Goal: Task Accomplishment & Management: Use online tool/utility

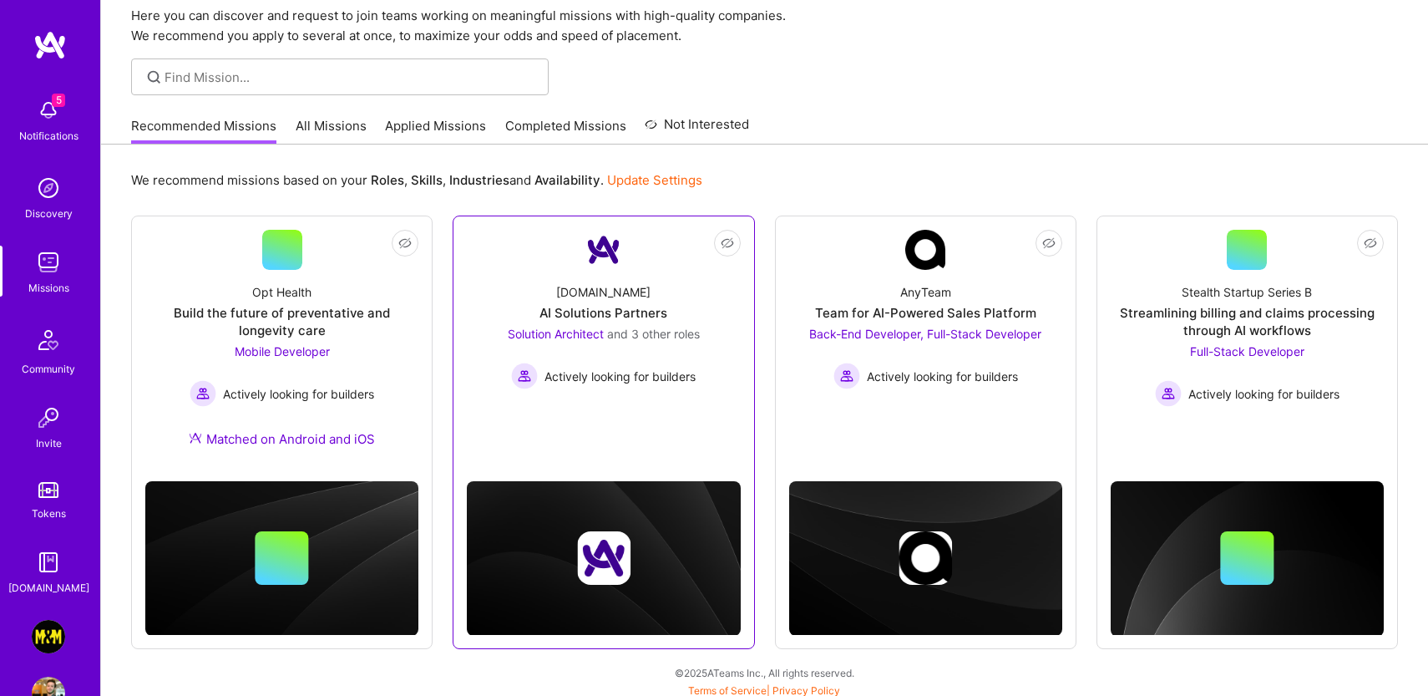
scroll to position [71, 0]
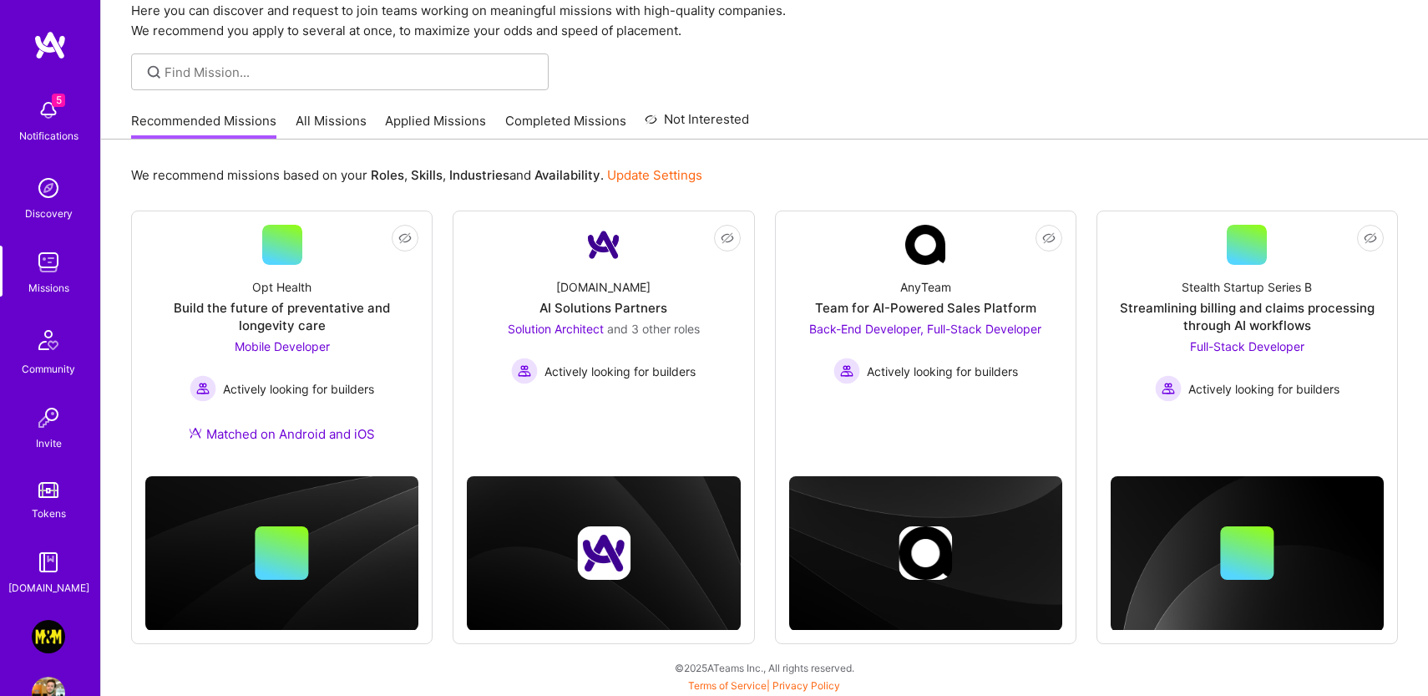
click at [337, 120] on link "All Missions" at bounding box center [331, 126] width 71 height 28
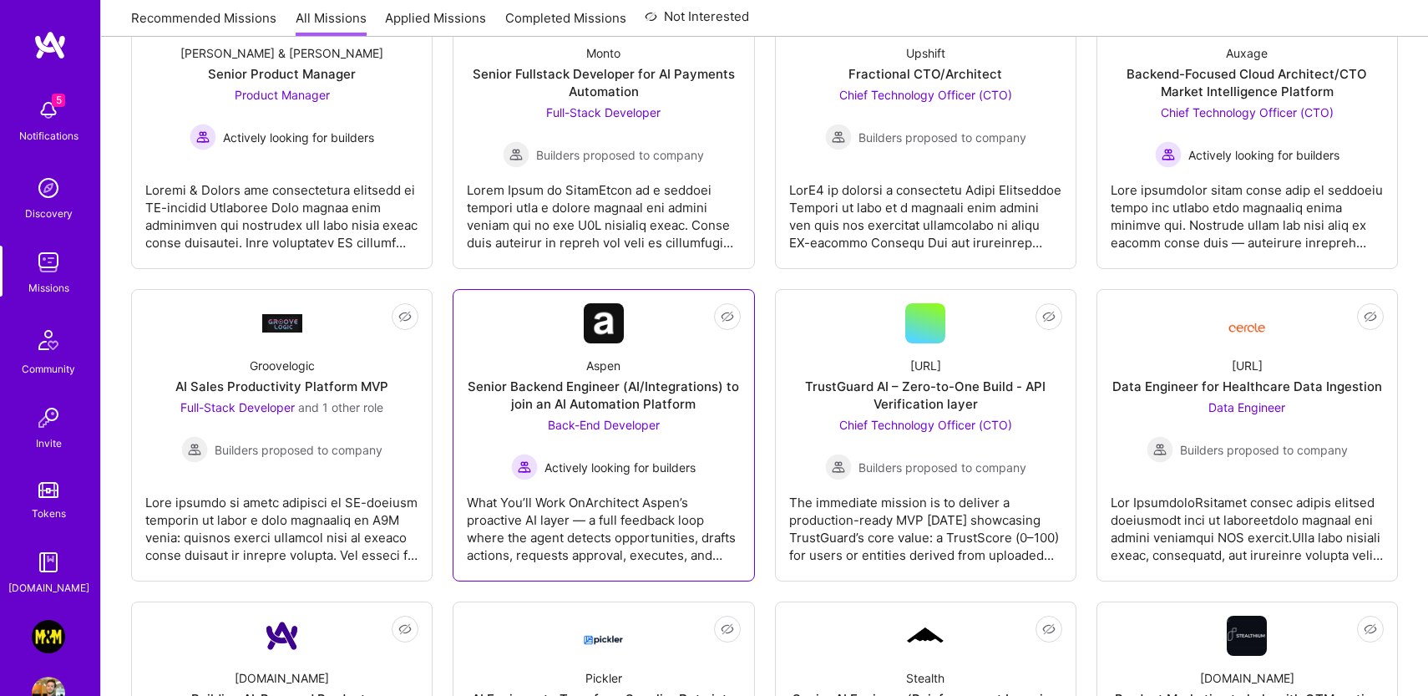
scroll to position [340, 0]
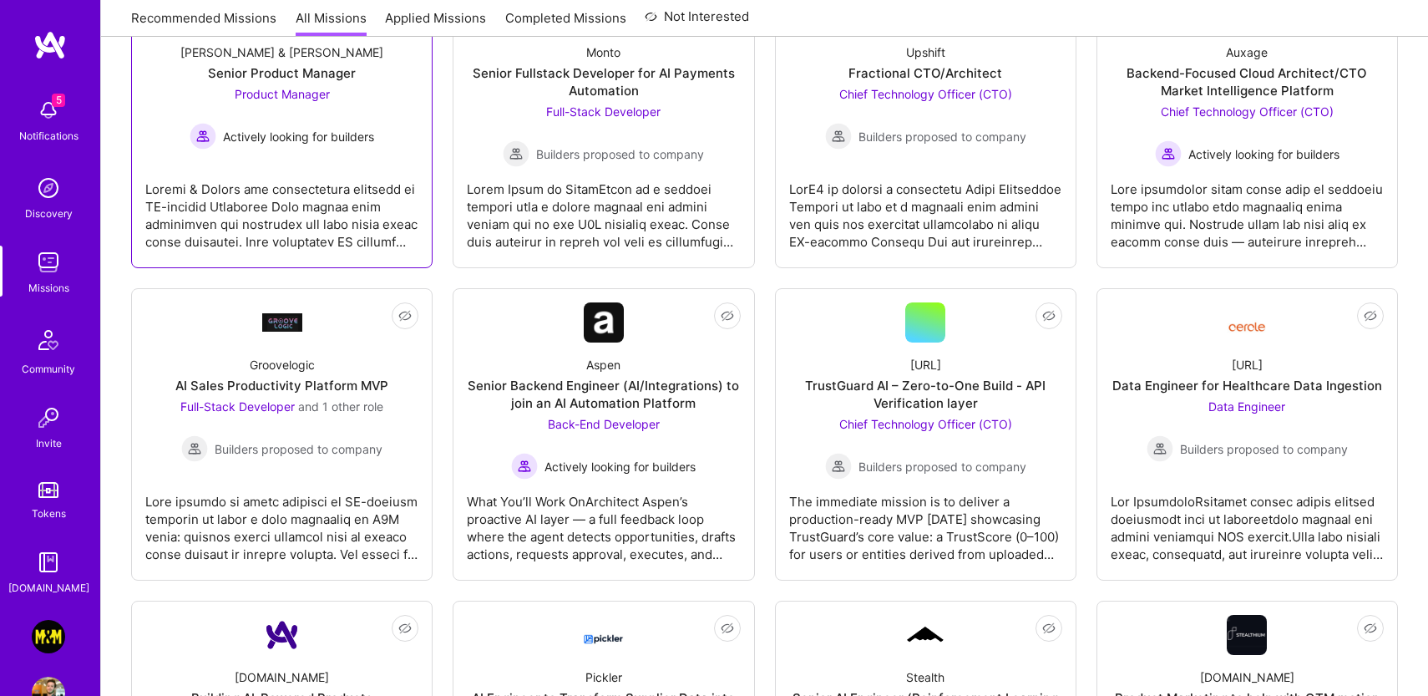
click at [260, 176] on div at bounding box center [281, 209] width 273 height 84
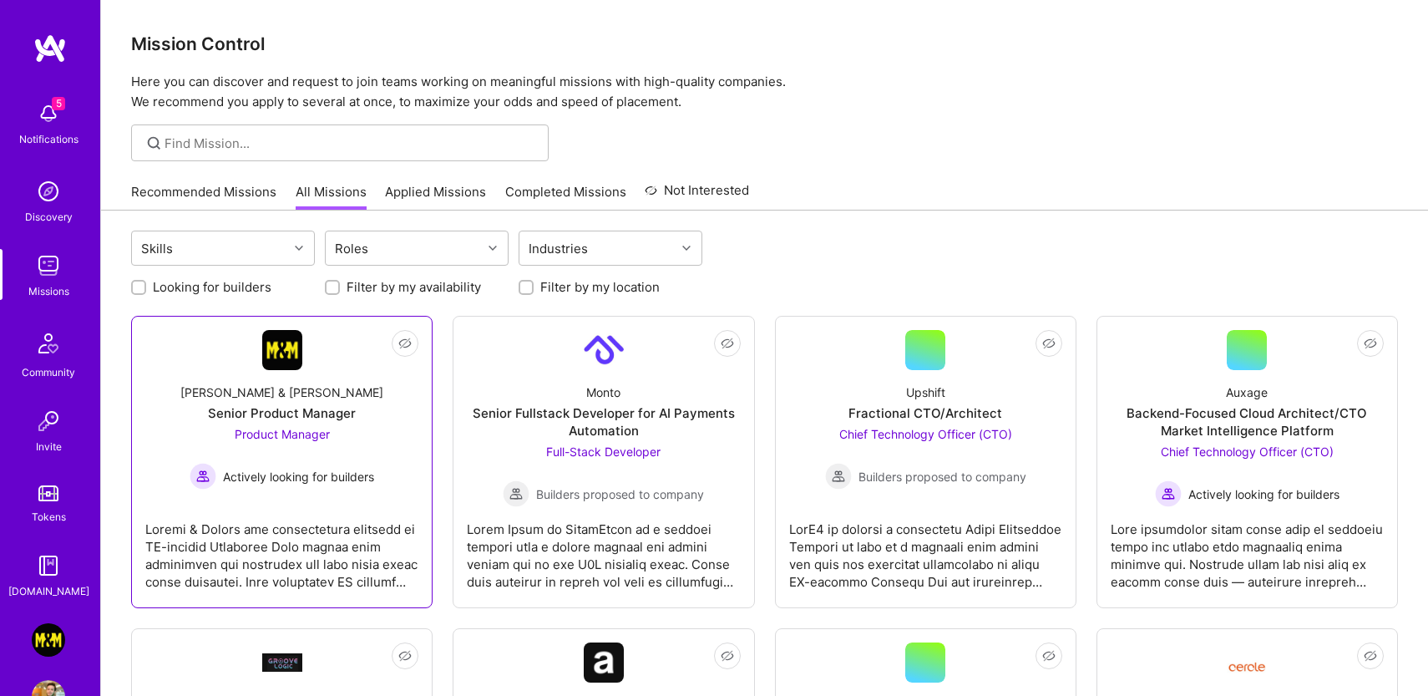
click at [336, 419] on div "Senior Product Manager" at bounding box center [282, 413] width 148 height 18
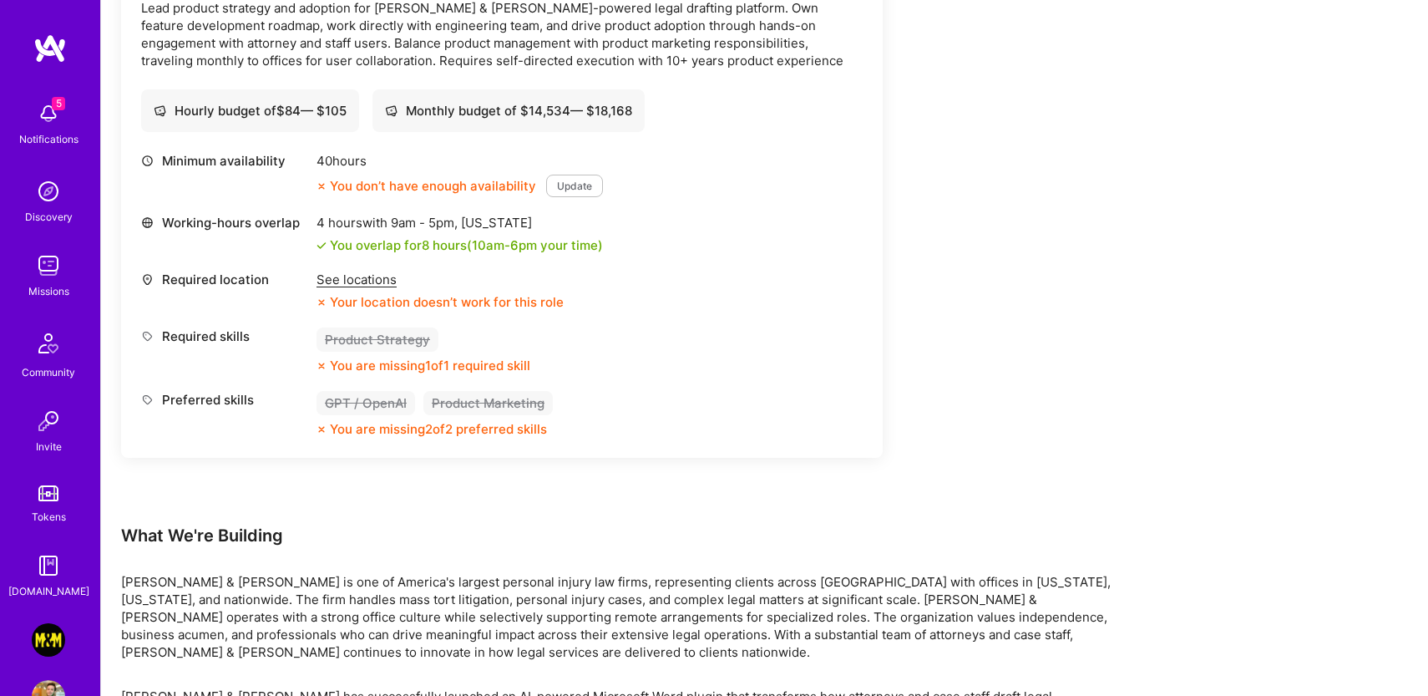
scroll to position [550, 0]
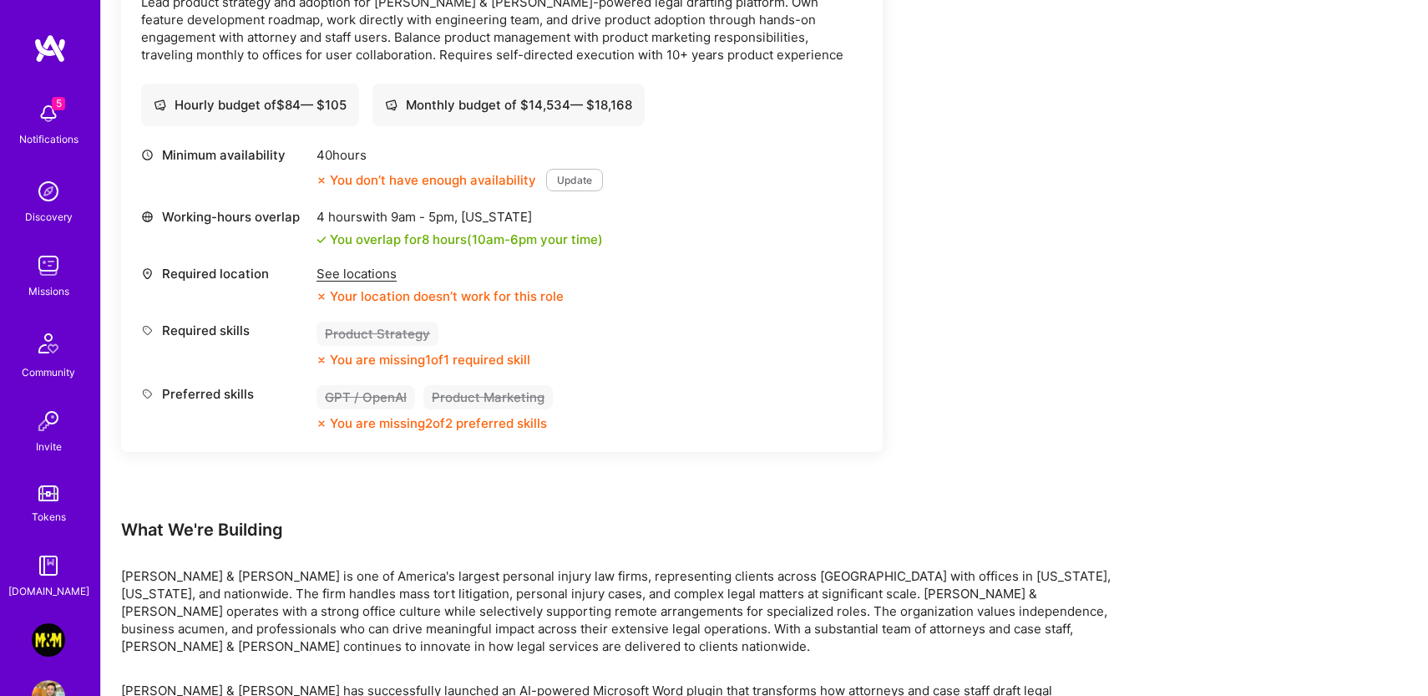
click at [365, 276] on div "See locations" at bounding box center [440, 274] width 247 height 18
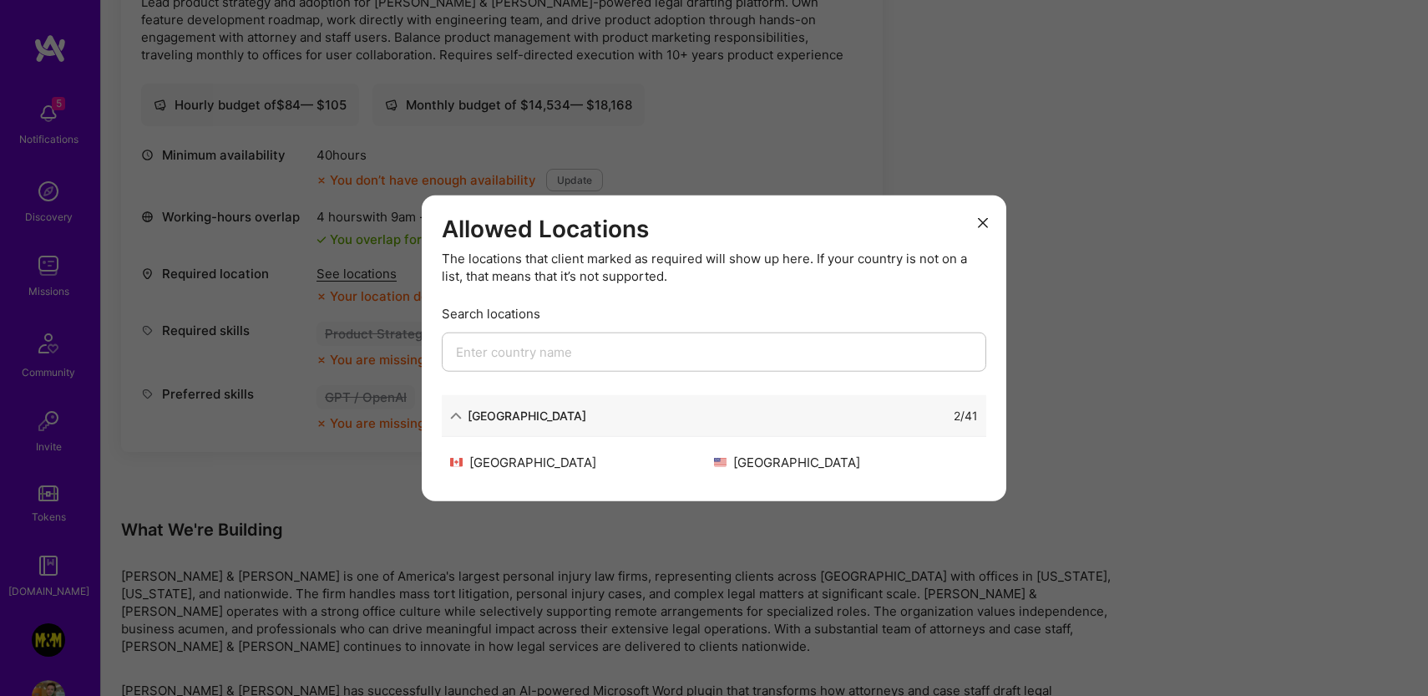
click at [296, 276] on div "Allowed Locations The locations that client marked as required will show up her…" at bounding box center [714, 348] width 1428 height 696
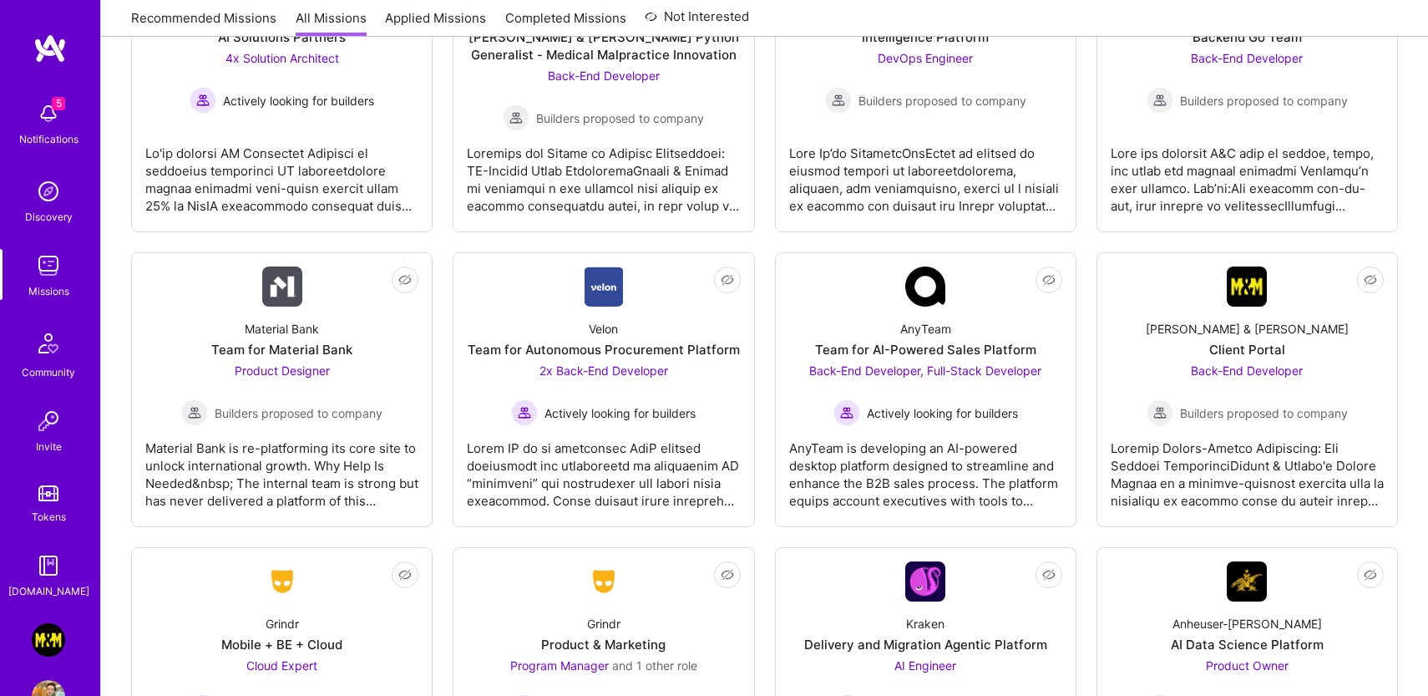
scroll to position [3270, 0]
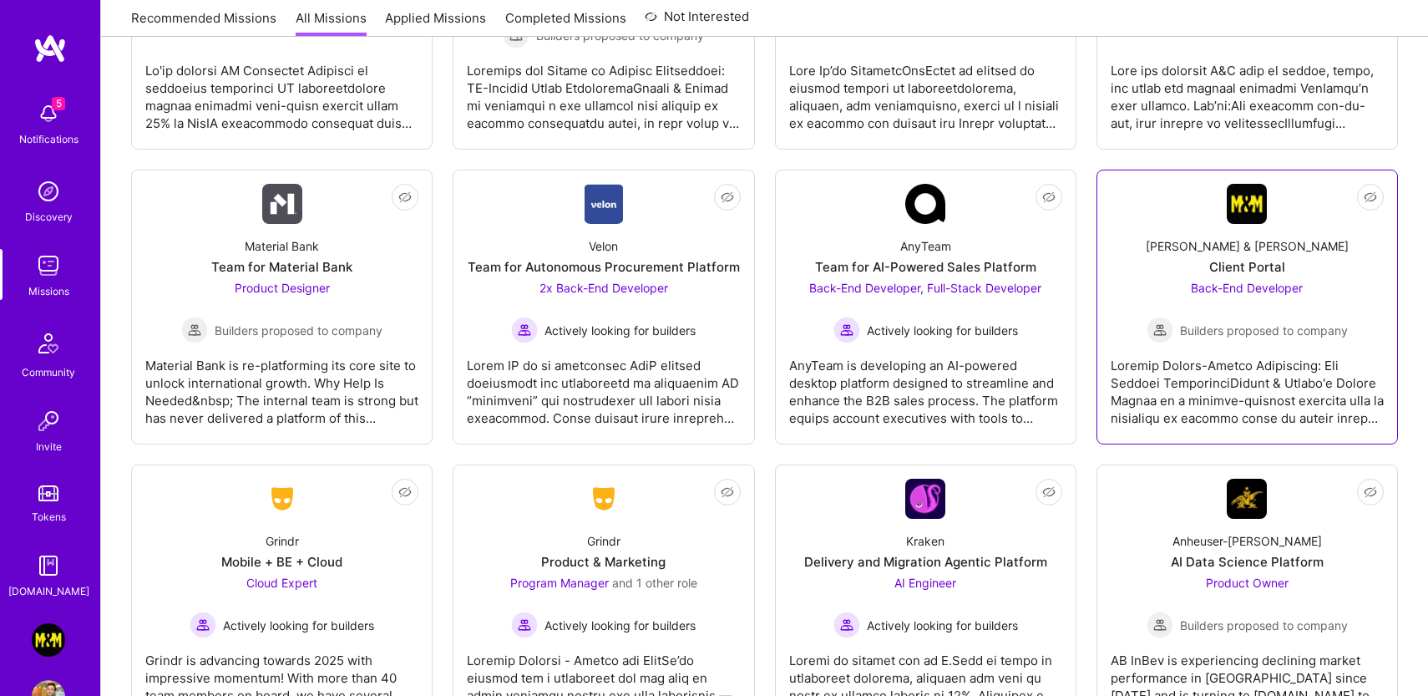
click at [1224, 337] on span "Builders proposed to company" at bounding box center [1264, 331] width 168 height 18
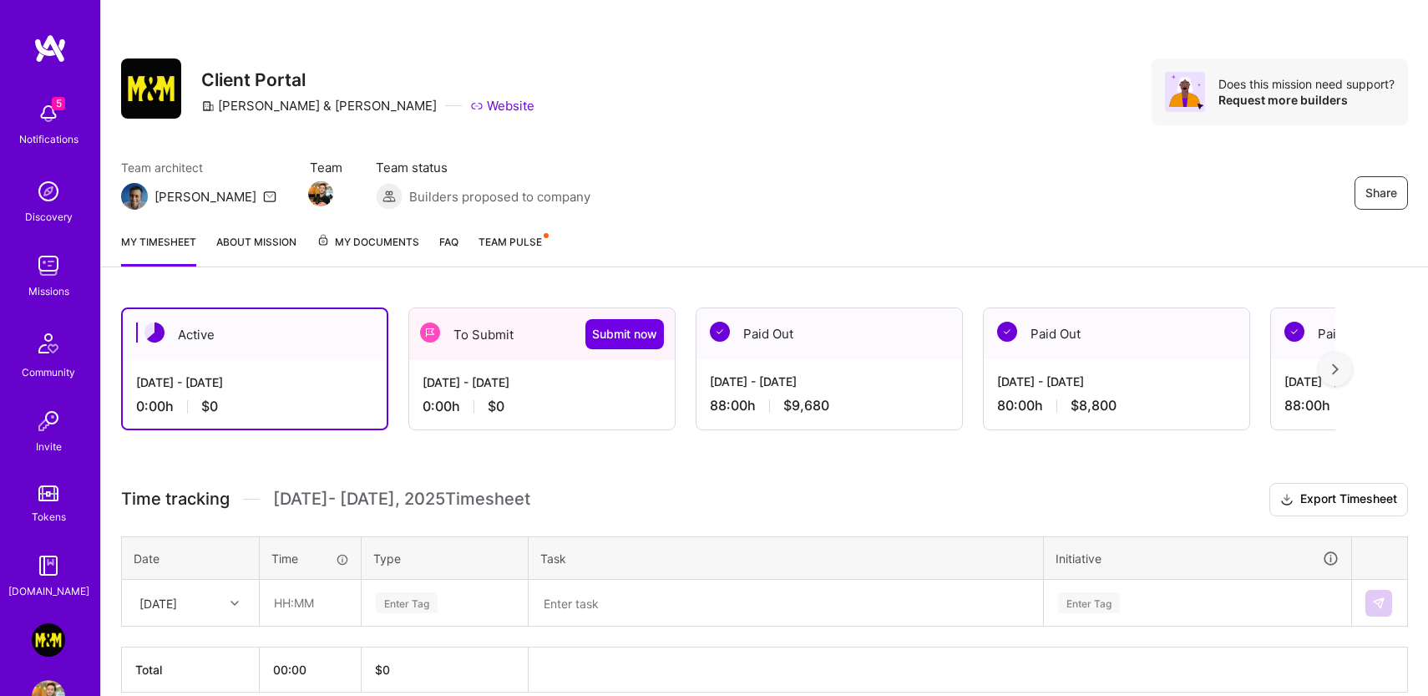
click at [245, 241] on link "About Mission" at bounding box center [256, 249] width 80 height 33
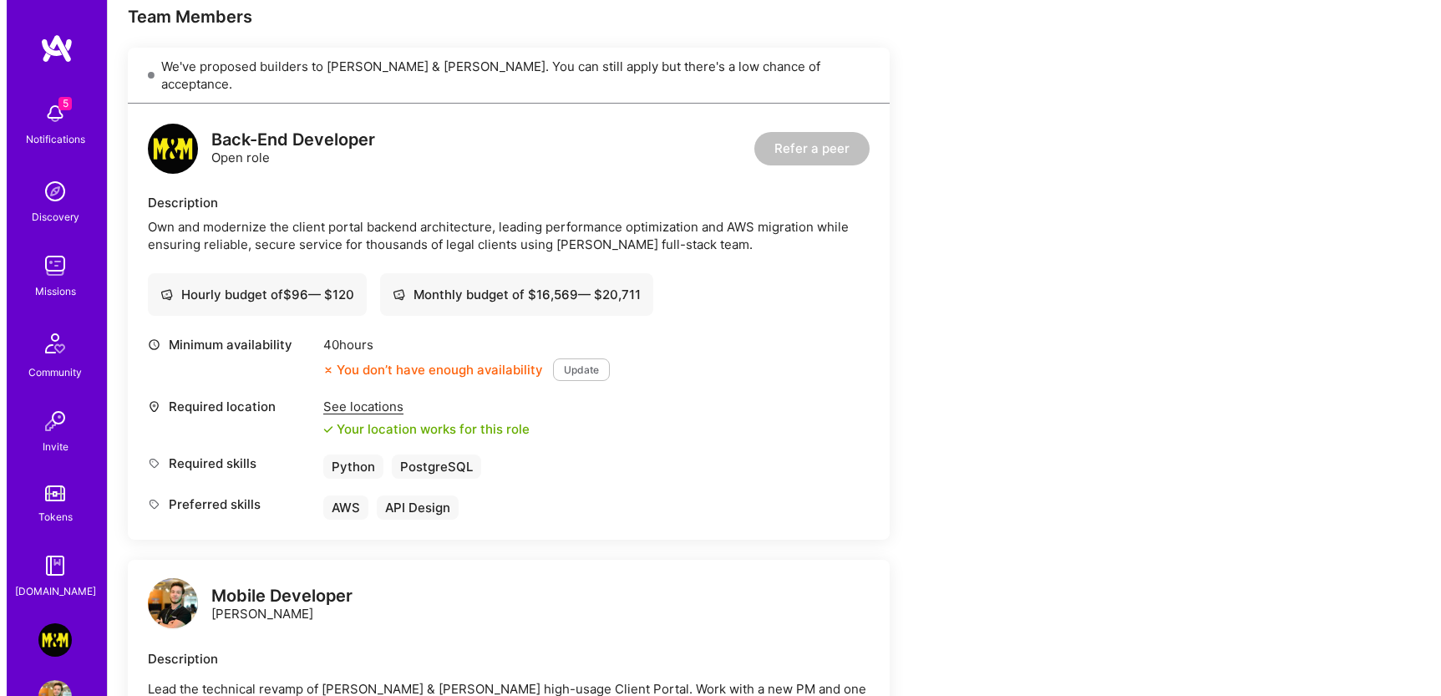
scroll to position [393, 0]
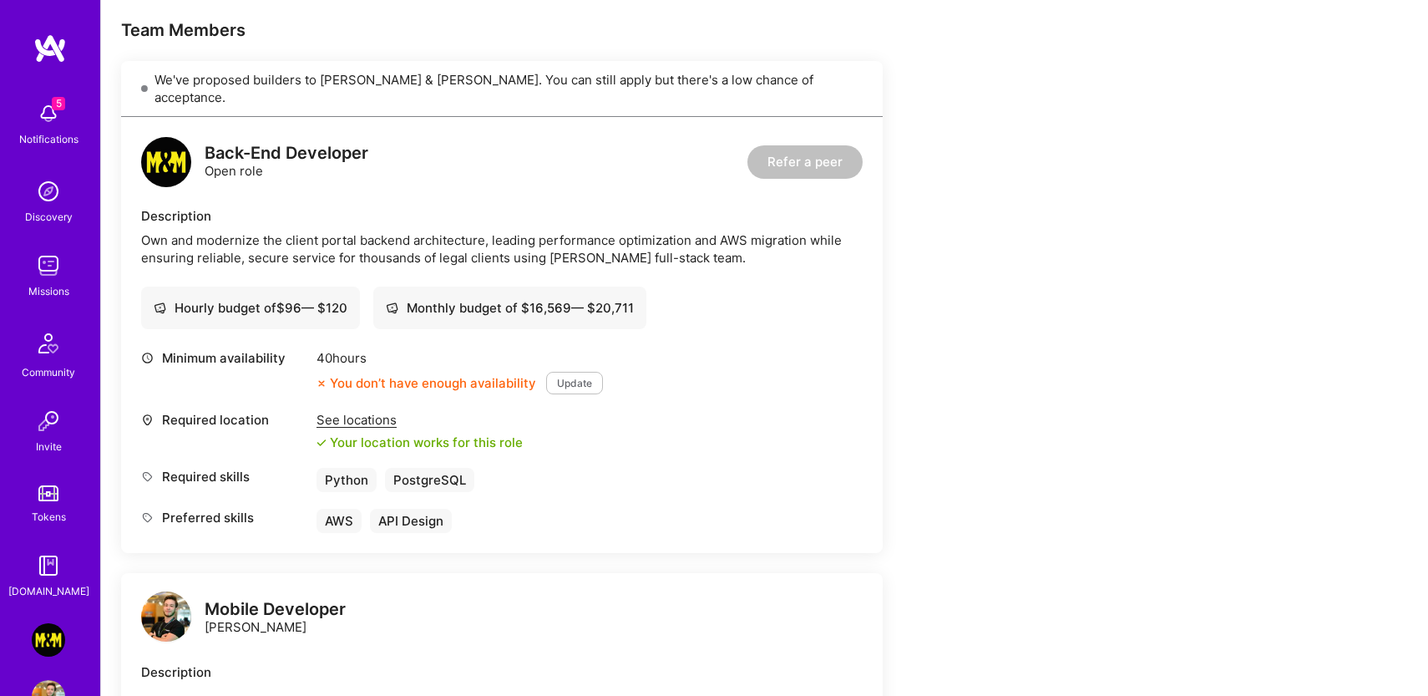
click at [50, 124] on img at bounding box center [48, 113] width 33 height 33
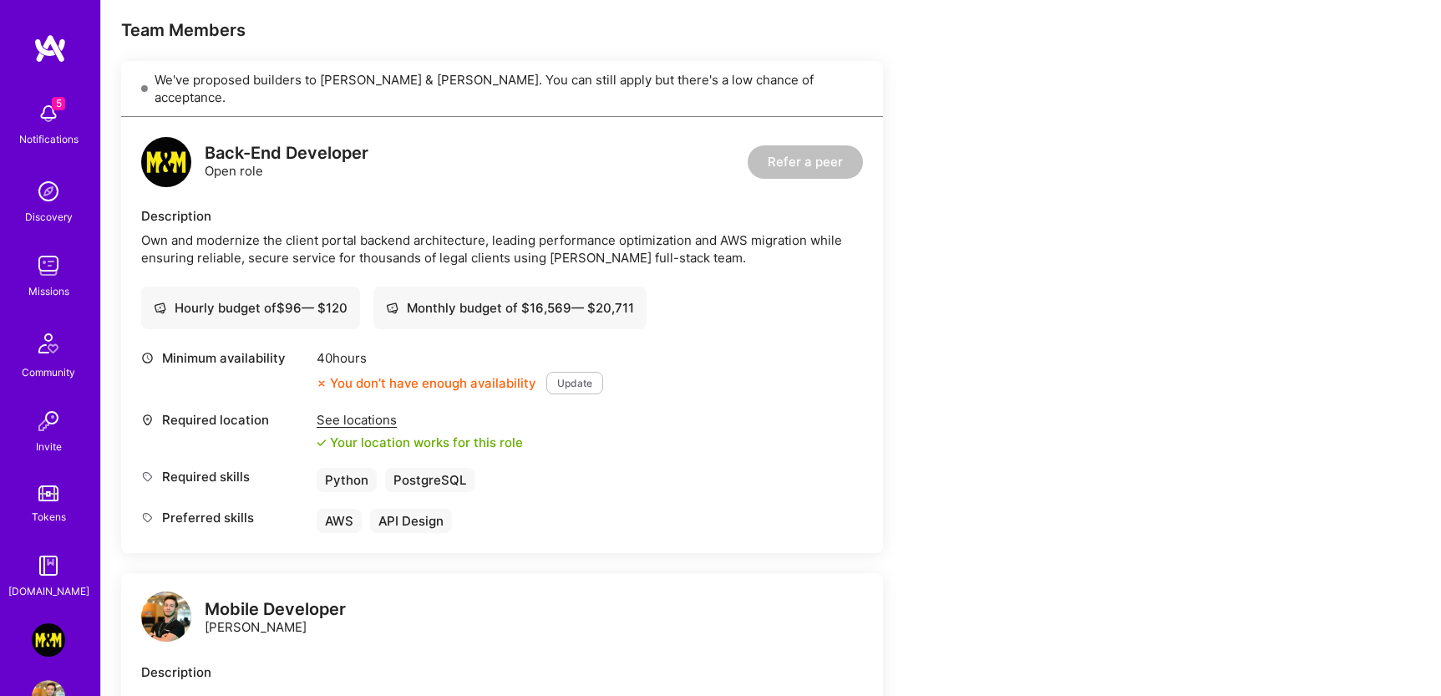
click at [39, 643] on img at bounding box center [48, 639] width 33 height 33
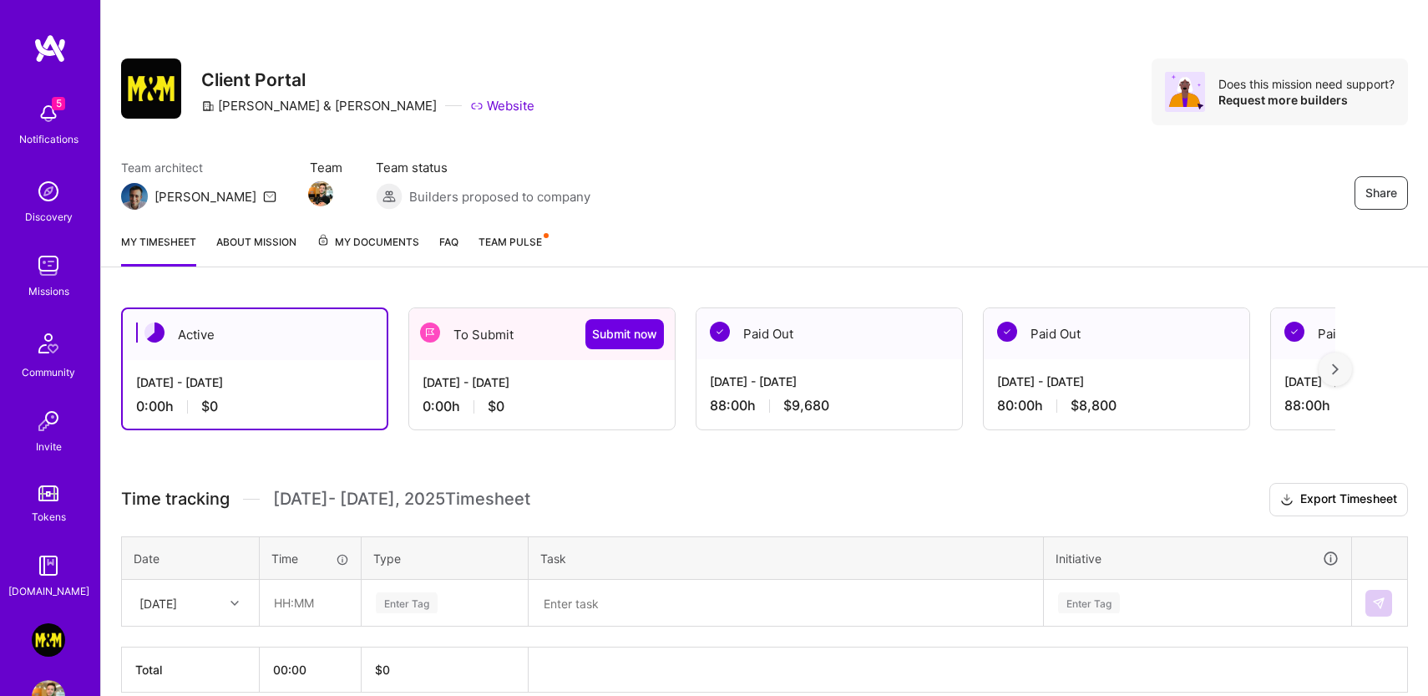
click at [447, 337] on div "To Submit Submit now" at bounding box center [542, 334] width 266 height 52
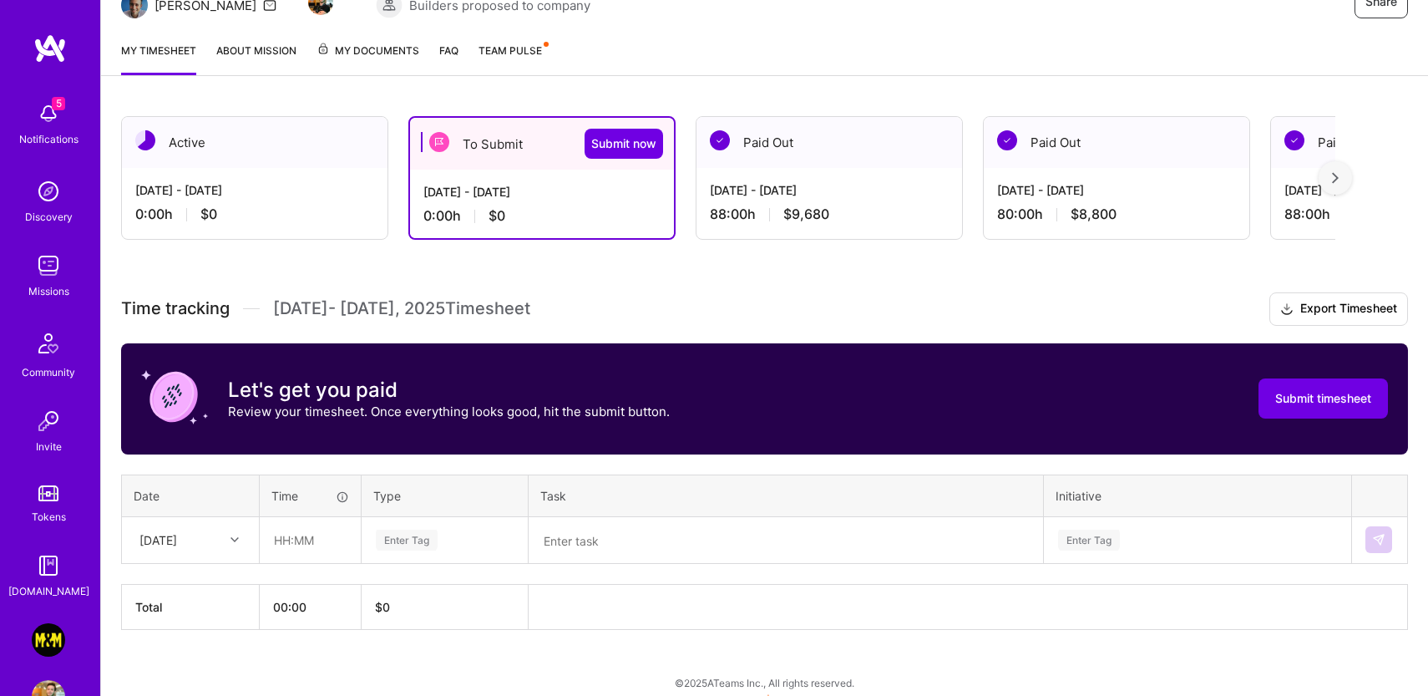
scroll to position [206, 0]
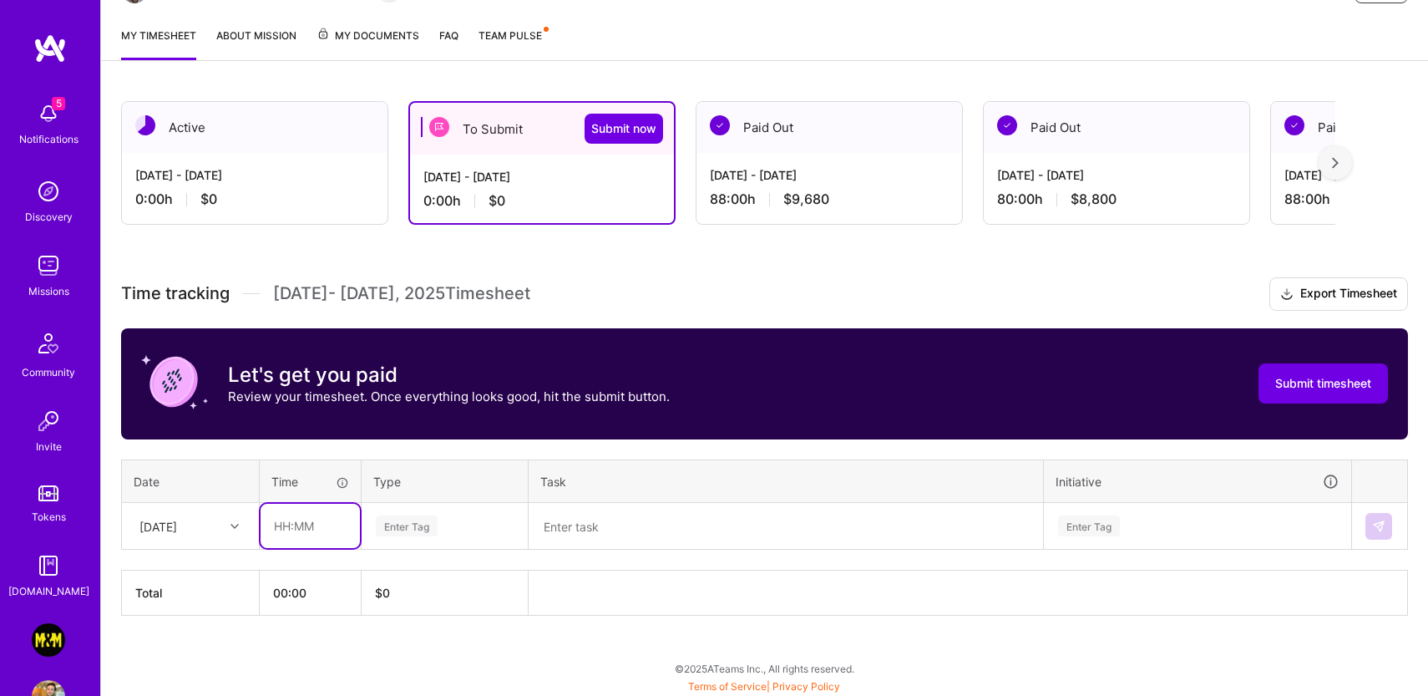
click at [306, 523] on input "text" at bounding box center [310, 526] width 99 height 44
type input "08:00"
click at [389, 532] on div "Enter Tag" at bounding box center [407, 526] width 62 height 26
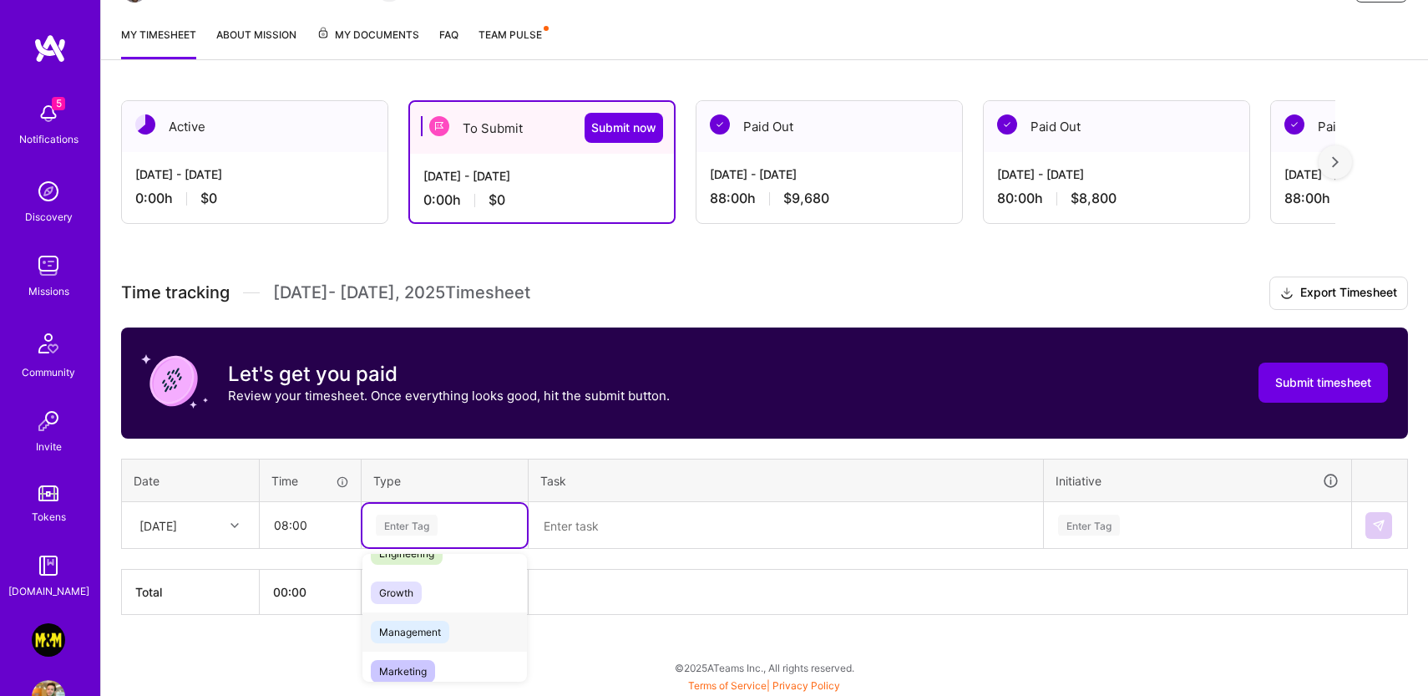
scroll to position [63, 0]
click at [431, 626] on span "Engineering" at bounding box center [407, 635] width 72 height 23
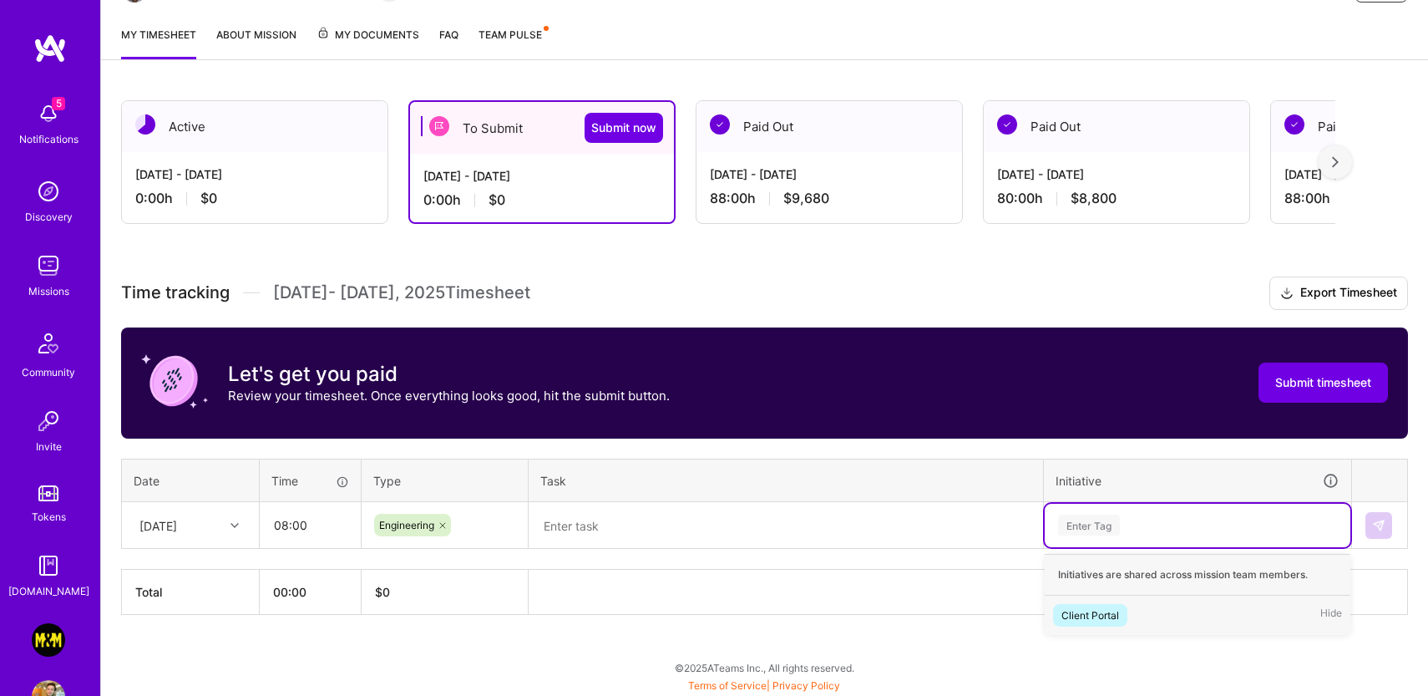
click at [1092, 531] on div "Enter Tag" at bounding box center [1089, 525] width 62 height 26
click at [1087, 608] on div "Client Portal" at bounding box center [1091, 615] width 58 height 18
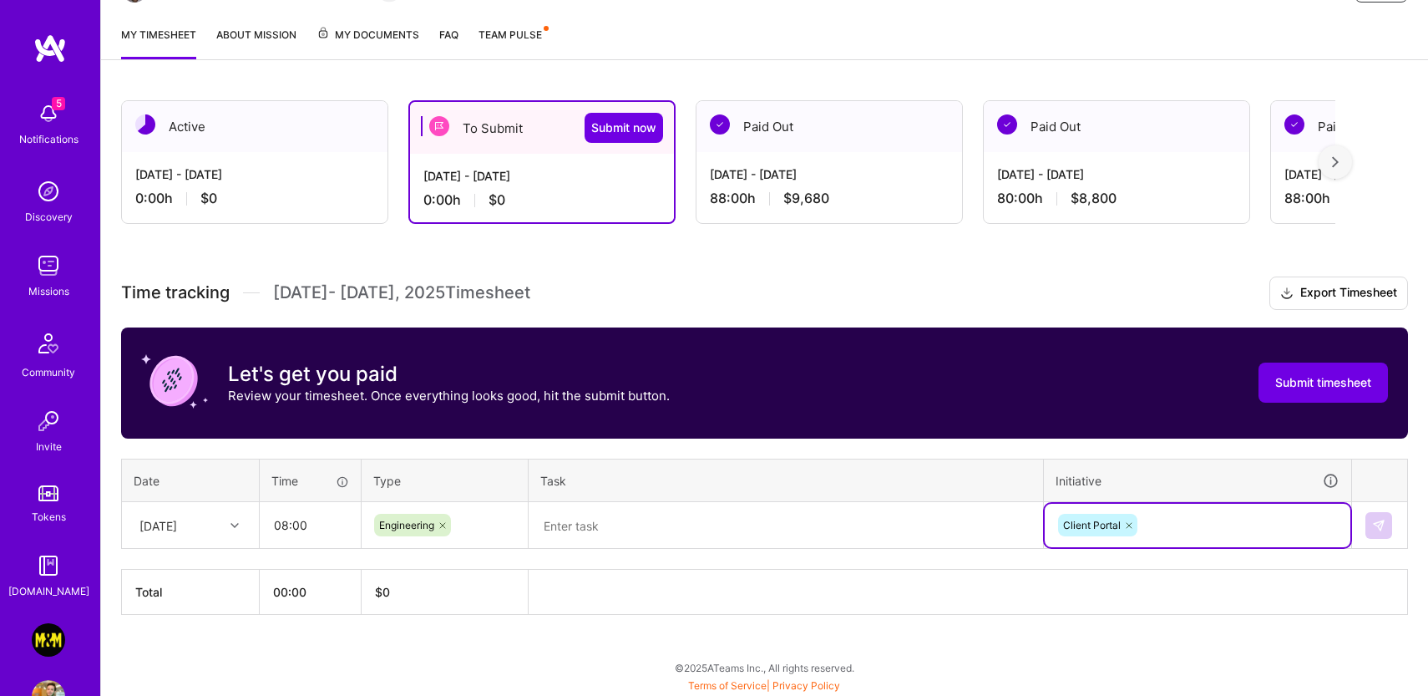
click at [596, 552] on div "Time tracking [DATE] - [DATE] Timesheet Export Timesheet Let's get you paid Rev…" at bounding box center [764, 445] width 1287 height 338
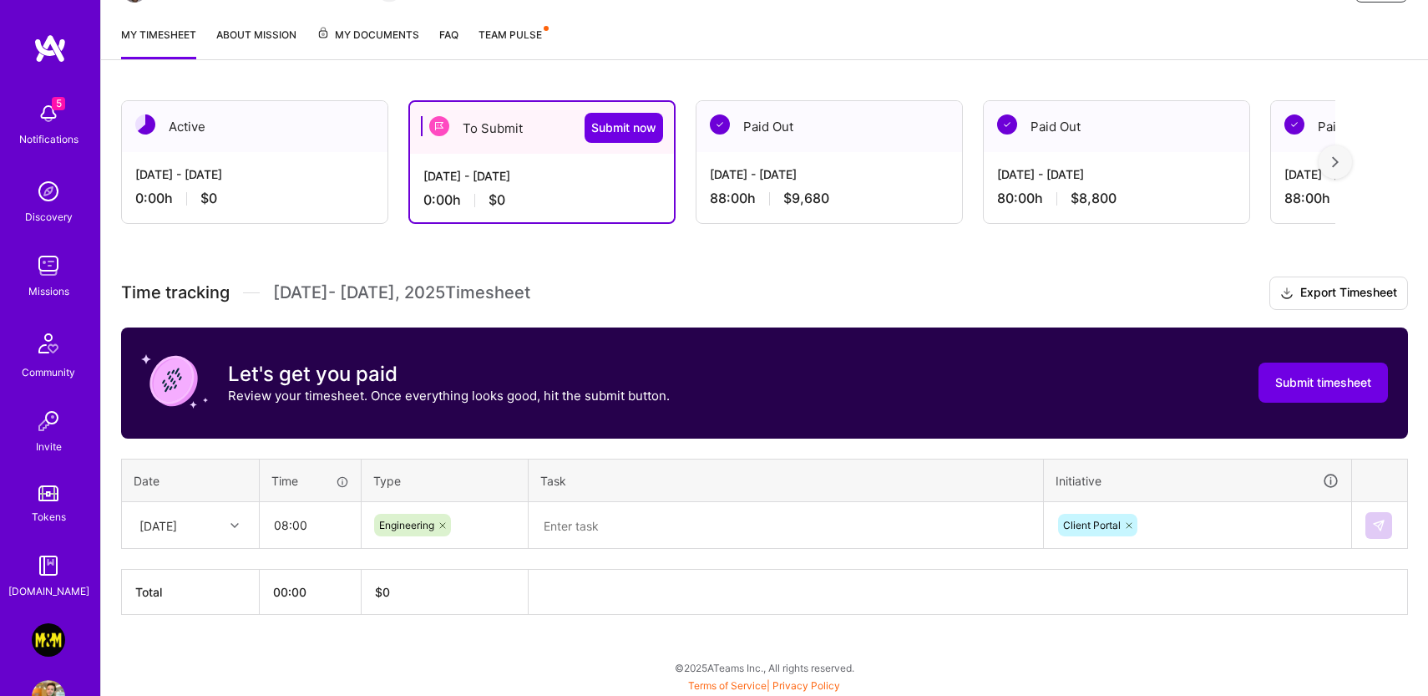
click at [621, 513] on textarea at bounding box center [785, 525] width 511 height 43
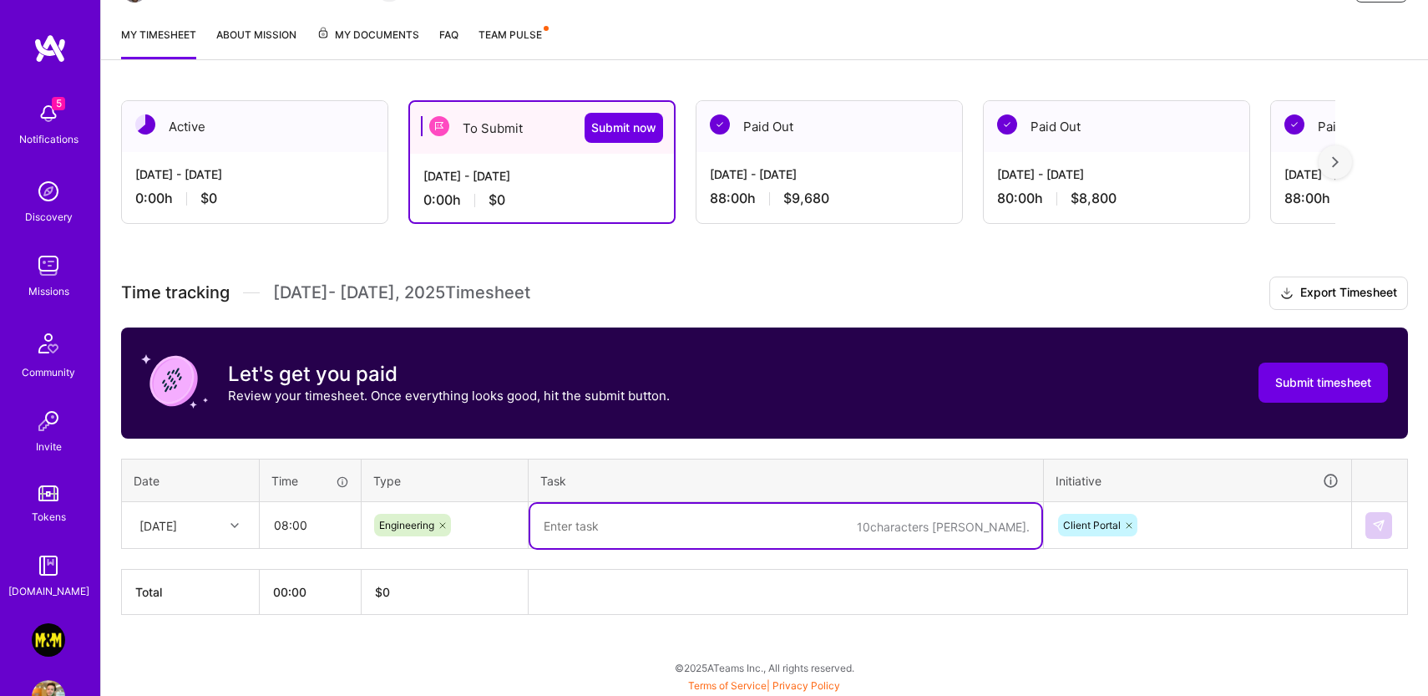
paste textarea "Completed AuthConnect to Auth0 migration and implemented automated branch cutti…"
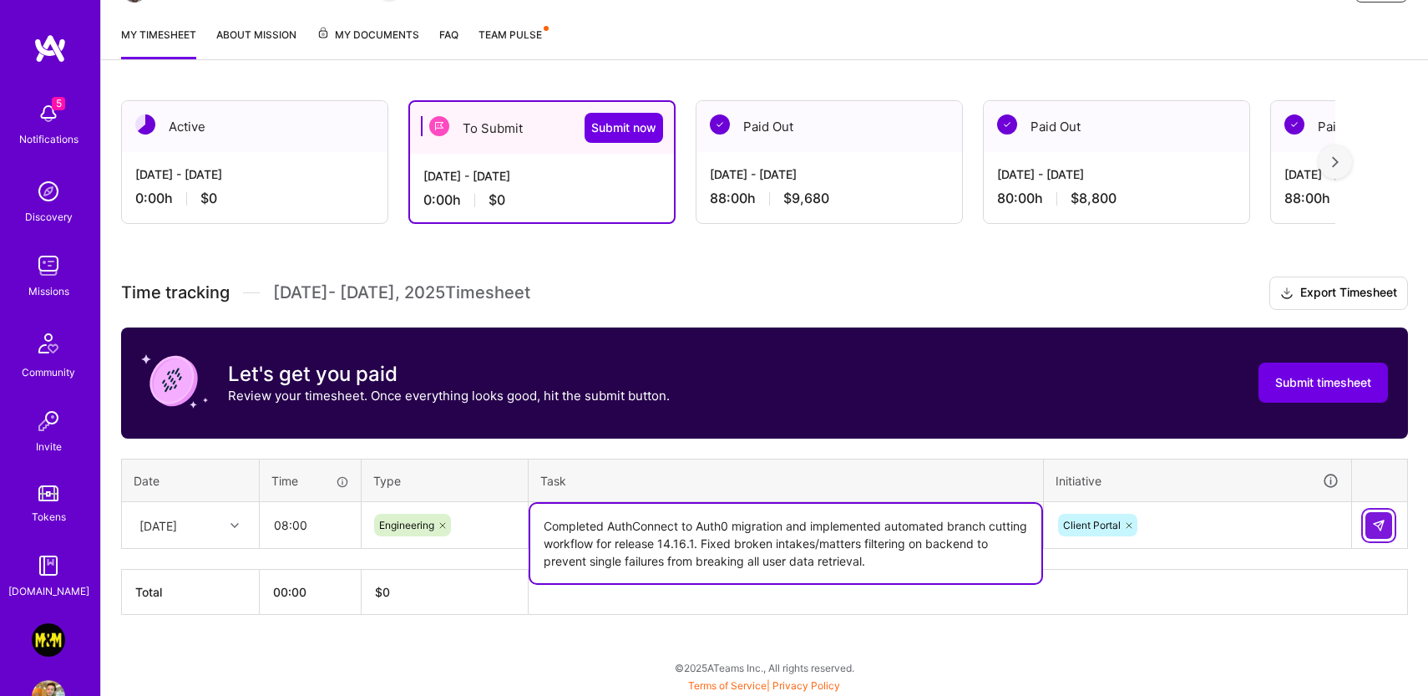
type textarea "Completed AuthConnect to Auth0 migration and implemented automated branch cutti…"
click at [1369, 521] on button at bounding box center [1379, 525] width 27 height 27
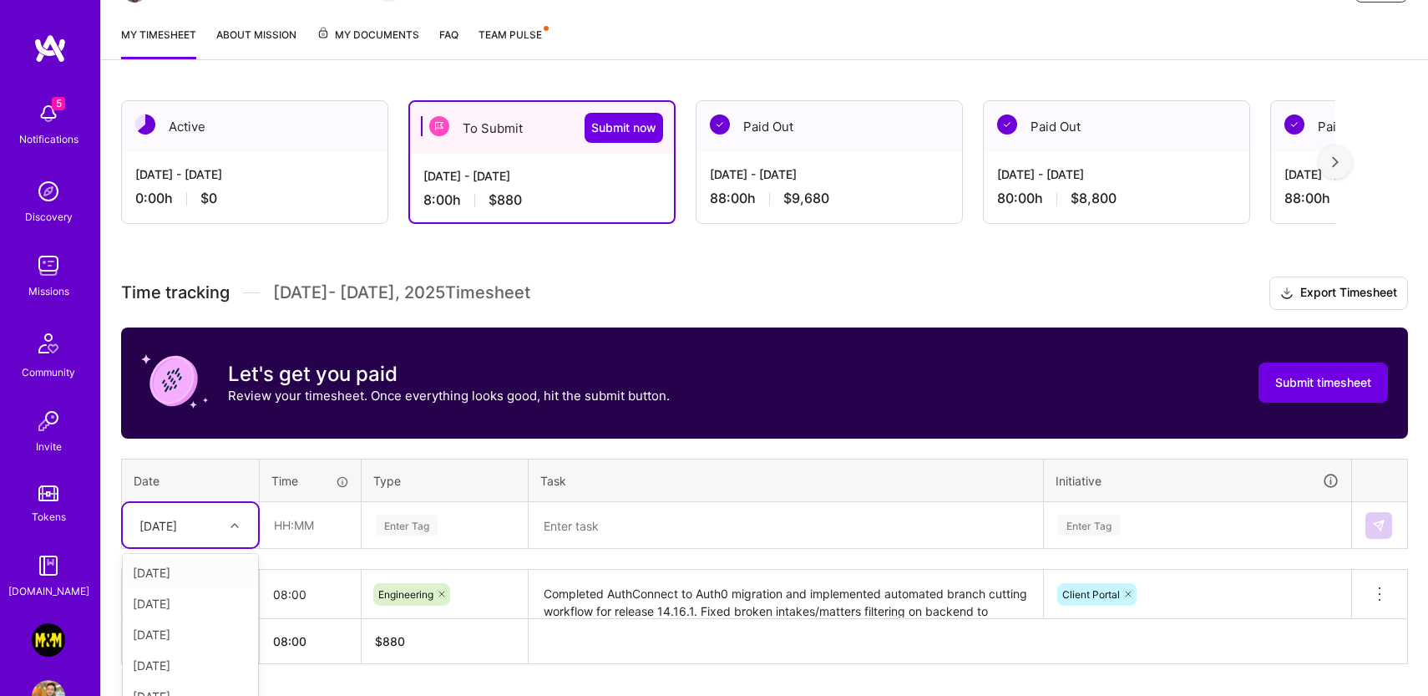
click at [198, 525] on div "option [DATE] focused, 2 of 15. 14 results available. Use Up and Down to choose…" at bounding box center [190, 525] width 135 height 44
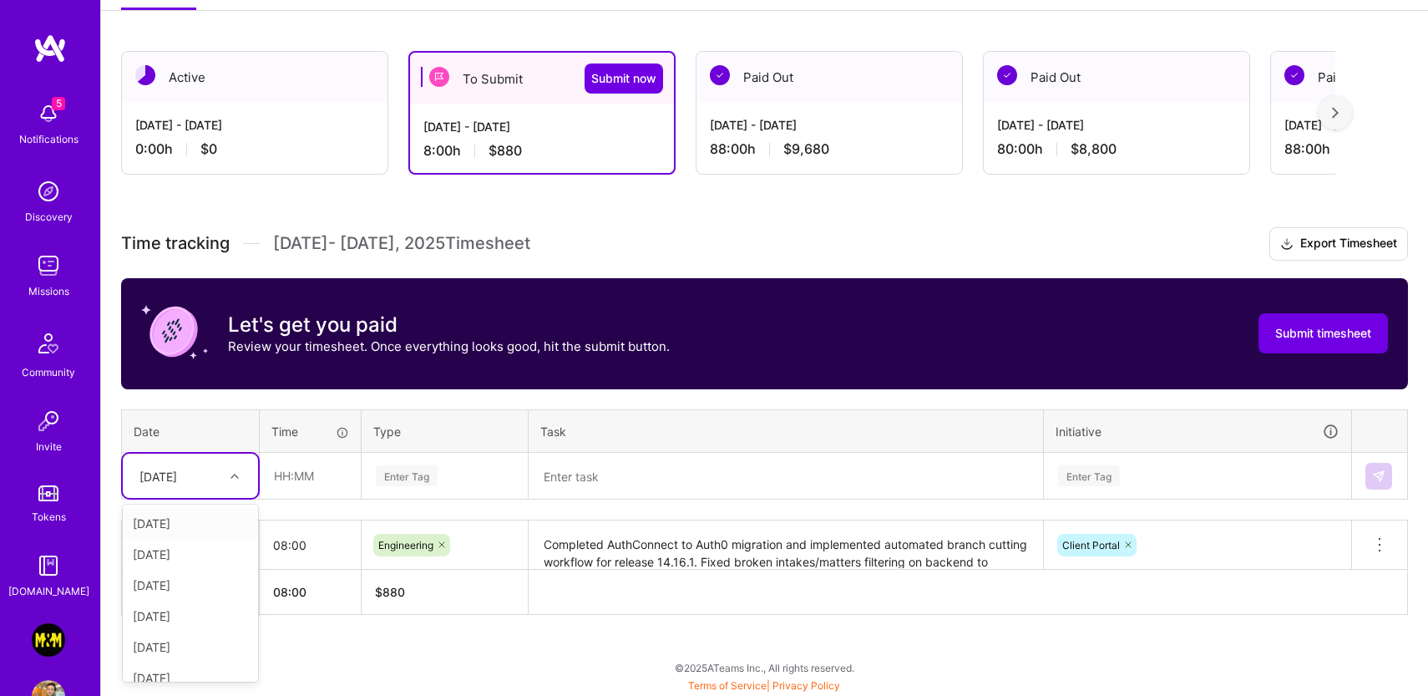
click at [190, 530] on div "[DATE]" at bounding box center [190, 523] width 135 height 31
click at [281, 484] on input "text" at bounding box center [310, 476] width 99 height 44
type input "08:00"
click at [488, 505] on div "Time tracking [DATE] - [DATE] Timesheet Export Timesheet Let's get you paid Rev…" at bounding box center [764, 421] width 1287 height 388
click at [445, 475] on div "Enter Tag" at bounding box center [444, 475] width 141 height 21
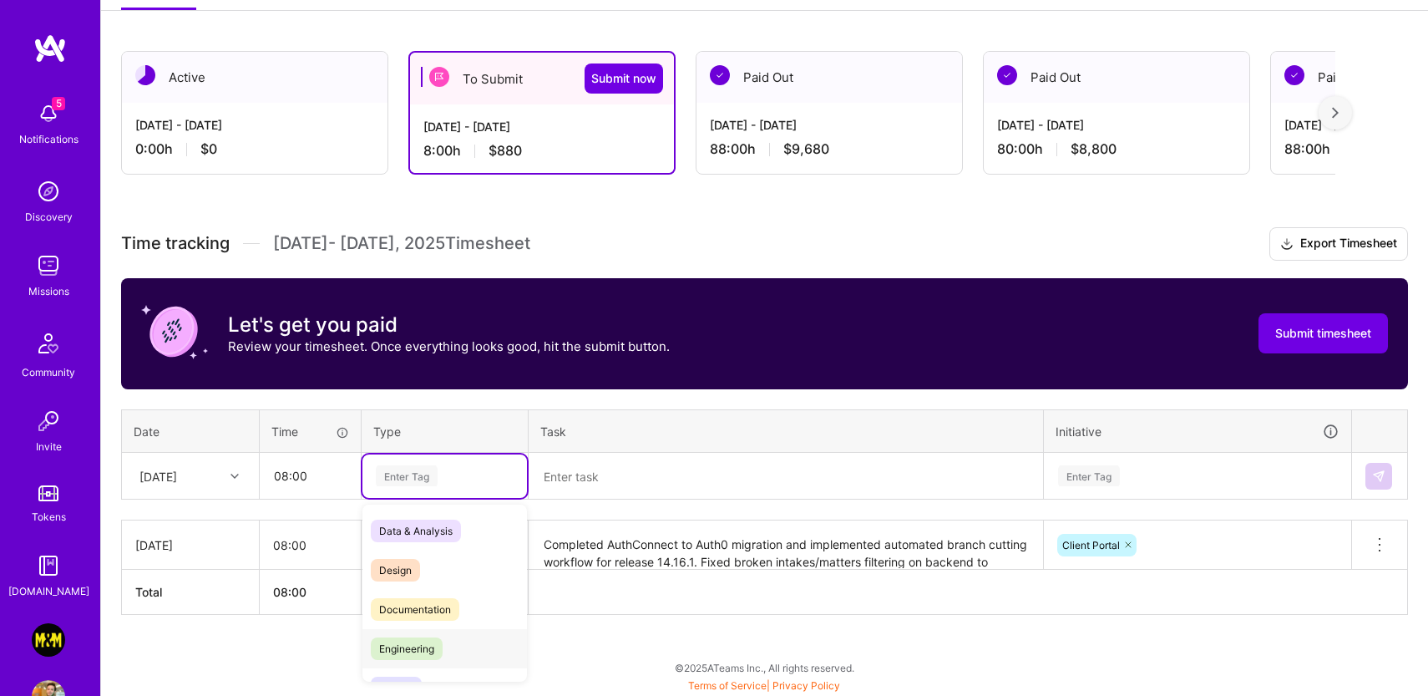
drag, startPoint x: 417, startPoint y: 638, endPoint x: 444, endPoint y: 596, distance: 49.6
click at [417, 638] on span "Engineering" at bounding box center [407, 648] width 72 height 23
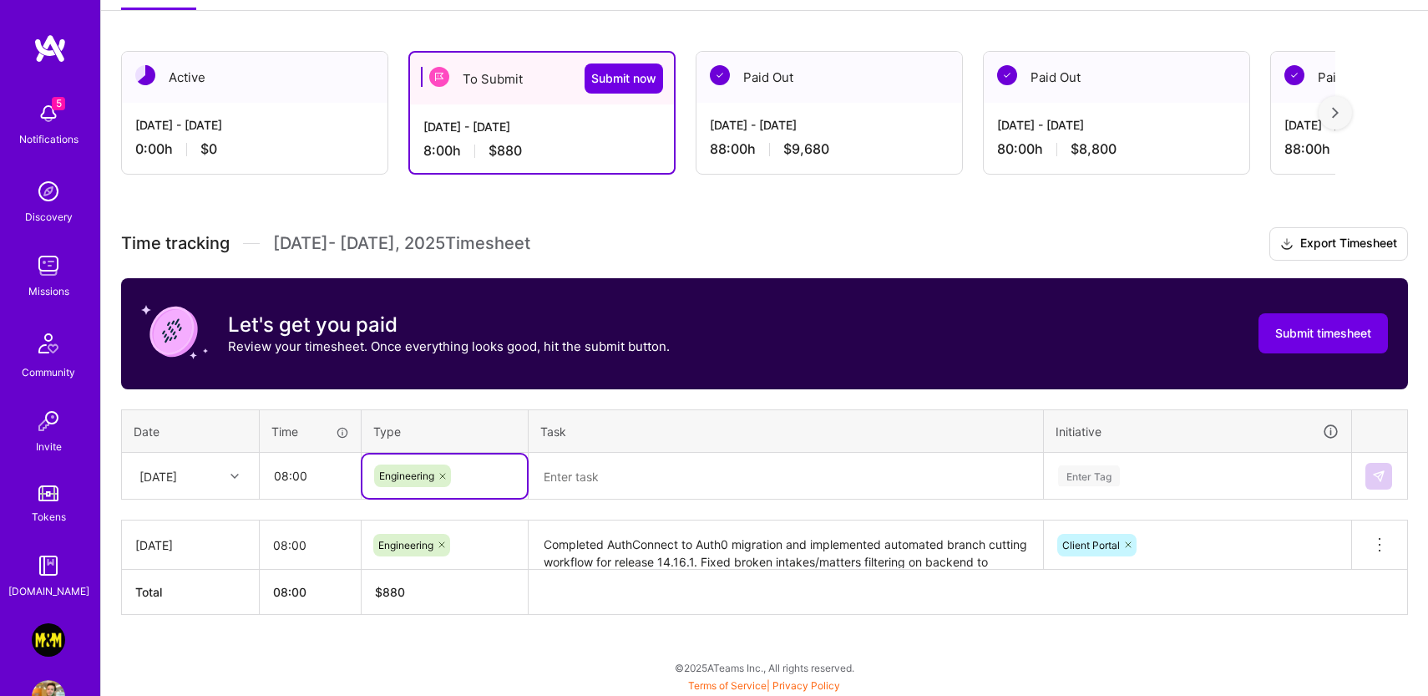
click at [592, 472] on textarea at bounding box center [785, 476] width 511 height 44
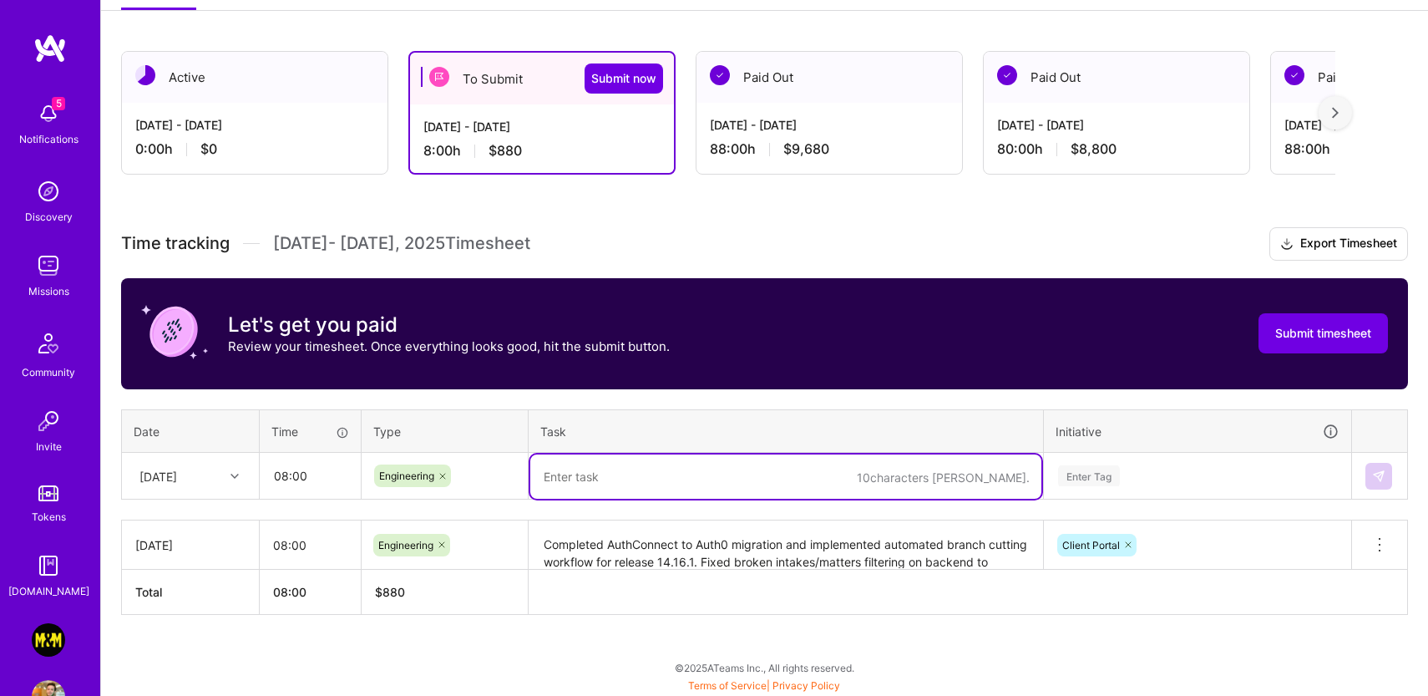
paste textarea "Resolved notification system bug where deceased client's mother was receiving i…"
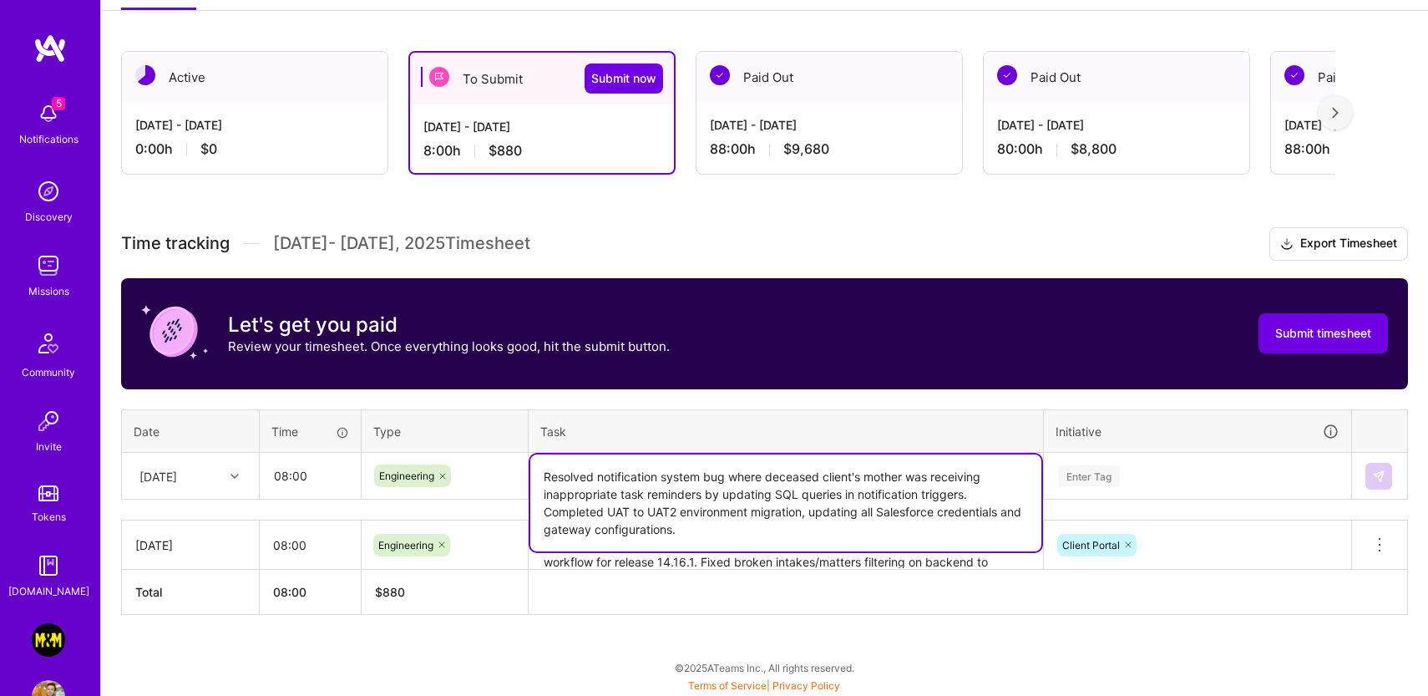
type textarea "Resolved notification system bug where deceased client's mother was receiving i…"
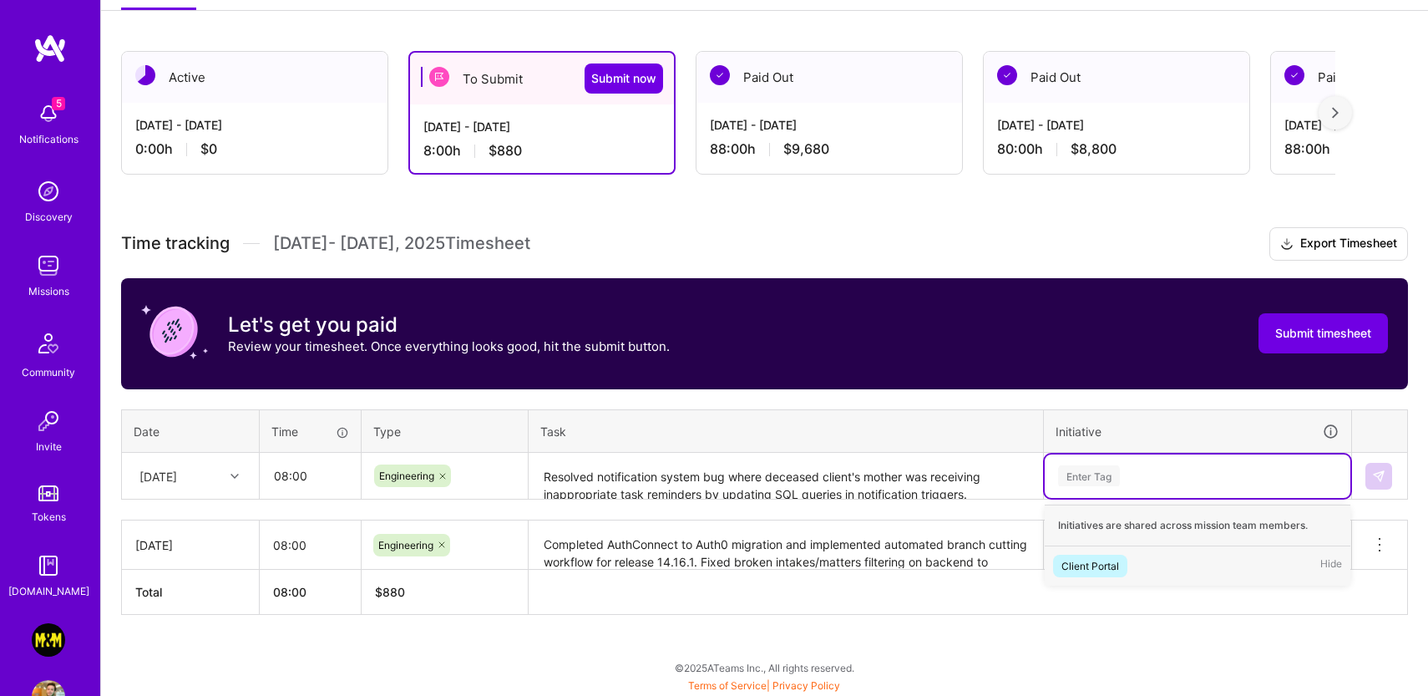
click at [1099, 478] on div "Enter Tag" at bounding box center [1089, 476] width 62 height 26
click at [1108, 559] on div "Client Portal" at bounding box center [1091, 566] width 58 height 18
click at [1367, 475] on button at bounding box center [1379, 476] width 27 height 27
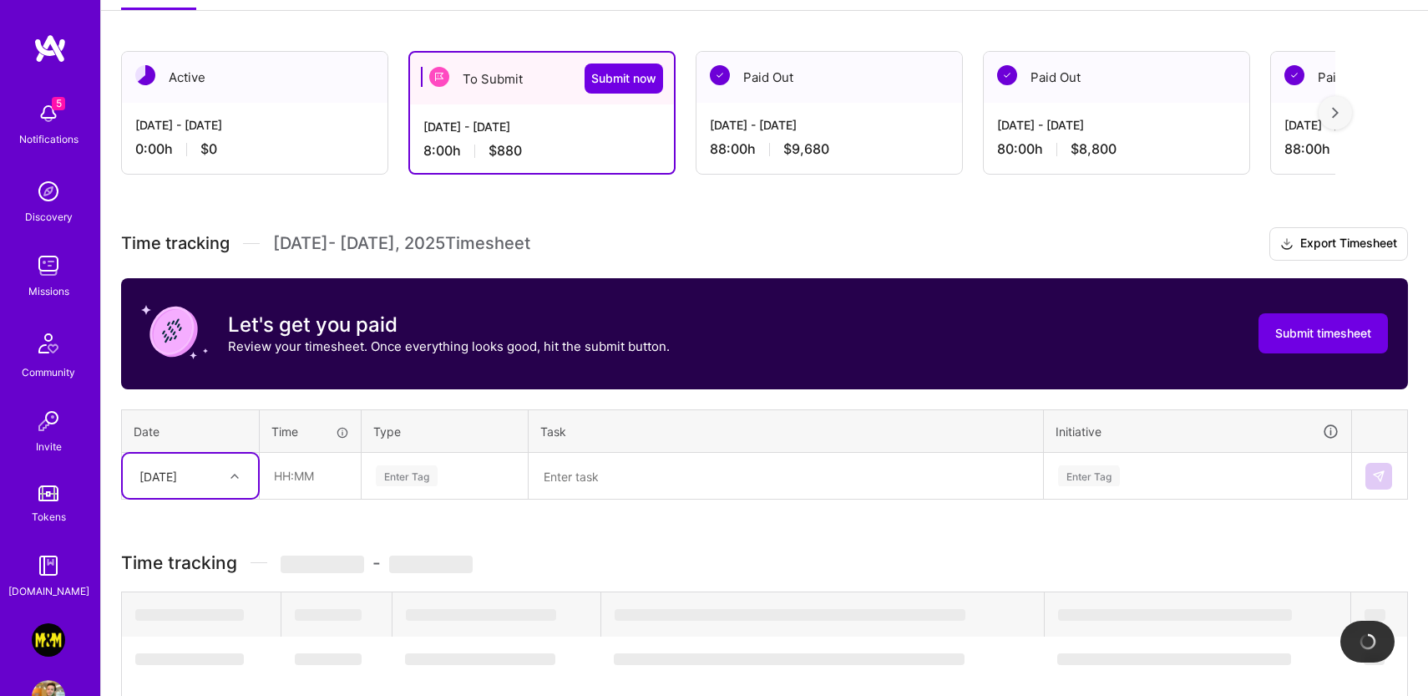
click at [206, 478] on div "option [DATE], selected. Select is focused ,type to refine list, press Down to …" at bounding box center [190, 476] width 135 height 44
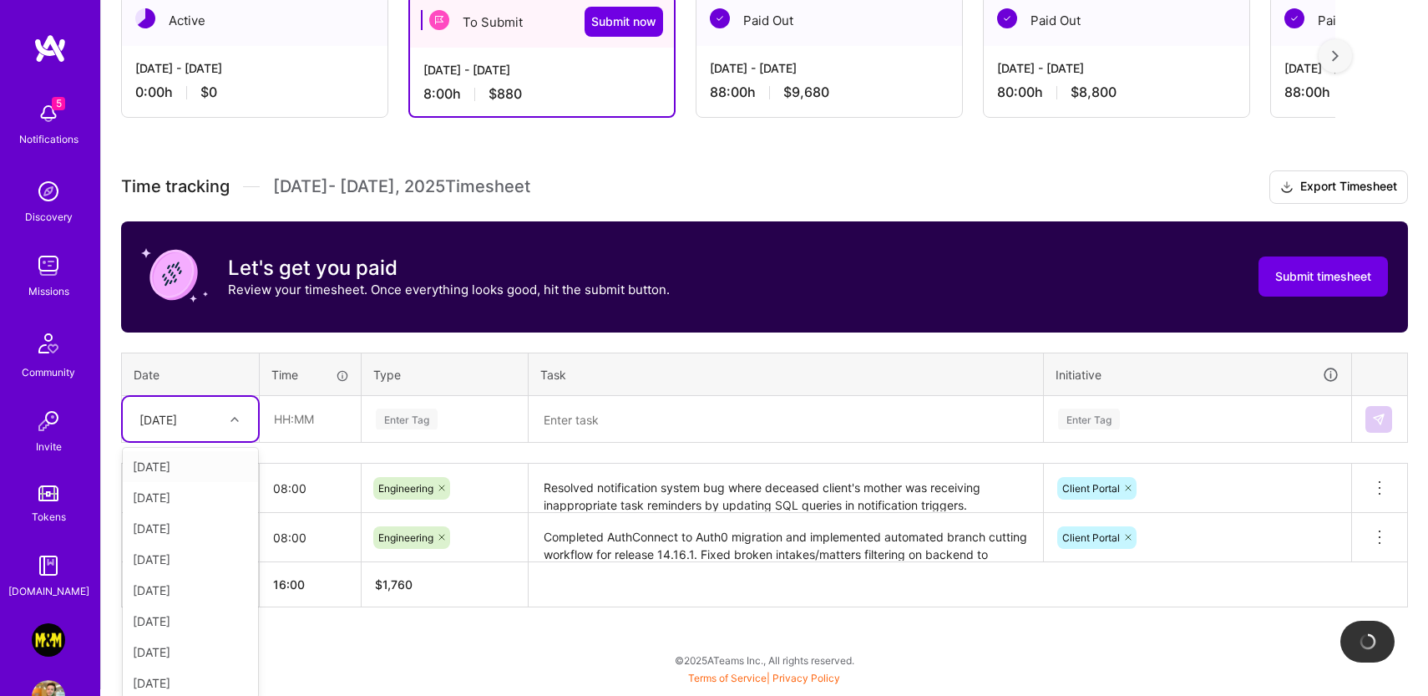
scroll to position [315, 0]
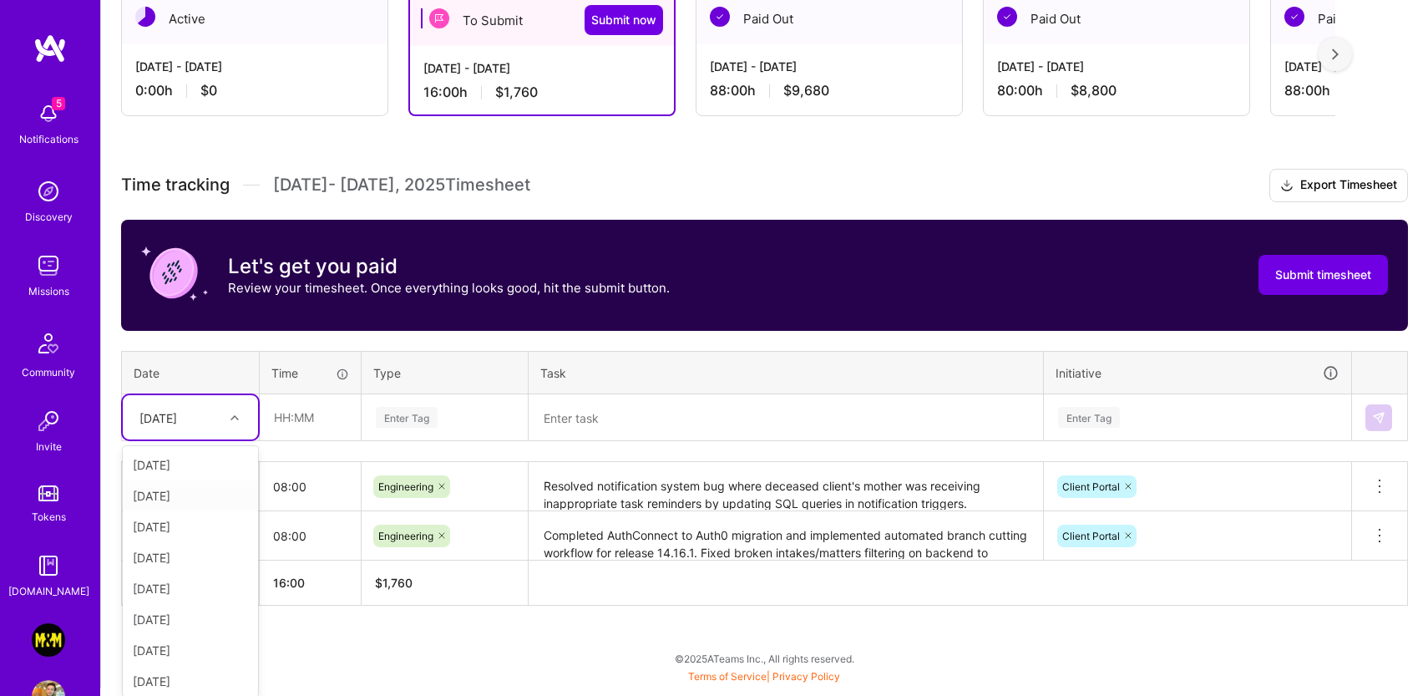
click at [197, 496] on div "[DATE]" at bounding box center [190, 495] width 135 height 31
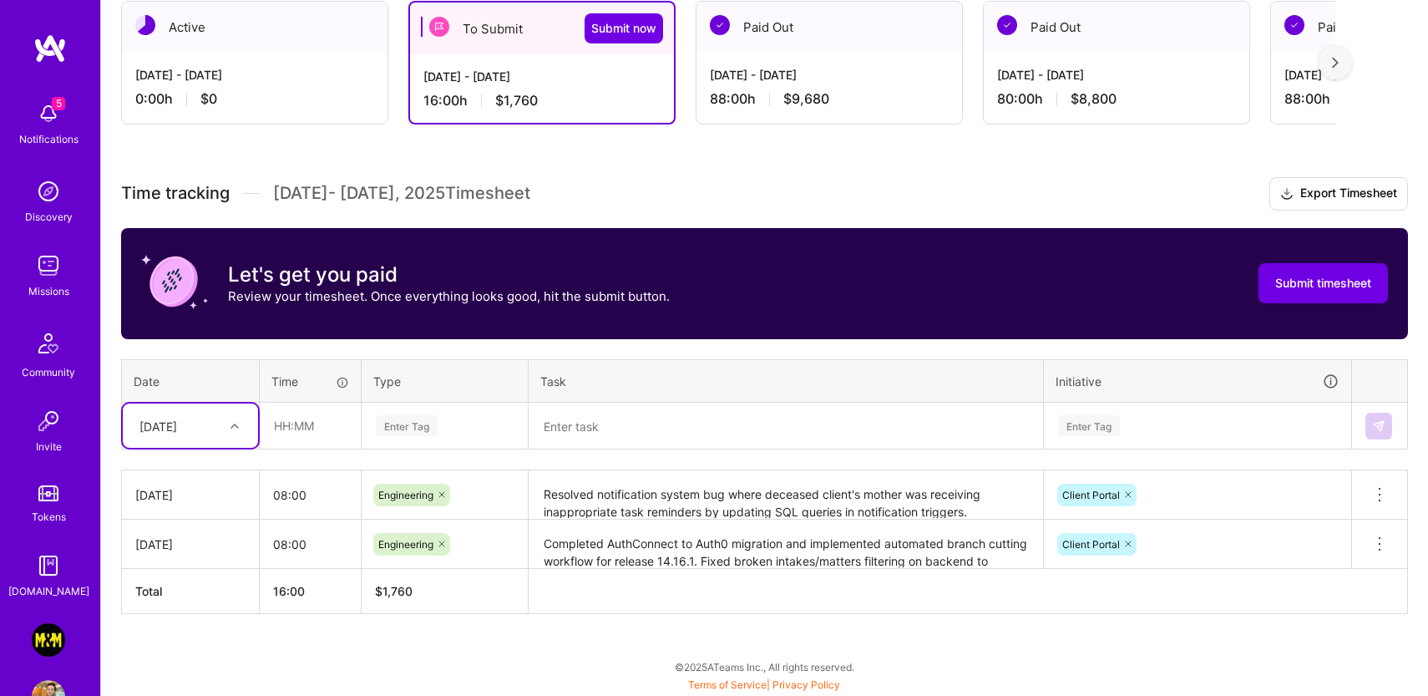
scroll to position [306, 0]
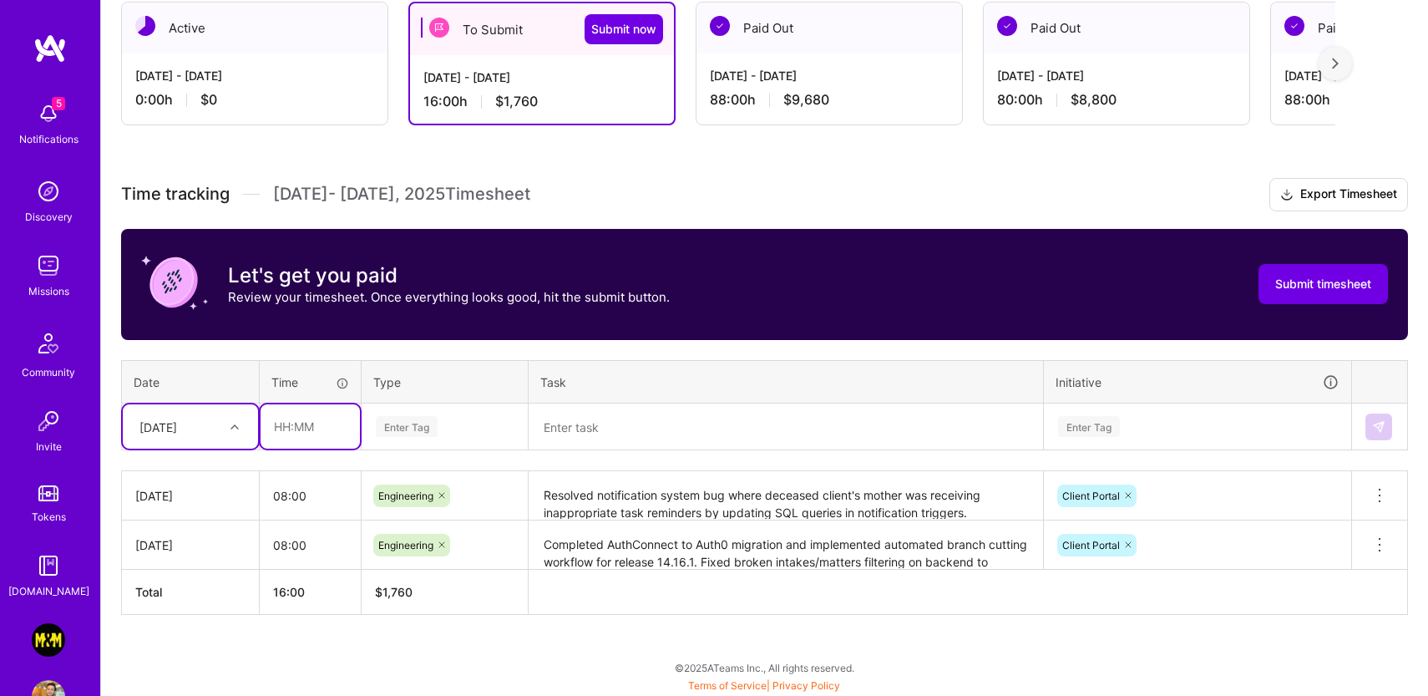
click at [312, 426] on input "text" at bounding box center [310, 426] width 99 height 44
type input "08:00"
click at [465, 434] on div "Enter Tag" at bounding box center [444, 426] width 141 height 21
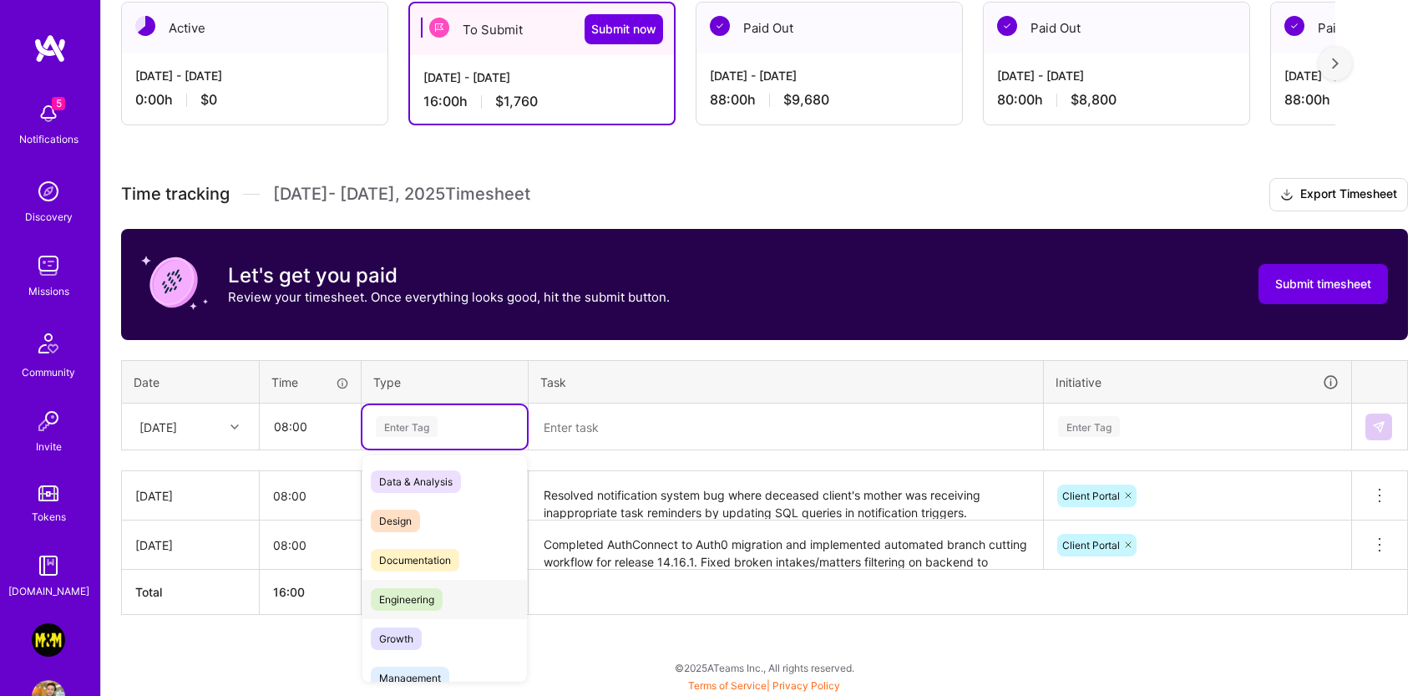
click at [423, 589] on span "Engineering" at bounding box center [407, 599] width 72 height 23
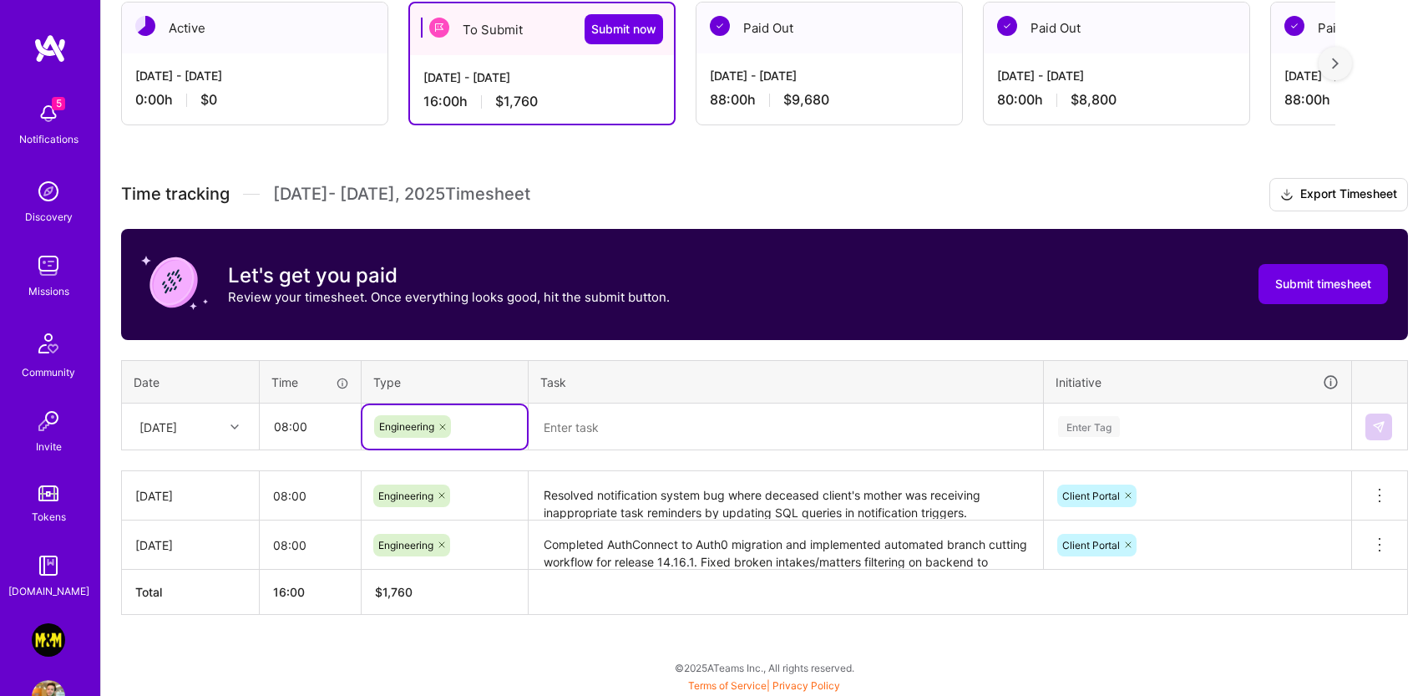
click at [671, 422] on textarea at bounding box center [785, 427] width 511 height 44
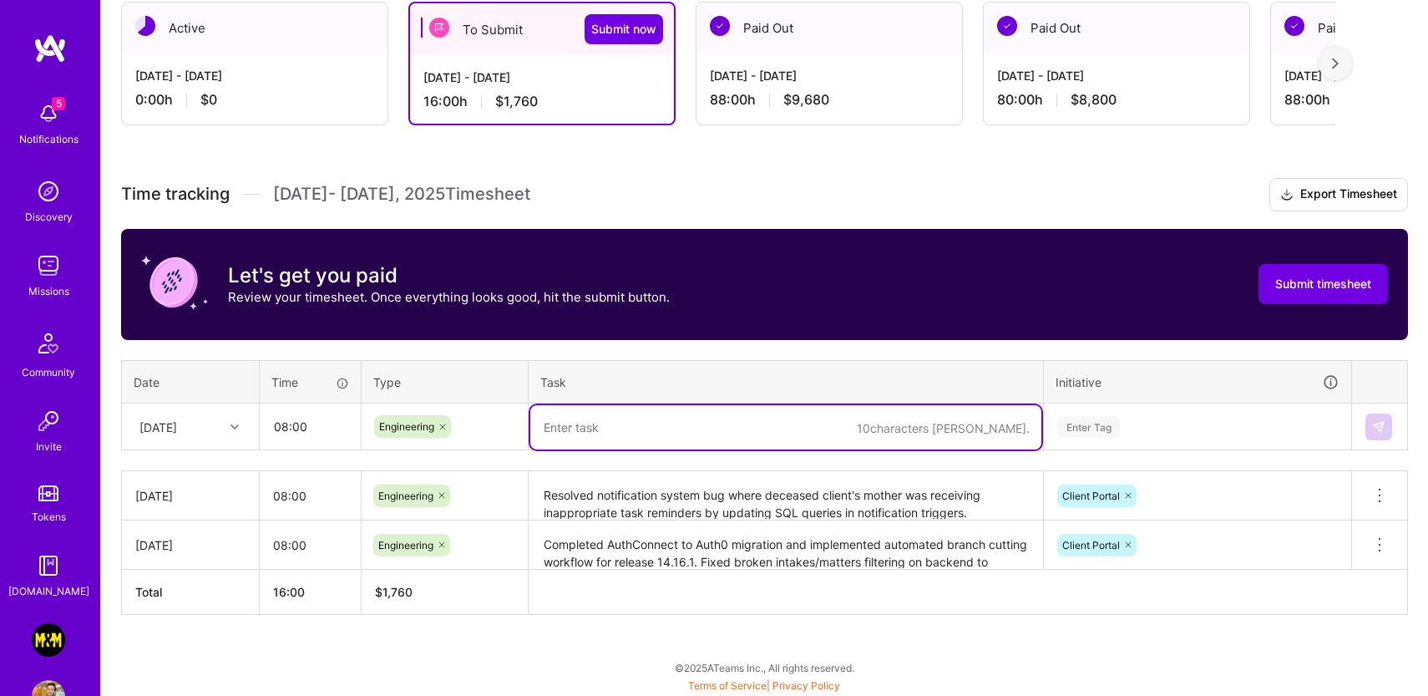
paste textarea "Launched [PERSON_NAME] backend improvements to production and continued UAT2 mi…"
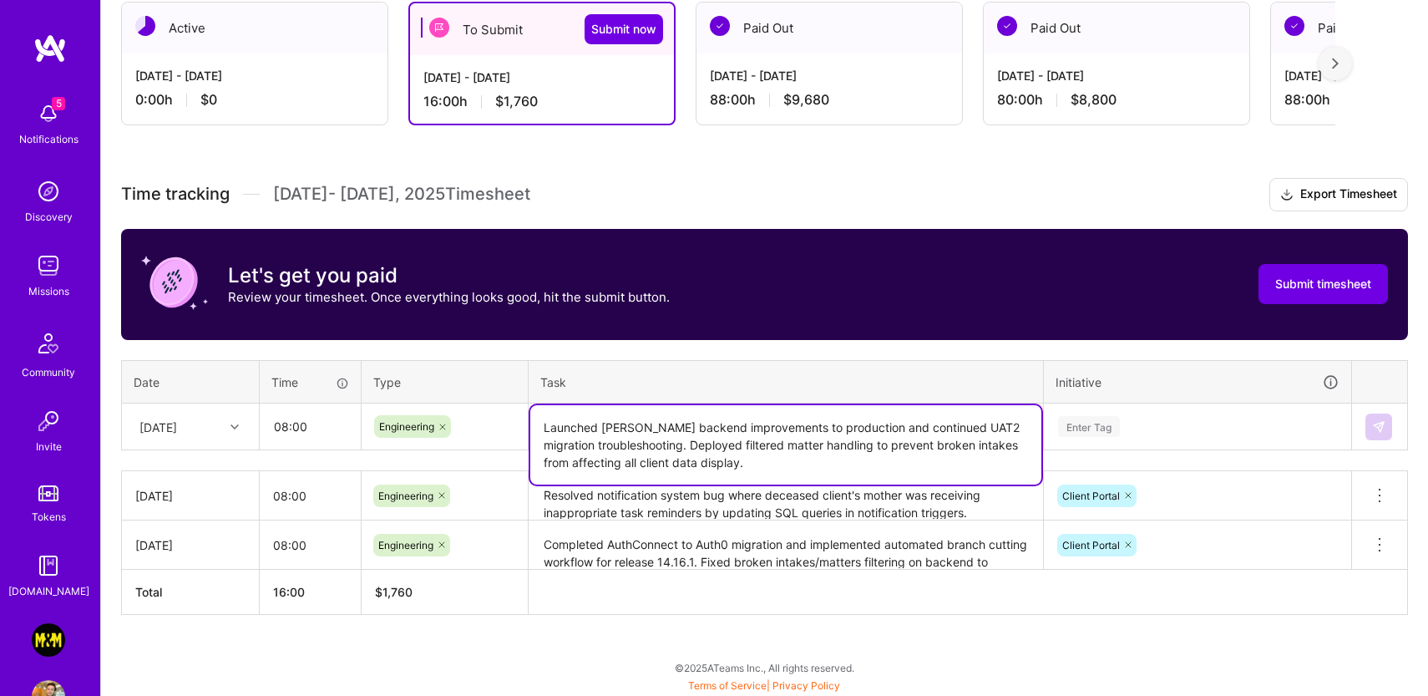
type textarea "Launched [PERSON_NAME] backend improvements to production and continued UAT2 mi…"
click at [1112, 426] on div "Enter Tag" at bounding box center [1089, 426] width 62 height 26
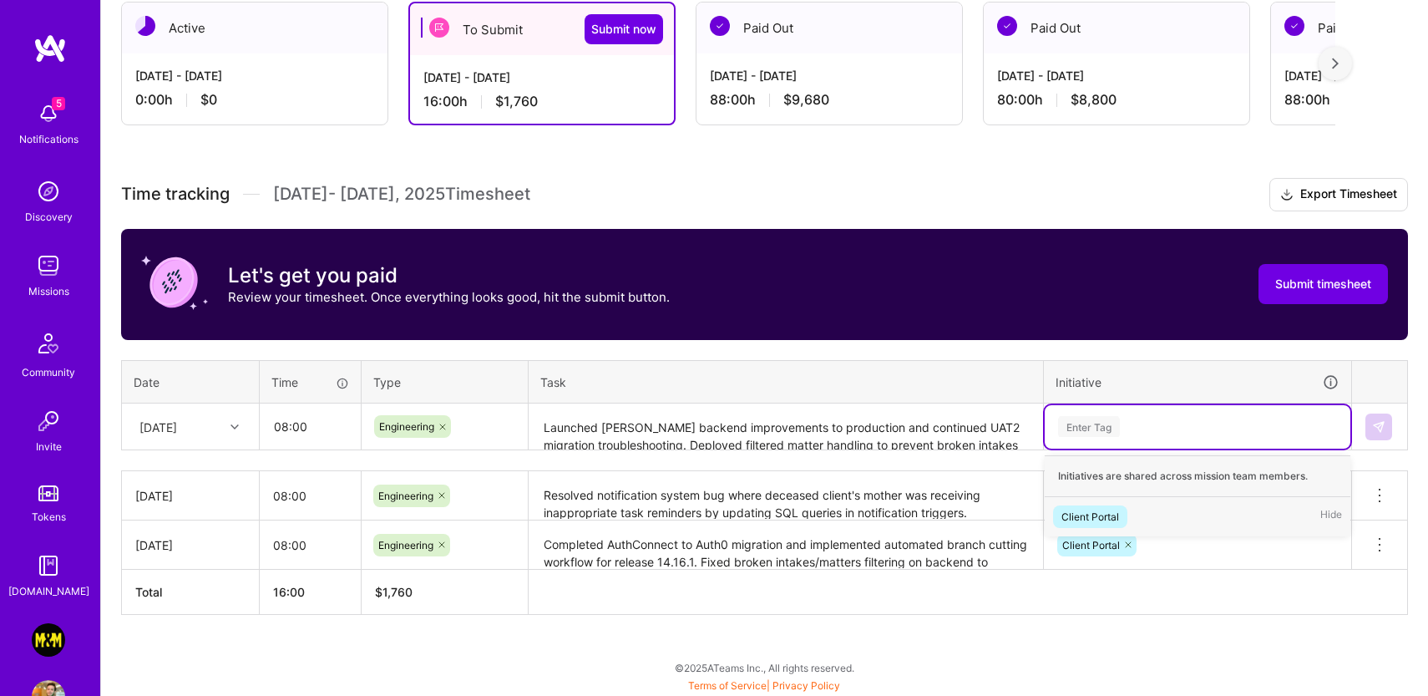
click at [1113, 509] on div "Client Portal" at bounding box center [1091, 517] width 58 height 18
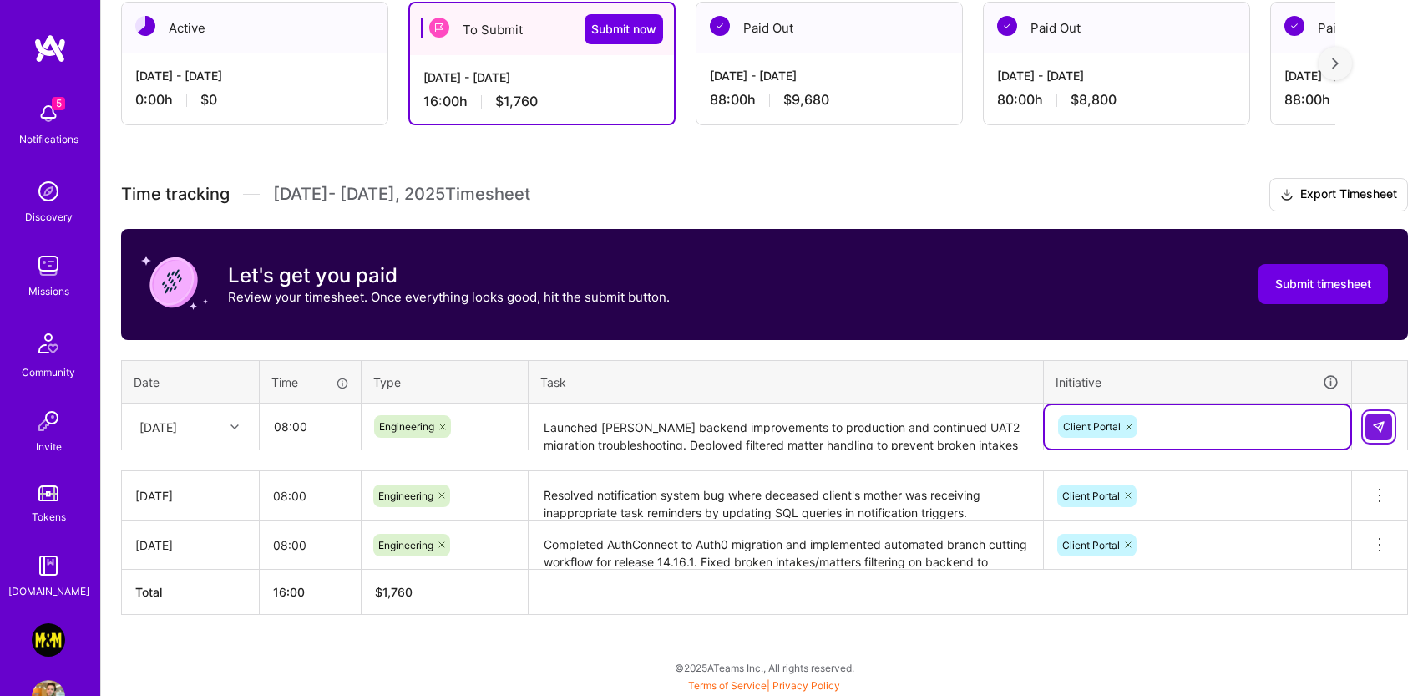
click at [1372, 421] on img at bounding box center [1378, 426] width 13 height 13
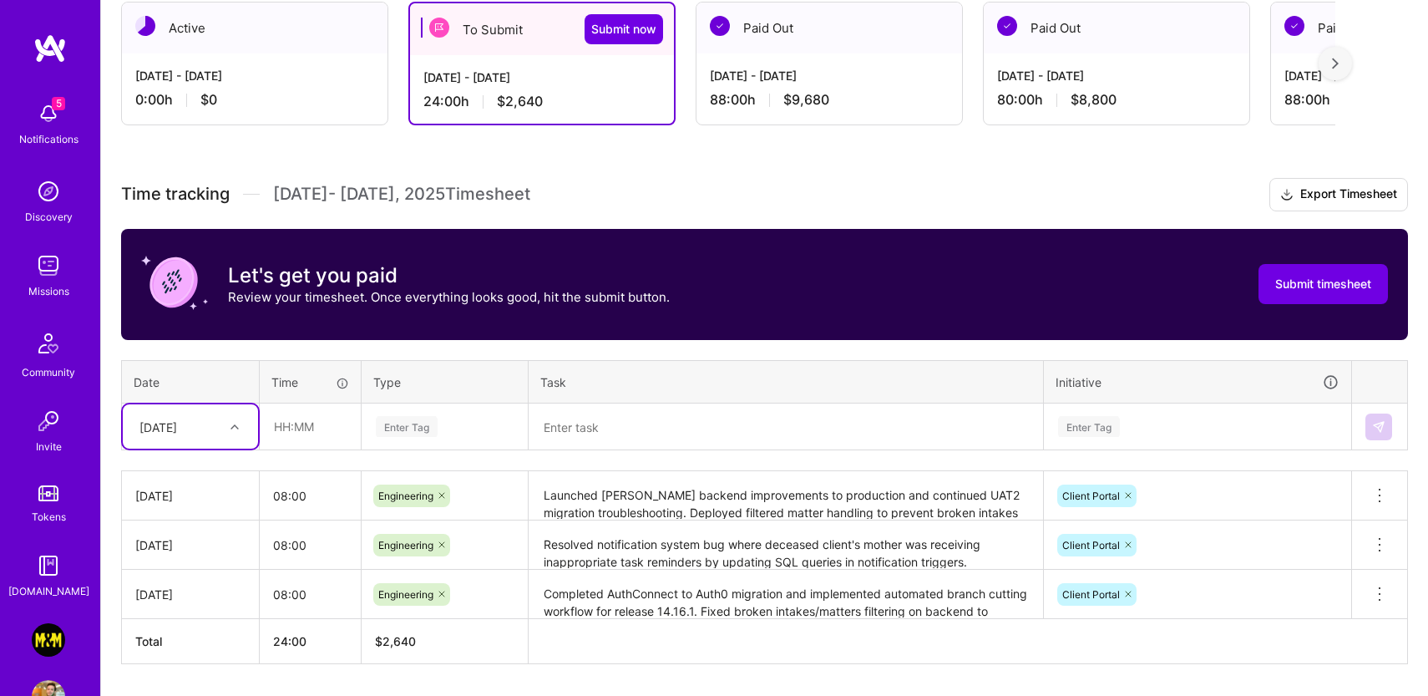
drag, startPoint x: 621, startPoint y: 430, endPoint x: 604, endPoint y: 432, distance: 16.8
click at [621, 430] on textarea at bounding box center [785, 427] width 511 height 44
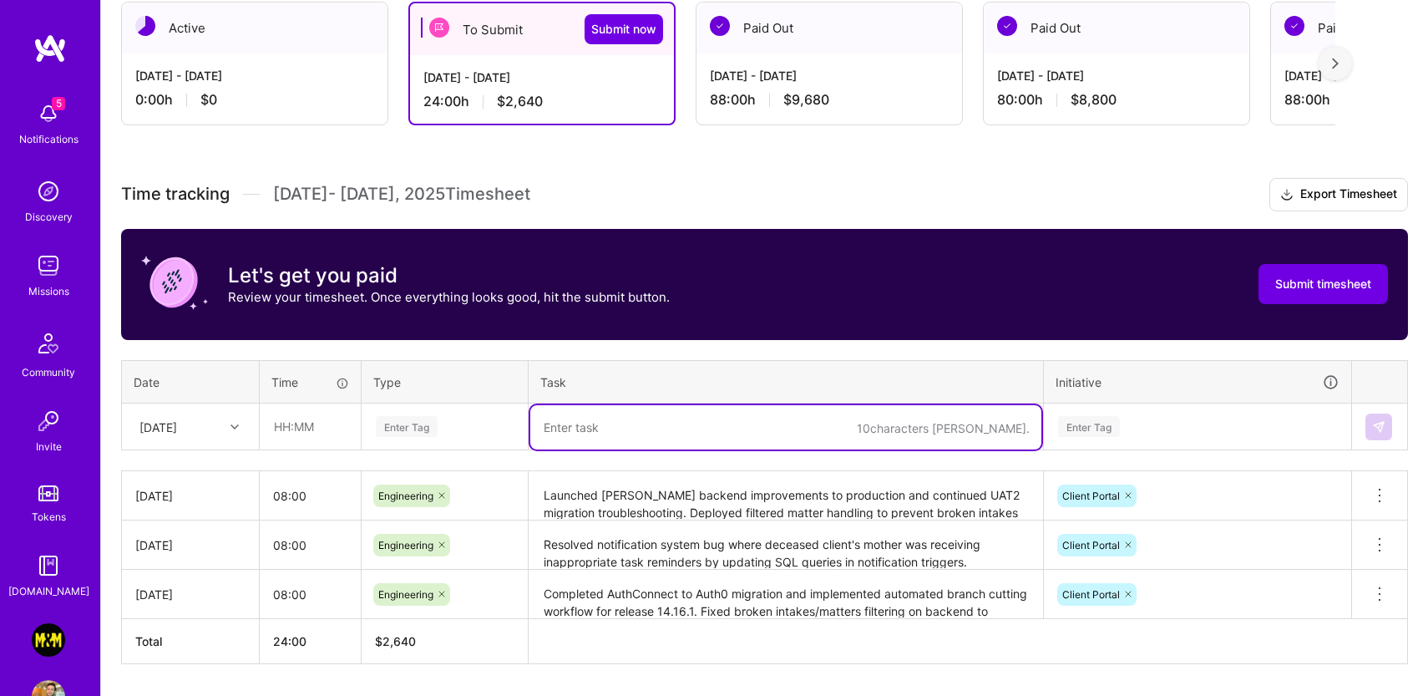
paste textarea "Released logout button patches for version 4.16.x to unblock QA testing and res…"
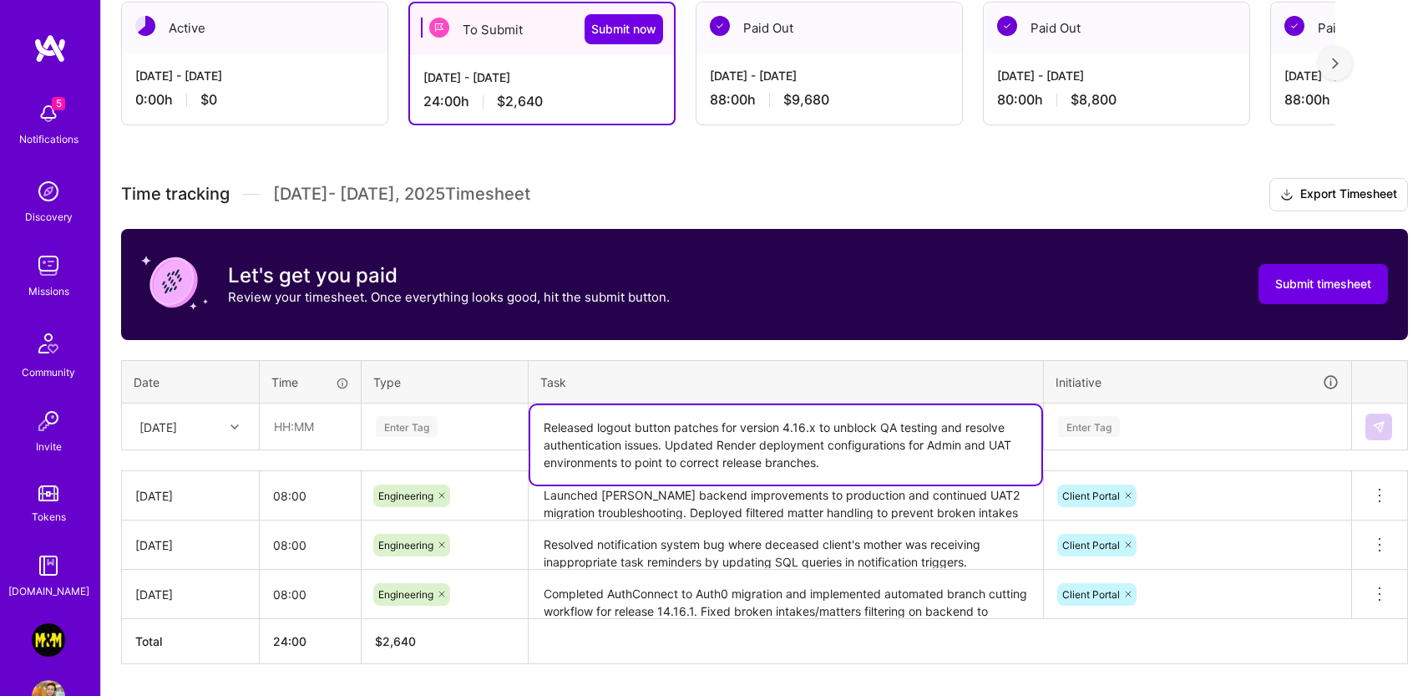
type textarea "Released logout button patches for version 4.16.x to unblock QA testing and res…"
click at [413, 427] on div "Enter Tag" at bounding box center [444, 426] width 165 height 43
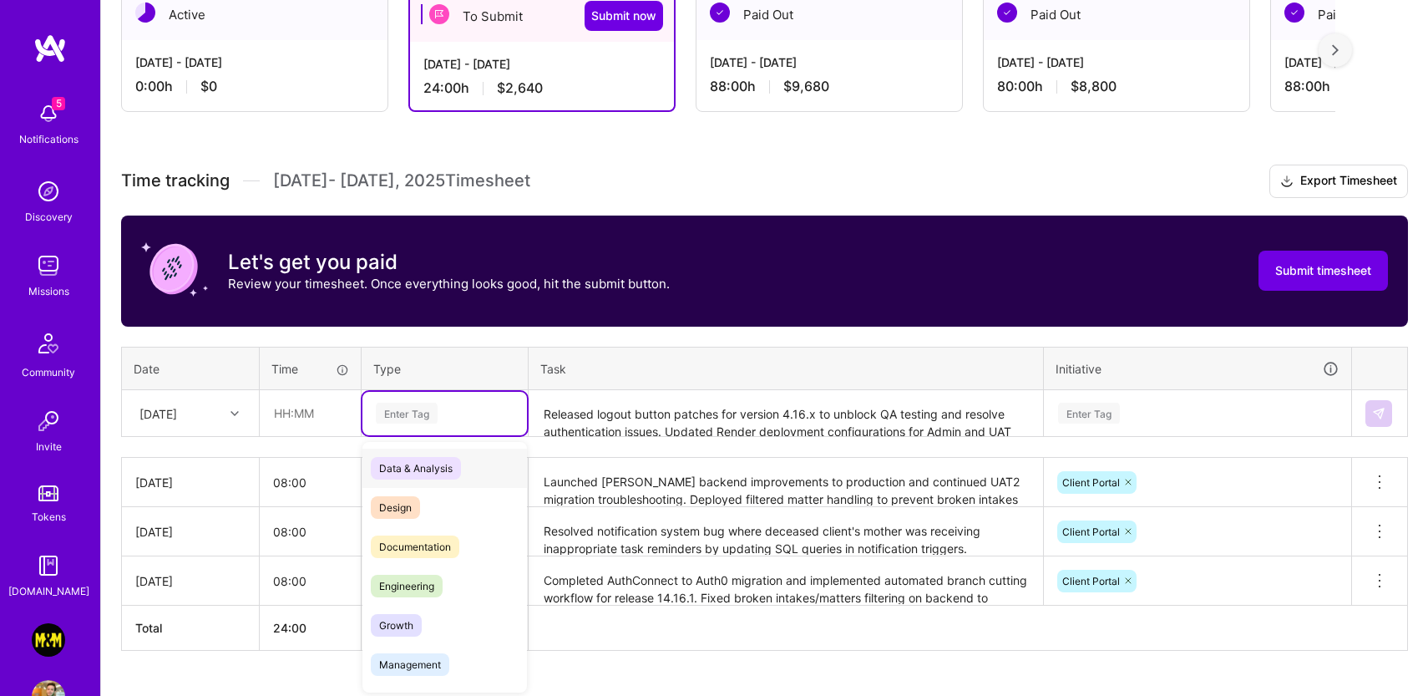
scroll to position [322, 0]
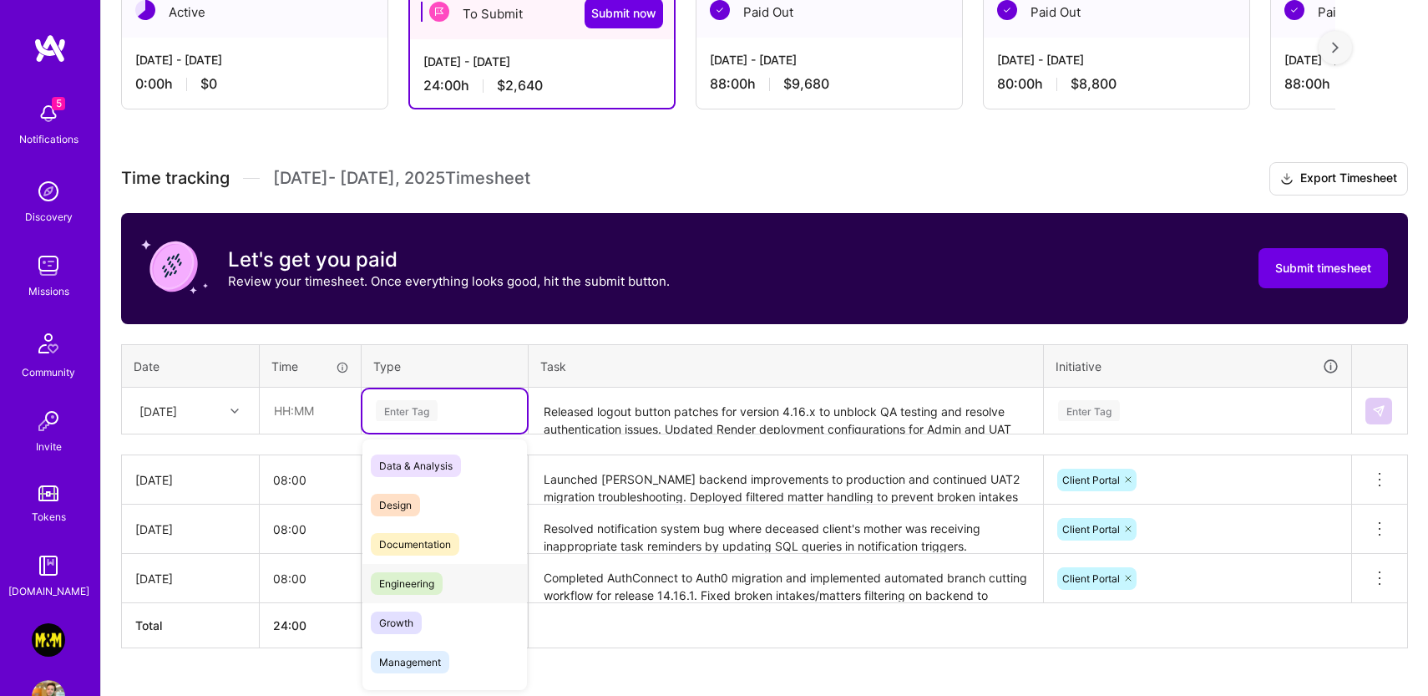
click at [414, 572] on span "Engineering" at bounding box center [407, 583] width 72 height 23
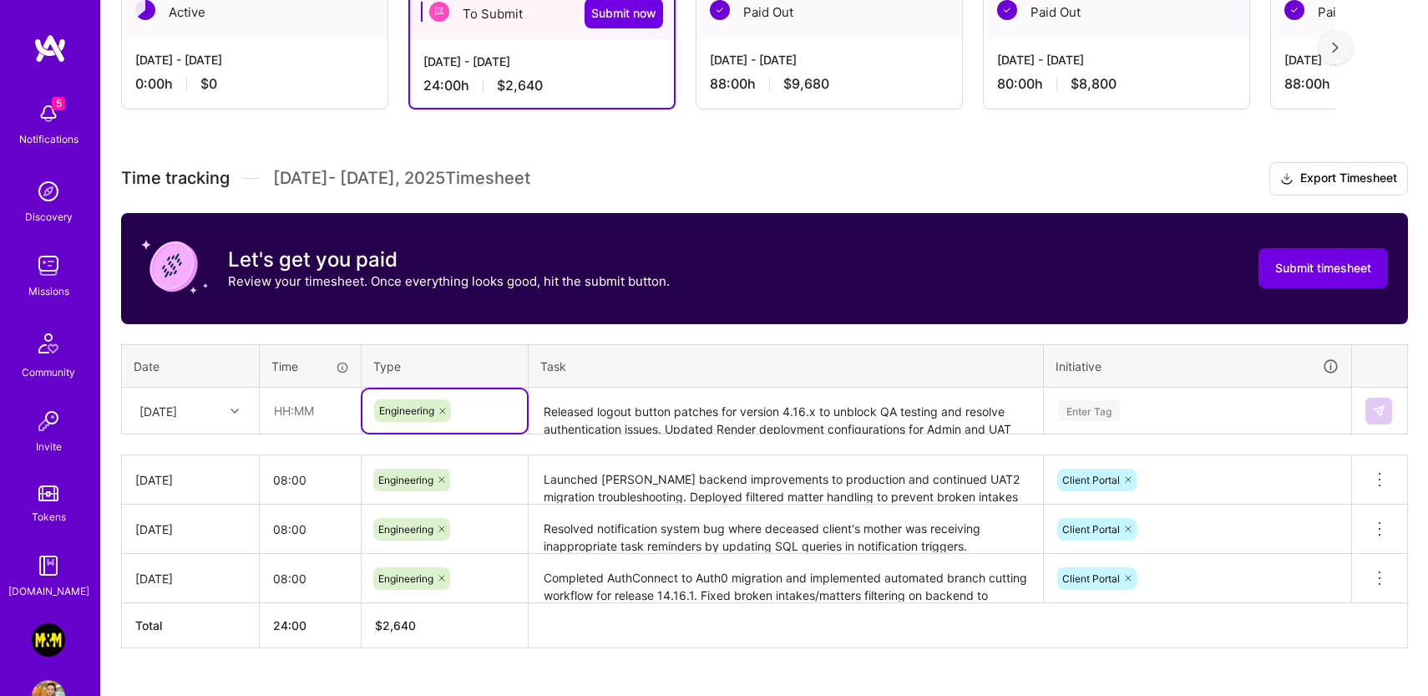
click at [1116, 424] on div "Enter Tag" at bounding box center [1198, 410] width 306 height 43
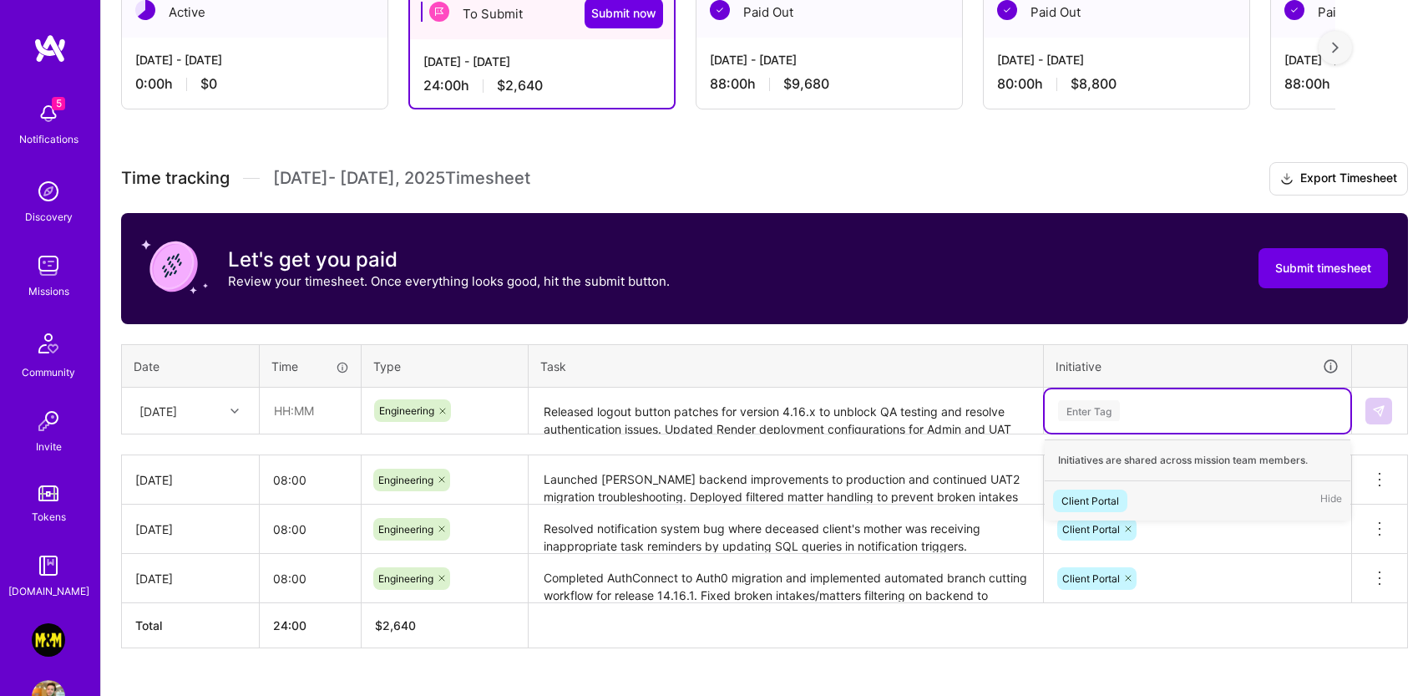
click at [1096, 504] on div "Client Portal" at bounding box center [1091, 501] width 58 height 18
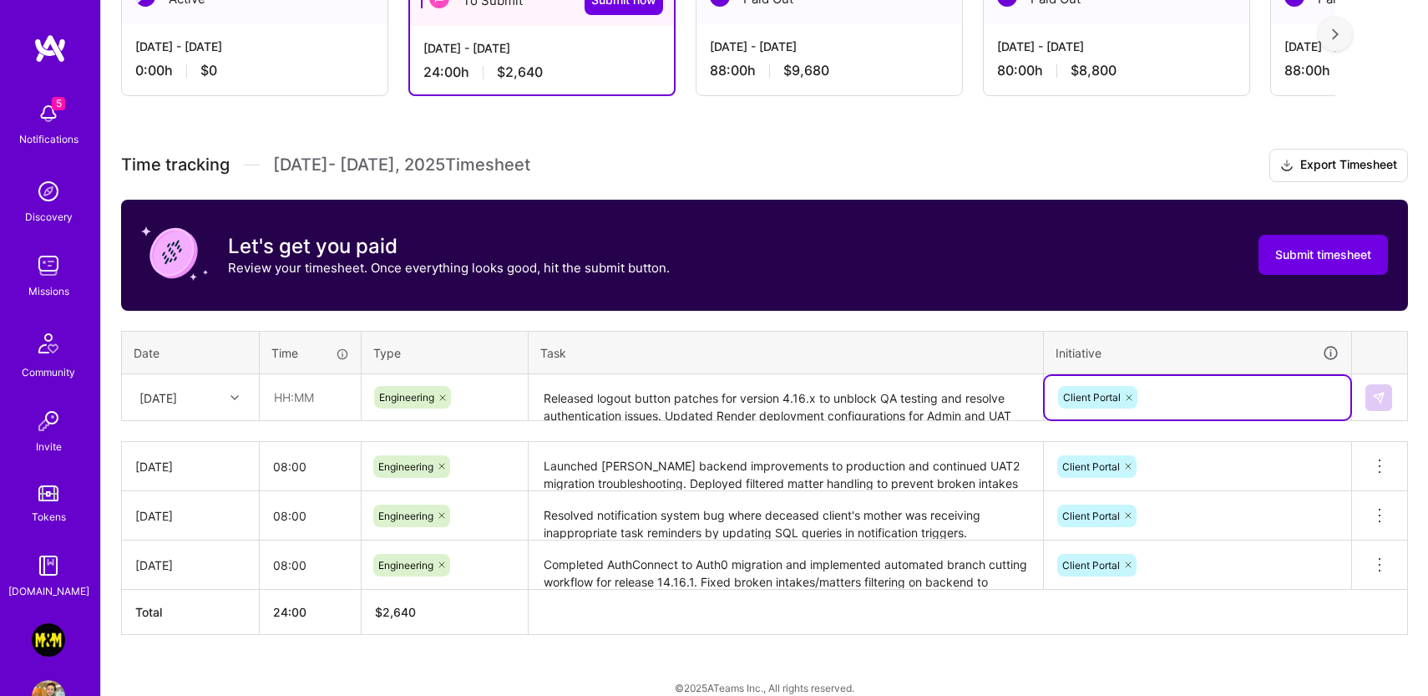
scroll to position [347, 0]
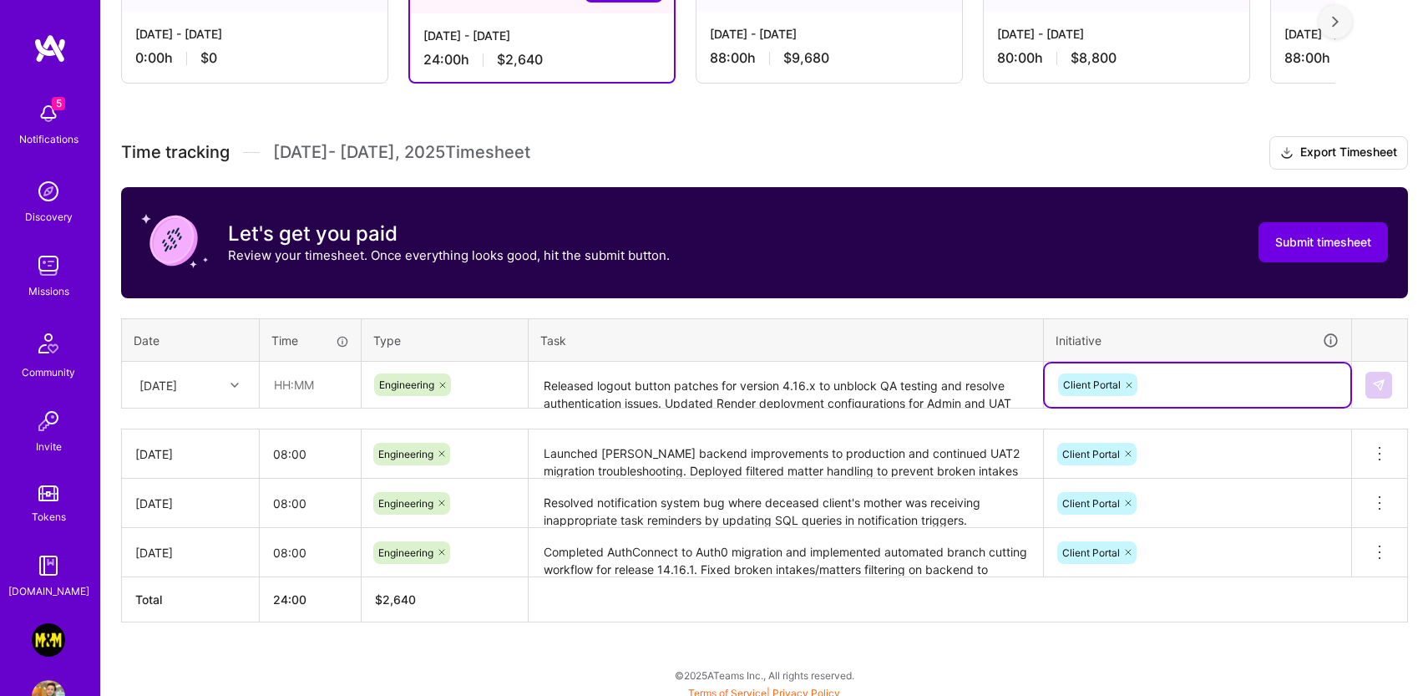
click at [608, 394] on textarea "Released logout button patches for version 4.16.x to unblock QA testing and res…" at bounding box center [785, 385] width 511 height 44
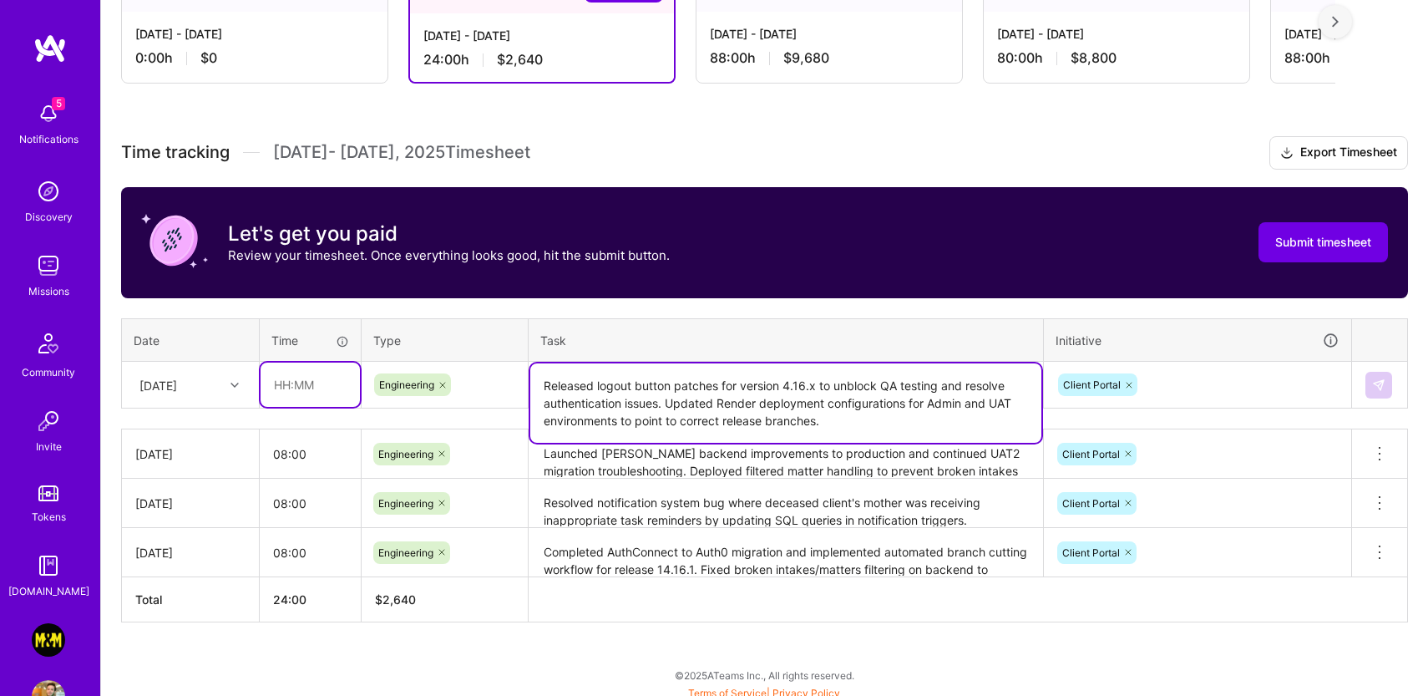
click at [304, 379] on input "text" at bounding box center [310, 384] width 99 height 44
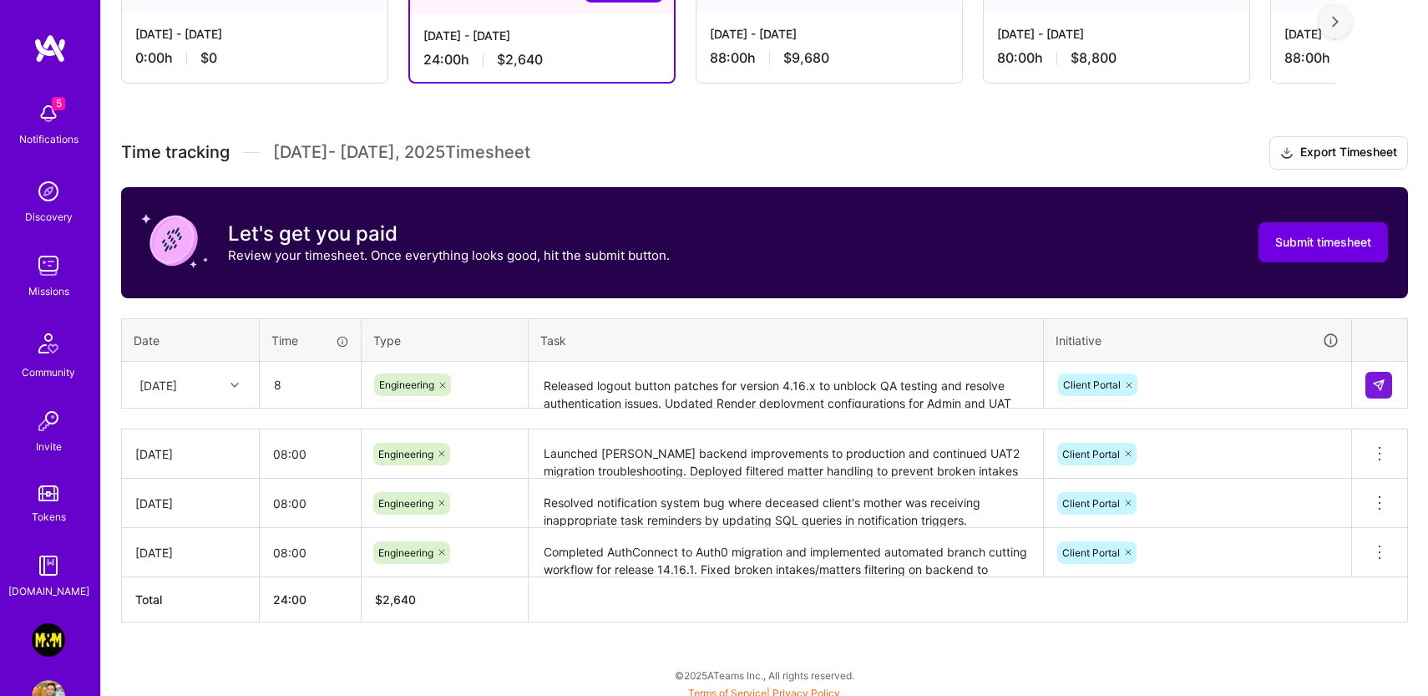
type input "08:00"
click at [131, 391] on div "[DATE]" at bounding box center [177, 385] width 93 height 28
click at [185, 498] on div "[DATE]" at bounding box center [190, 494] width 135 height 31
click at [1381, 382] on img at bounding box center [1378, 384] width 13 height 13
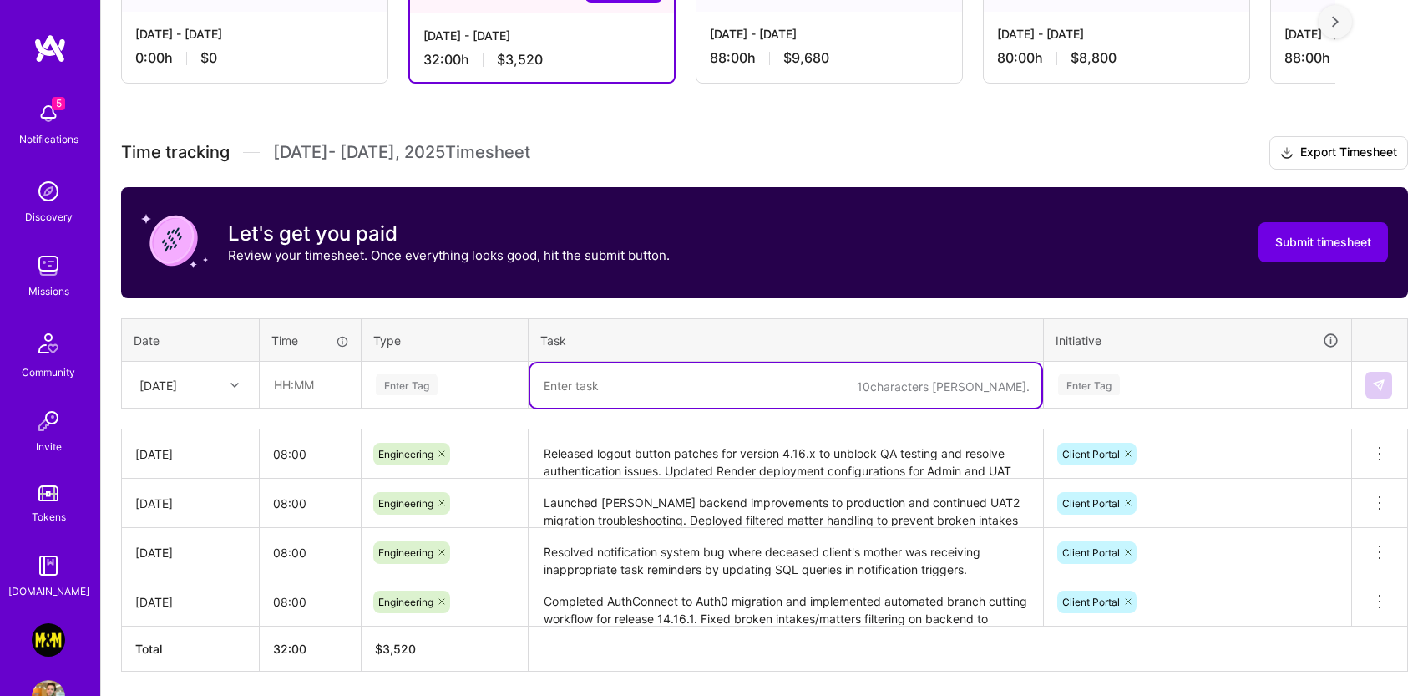
click at [595, 393] on textarea at bounding box center [785, 385] width 511 height 44
paste textarea "Redesigned logout button UI to be less prominent and function as escape hatch o…"
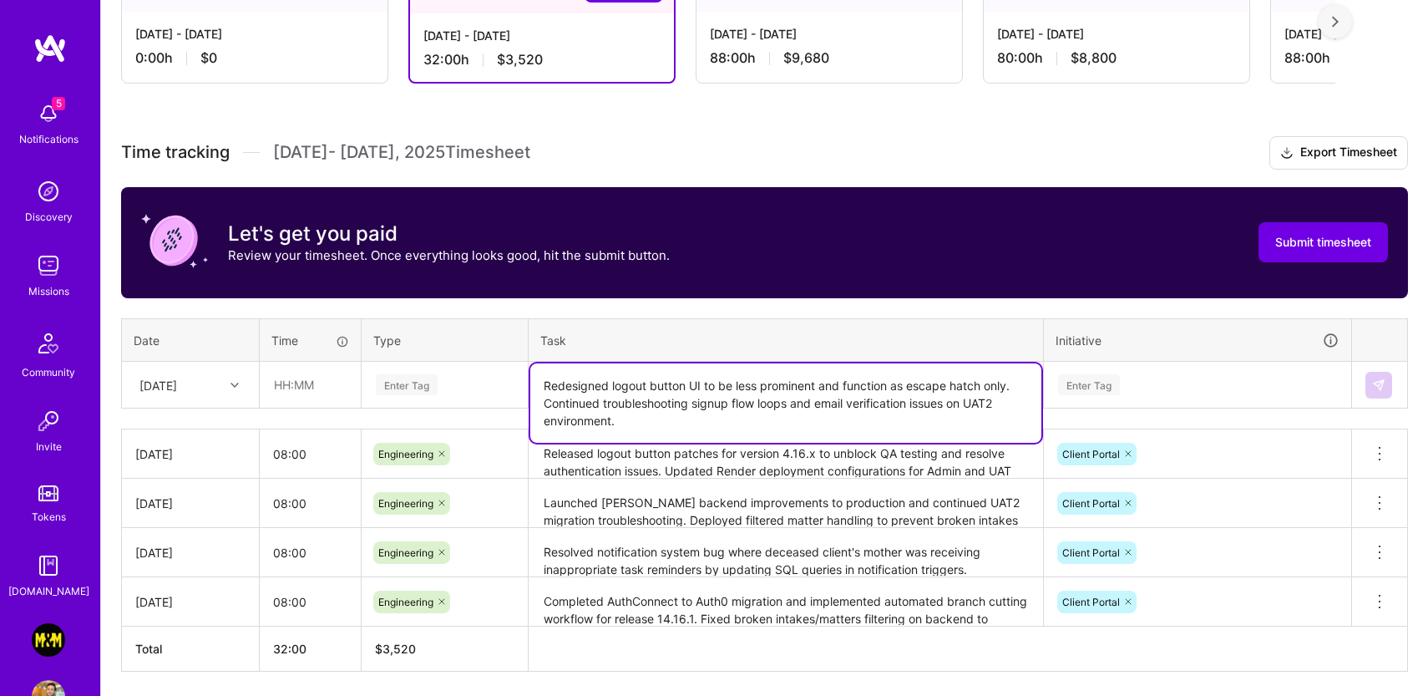
type textarea "Redesigned logout button UI to be less prominent and function as escape hatch o…"
click at [470, 376] on div "Enter Tag" at bounding box center [444, 384] width 141 height 21
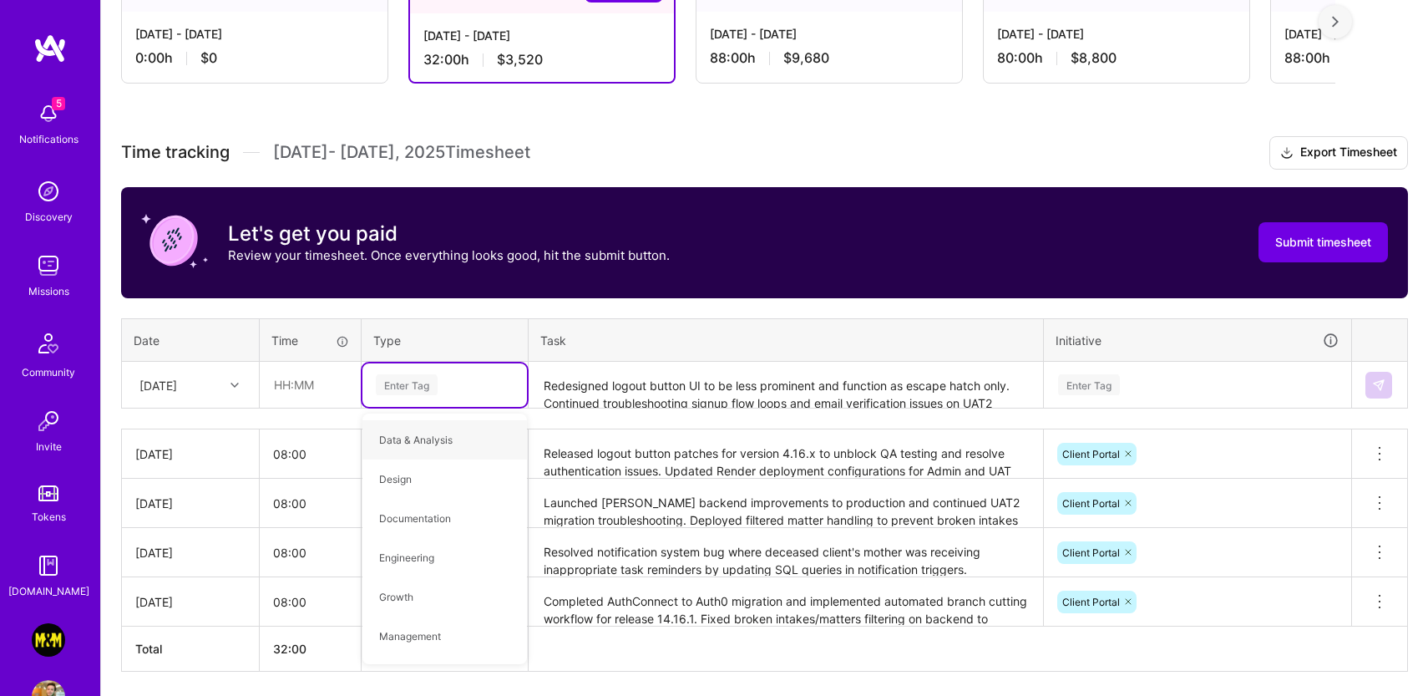
click at [460, 392] on div "Enter Tag" at bounding box center [444, 384] width 141 height 21
click at [458, 391] on div "Enter Tag" at bounding box center [444, 384] width 141 height 21
click at [409, 546] on span "Engineering" at bounding box center [407, 557] width 72 height 23
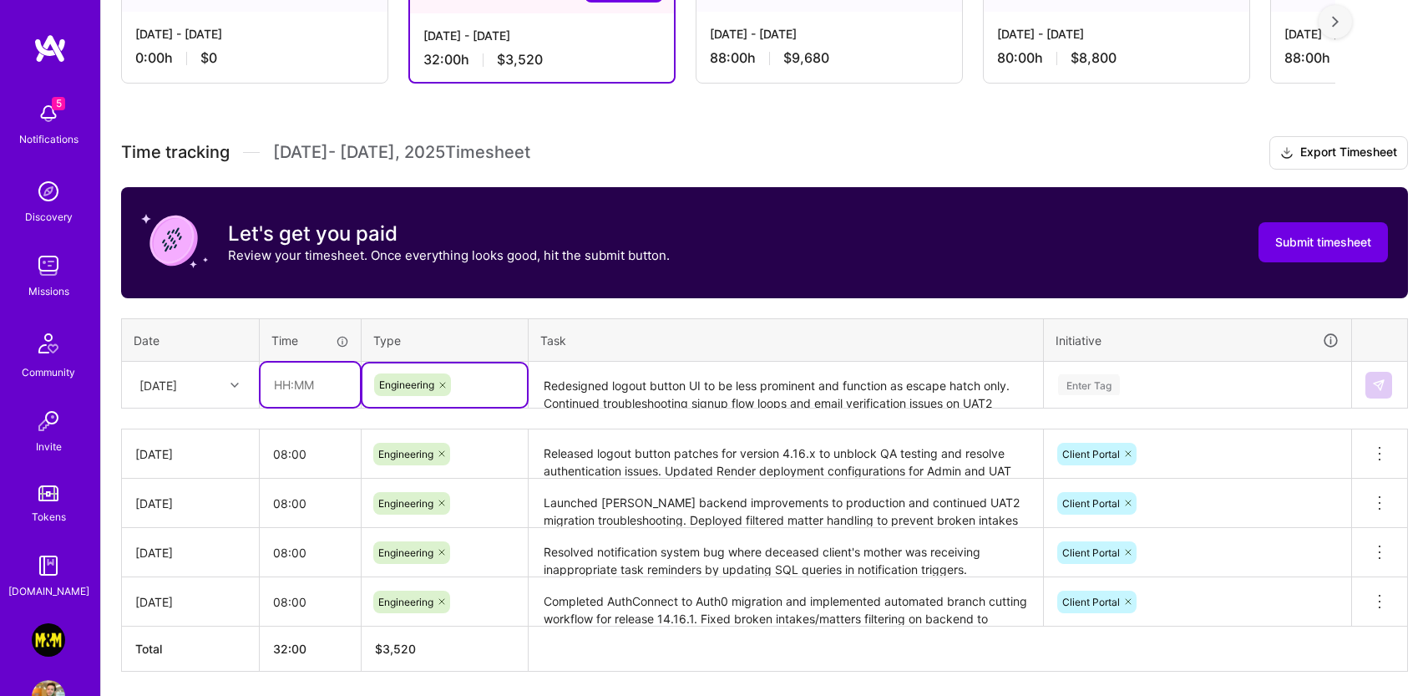
click at [317, 398] on input "text" at bounding box center [310, 384] width 99 height 44
type input "08:00"
click at [216, 386] on div "[DATE]" at bounding box center [177, 385] width 93 height 28
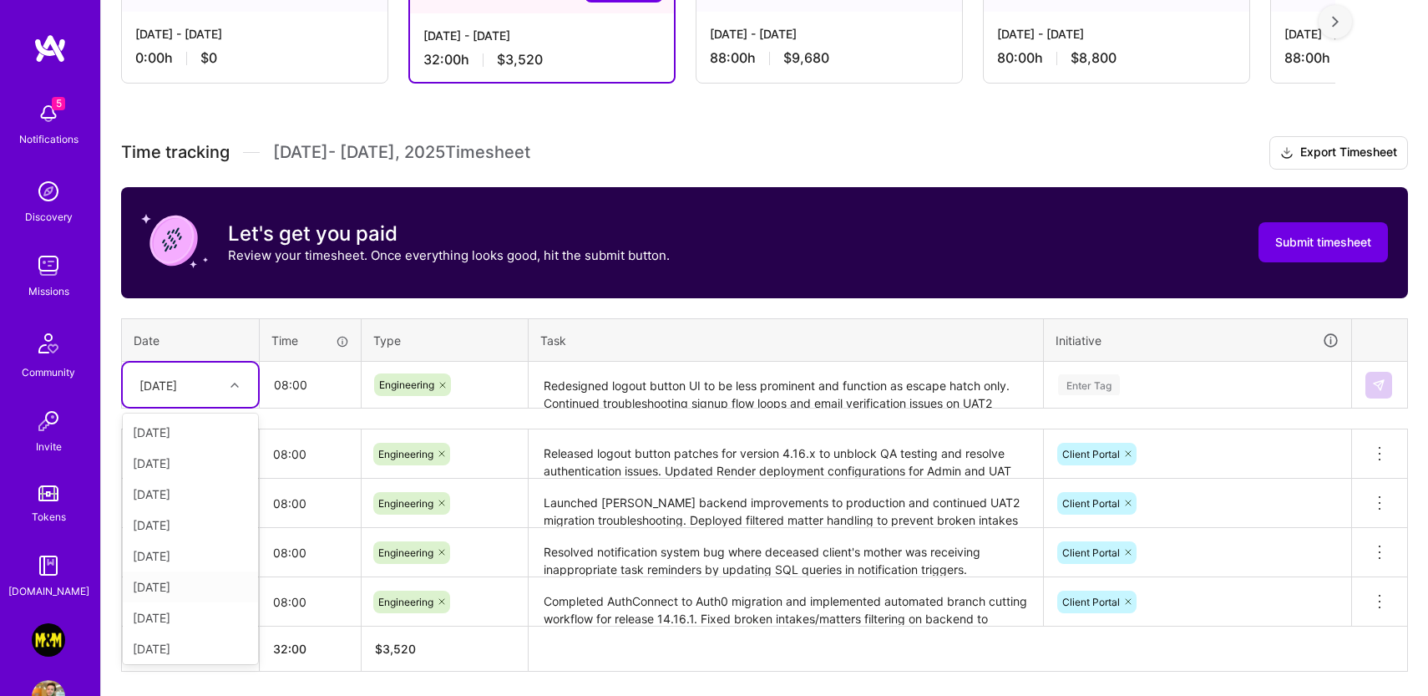
click at [188, 580] on div "[DATE]" at bounding box center [190, 586] width 135 height 31
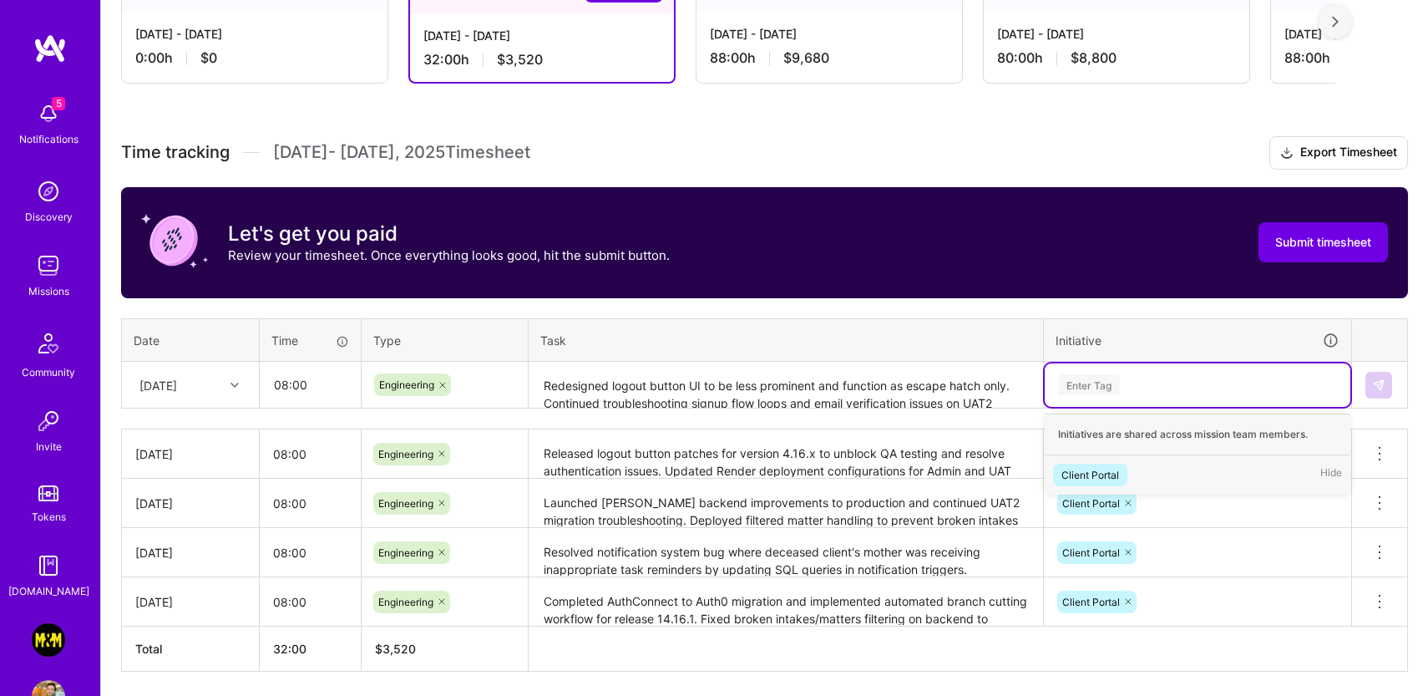
click at [1183, 363] on div "Enter Tag" at bounding box center [1198, 384] width 306 height 43
click at [1130, 467] on div "Client Portal Hide" at bounding box center [1198, 474] width 306 height 39
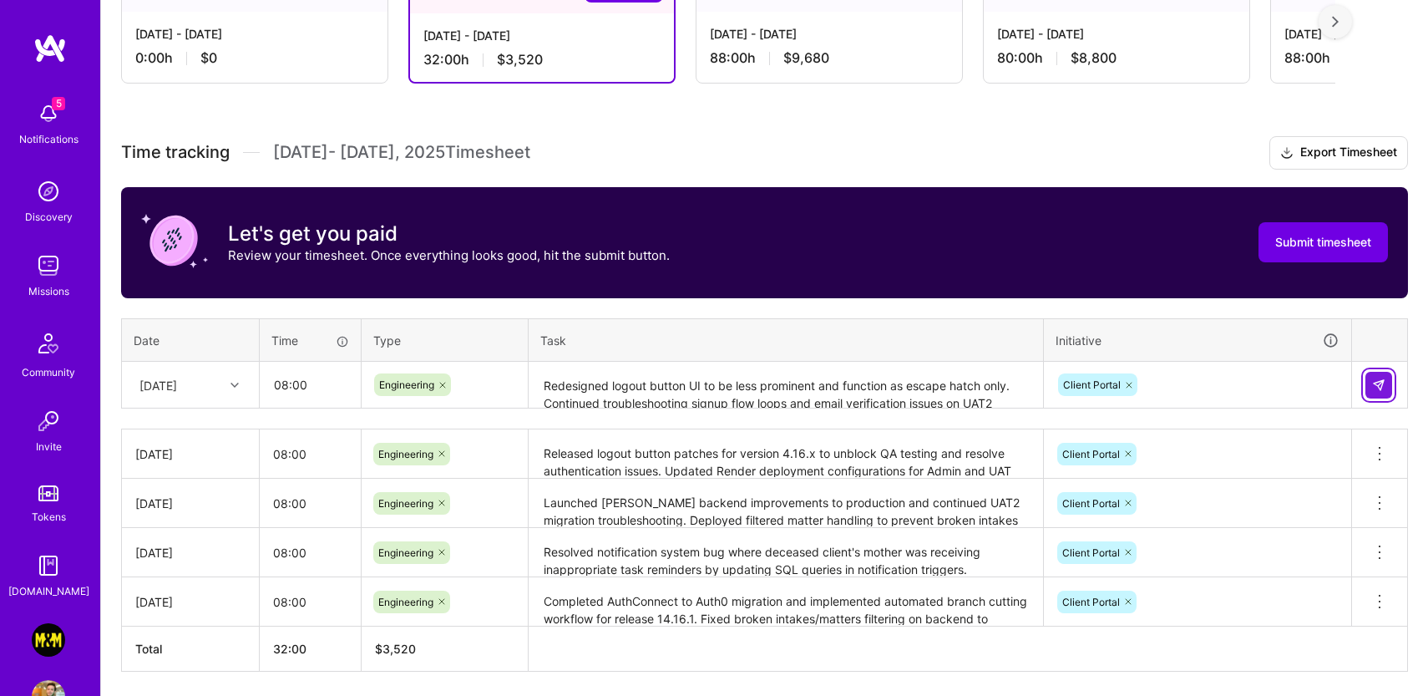
click at [1379, 383] on img at bounding box center [1378, 384] width 13 height 13
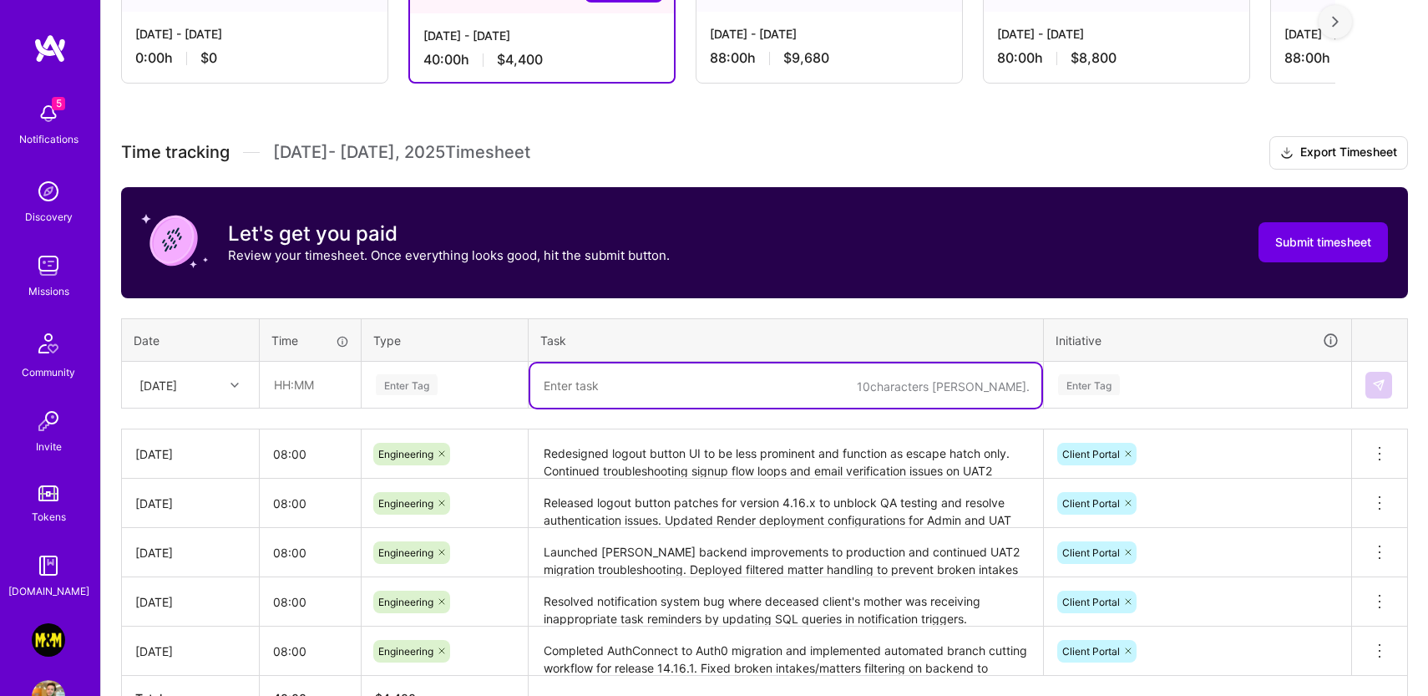
click at [697, 371] on textarea at bounding box center [785, 385] width 511 height 44
paste textarea "Coordinated with [PERSON_NAME] to update [DOMAIN_NAME] email verification page …"
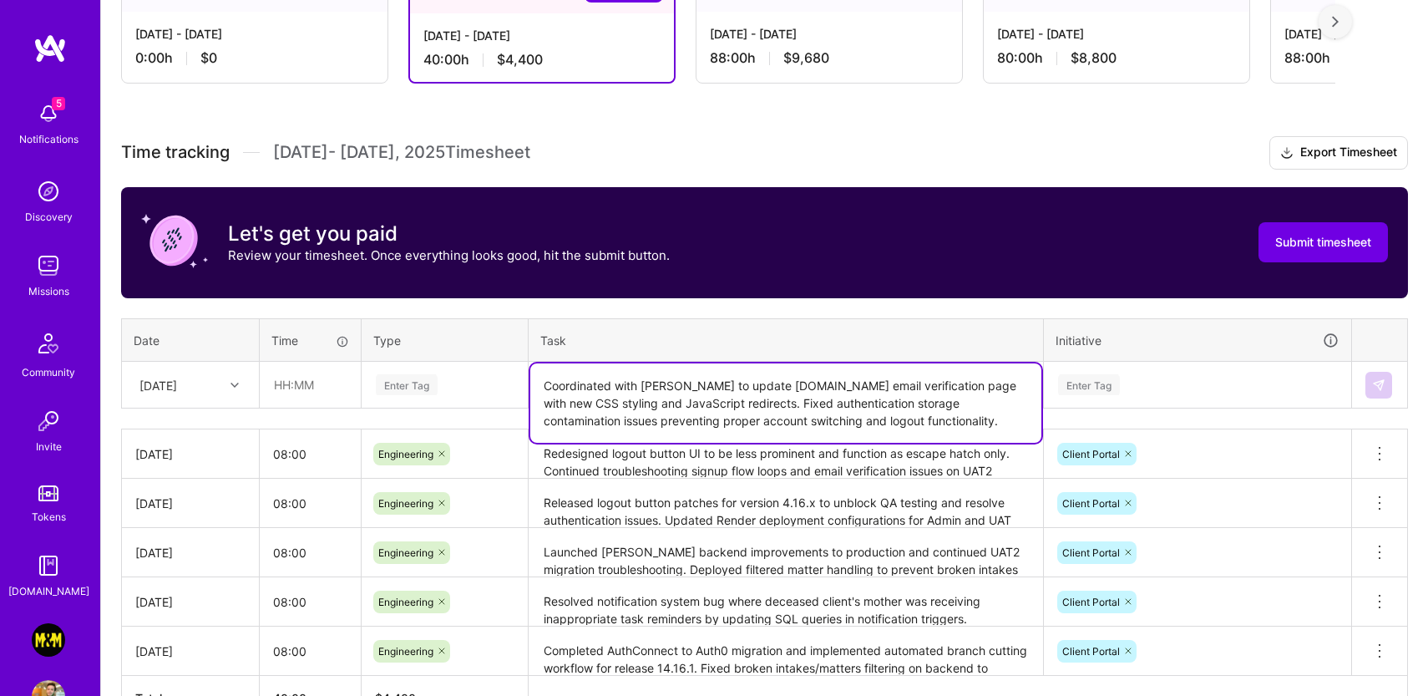
type textarea "Coordinated with [PERSON_NAME] to update [DOMAIN_NAME] email verification page …"
click at [413, 379] on div "Enter Tag" at bounding box center [407, 385] width 62 height 26
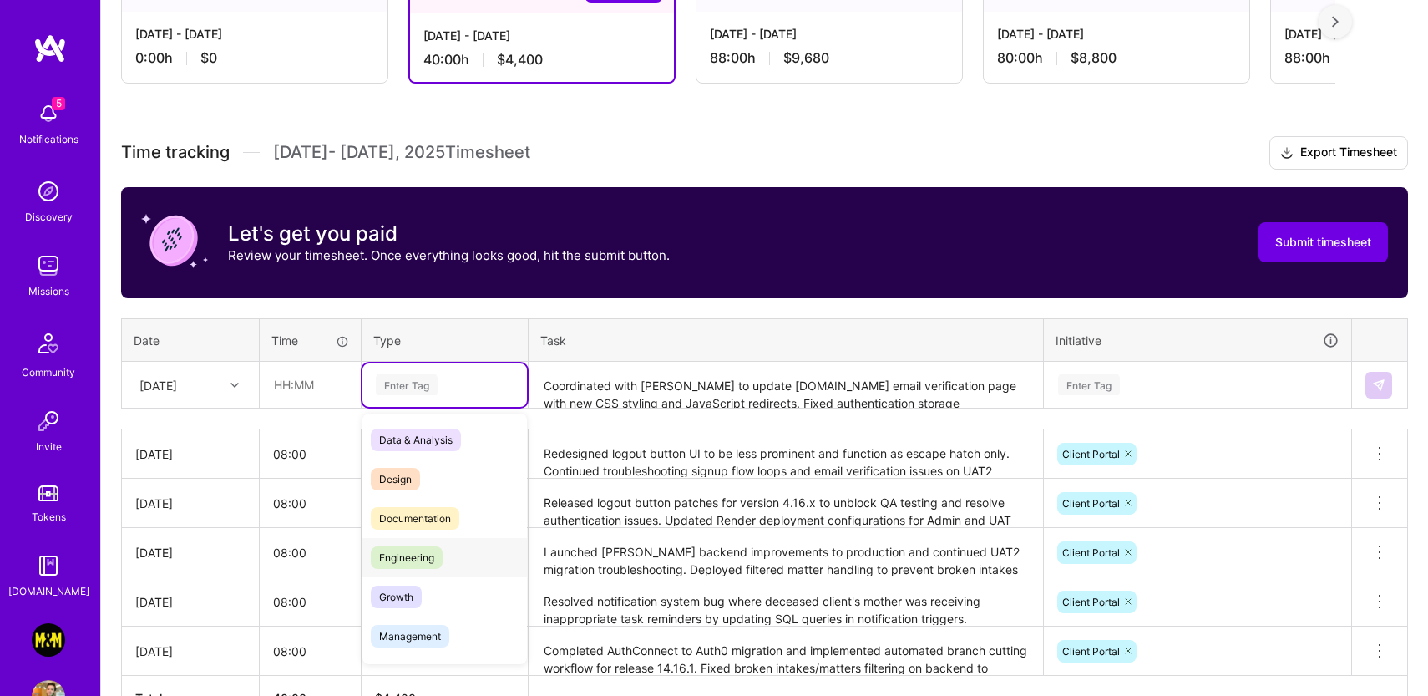
click at [431, 547] on span "Engineering" at bounding box center [407, 557] width 72 height 23
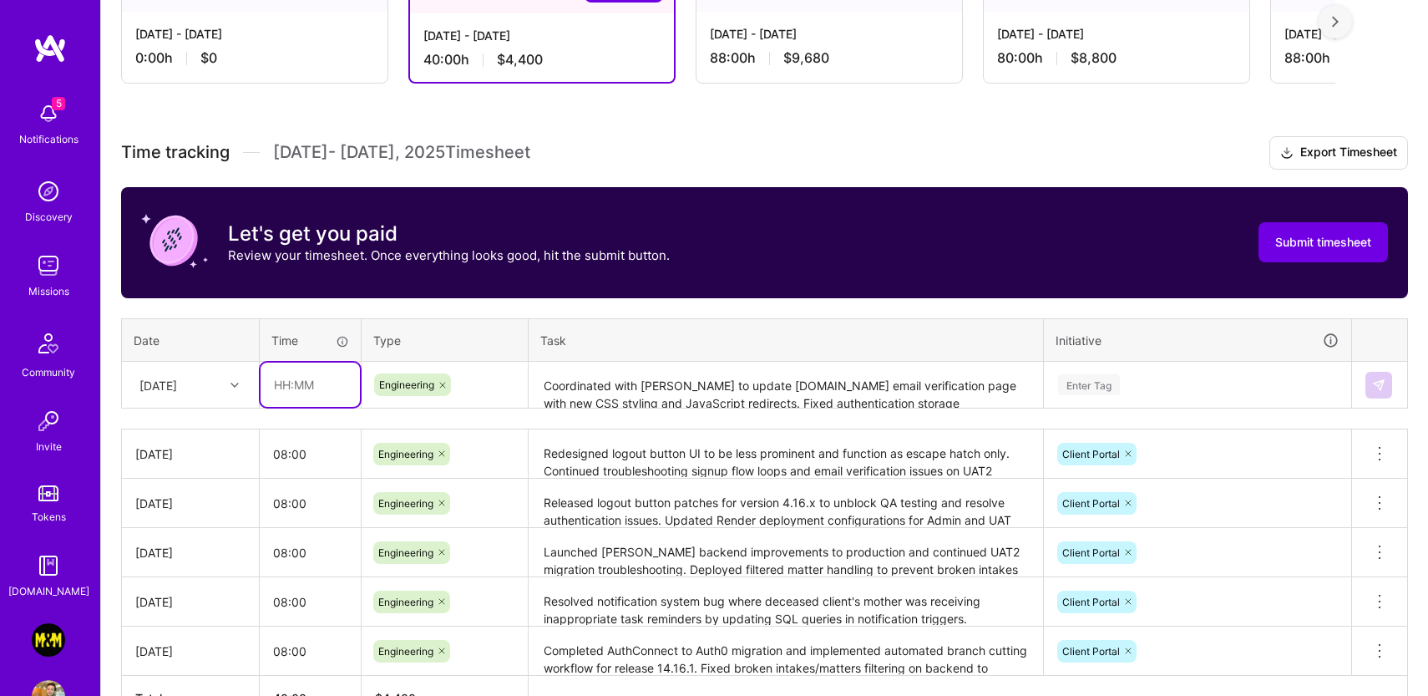
click at [303, 380] on input "text" at bounding box center [310, 384] width 99 height 44
type input "08:00"
click at [212, 376] on div "[DATE]" at bounding box center [177, 385] width 93 height 28
click at [177, 614] on div "[DATE]" at bounding box center [190, 617] width 135 height 31
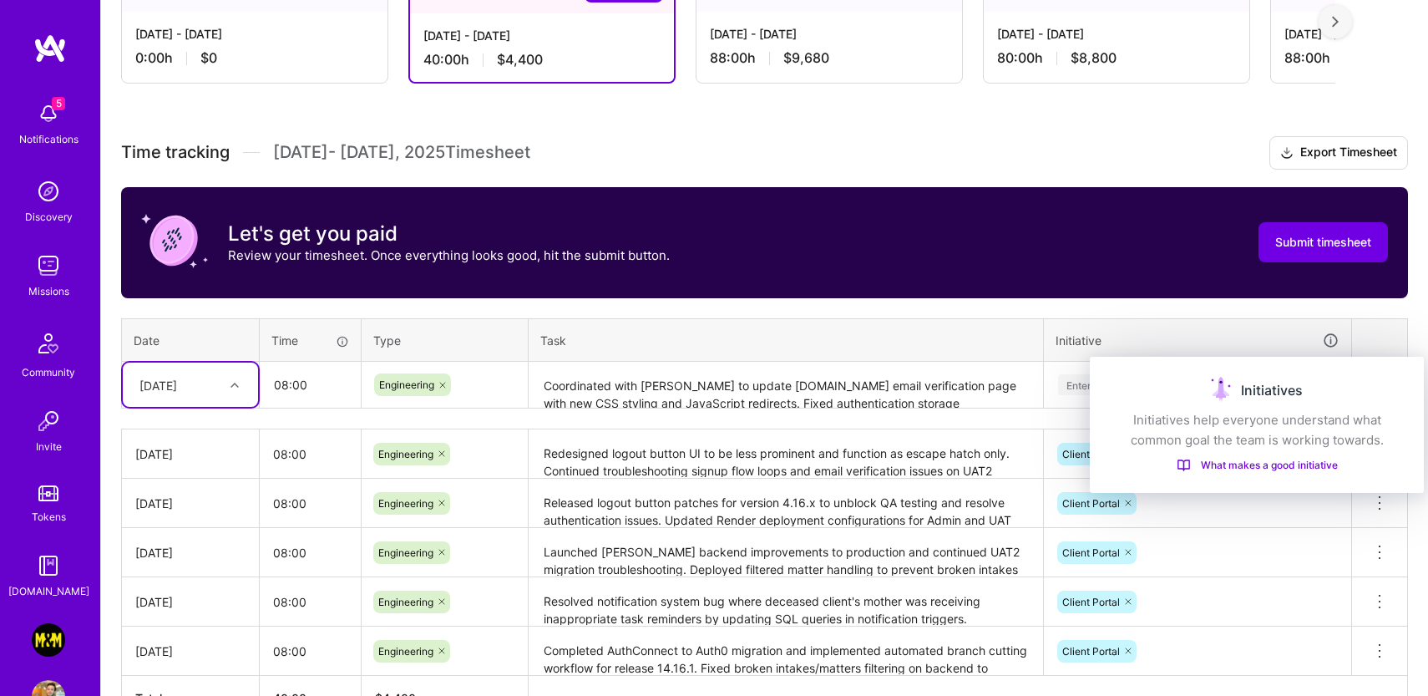
click at [1091, 380] on div "Initiatives Initiatives help everyone understand what common goal the team is w…" at bounding box center [1257, 425] width 334 height 136
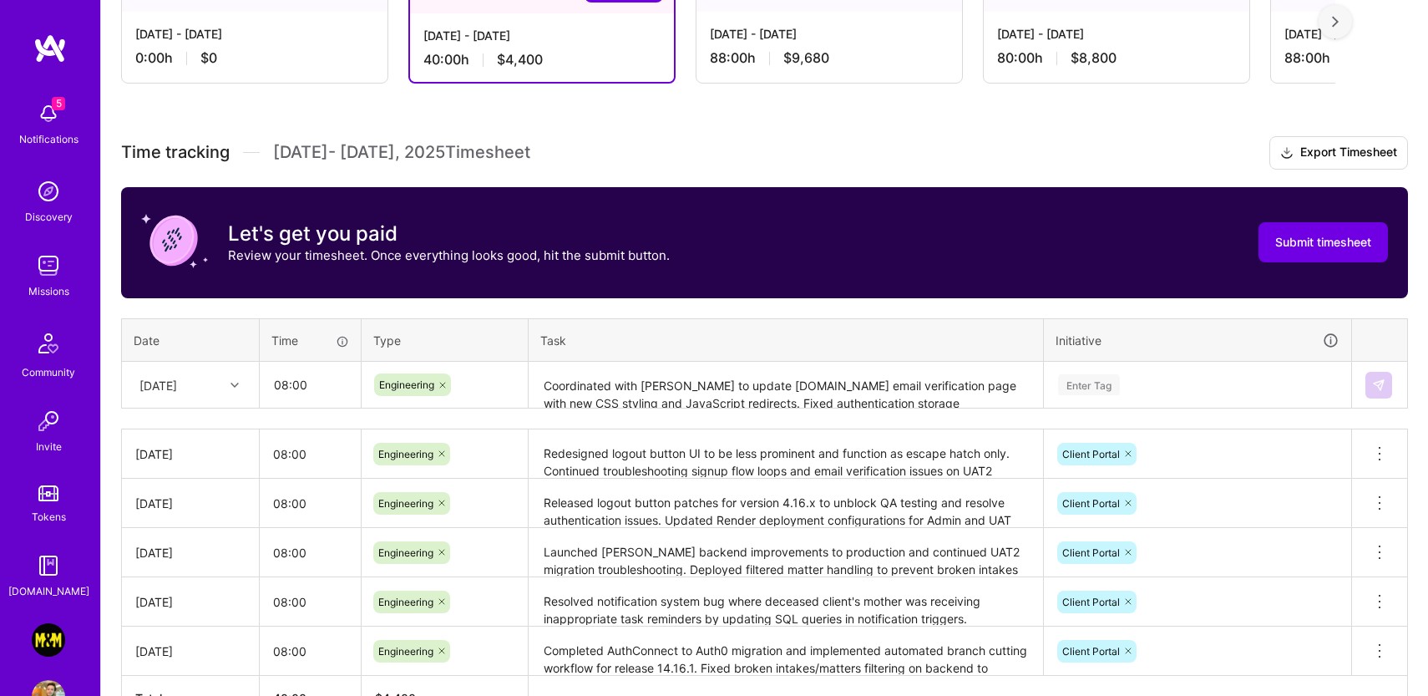
click at [1062, 383] on div "Enter Tag" at bounding box center [1089, 385] width 62 height 26
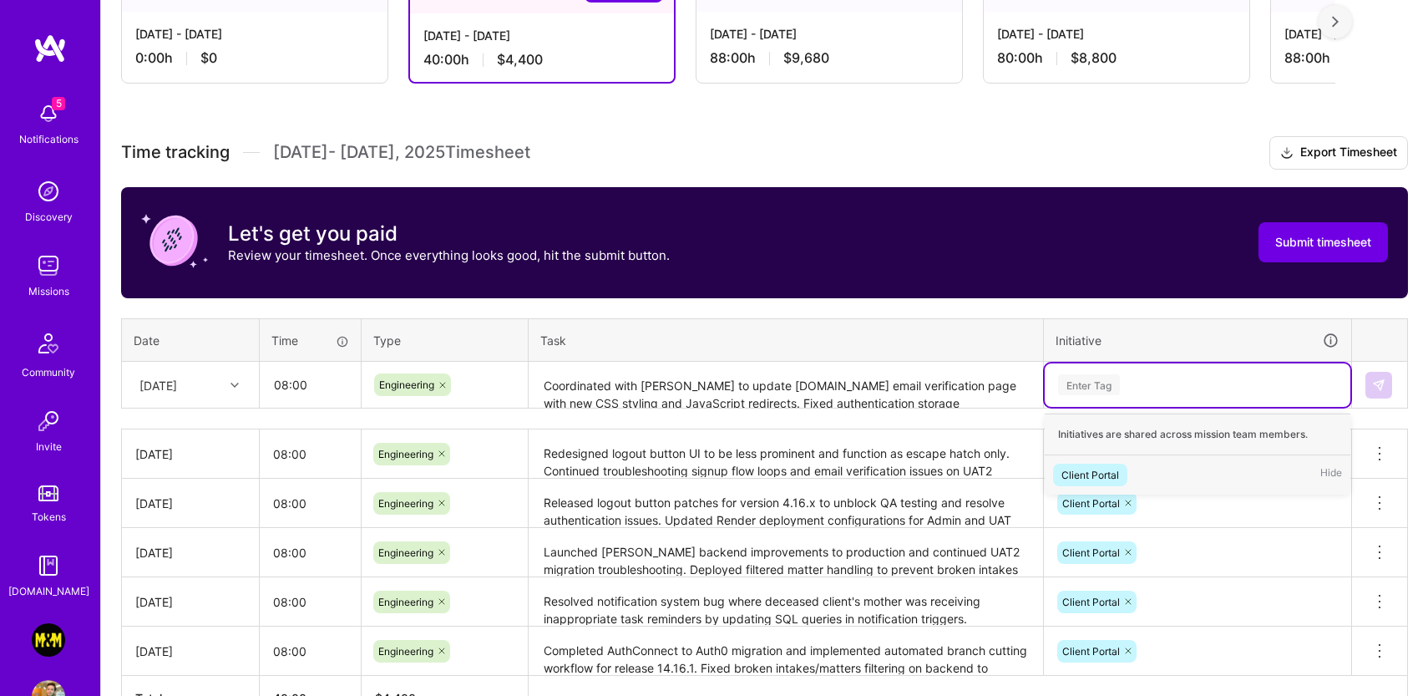
click at [1071, 466] on div "Client Portal" at bounding box center [1091, 475] width 58 height 18
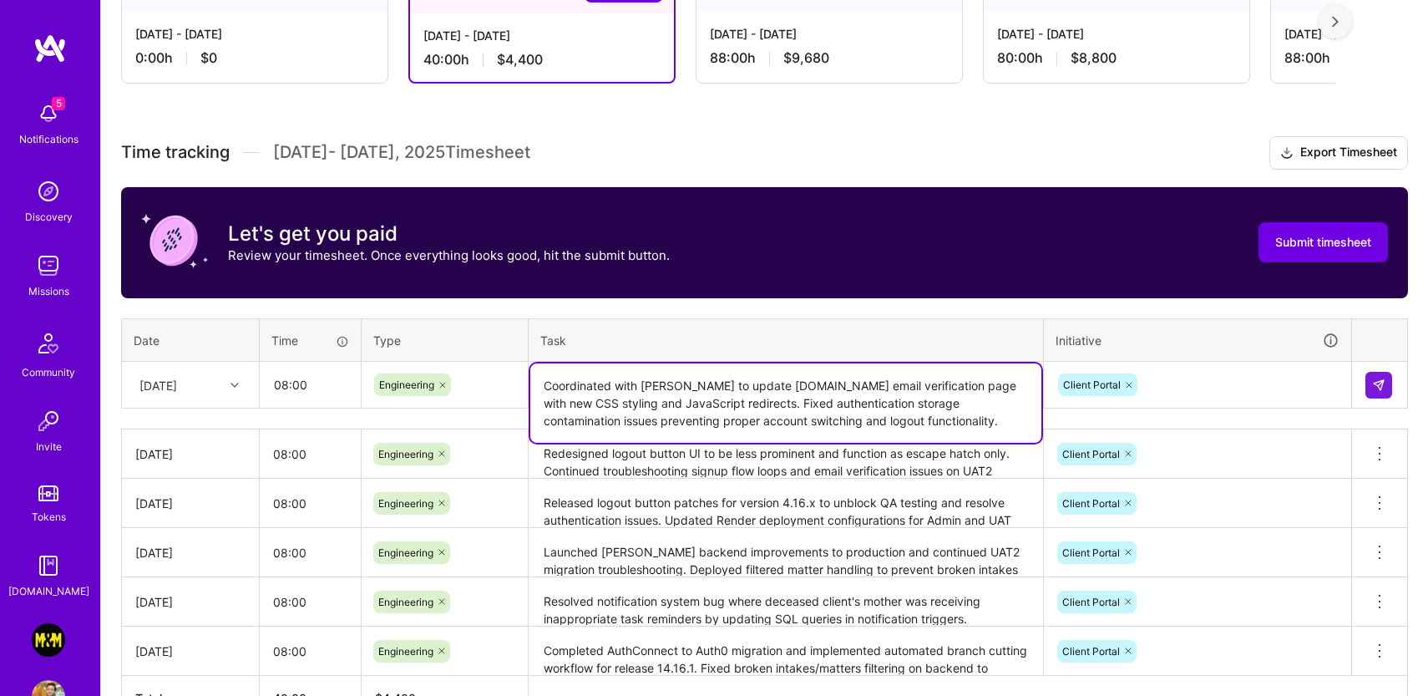
click at [903, 401] on textarea "Coordinated with [PERSON_NAME] to update [DOMAIN_NAME] email verification page …" at bounding box center [785, 402] width 511 height 79
click at [1372, 380] on img at bounding box center [1378, 384] width 13 height 13
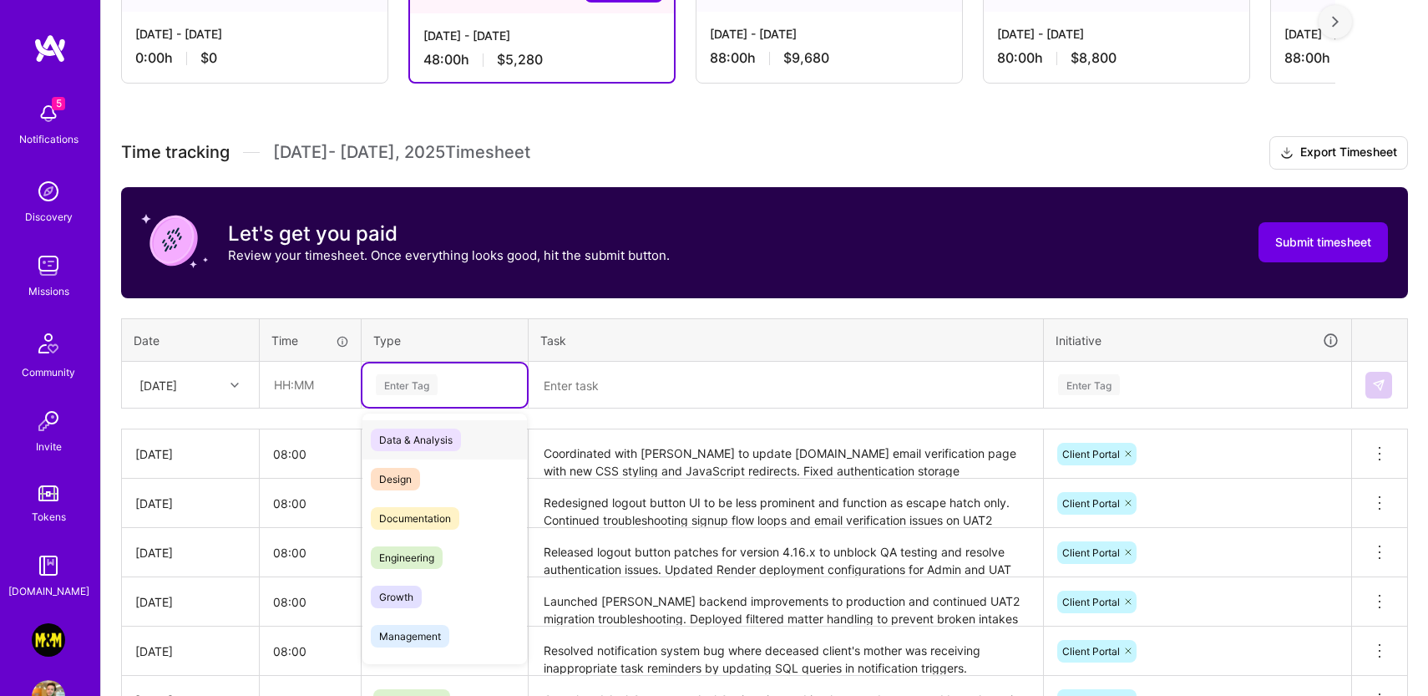
drag, startPoint x: 424, startPoint y: 383, endPoint x: 433, endPoint y: 387, distance: 9.3
click at [426, 383] on div "Enter Tag" at bounding box center [407, 385] width 62 height 26
click at [398, 556] on span "Engineering" at bounding box center [407, 557] width 72 height 23
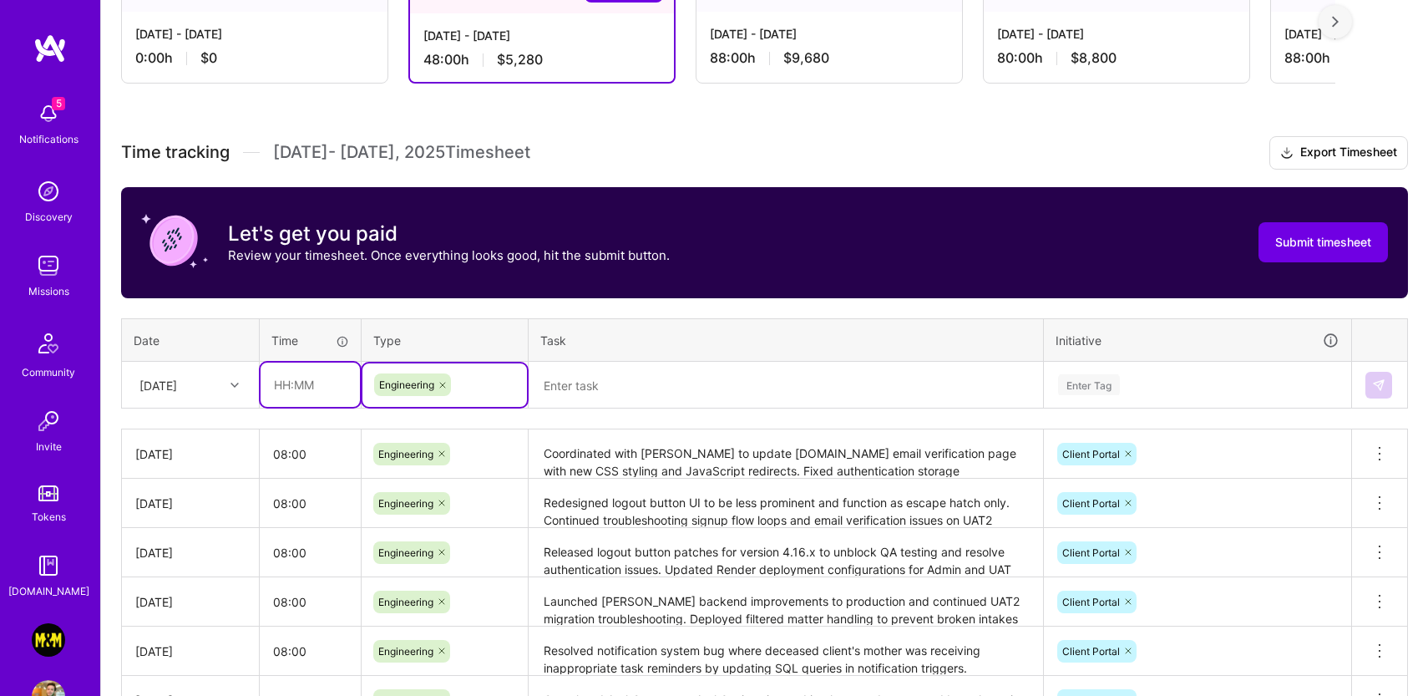
click at [308, 393] on input "text" at bounding box center [310, 384] width 99 height 44
type input "08:00"
click at [175, 383] on div "[DATE]" at bounding box center [158, 385] width 38 height 18
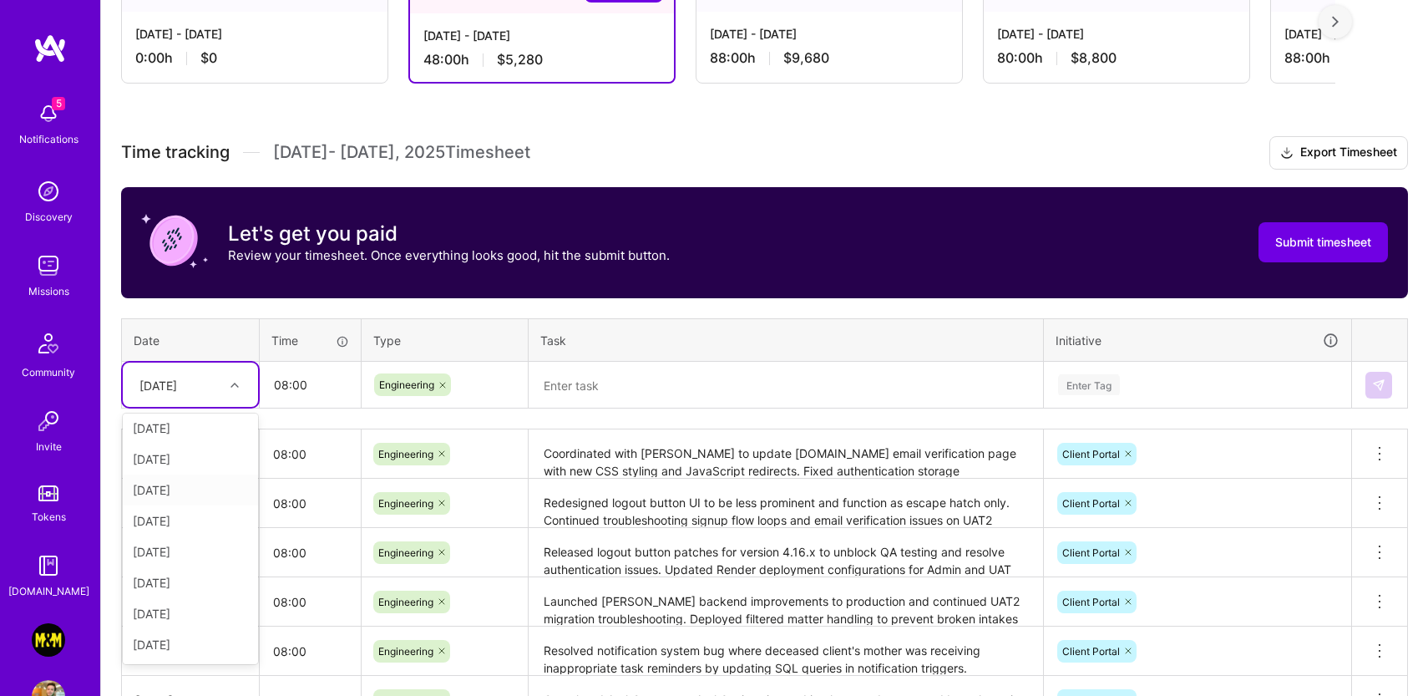
scroll to position [134, 0]
click at [193, 509] on div "[DATE]" at bounding box center [190, 514] width 135 height 31
click at [664, 387] on textarea at bounding box center [785, 385] width 511 height 44
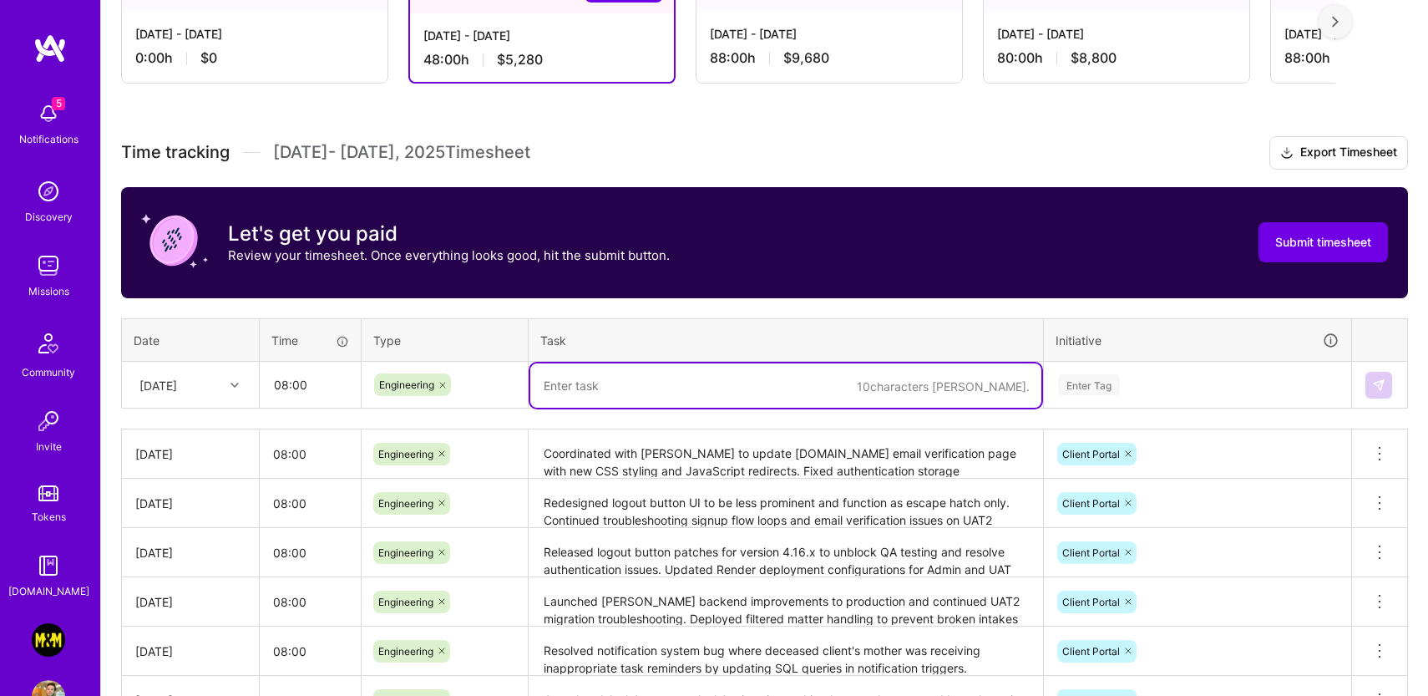
paste textarea "Interviewed [PERSON_NAME] for backend engineering position and sent Codility as…"
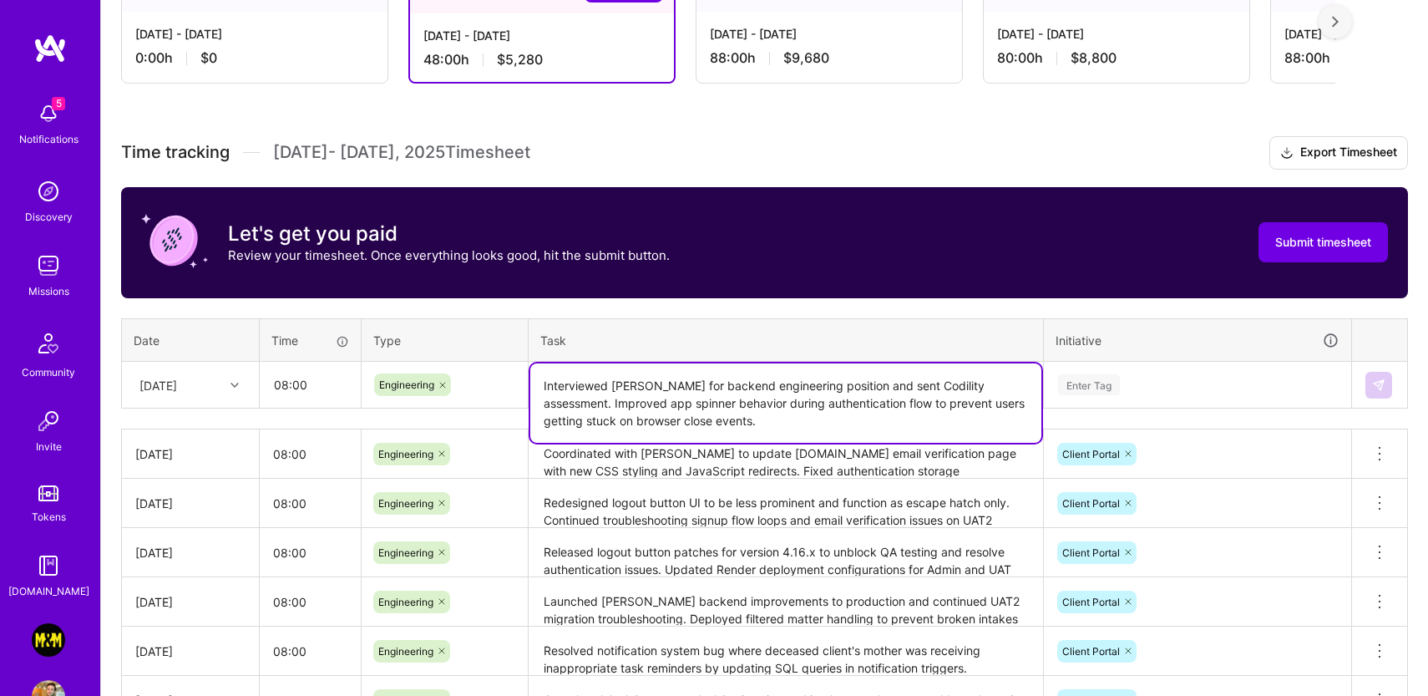
type textarea "Interviewed [PERSON_NAME] for backend engineering position and sent Codility as…"
click at [1081, 381] on div "Enter Tag" at bounding box center [1089, 385] width 62 height 26
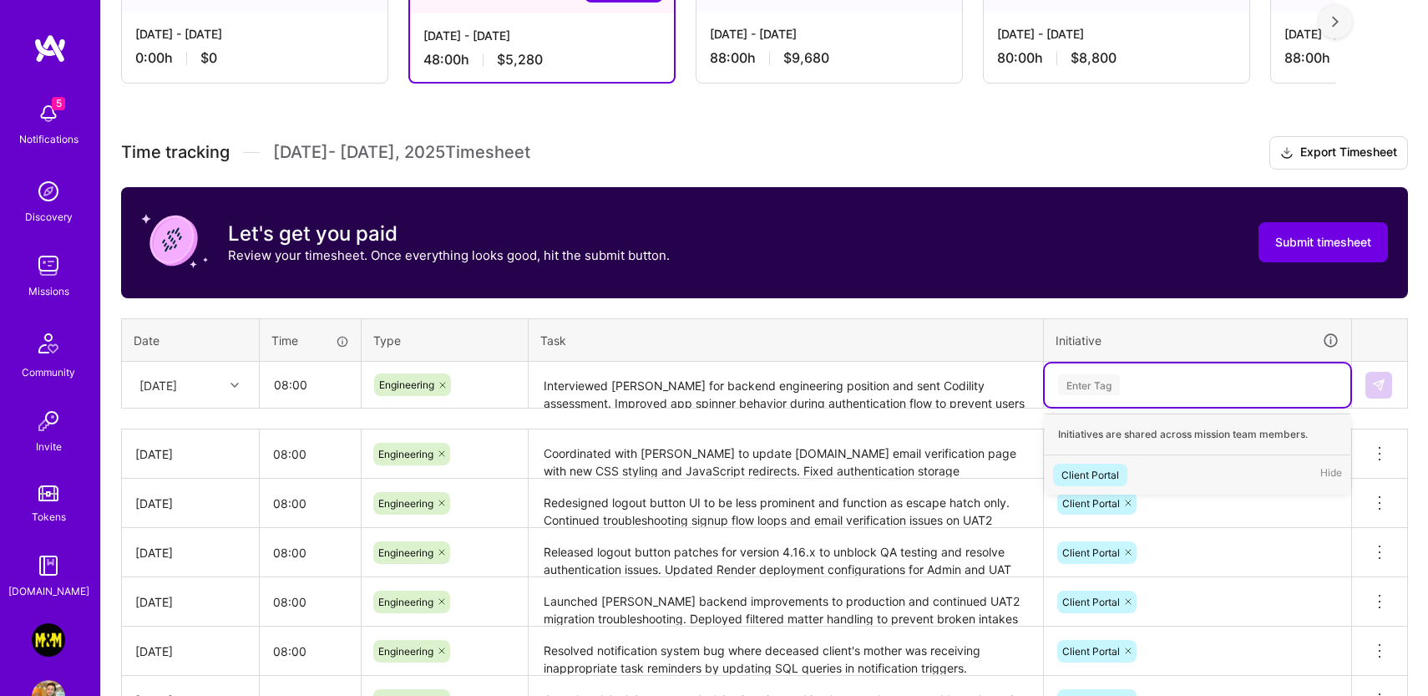
click at [1097, 461] on div "Client Portal Hide" at bounding box center [1198, 474] width 306 height 39
click at [1365, 383] on td at bounding box center [1380, 385] width 56 height 47
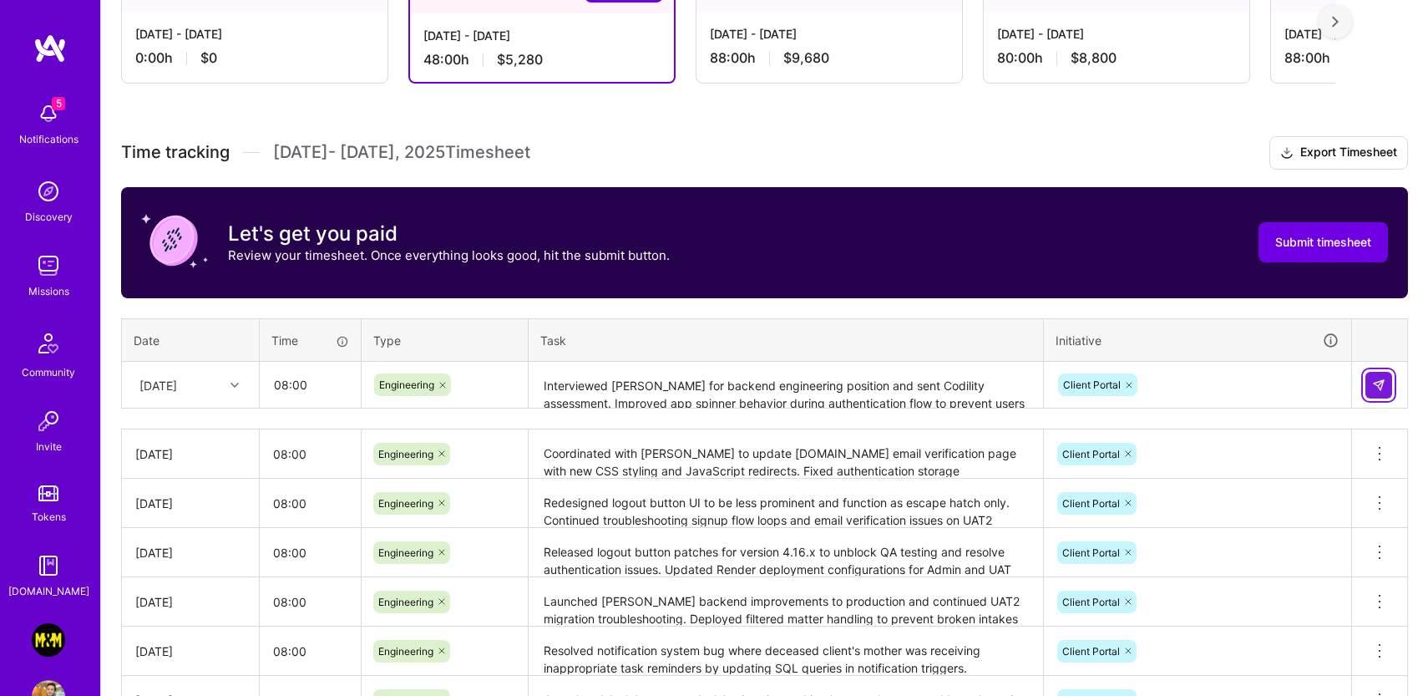
click at [1381, 382] on img at bounding box center [1378, 384] width 13 height 13
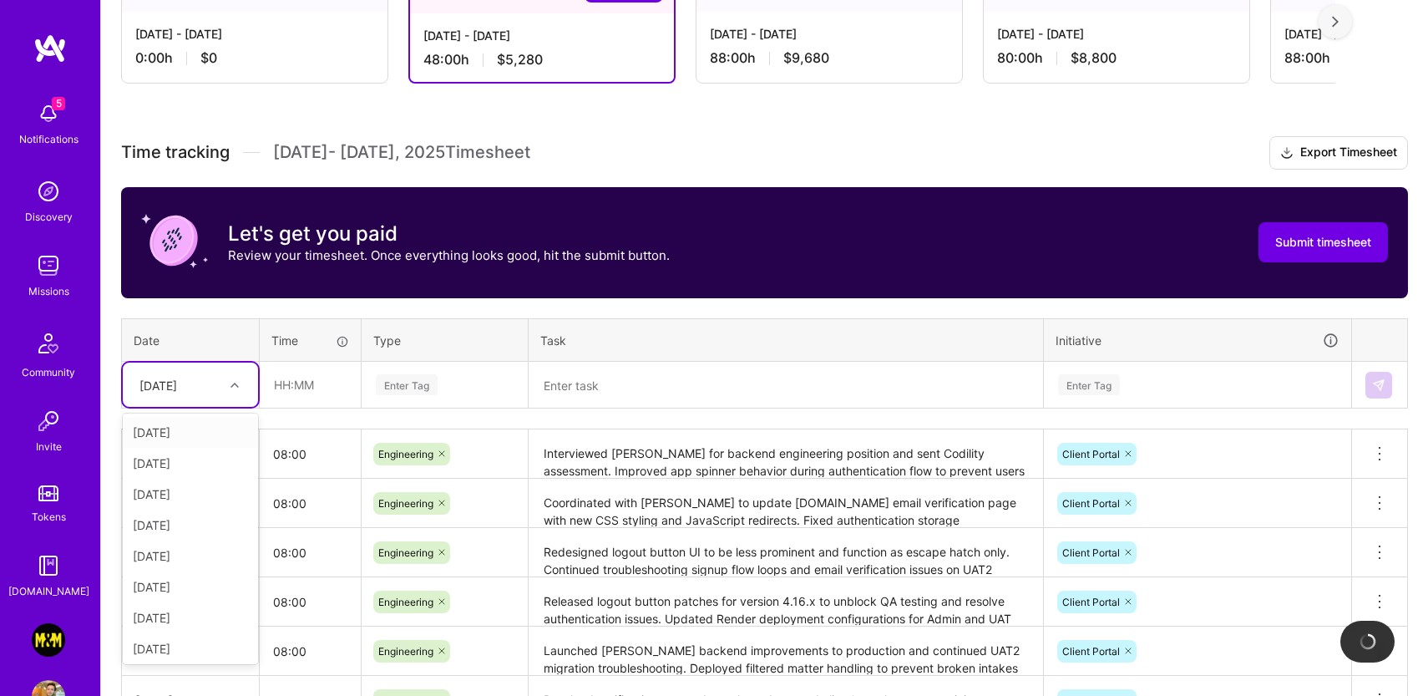
click at [177, 384] on div "[DATE]" at bounding box center [158, 385] width 38 height 18
click at [201, 594] on div "[DATE]" at bounding box center [190, 600] width 135 height 31
click at [305, 402] on input "text" at bounding box center [310, 384] width 99 height 44
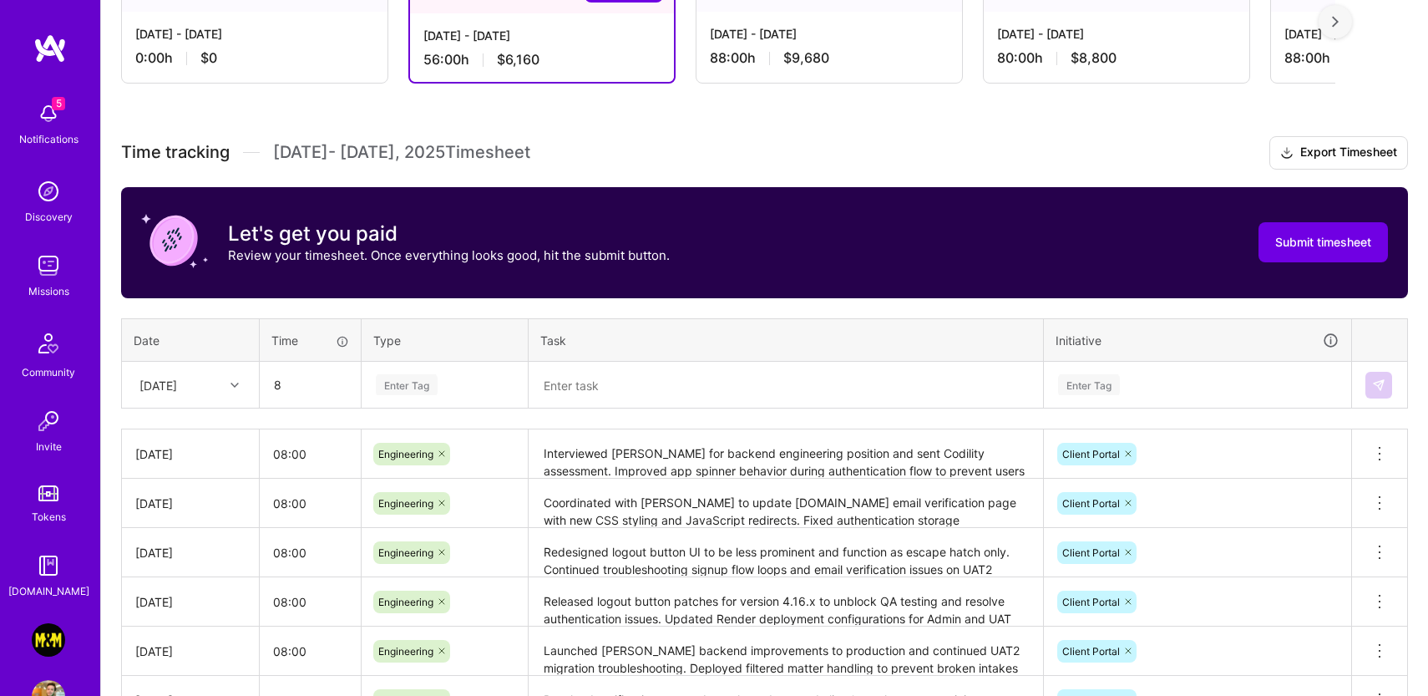
type input "08:00"
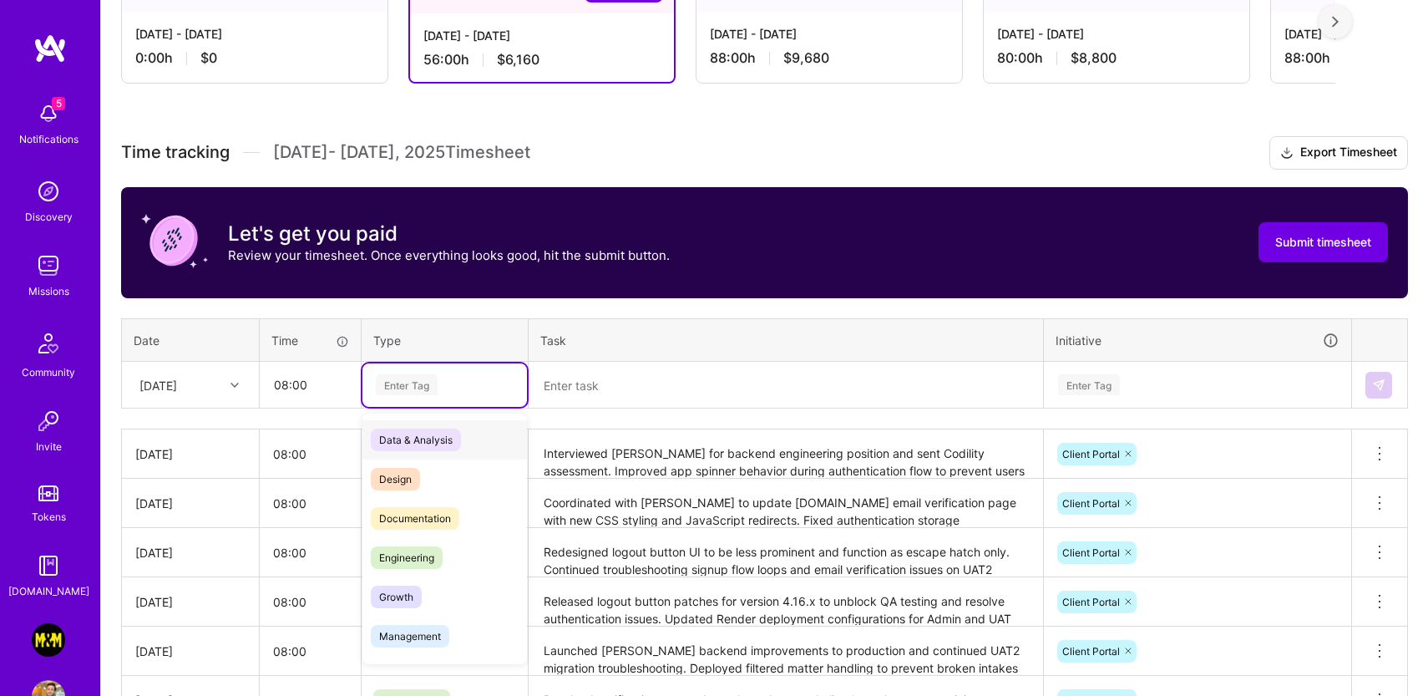
click at [441, 391] on div "Enter Tag" at bounding box center [444, 384] width 141 height 21
click at [433, 546] on span "Engineering" at bounding box center [407, 557] width 72 height 23
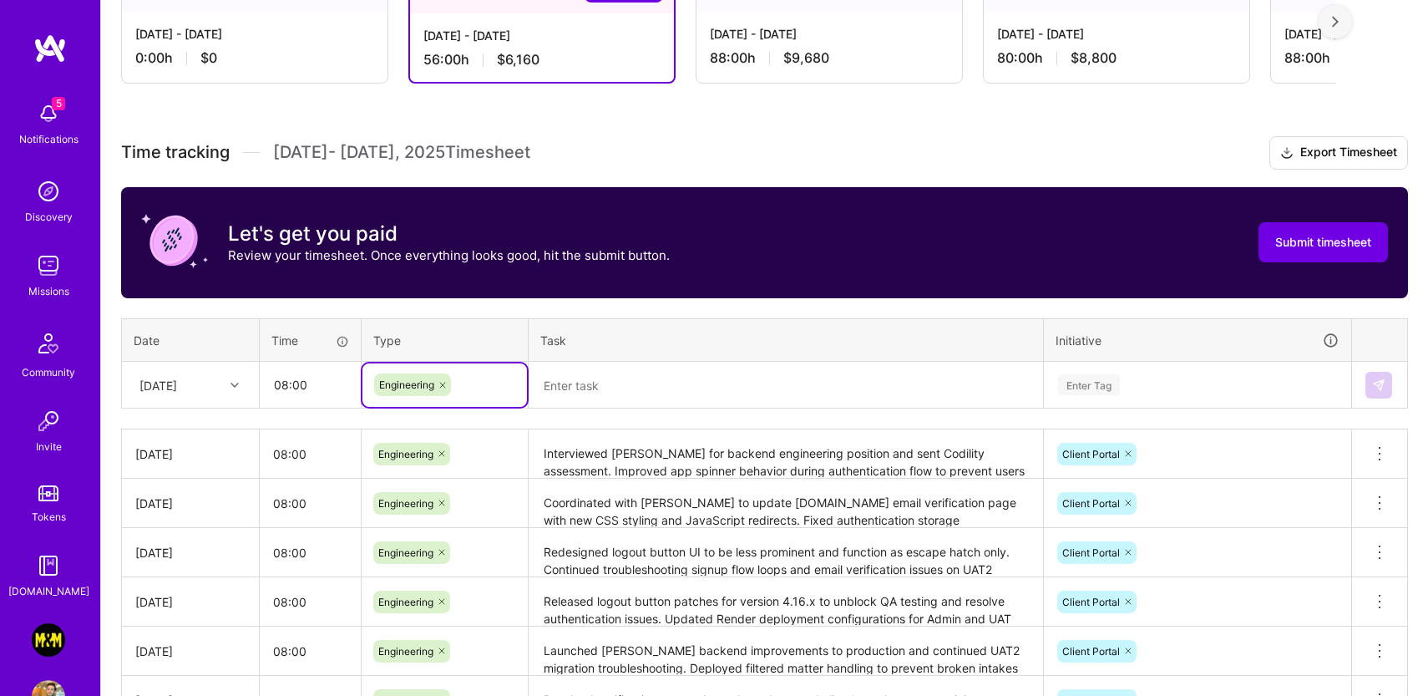
click at [651, 402] on textarea at bounding box center [785, 385] width 511 height 44
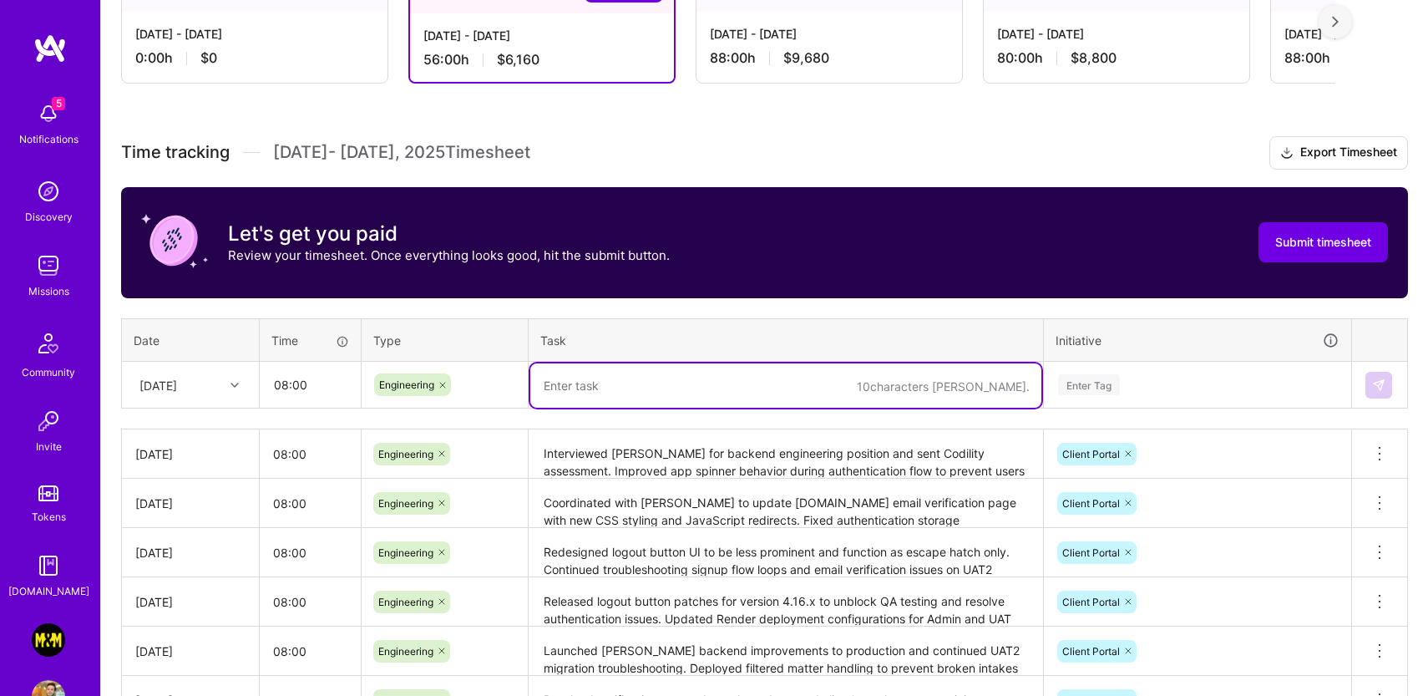
paste textarea "Resolved post-login redirect issues causing multiple navigation attempts on And…"
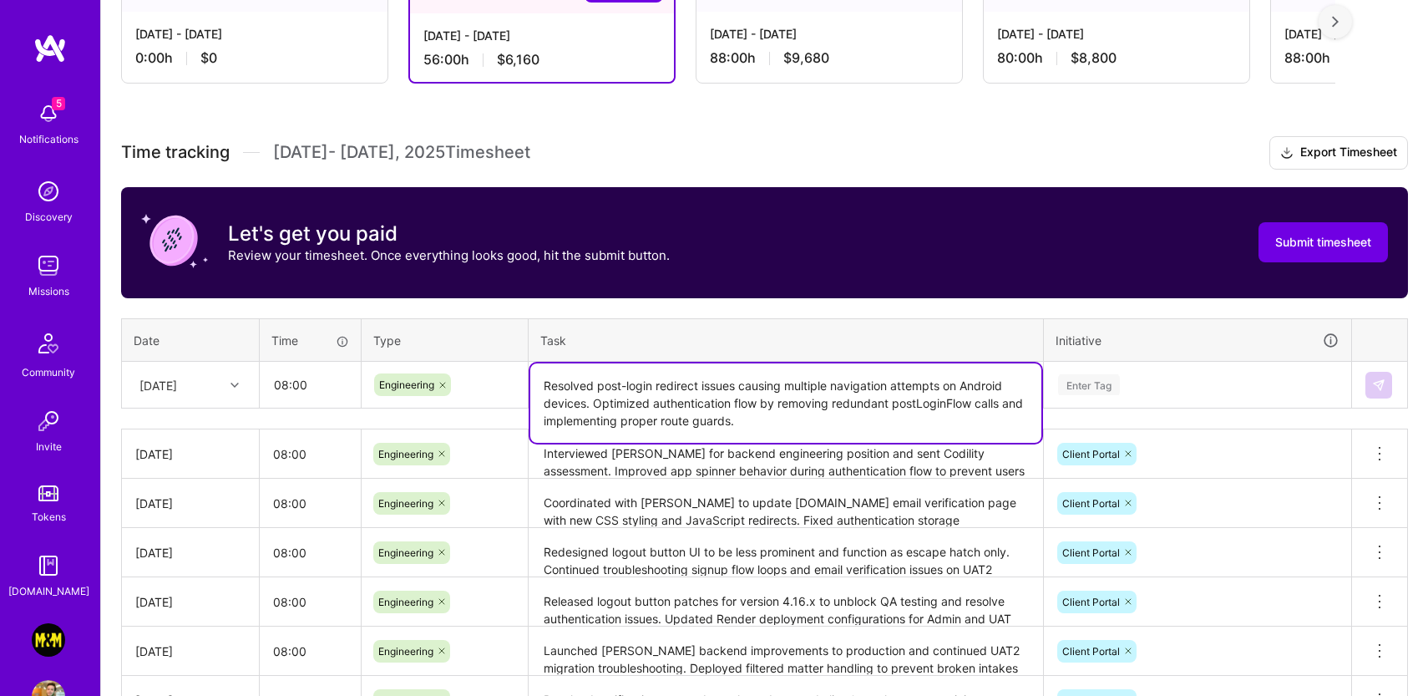
type textarea "Resolved post-login redirect issues causing multiple navigation attempts on And…"
click at [1141, 384] on div "Enter Tag" at bounding box center [1198, 384] width 282 height 21
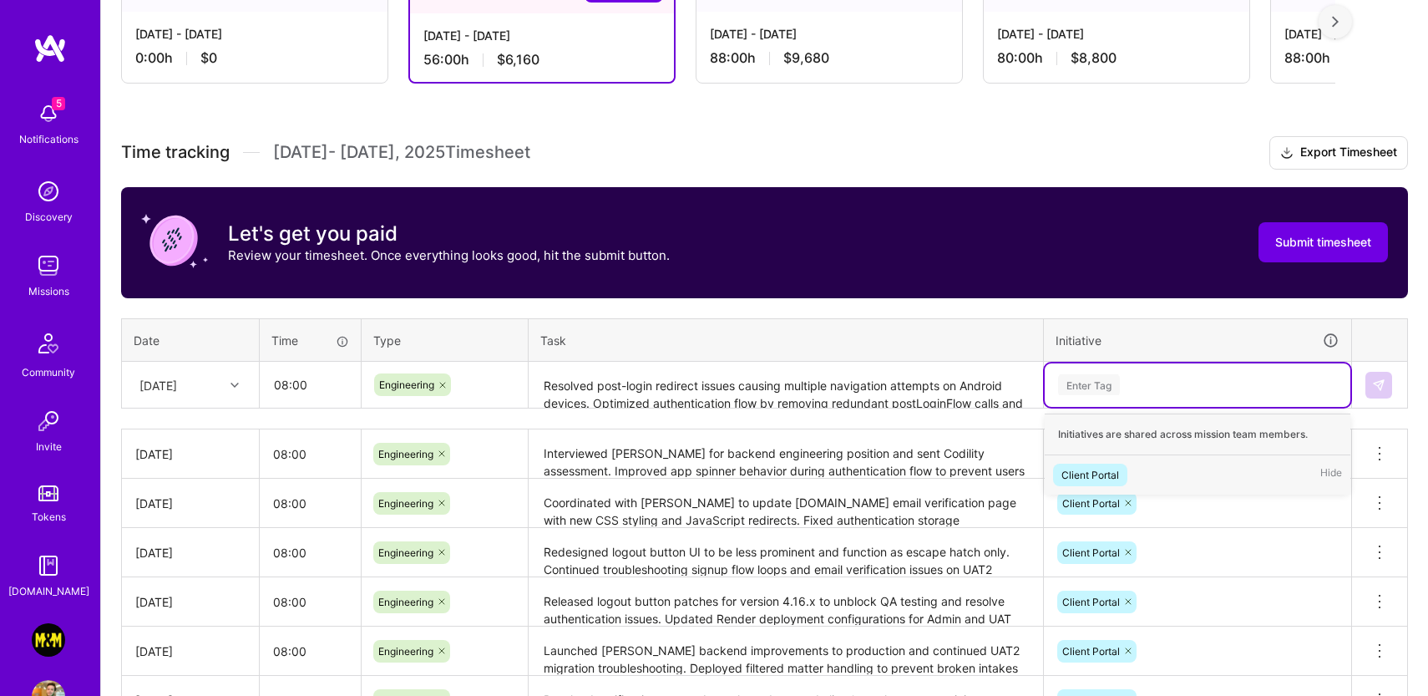
click at [1128, 476] on div "Client Portal Hide" at bounding box center [1198, 474] width 306 height 39
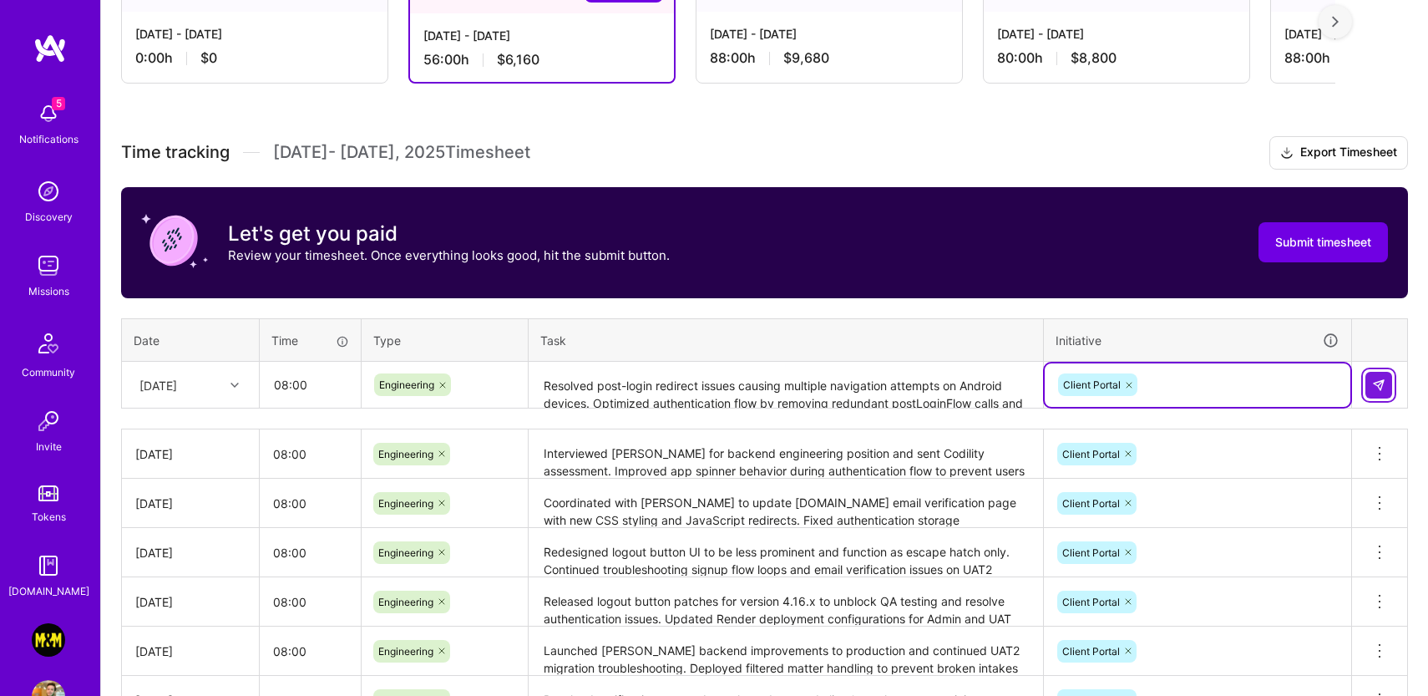
click at [1381, 381] on img at bounding box center [1378, 384] width 13 height 13
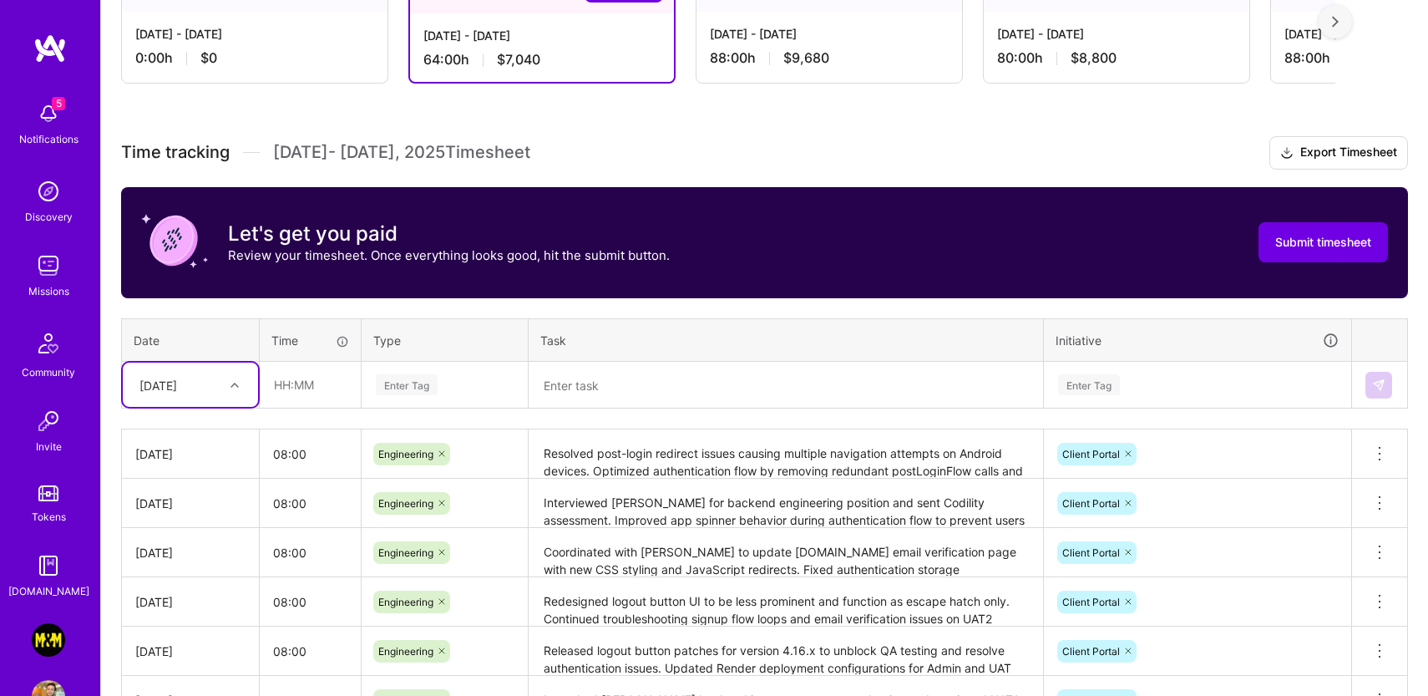
click at [701, 378] on textarea at bounding box center [785, 385] width 511 height 44
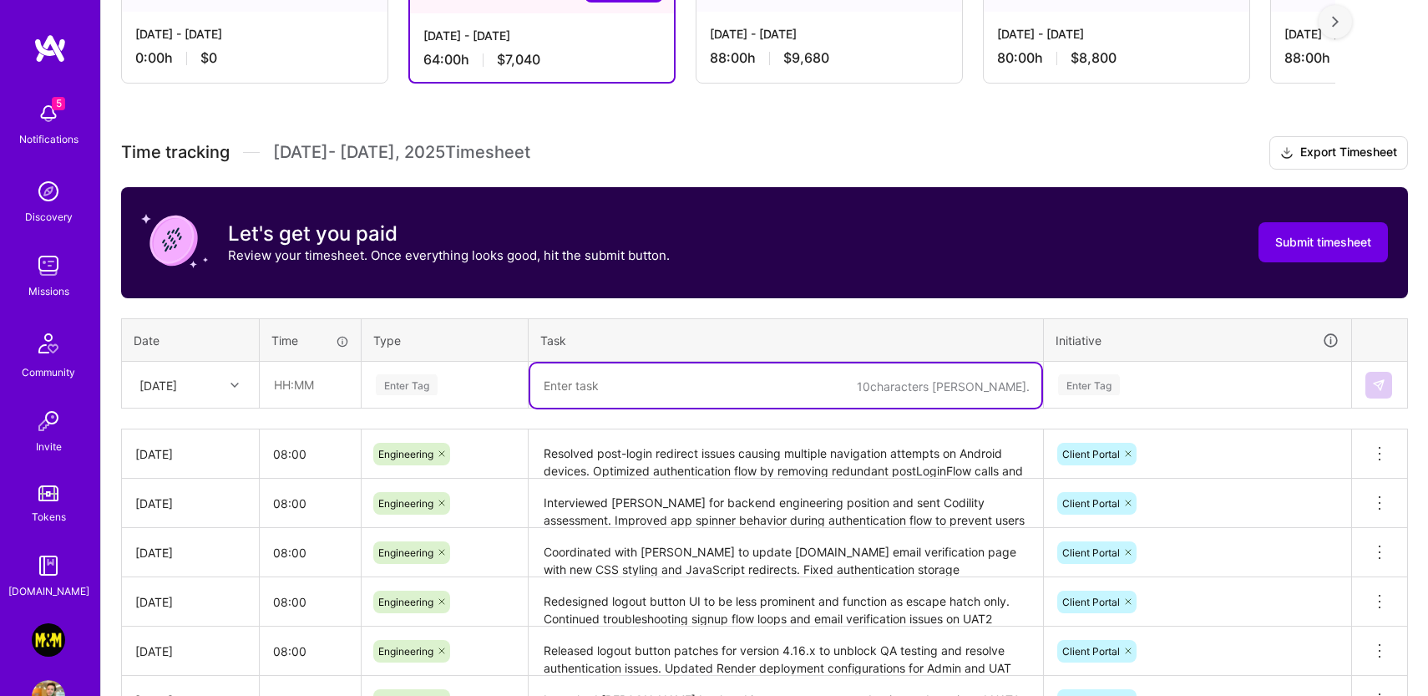
paste textarea "Submitted version 4.16.6 to app stores after removing broken "on the job" case …"
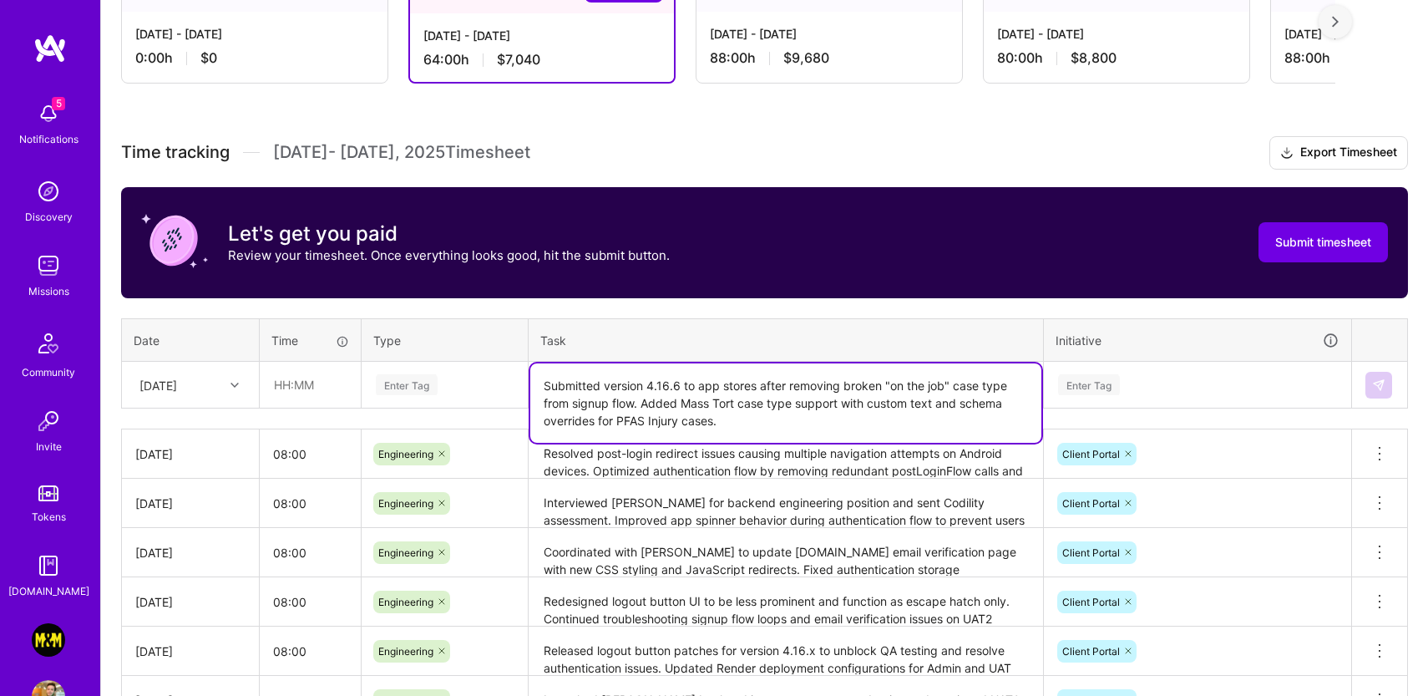
type textarea "Submitted version 4.16.6 to app stores after removing broken "on the job" case …"
click at [409, 386] on div "Enter Tag" at bounding box center [407, 385] width 62 height 26
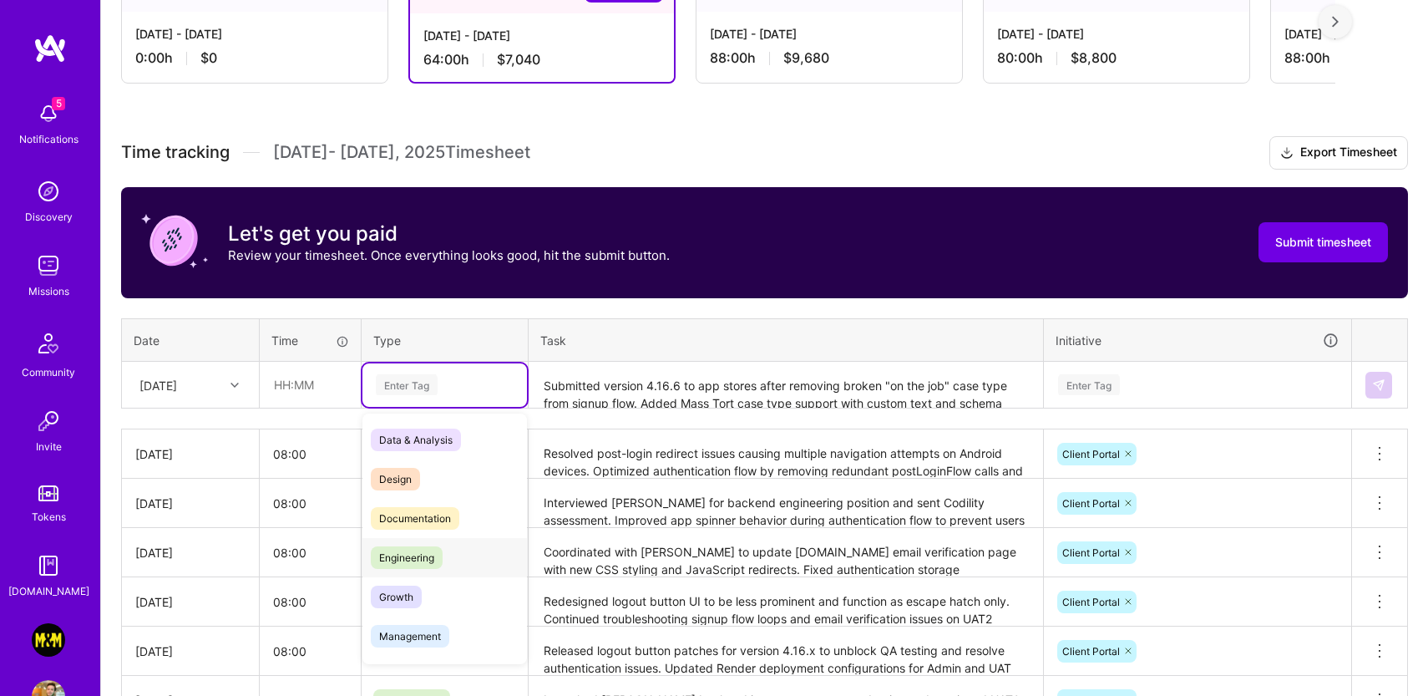
click at [408, 557] on span "Engineering" at bounding box center [407, 557] width 72 height 23
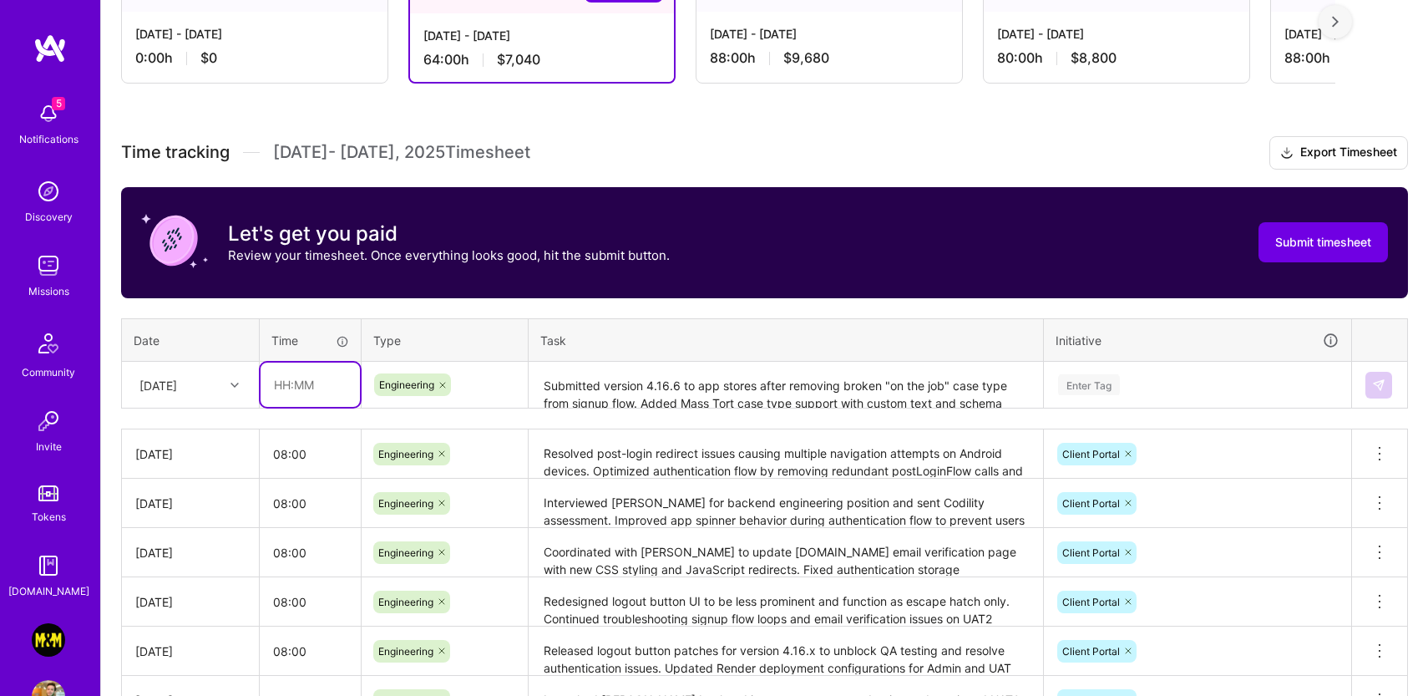
click at [310, 386] on input "text" at bounding box center [310, 384] width 99 height 44
type input "08:00"
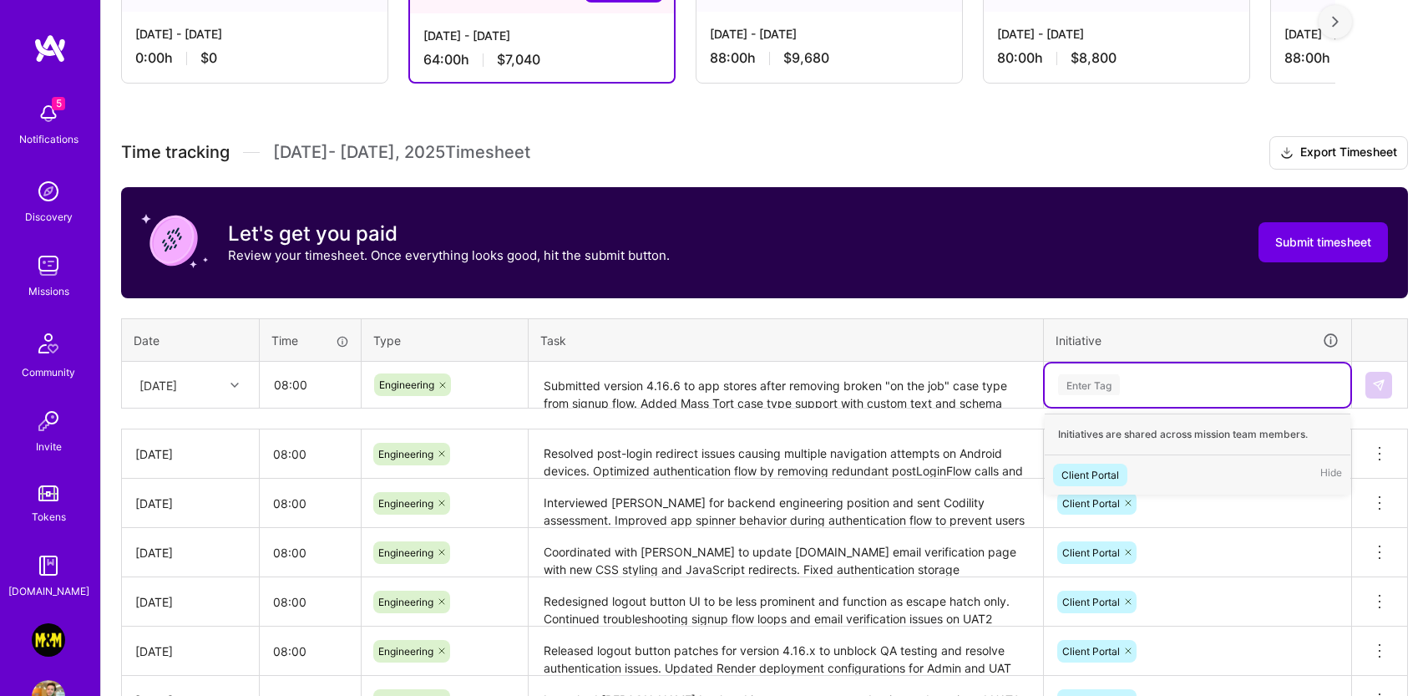
click at [1104, 373] on div "Enter Tag" at bounding box center [1089, 385] width 62 height 26
click at [1117, 472] on div "Client Portal" at bounding box center [1091, 475] width 58 height 18
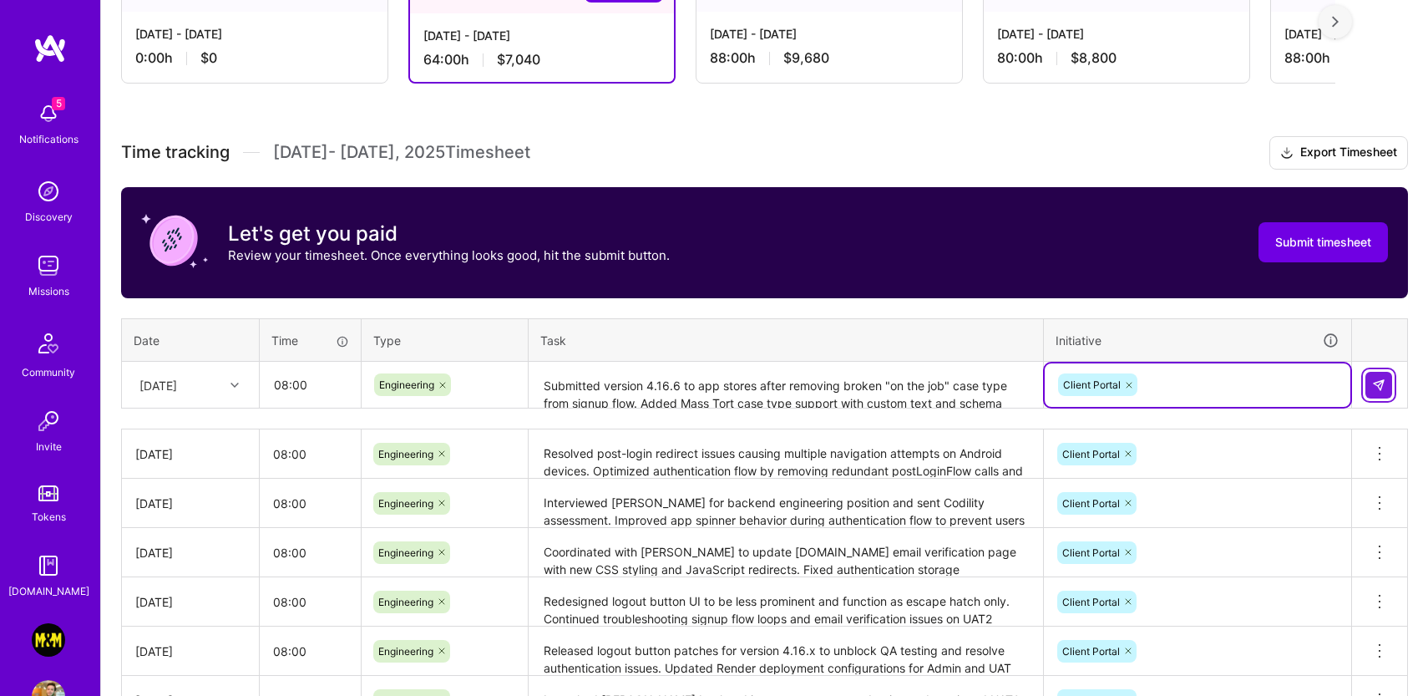
click at [1381, 381] on img at bounding box center [1378, 384] width 13 height 13
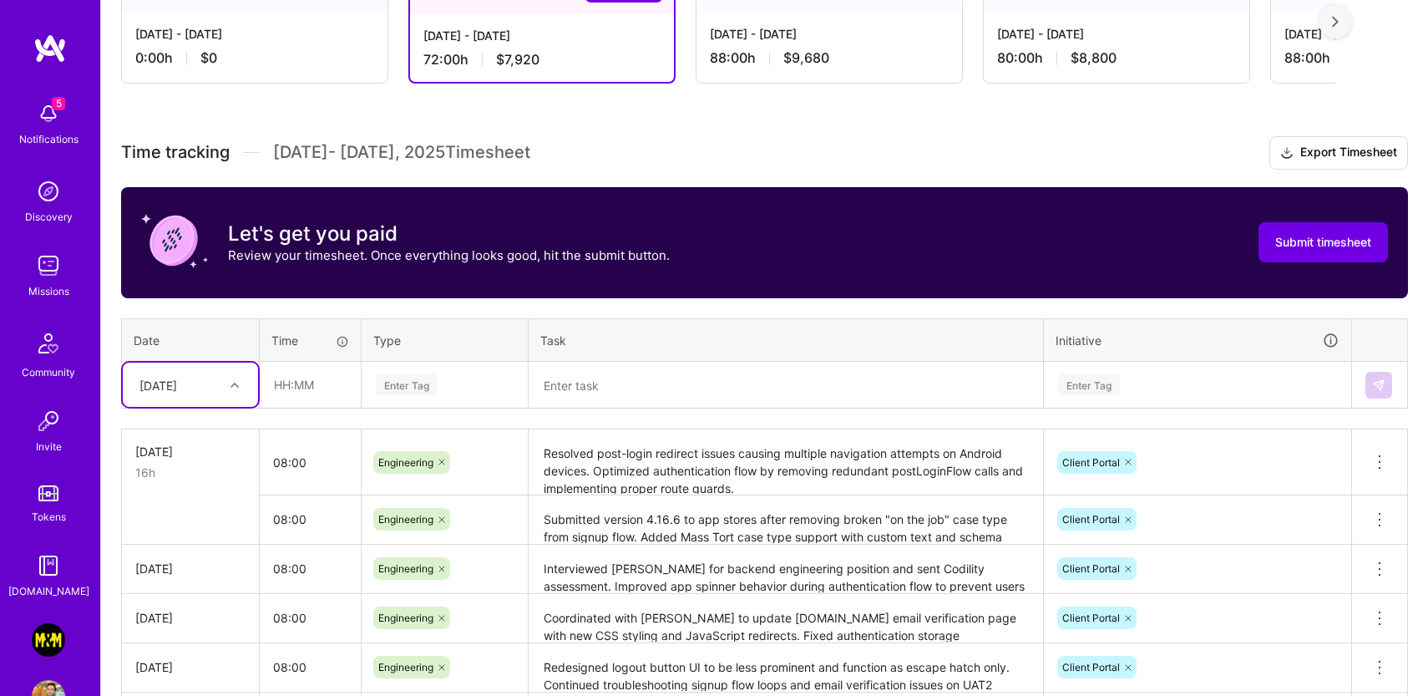
click at [661, 383] on textarea at bounding box center [785, 385] width 511 height 44
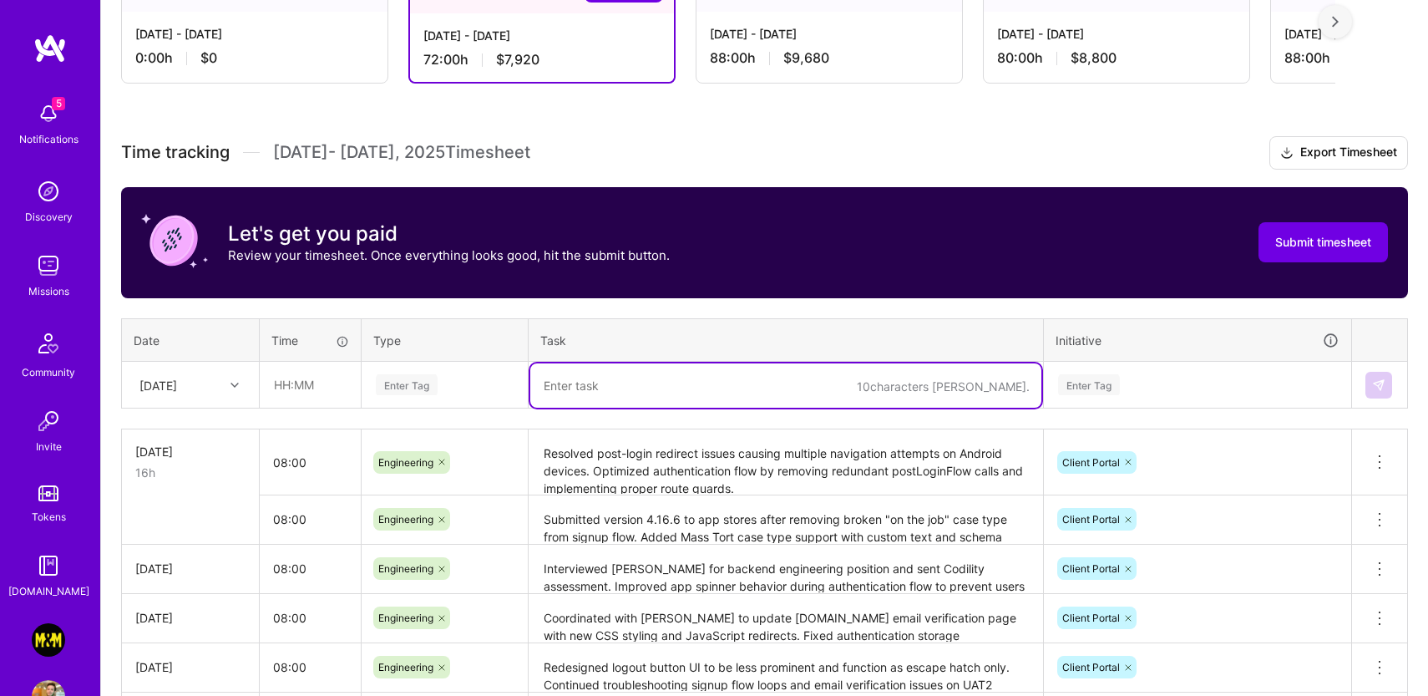
paste textarea "Implemented SEO improvements including meta tags and performance optimizations,…"
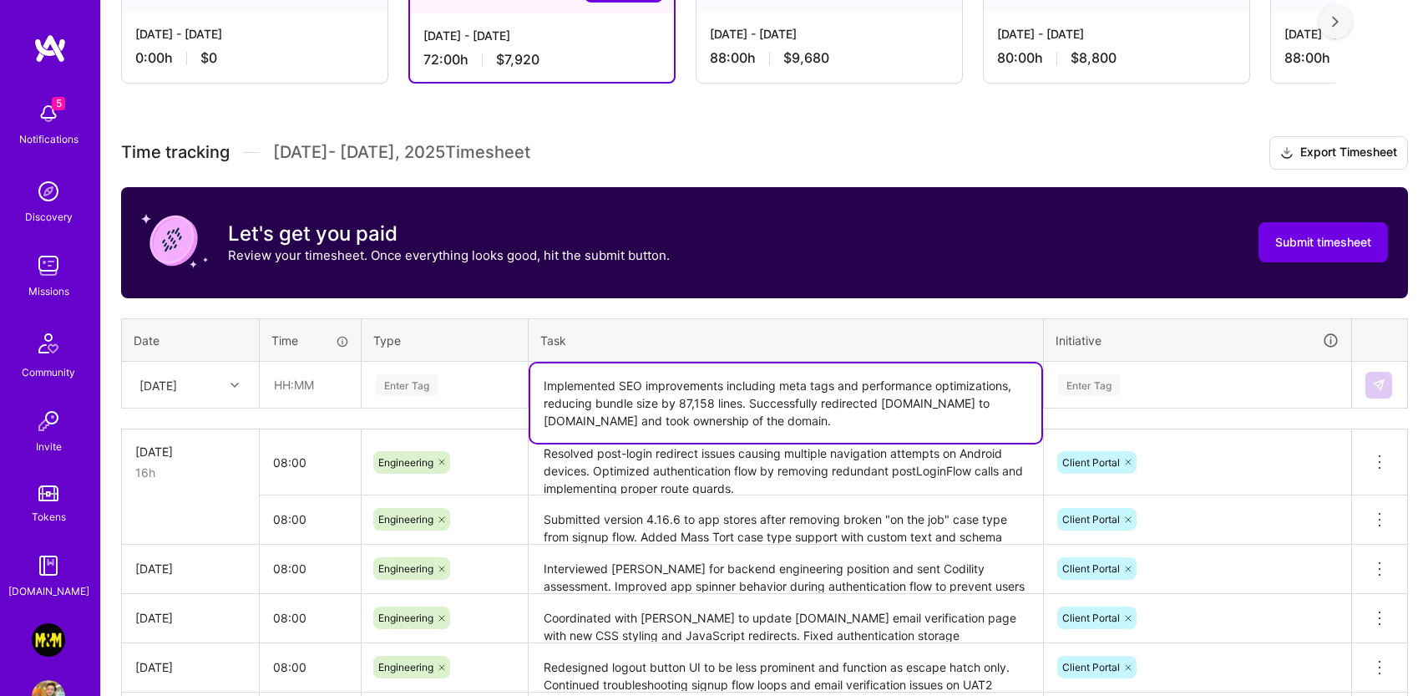
click at [420, 383] on div "Enter Tag" at bounding box center [407, 385] width 62 height 26
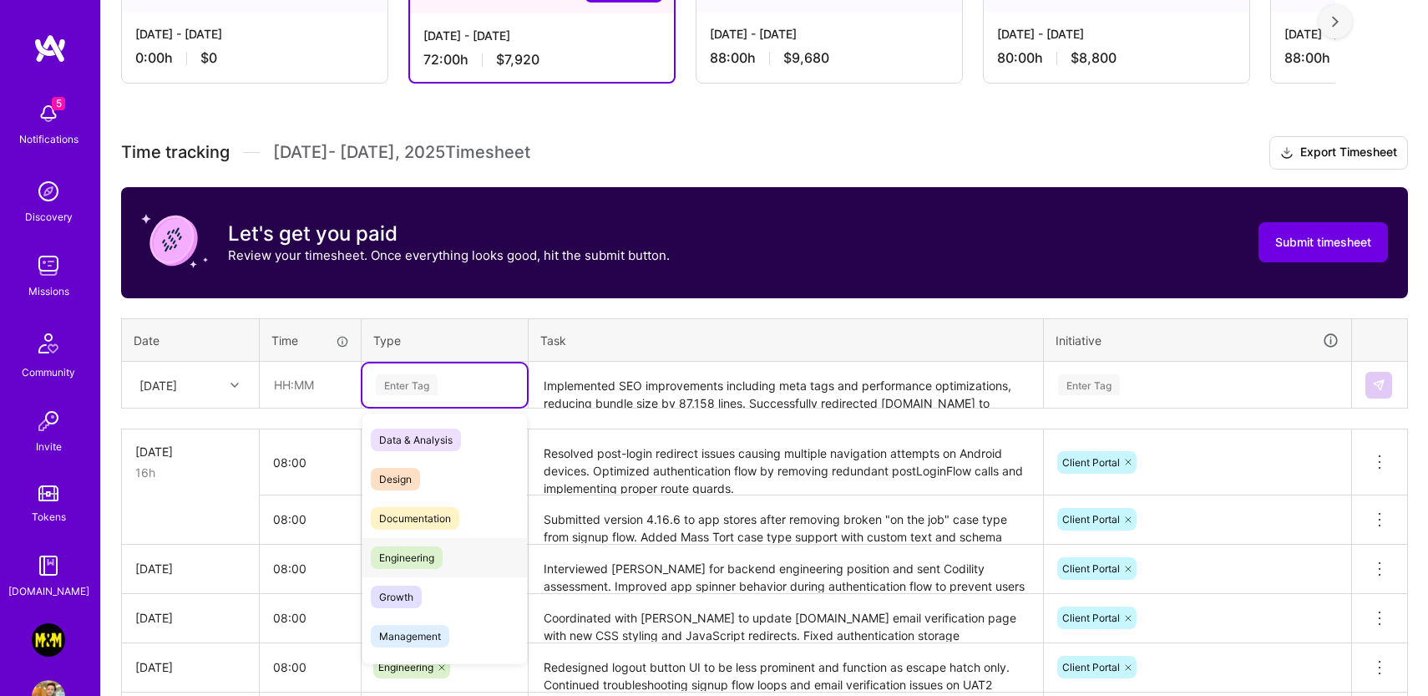
click at [430, 546] on span "Engineering" at bounding box center [407, 557] width 72 height 23
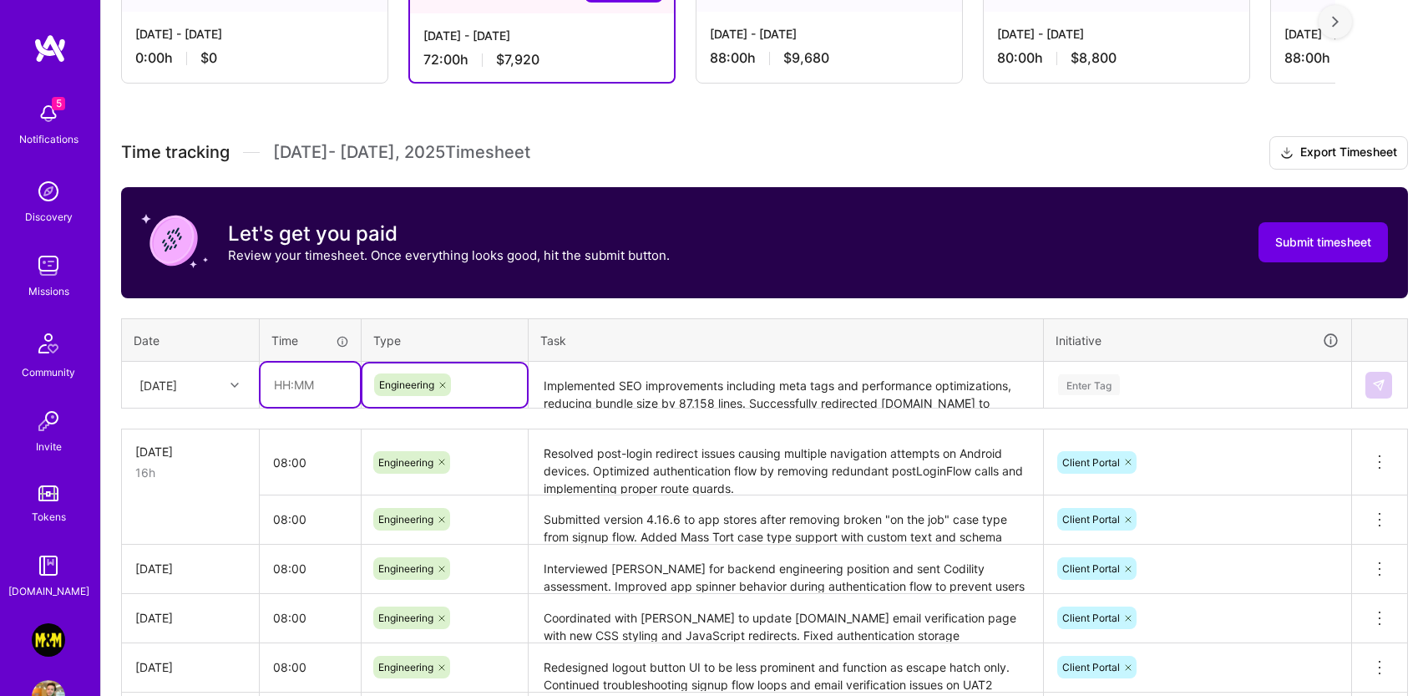
click at [307, 378] on input "text" at bounding box center [310, 384] width 99 height 44
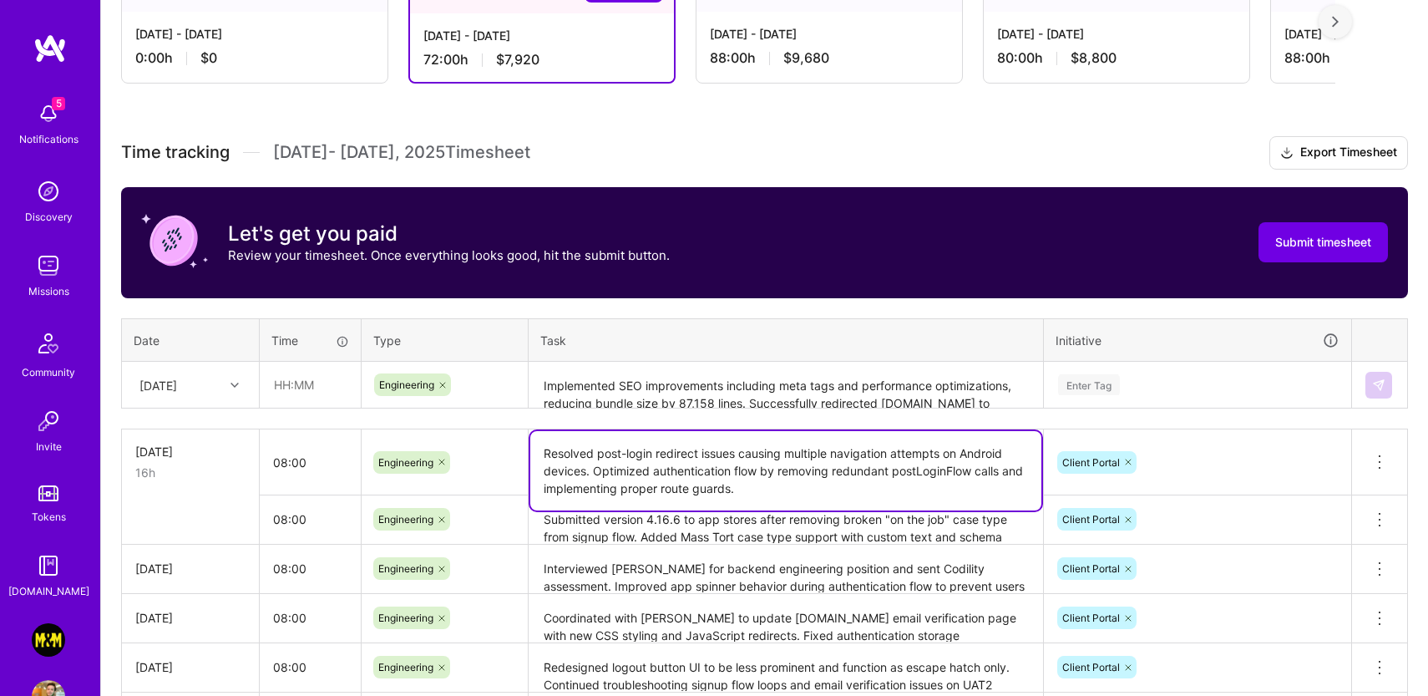
click at [662, 459] on textarea "Resolved post-login redirect issues causing multiple navigation attempts on And…" at bounding box center [785, 470] width 511 height 79
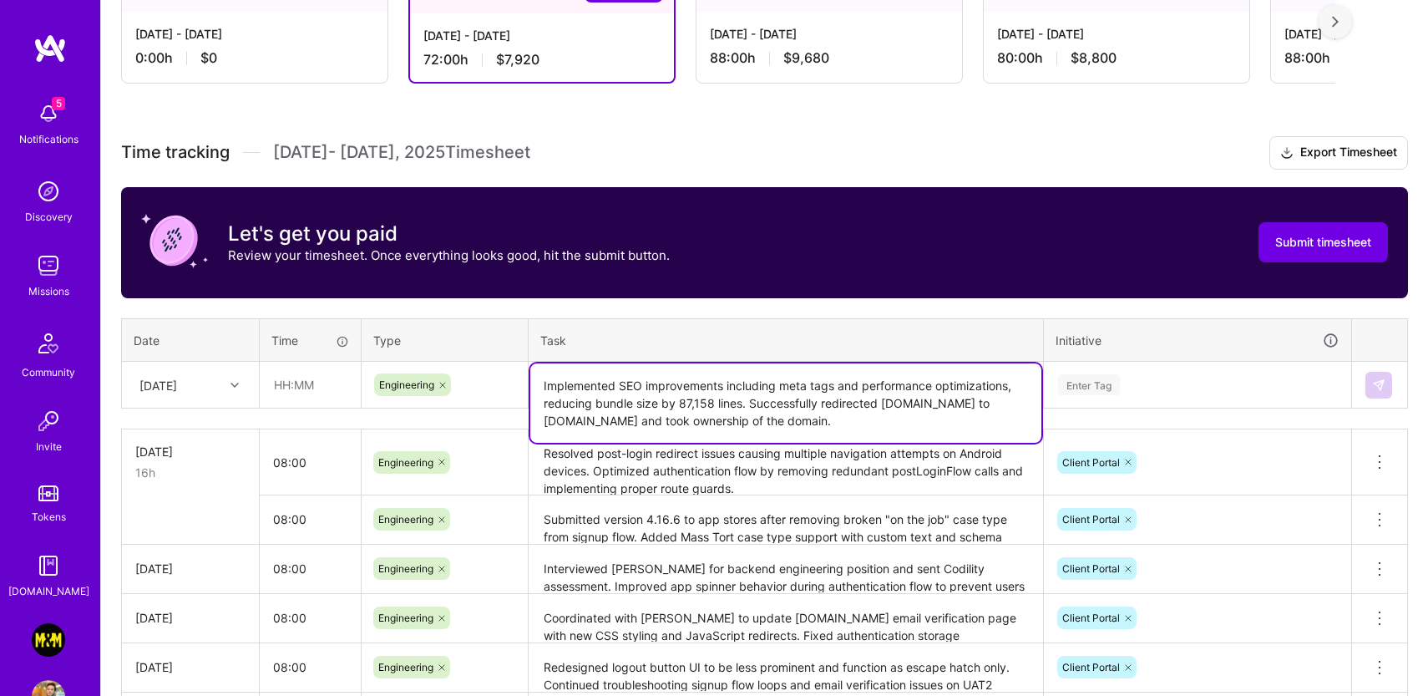
click at [621, 375] on textarea "Implemented SEO improvements including meta tags and performance optimizations,…" at bounding box center [785, 402] width 511 height 79
paste textarea "Resolved post-login redirect issues causing multiple navigation attempts on And…"
type textarea "Resolved post-login redirect issues causing multiple navigation attempts on And…"
click at [294, 383] on input "text" at bounding box center [310, 384] width 99 height 44
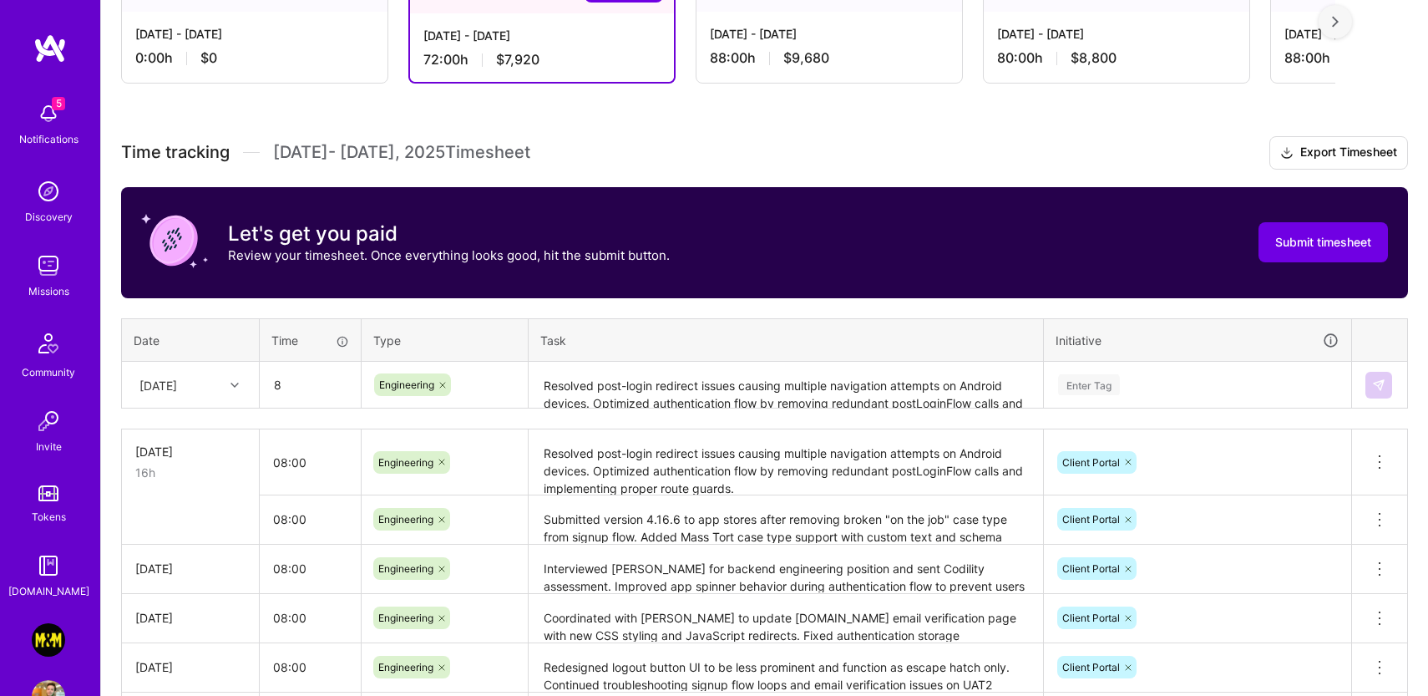
type input "08:00"
click at [177, 376] on div "[DATE]" at bounding box center [158, 385] width 38 height 18
click at [185, 566] on div "[DATE]" at bounding box center [190, 570] width 135 height 31
click at [1093, 388] on div "Enter Tag" at bounding box center [1089, 385] width 62 height 26
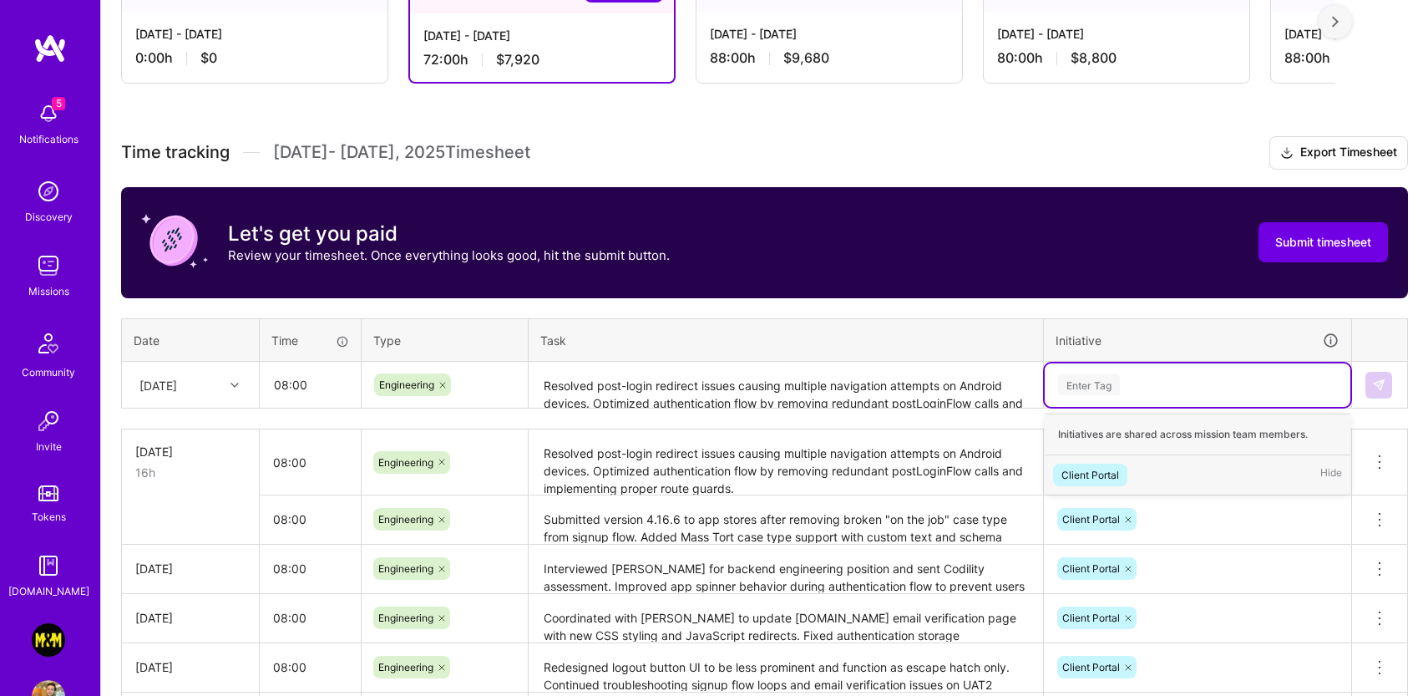
click at [1106, 466] on div "Client Portal" at bounding box center [1091, 475] width 58 height 18
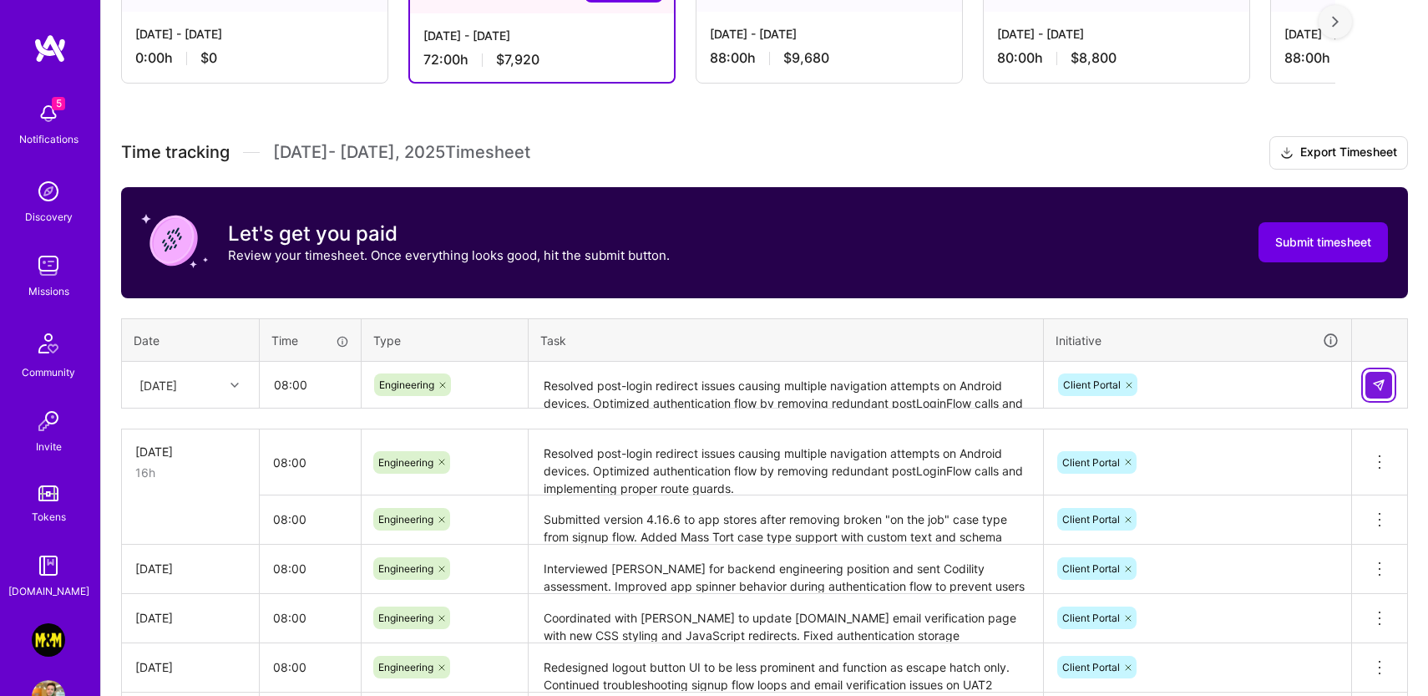
click at [1376, 384] on img at bounding box center [1378, 384] width 13 height 13
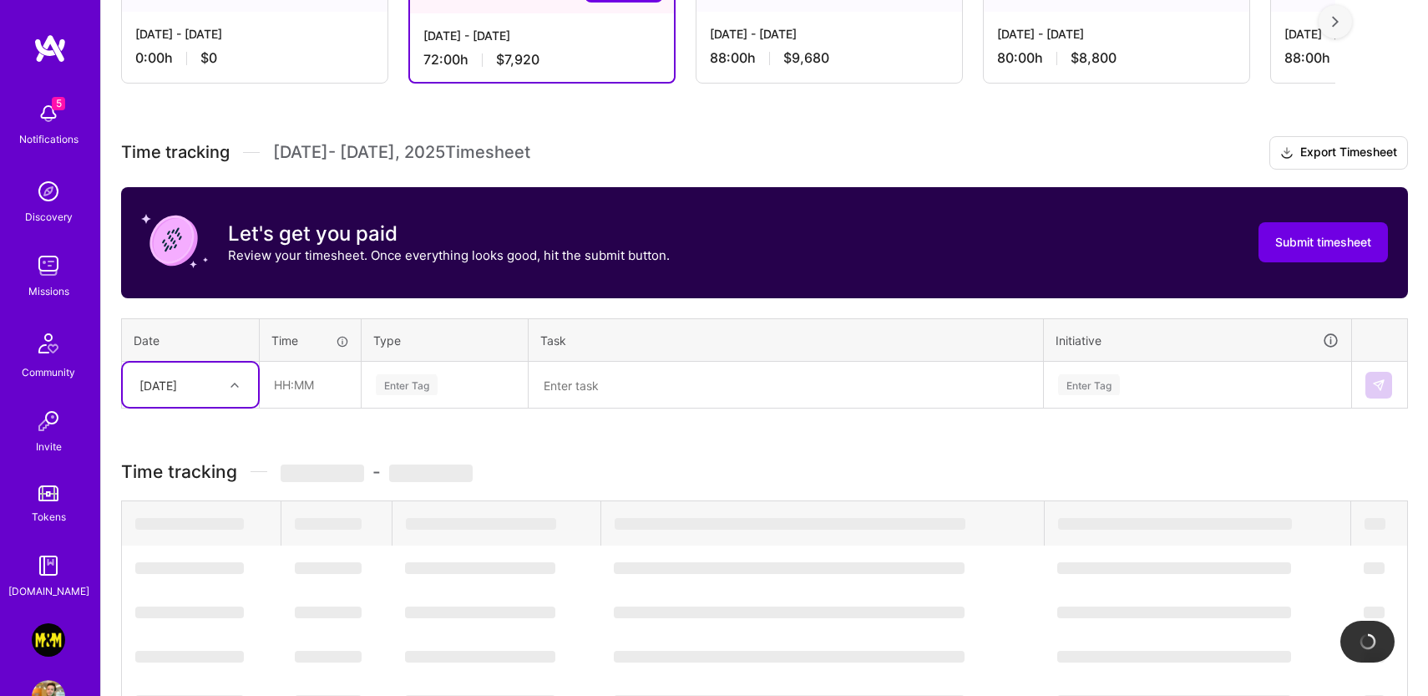
click at [1381, 451] on div "Time tracking [DATE] - [DATE] Timesheet Export Timesheet Let's get you paid Rev…" at bounding box center [764, 562] width 1287 height 853
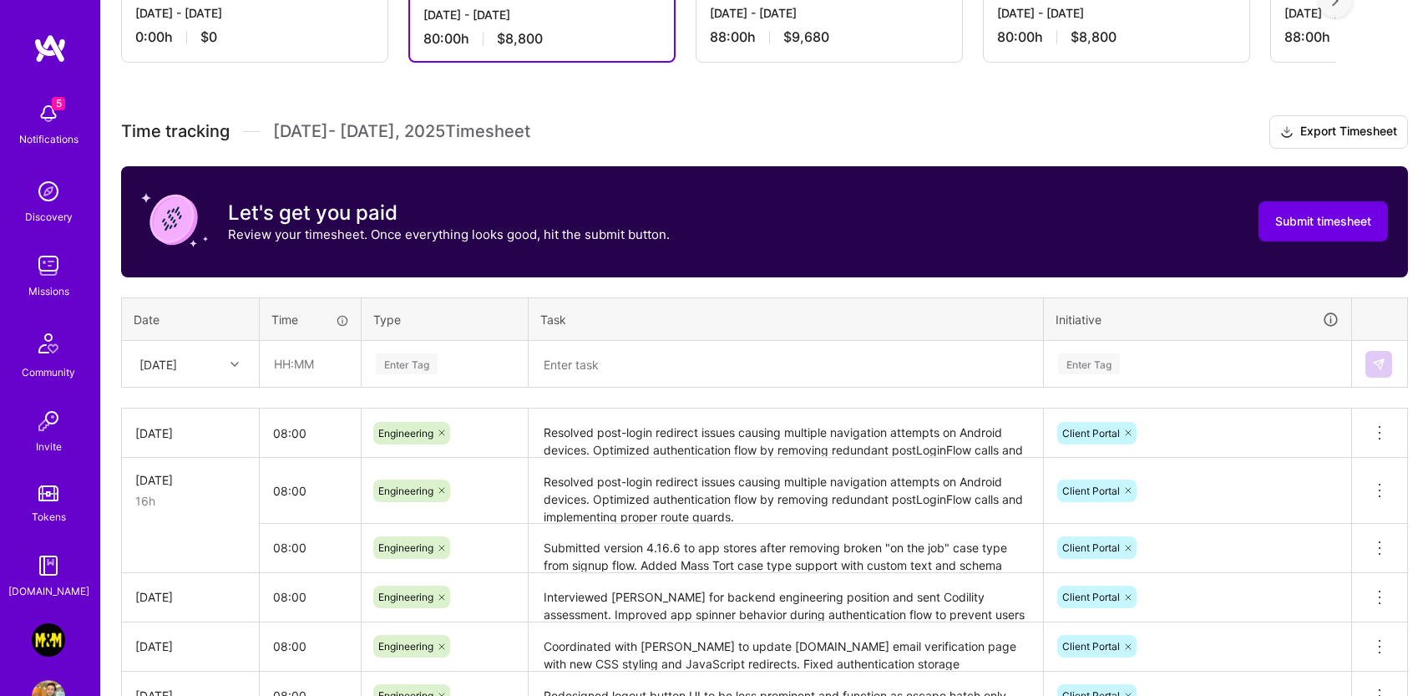
scroll to position [369, 0]
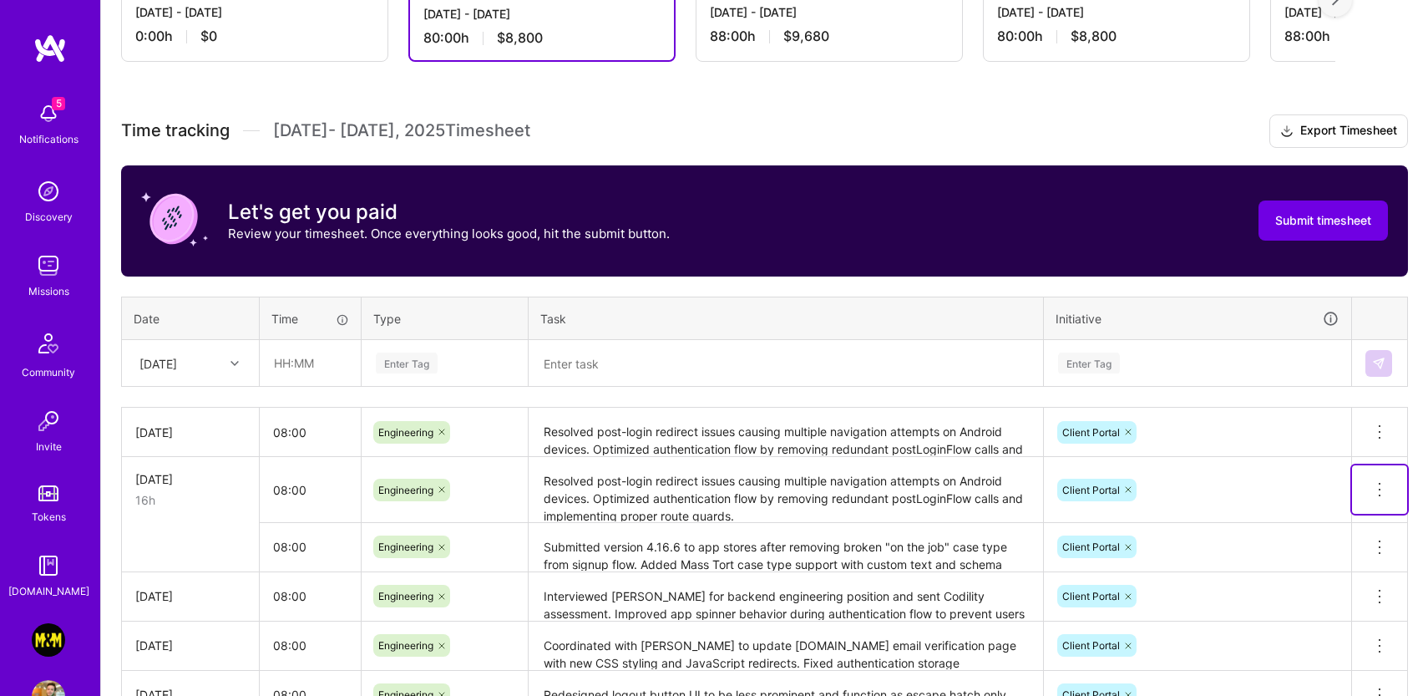
click at [1382, 488] on icon at bounding box center [1380, 489] width 20 height 20
click at [1331, 514] on button "Delete row" at bounding box center [1338, 518] width 87 height 41
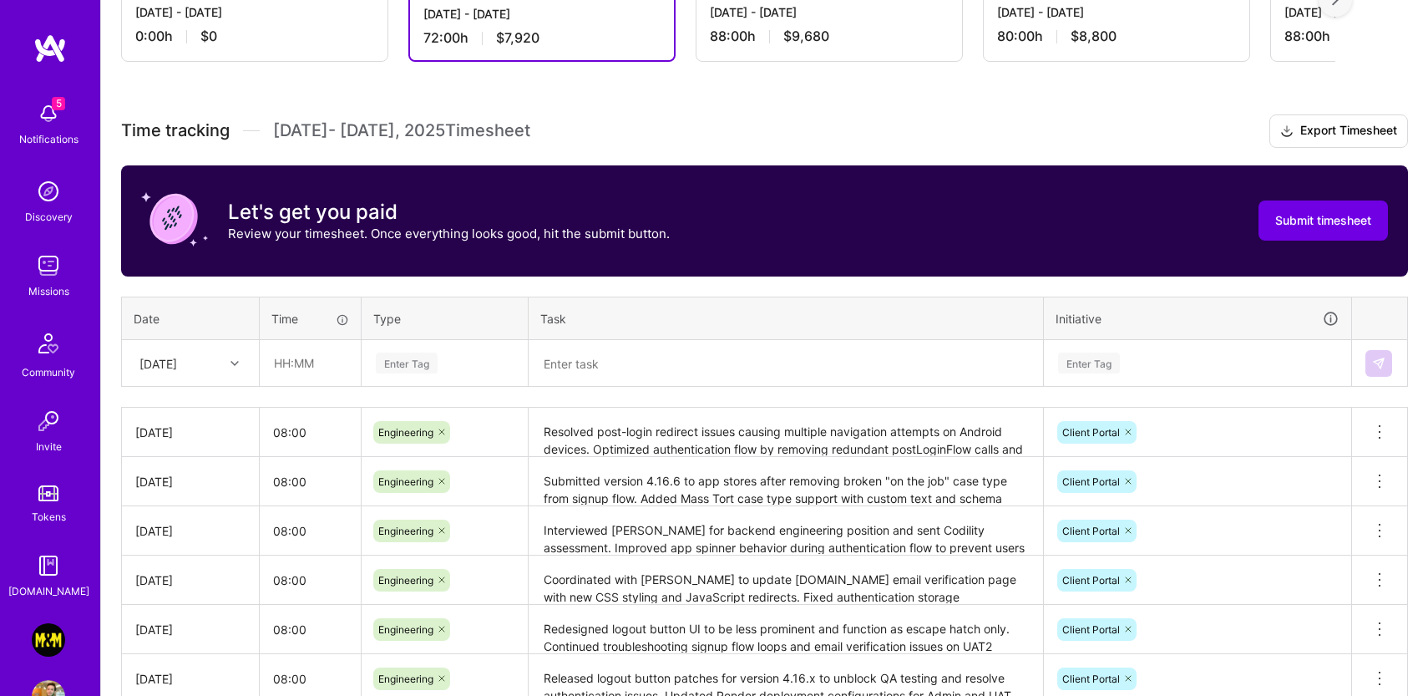
click at [216, 373] on div "[DATE]" at bounding box center [177, 363] width 93 height 28
click at [186, 634] on div "[DATE]" at bounding box center [190, 635] width 135 height 31
click at [287, 356] on input "text" at bounding box center [310, 363] width 99 height 44
type input "08:00"
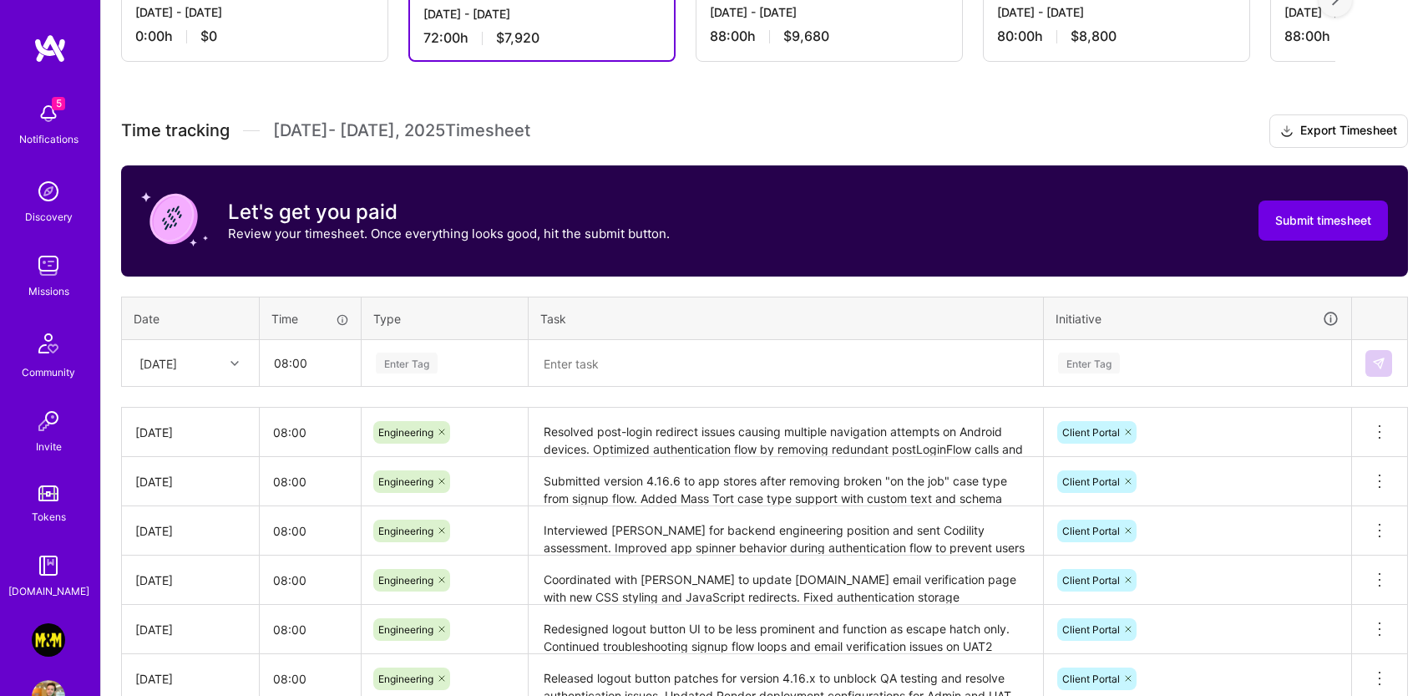
click at [413, 363] on div "Enter Tag" at bounding box center [407, 363] width 62 height 26
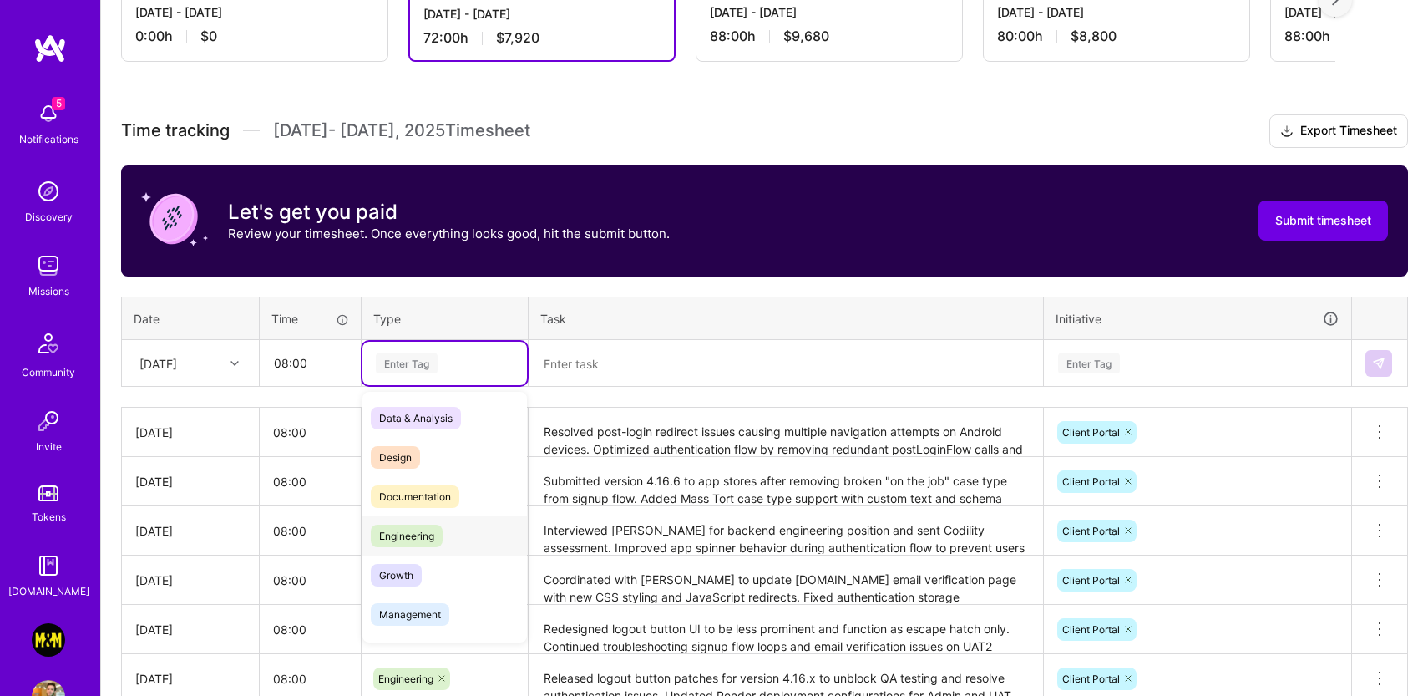
click at [430, 535] on span "Engineering" at bounding box center [407, 536] width 72 height 23
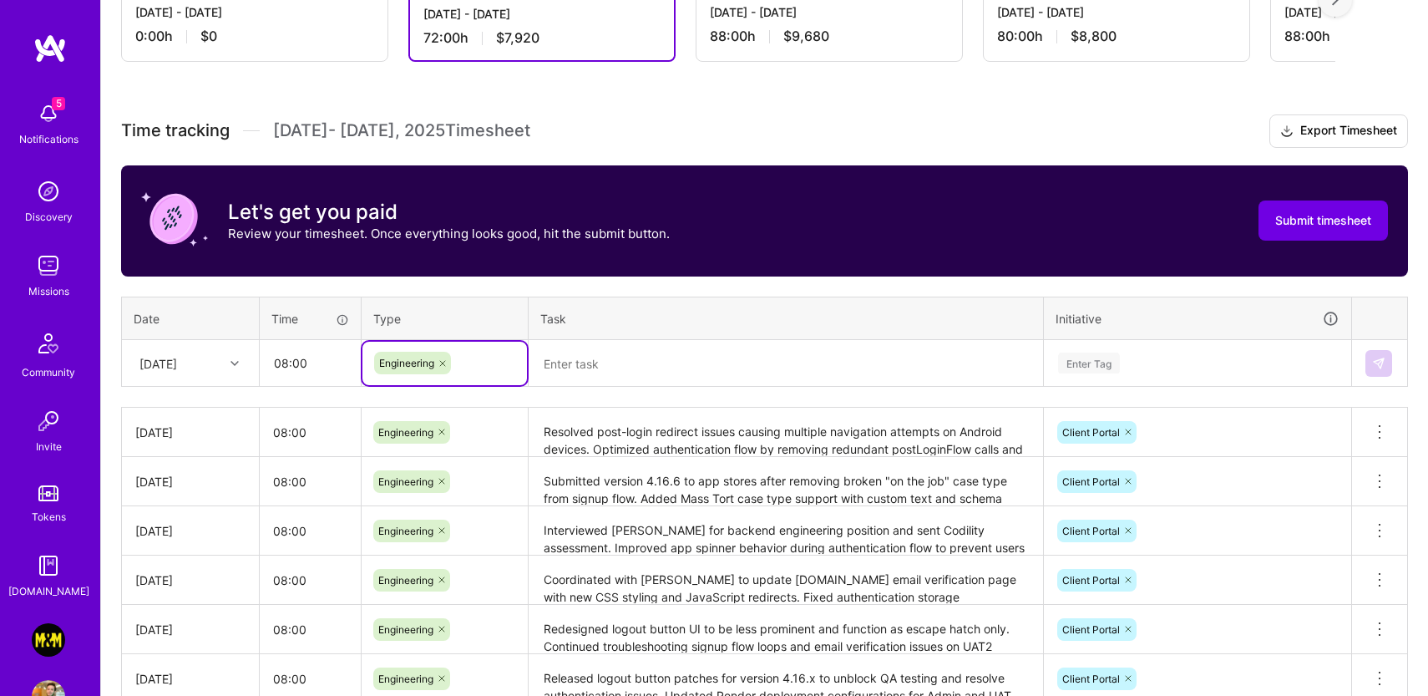
click at [648, 345] on textarea at bounding box center [785, 364] width 511 height 44
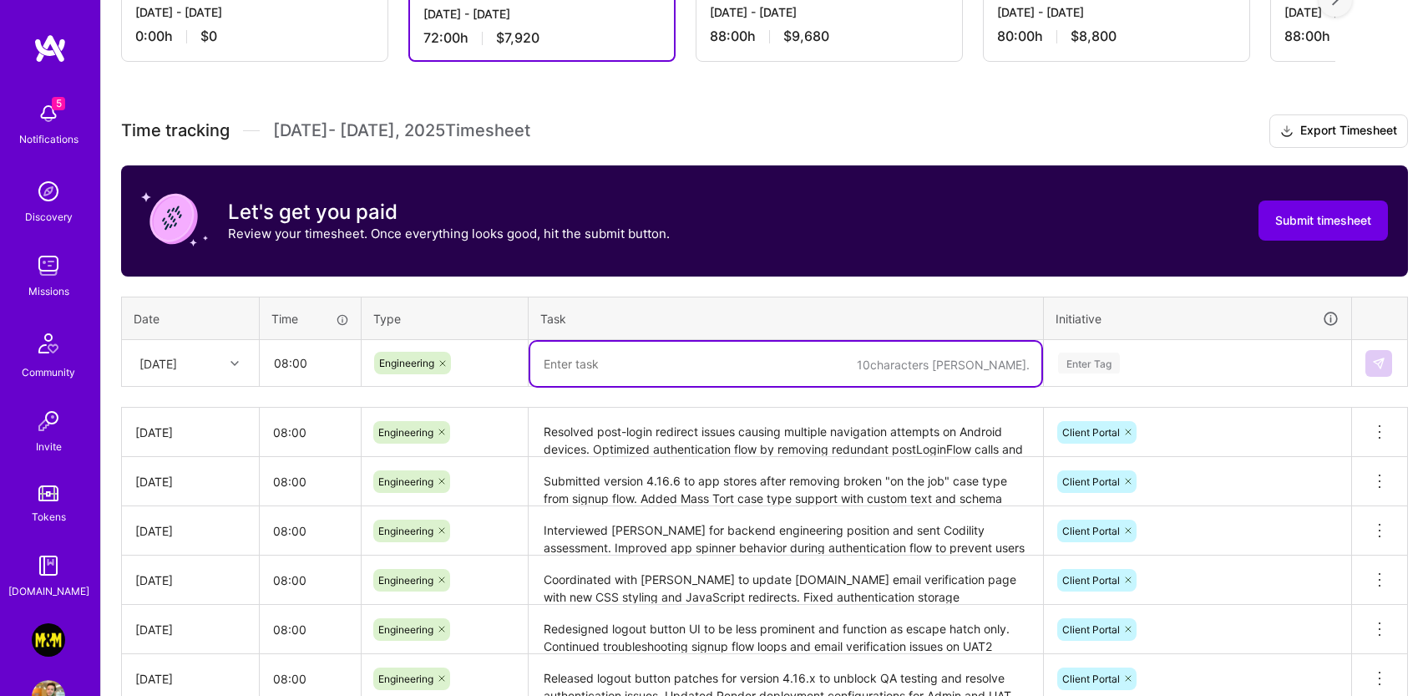
paste textarea "Implemented SEO improvements including meta tags and performance optimizations,…"
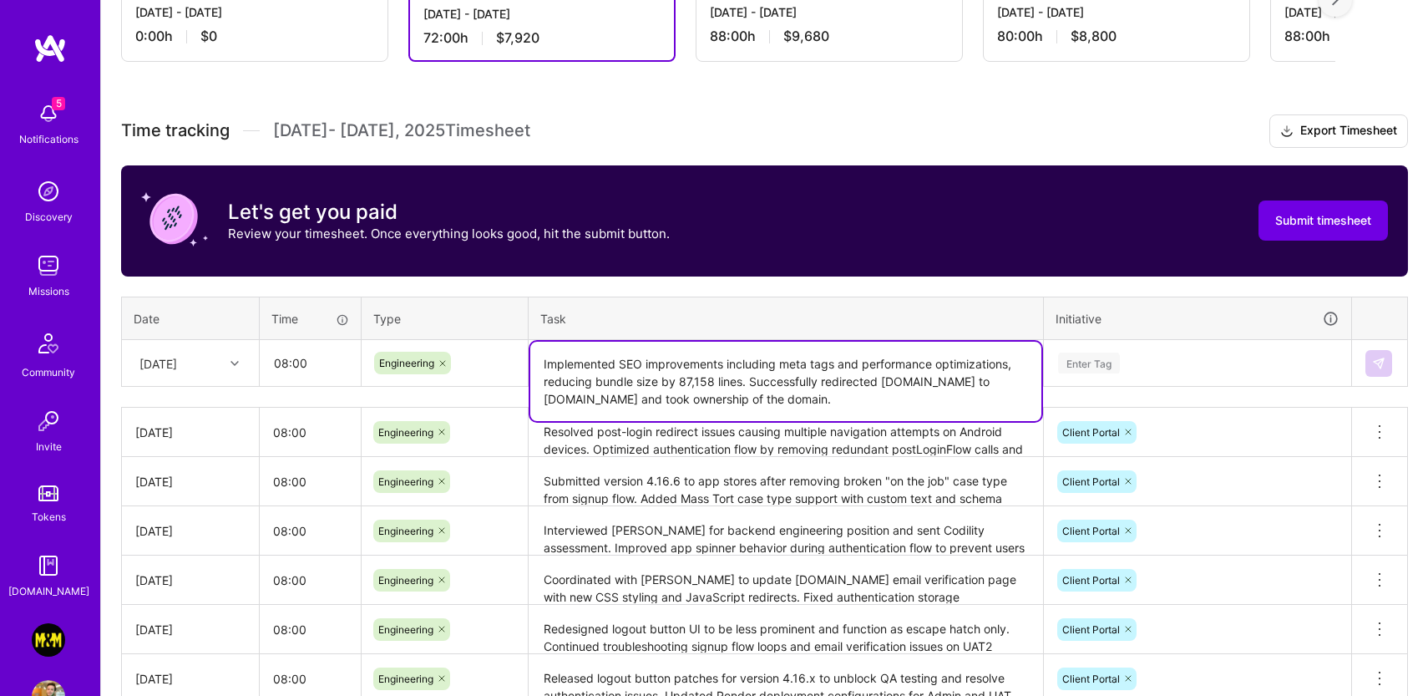
type textarea "Implemented SEO improvements including meta tags and performance optimizations,…"
click at [1089, 364] on div "Enter Tag" at bounding box center [1089, 363] width 62 height 26
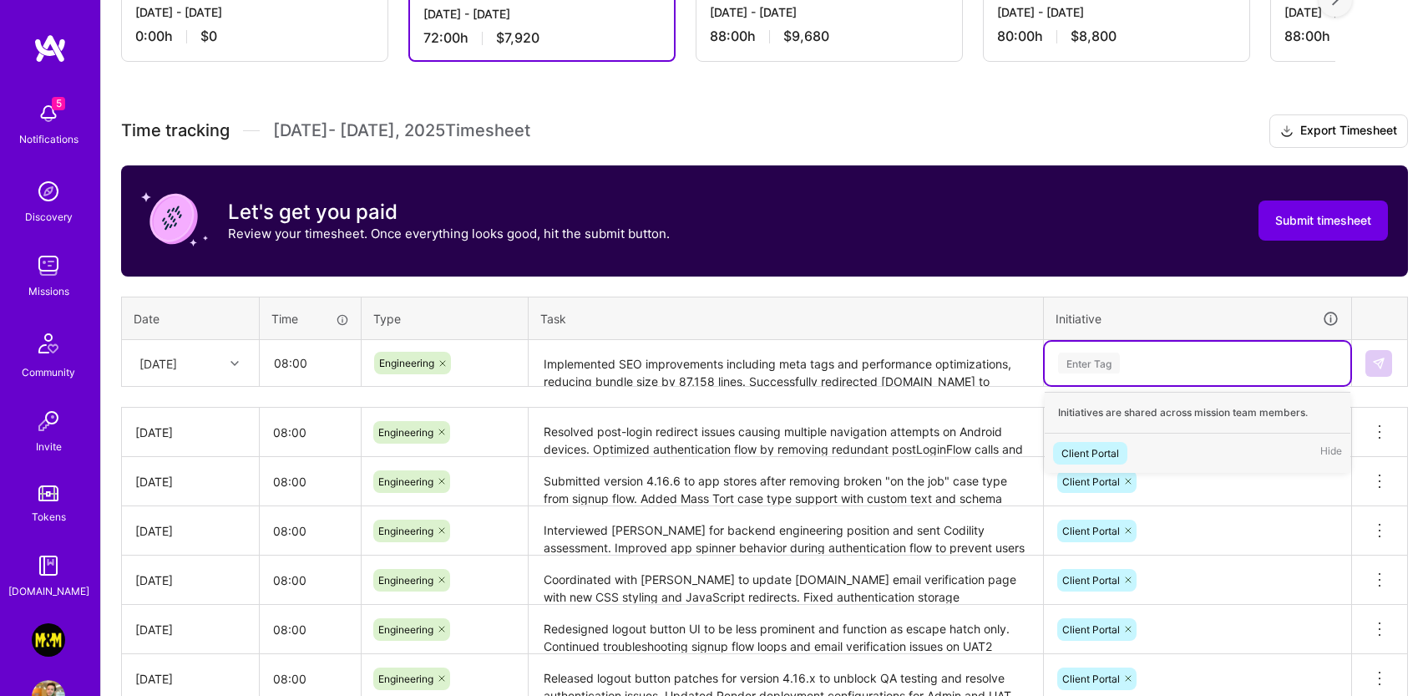
click at [1102, 447] on div "Client Portal" at bounding box center [1091, 453] width 58 height 18
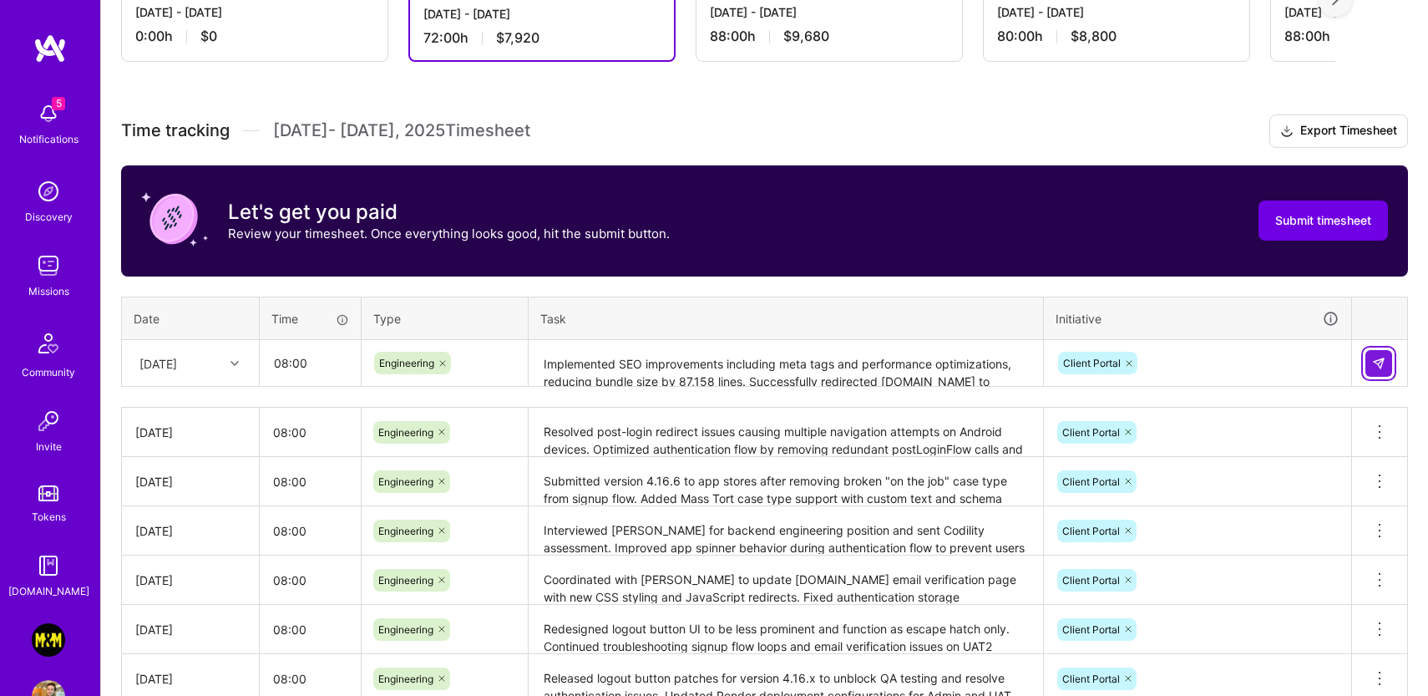
click at [1376, 358] on img at bounding box center [1378, 363] width 13 height 13
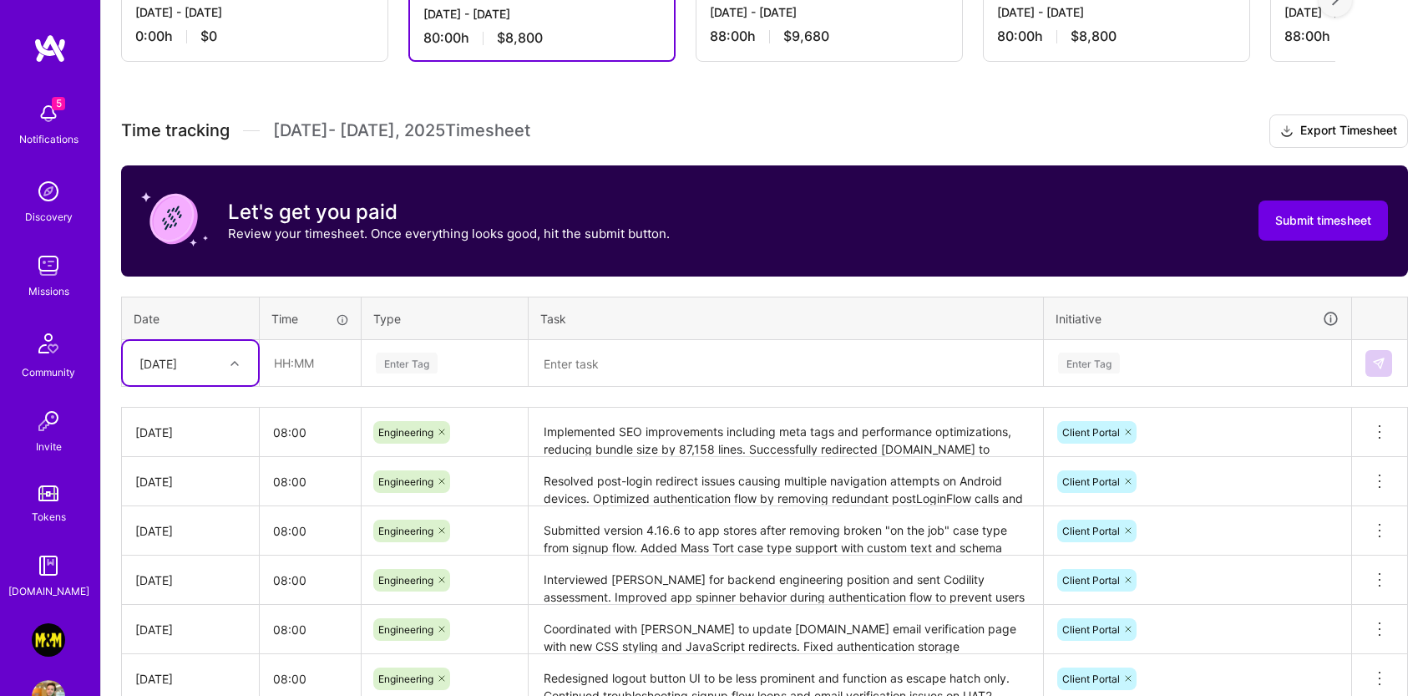
click at [177, 360] on div "[DATE]" at bounding box center [158, 363] width 38 height 18
click at [199, 622] on div "[DATE]" at bounding box center [190, 623] width 135 height 31
click at [302, 353] on input "text" at bounding box center [310, 363] width 99 height 44
type input "08:00"
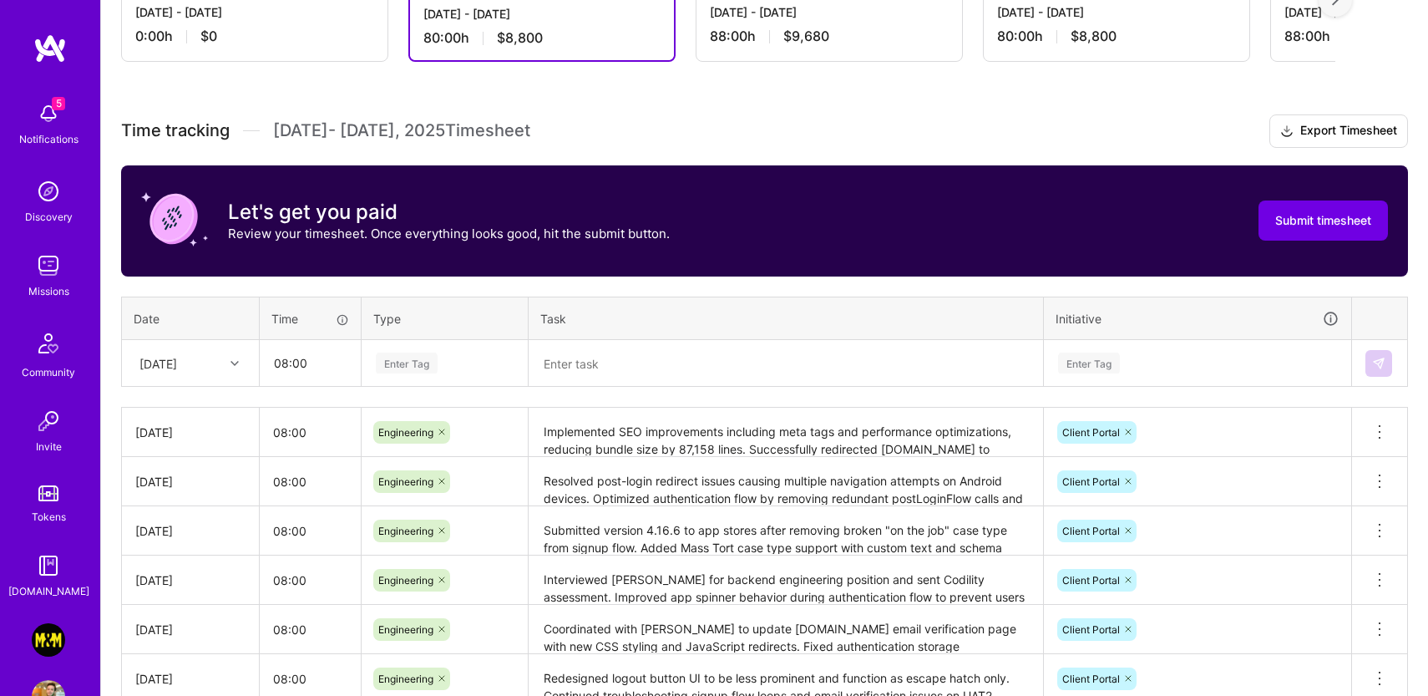
click at [454, 361] on div "Enter Tag" at bounding box center [444, 362] width 141 height 21
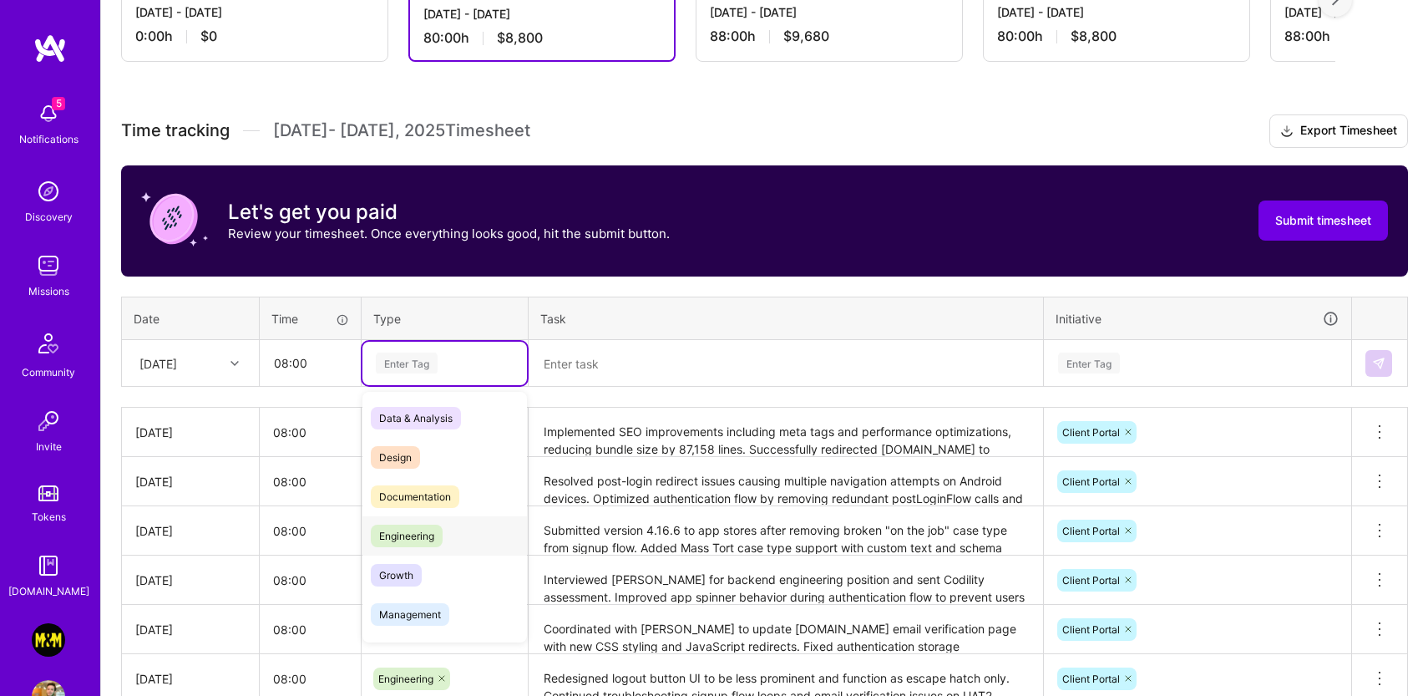
click at [419, 528] on span "Engineering" at bounding box center [407, 536] width 72 height 23
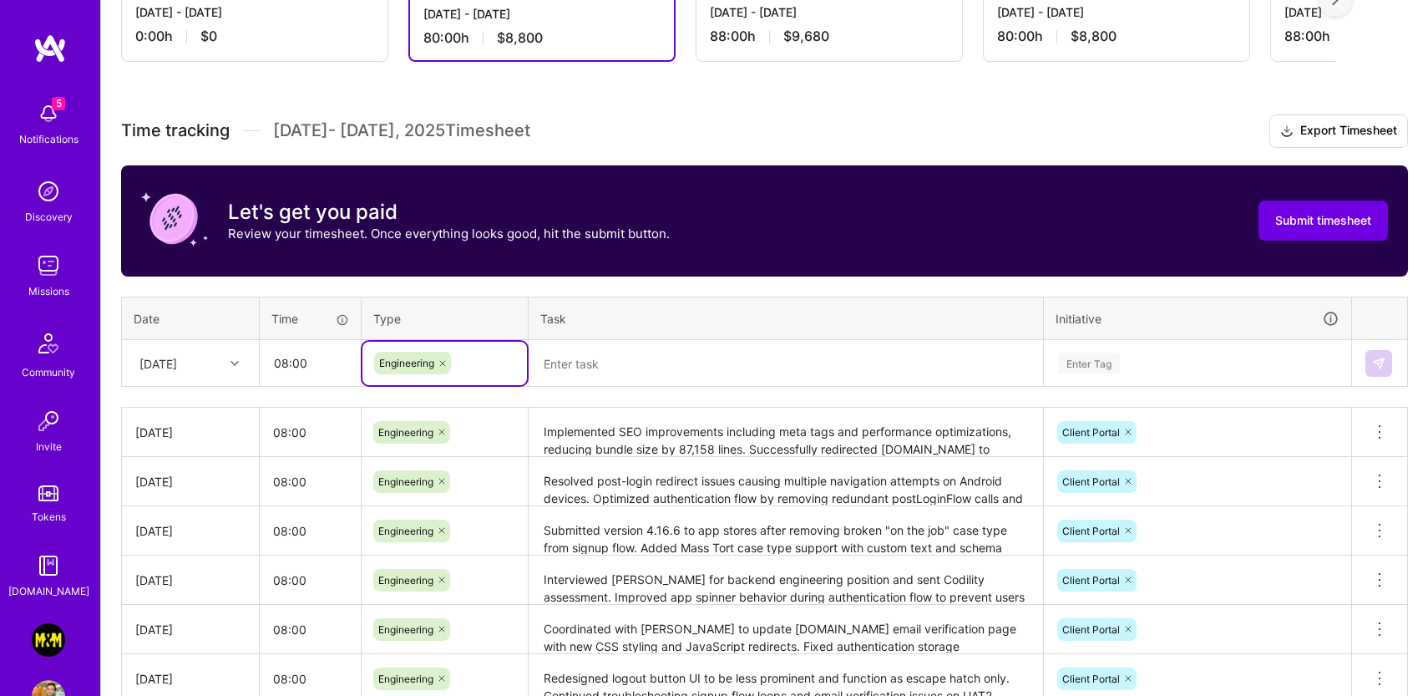
click at [629, 358] on textarea at bounding box center [785, 364] width 511 height 44
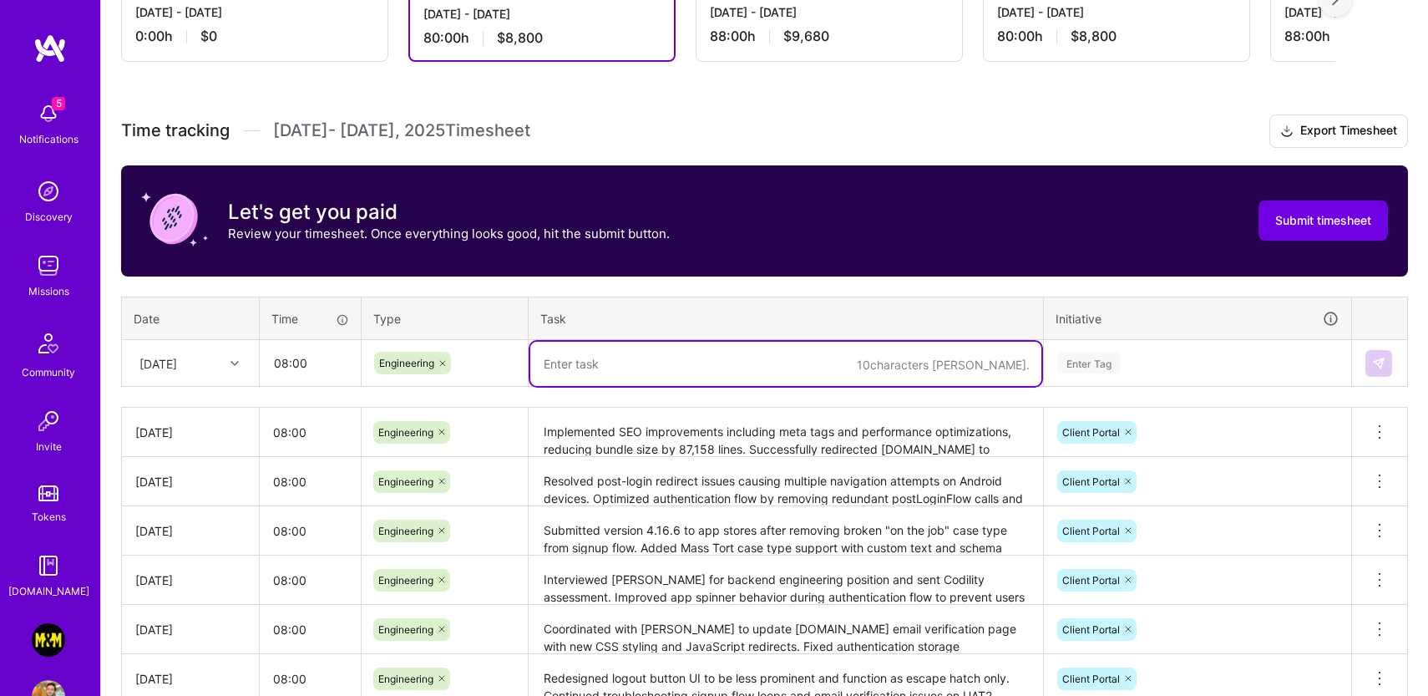
paste textarea "Merged Mass Tort case implementation with all required gating, translations, an…"
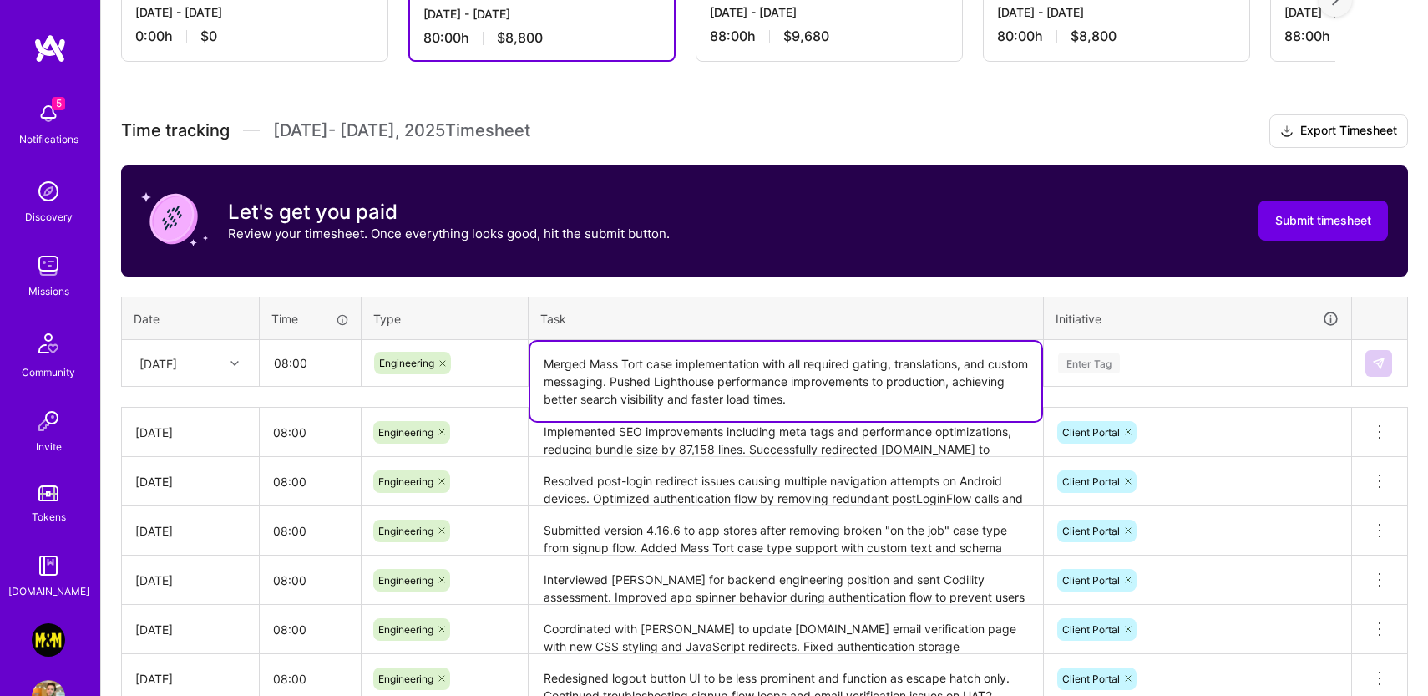
type textarea "Merged Mass Tort case implementation with all required gating, translations, an…"
click at [1097, 355] on div "Enter Tag" at bounding box center [1089, 363] width 62 height 26
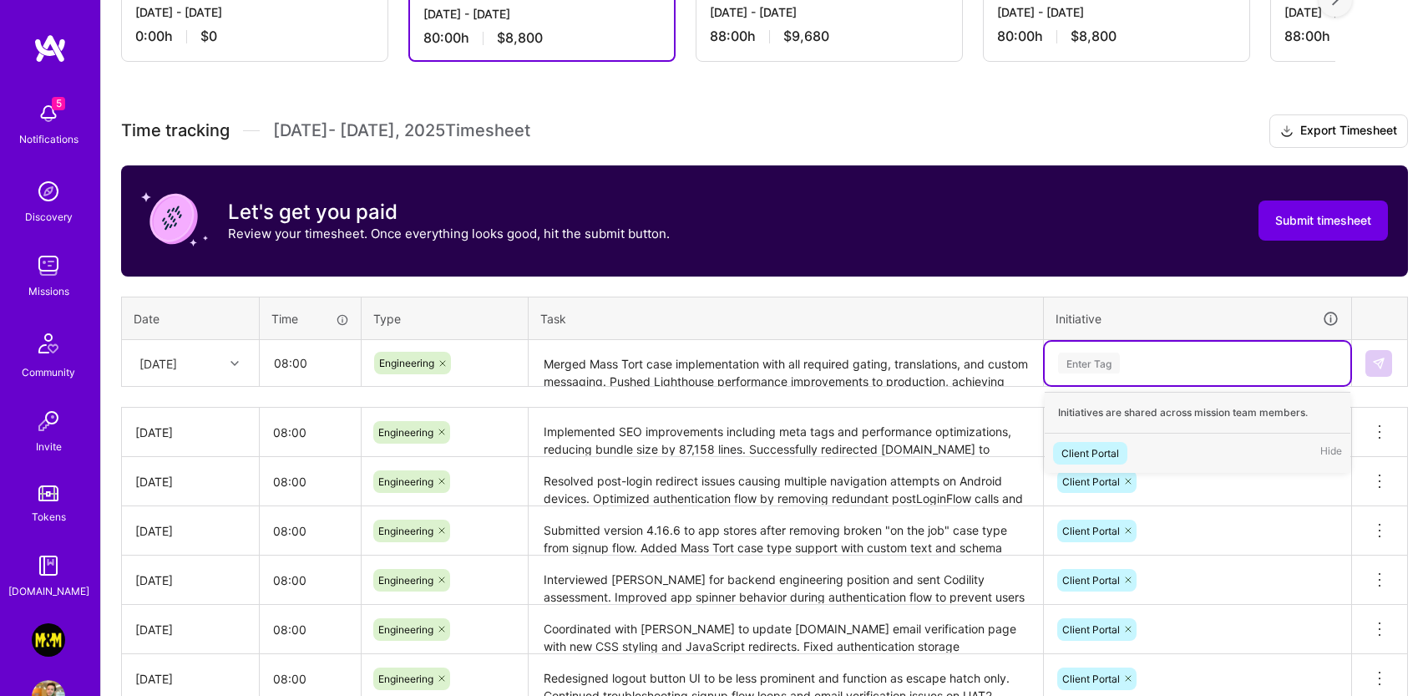
click at [1101, 449] on div "Client Portal" at bounding box center [1091, 453] width 58 height 18
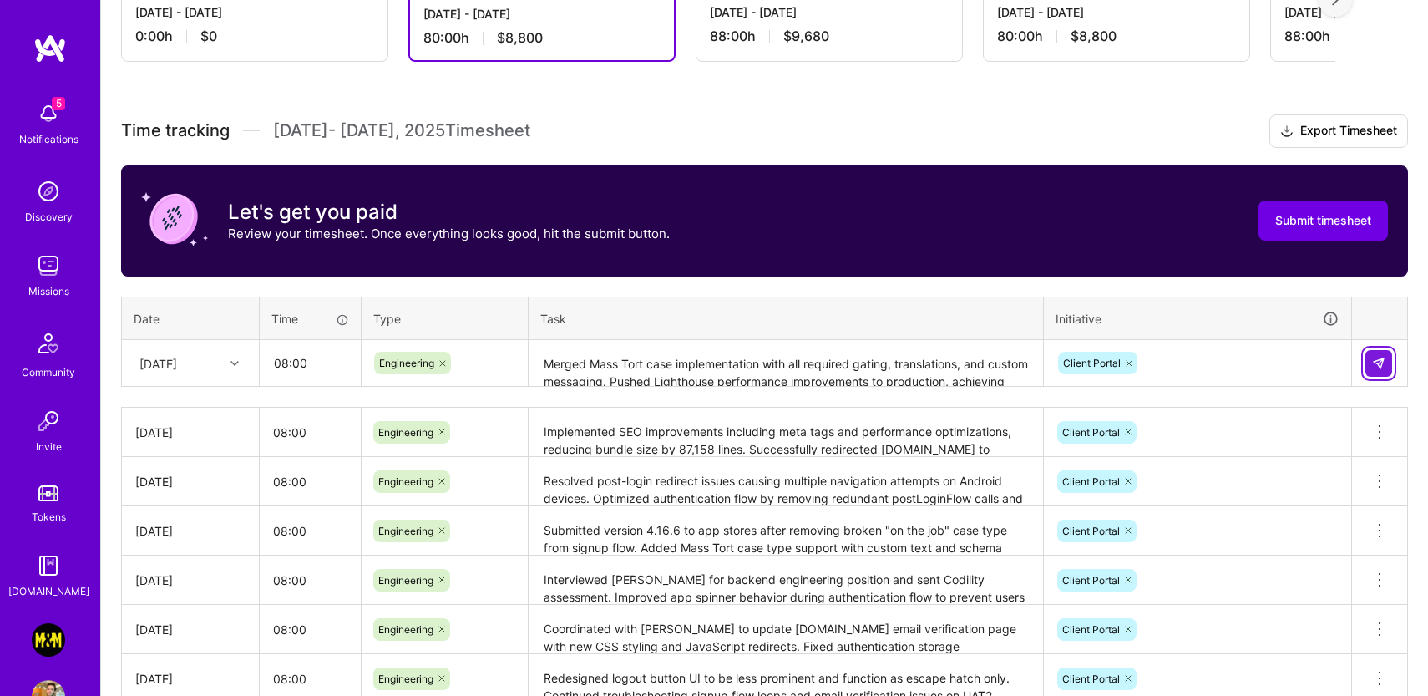
click at [1381, 357] on img at bounding box center [1378, 363] width 13 height 13
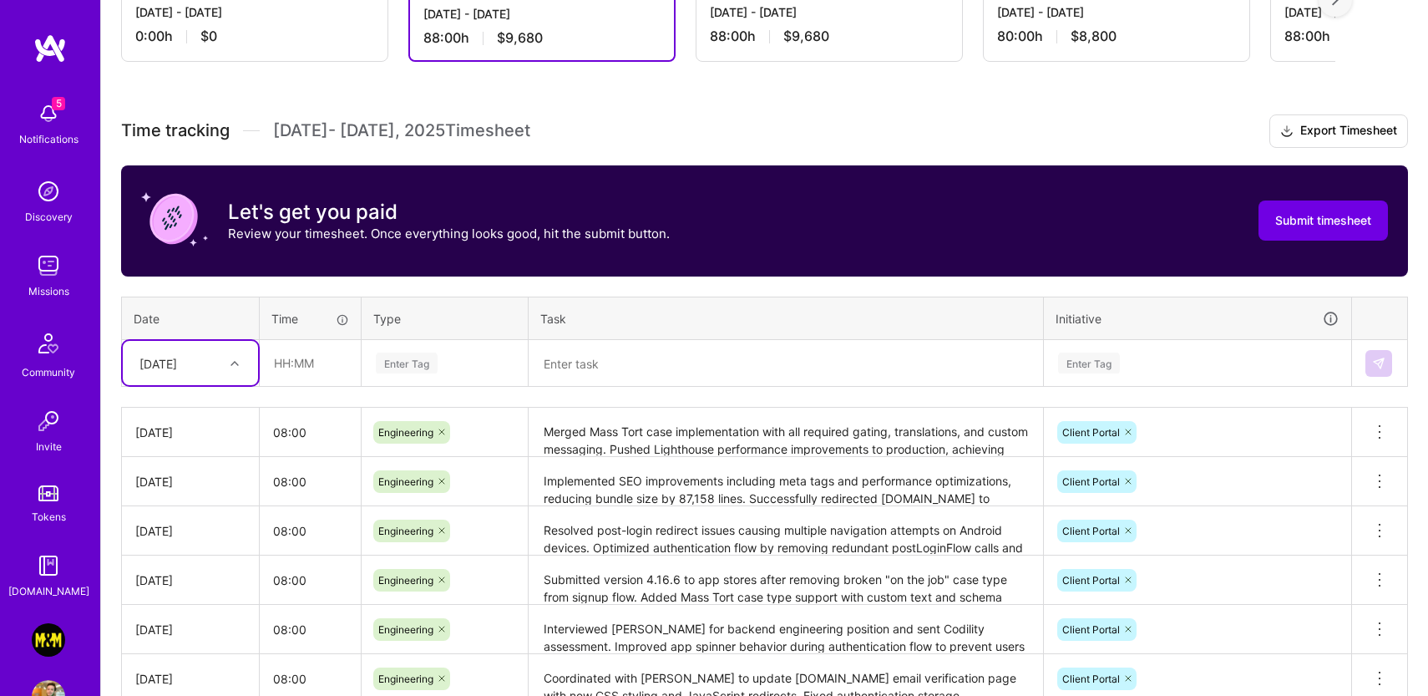
click at [905, 439] on textarea "Merged Mass Tort case implementation with all required gating, translations, an…" at bounding box center [785, 432] width 511 height 46
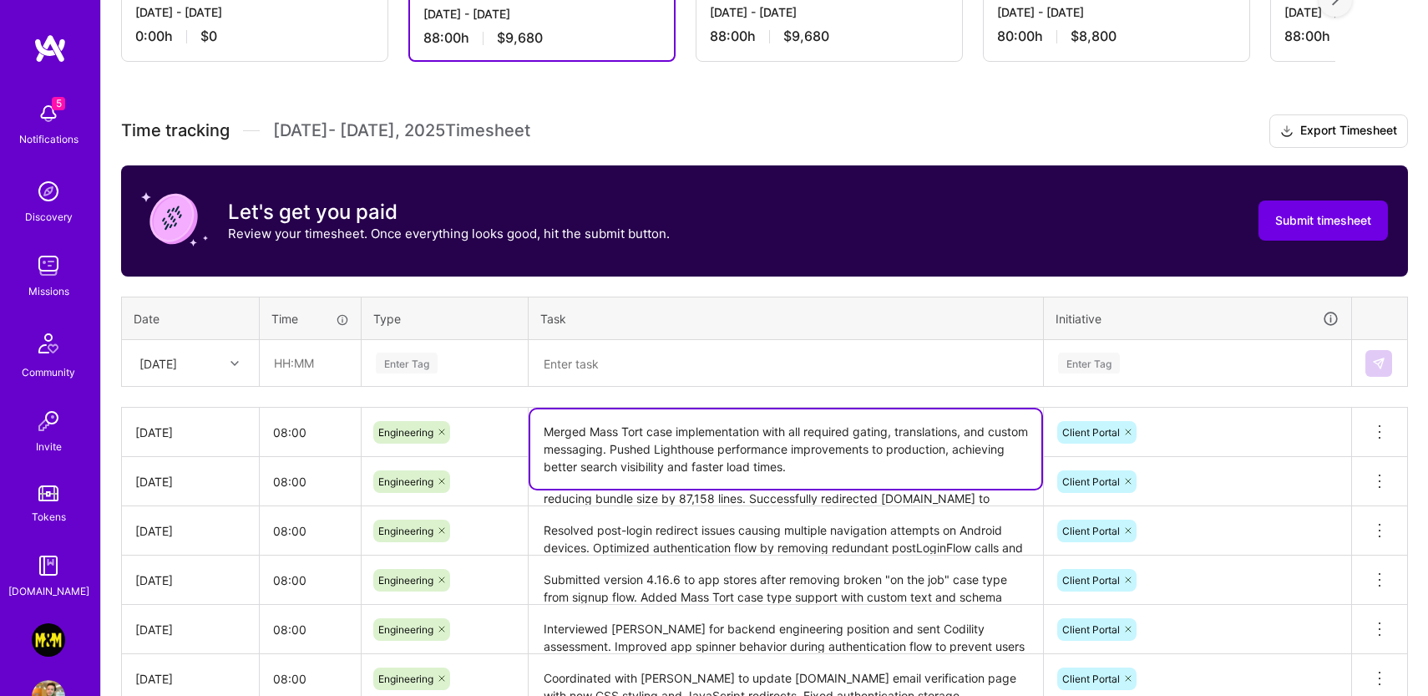
click at [888, 390] on div "Time tracking [DATE] - [DATE] Timesheet Export Timesheet Let's get you paid Rev…" at bounding box center [764, 554] width 1287 height 880
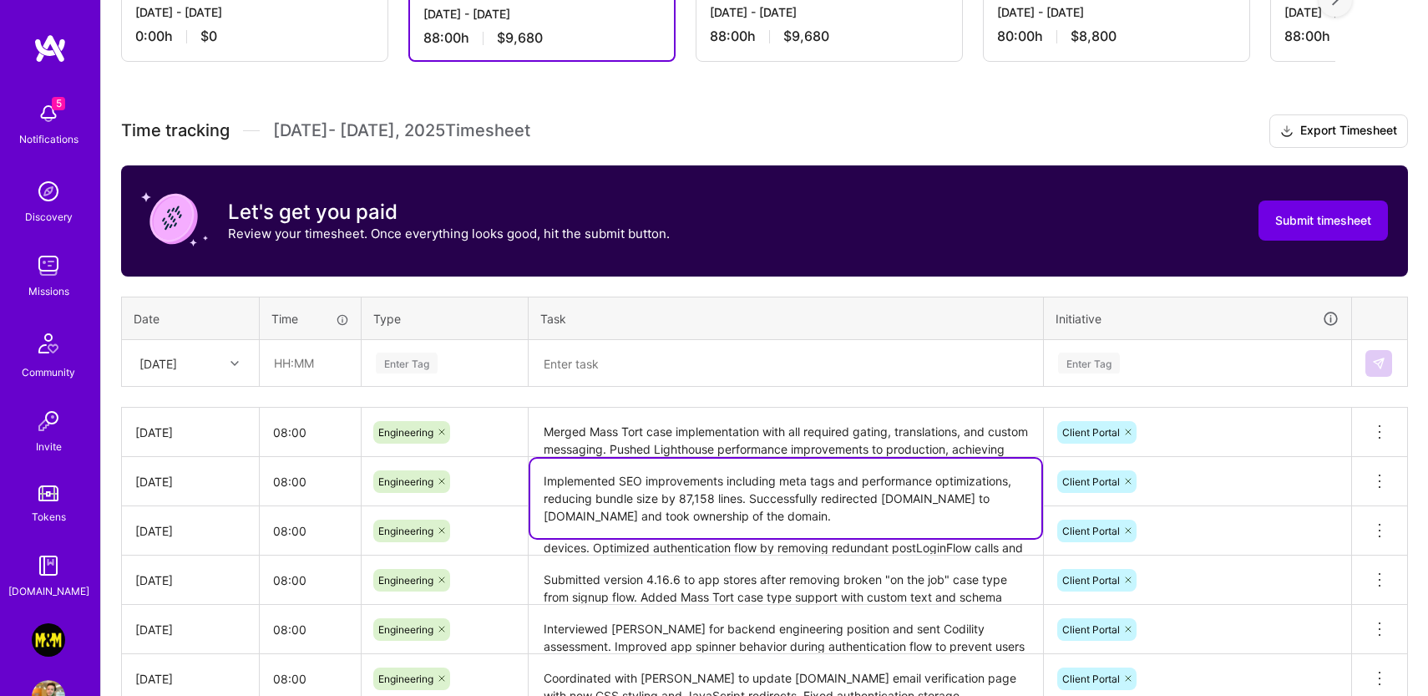
click at [839, 474] on textarea "Implemented SEO improvements including meta tags and performance optimizations,…" at bounding box center [785, 498] width 511 height 79
click at [795, 395] on div "Time tracking [DATE] - [DATE] Timesheet Export Timesheet Let's get you paid Rev…" at bounding box center [764, 554] width 1287 height 880
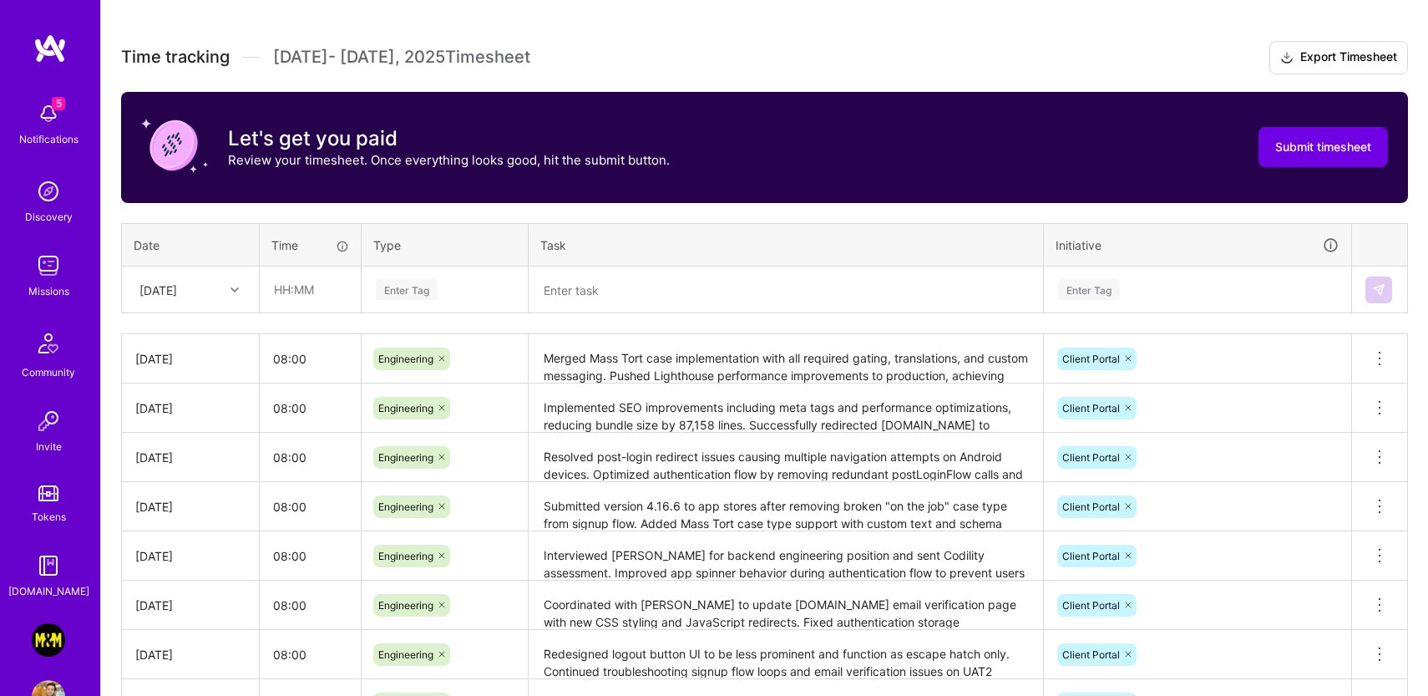
scroll to position [749, 0]
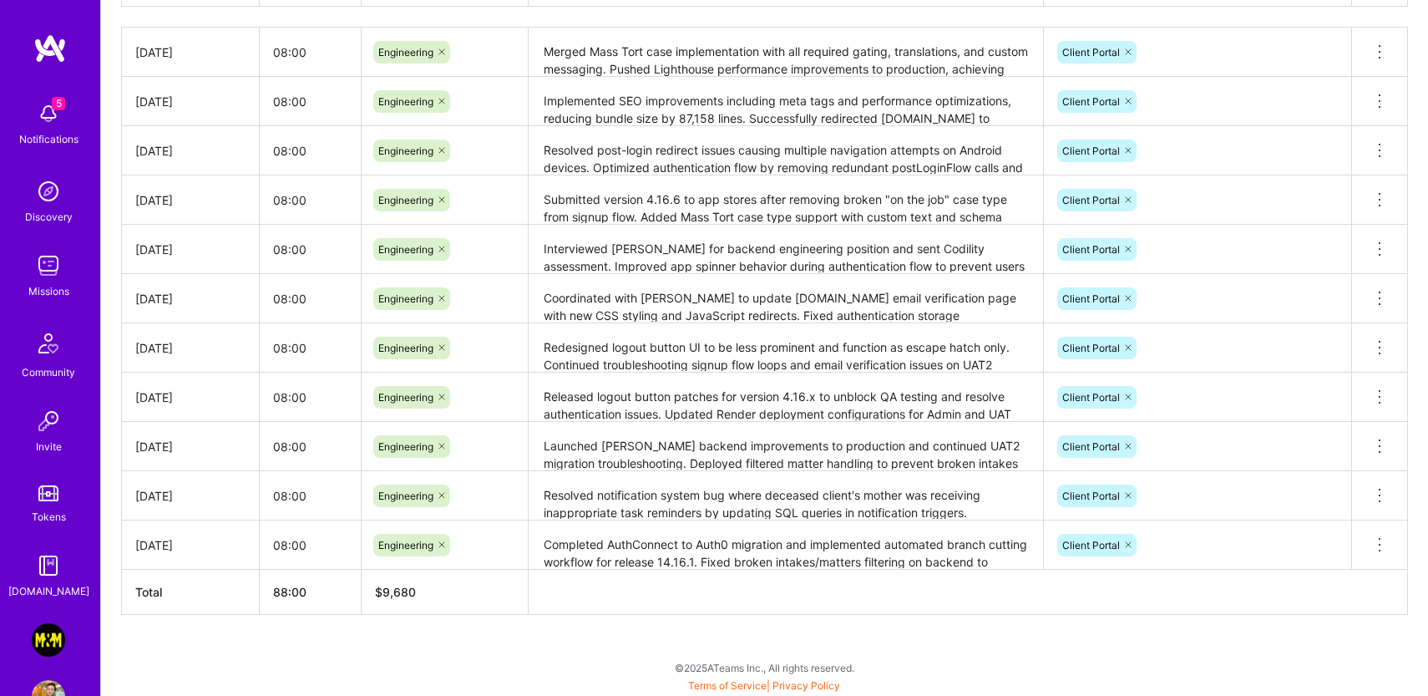
click at [171, 542] on div "[DATE]" at bounding box center [190, 545] width 110 height 18
click at [175, 496] on div "[DATE]" at bounding box center [190, 496] width 110 height 18
click at [178, 452] on div "[DATE]" at bounding box center [190, 447] width 110 height 18
click at [165, 399] on div "[DATE]" at bounding box center [190, 397] width 110 height 18
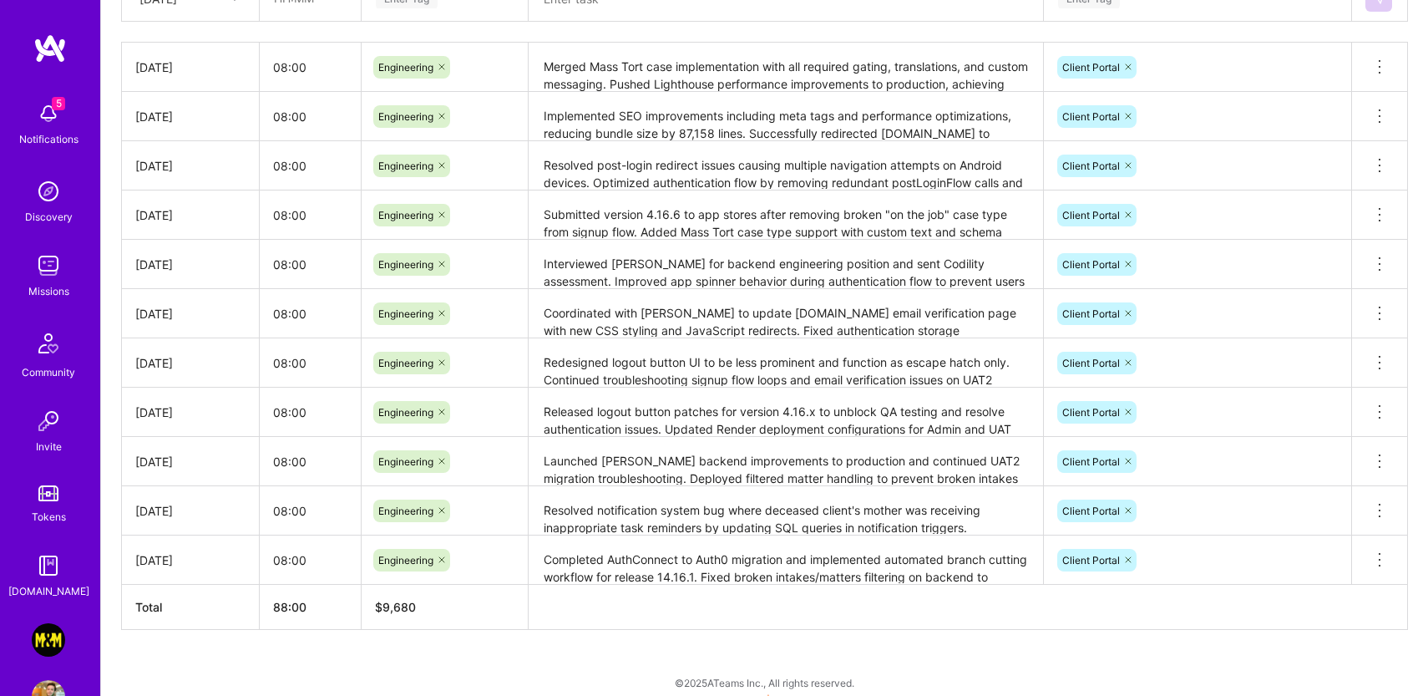
scroll to position [732, 0]
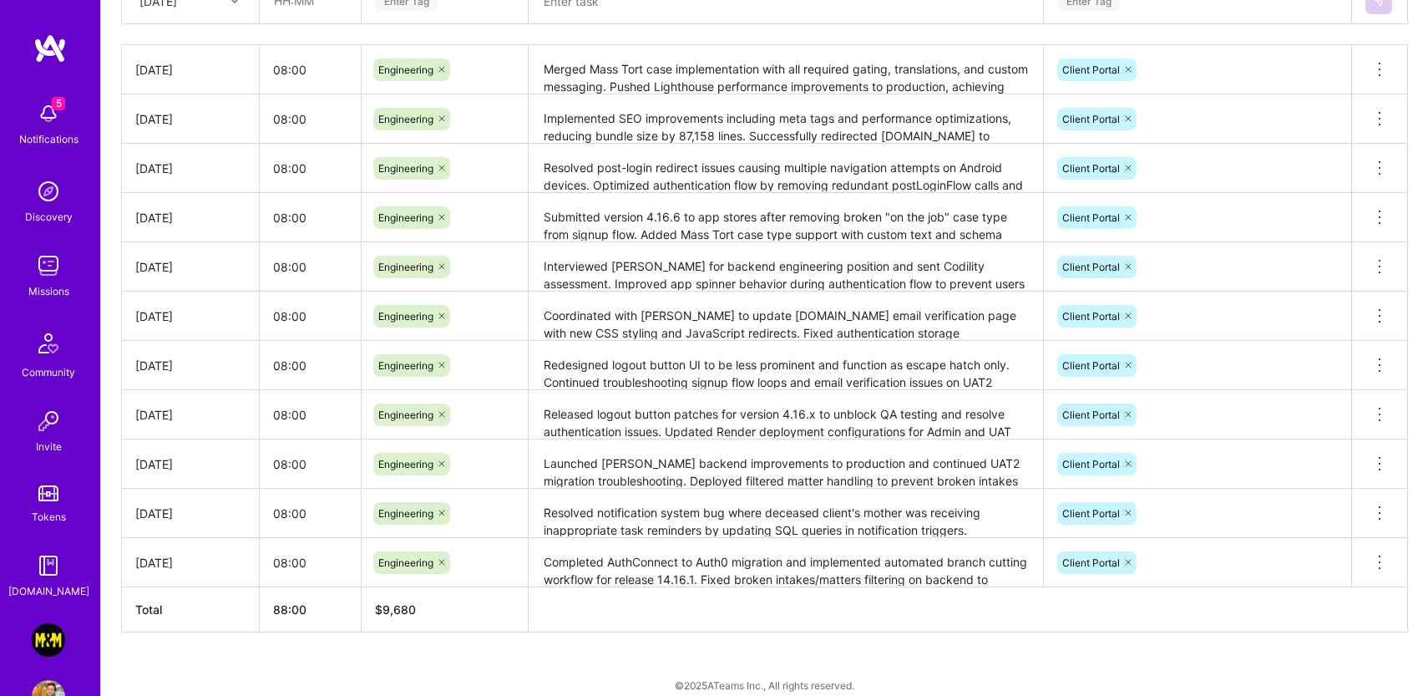
drag, startPoint x: 189, startPoint y: 369, endPoint x: 187, endPoint y: 356, distance: 13.5
click at [189, 369] on div "[DATE]" at bounding box center [190, 366] width 110 height 18
click at [179, 325] on td "[DATE]" at bounding box center [191, 315] width 138 height 49
click at [188, 272] on div "[DATE]" at bounding box center [190, 267] width 110 height 18
click at [185, 217] on div "[DATE]" at bounding box center [190, 218] width 110 height 18
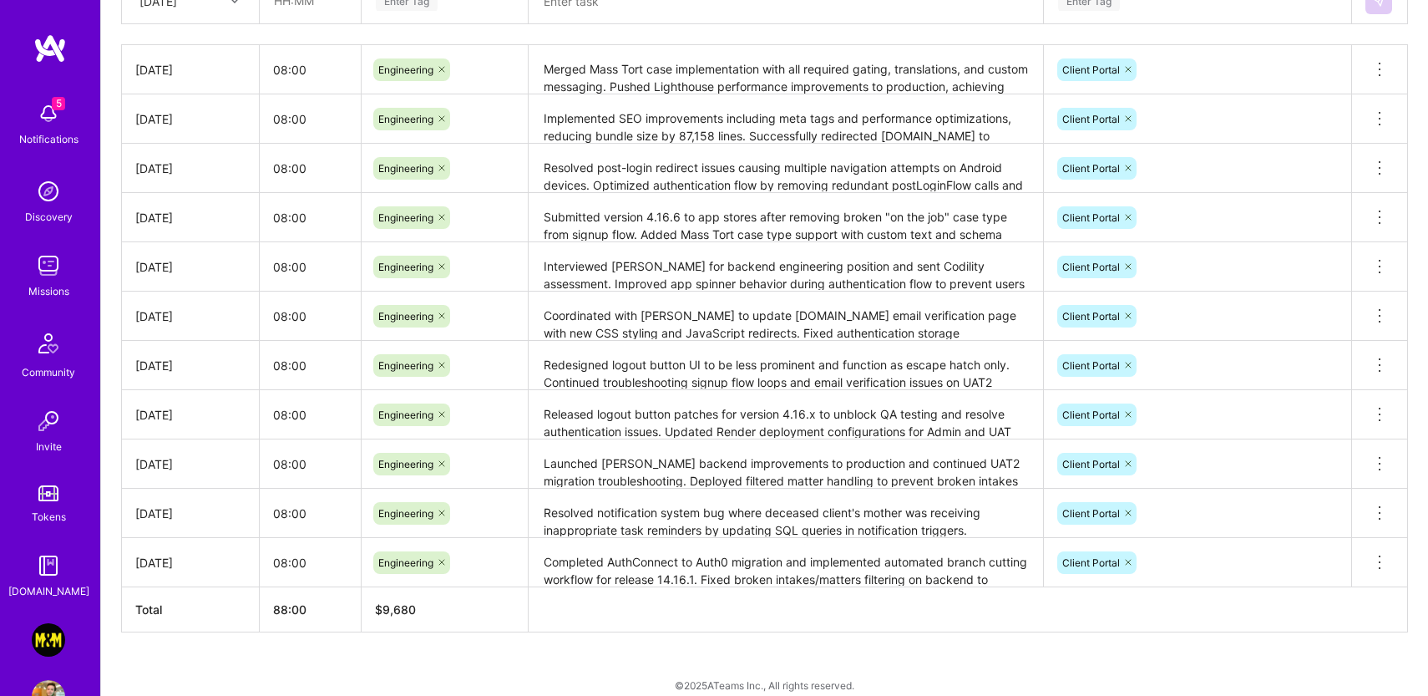
click at [182, 167] on div "[DATE]" at bounding box center [190, 169] width 110 height 18
click at [198, 128] on td "[DATE]" at bounding box center [191, 118] width 138 height 49
click at [184, 76] on div "[DATE]" at bounding box center [190, 70] width 110 height 18
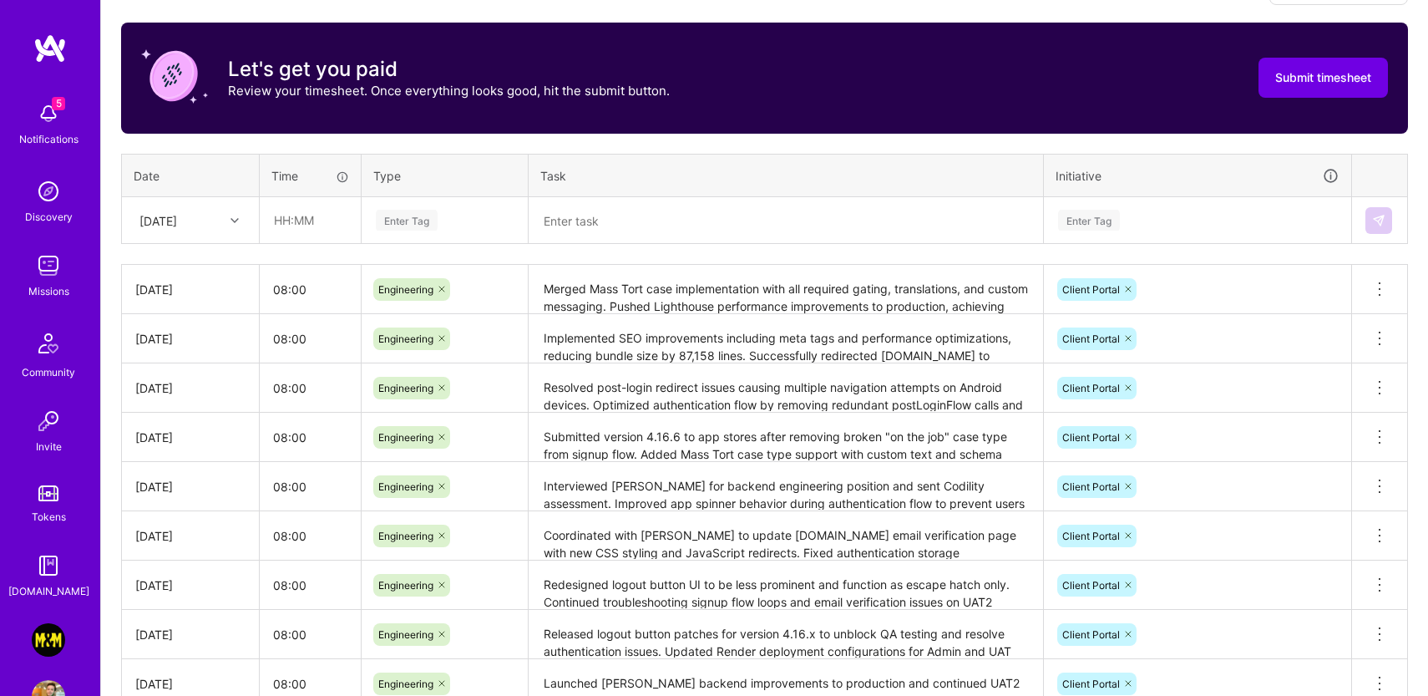
scroll to position [419, 0]
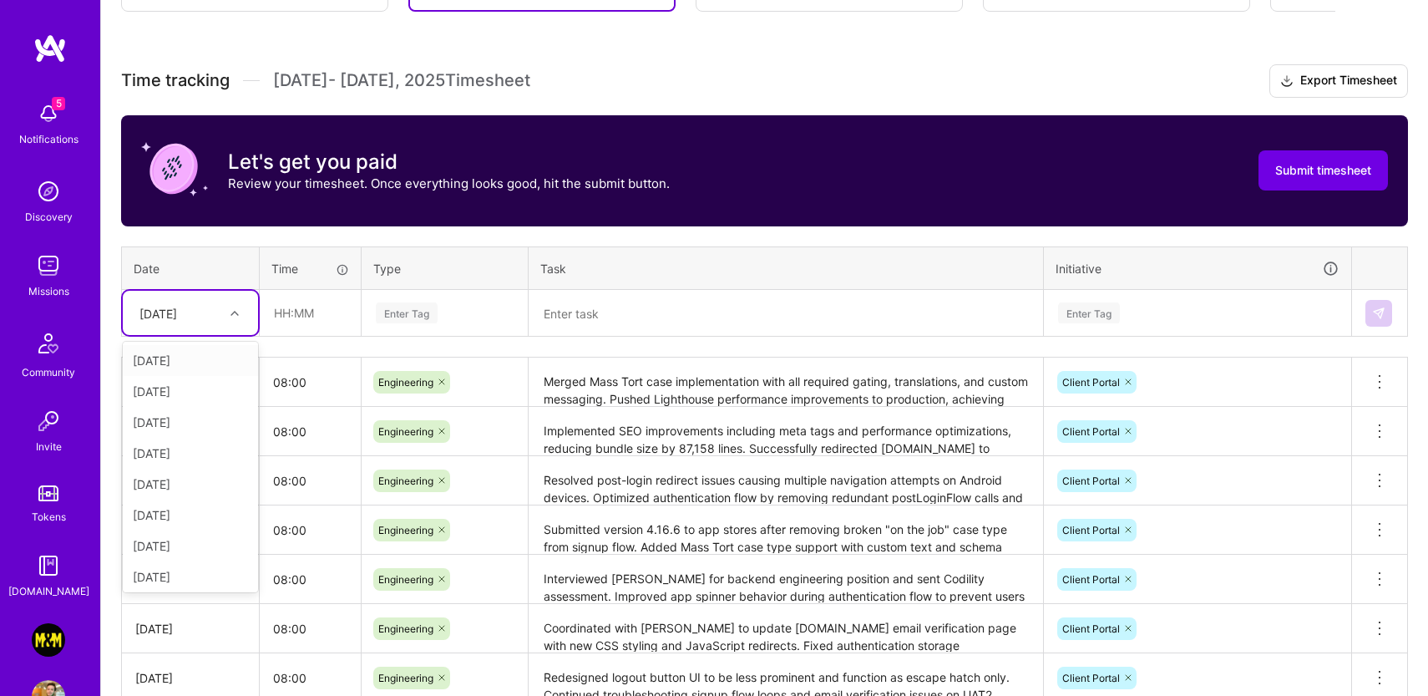
click at [209, 295] on div "[DATE]" at bounding box center [190, 313] width 135 height 44
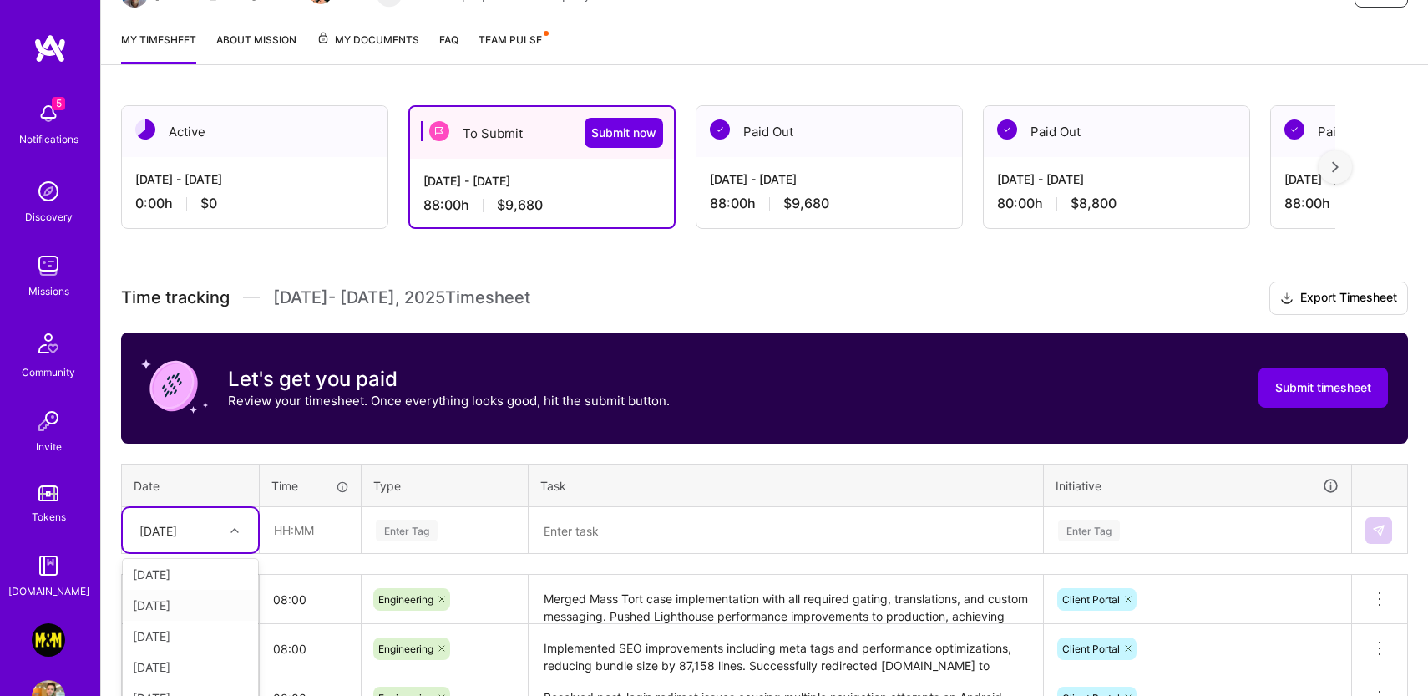
scroll to position [0, 0]
click at [522, 386] on h3 "Let's get you paid" at bounding box center [449, 379] width 442 height 25
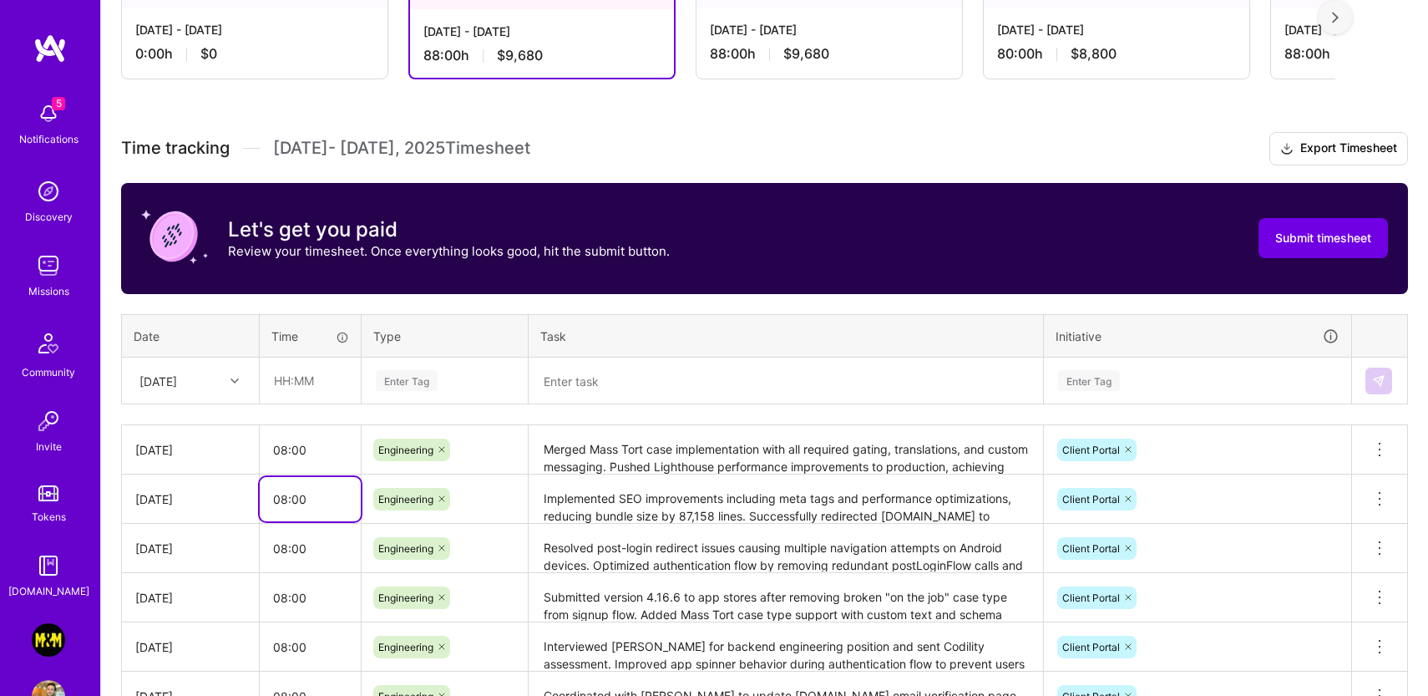
drag, startPoint x: 287, startPoint y: 500, endPoint x: 266, endPoint y: 500, distance: 20.9
click at [266, 500] on input "08:00" at bounding box center [310, 499] width 101 height 44
click at [656, 509] on textarea "Implemented SEO improvements including meta tags and performance optimizations,…" at bounding box center [785, 499] width 511 height 47
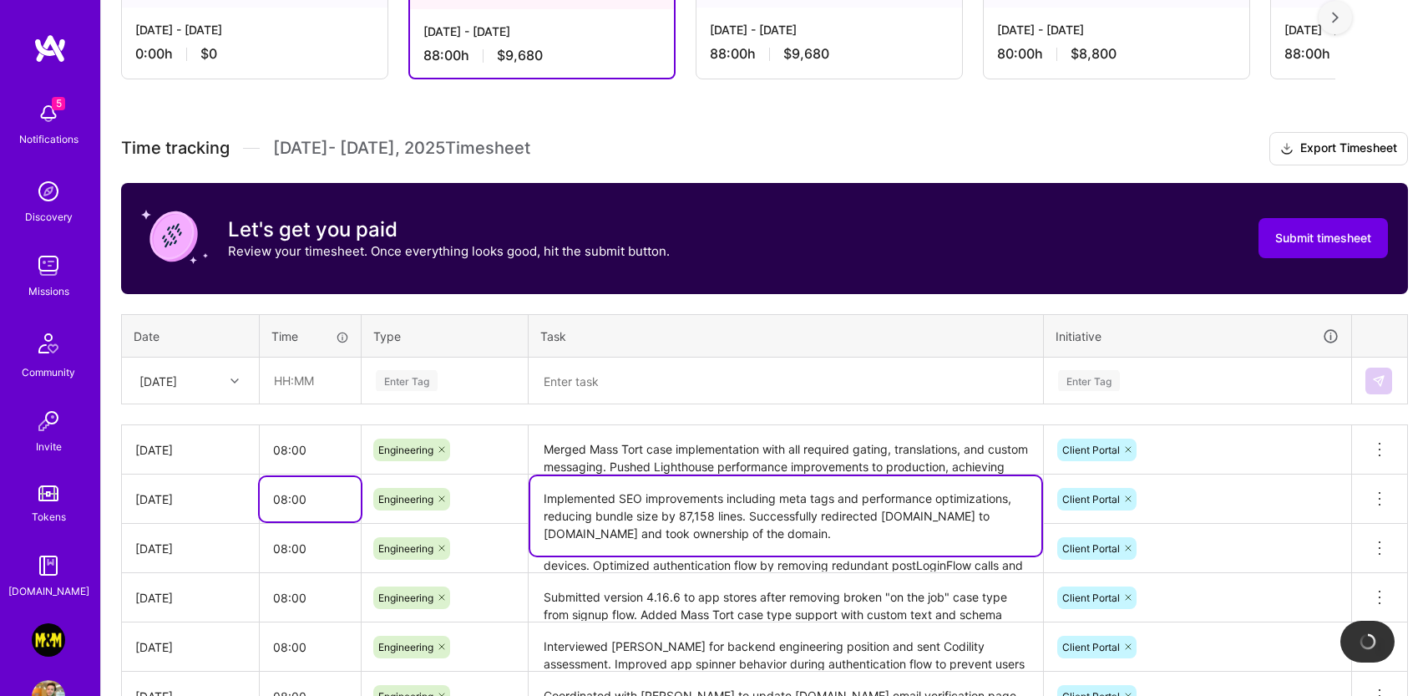
click at [290, 498] on input "08:00" at bounding box center [310, 499] width 101 height 44
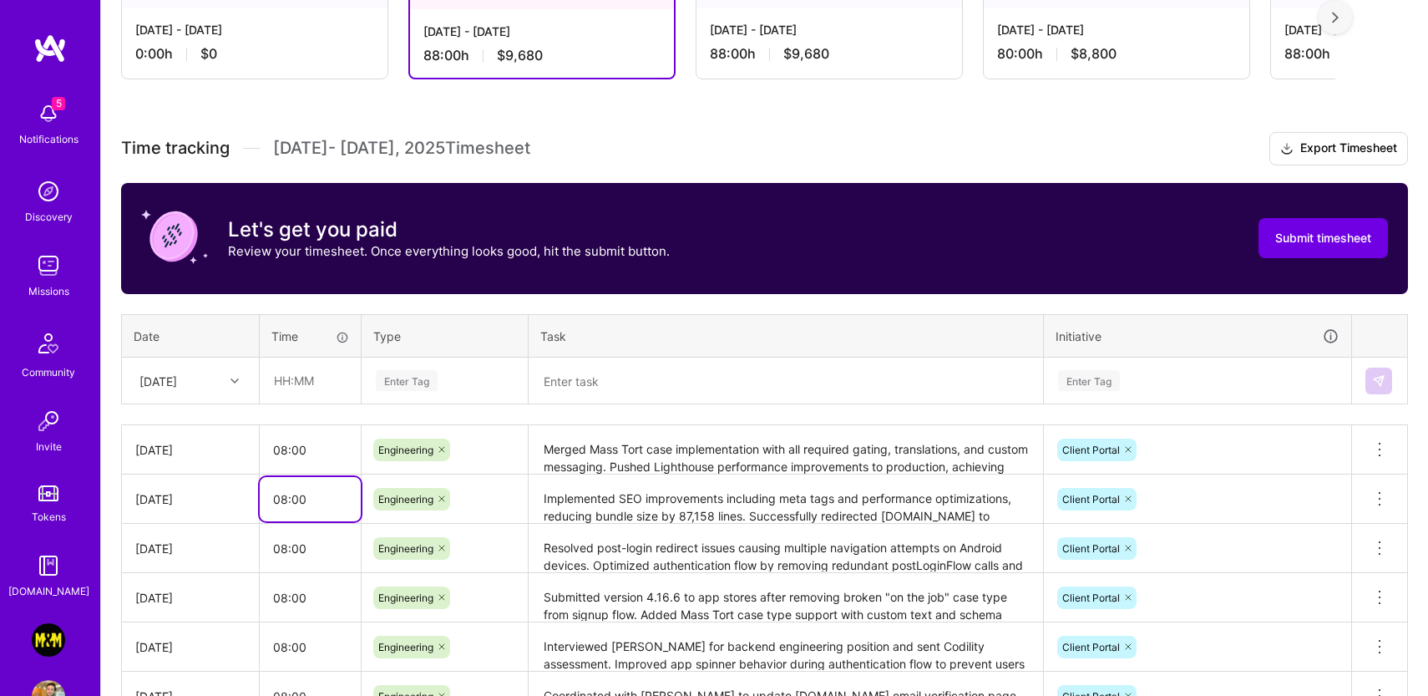
drag, startPoint x: 284, startPoint y: 500, endPoint x: 261, endPoint y: 499, distance: 22.6
click at [261, 499] on input "08:00" at bounding box center [310, 499] width 101 height 44
type input "10:00"
click at [286, 448] on input "08:00" at bounding box center [310, 450] width 101 height 44
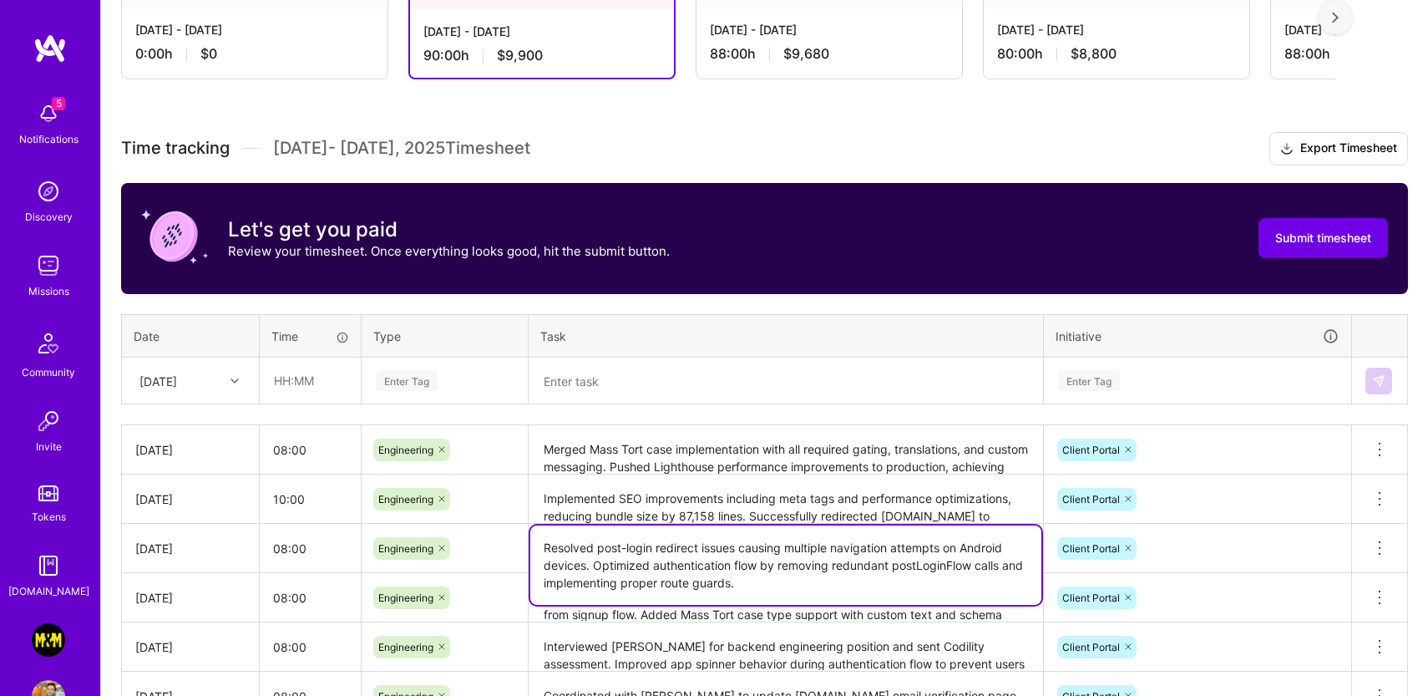
click at [644, 552] on textarea "Resolved post-login redirect issues causing multiple navigation attempts on And…" at bounding box center [785, 564] width 511 height 79
click at [281, 453] on input "08:00" at bounding box center [310, 450] width 101 height 44
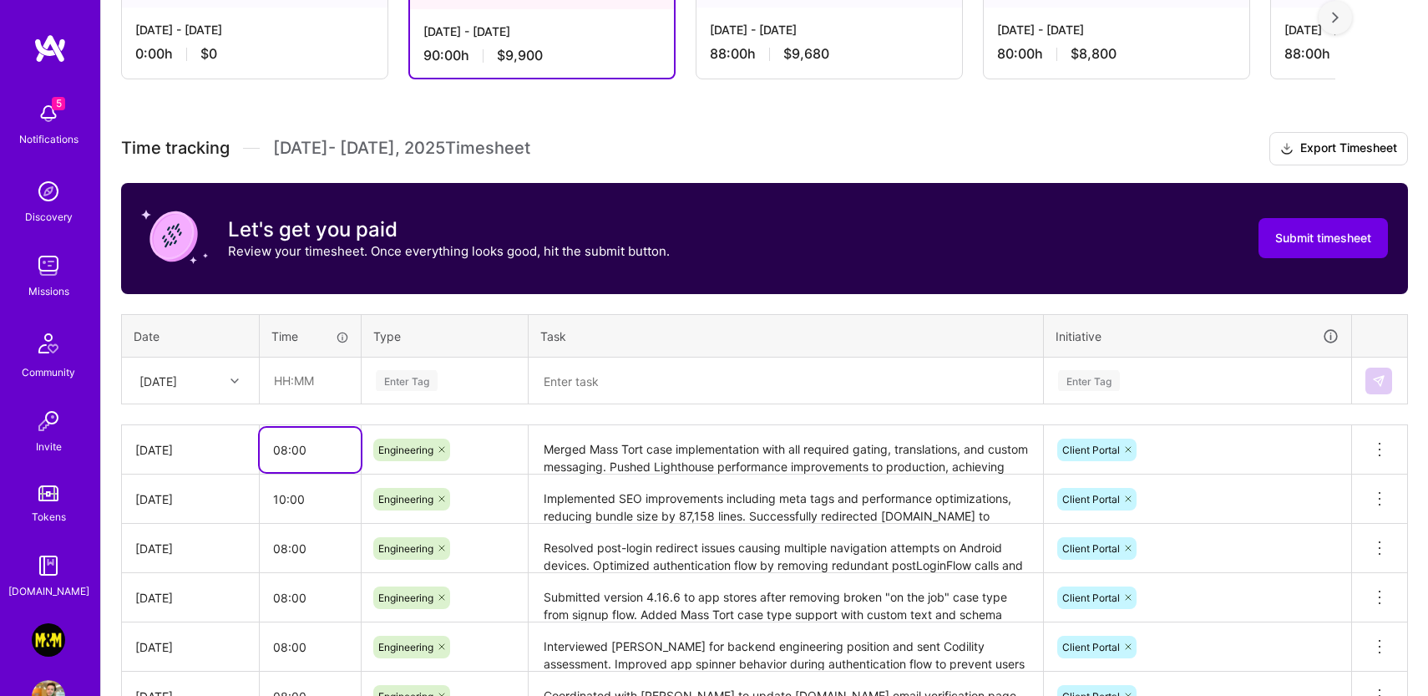
drag, startPoint x: 287, startPoint y: 453, endPoint x: 267, endPoint y: 453, distance: 20.0
click at [267, 453] on input "08:00" at bounding box center [310, 450] width 101 height 44
type input "10:00"
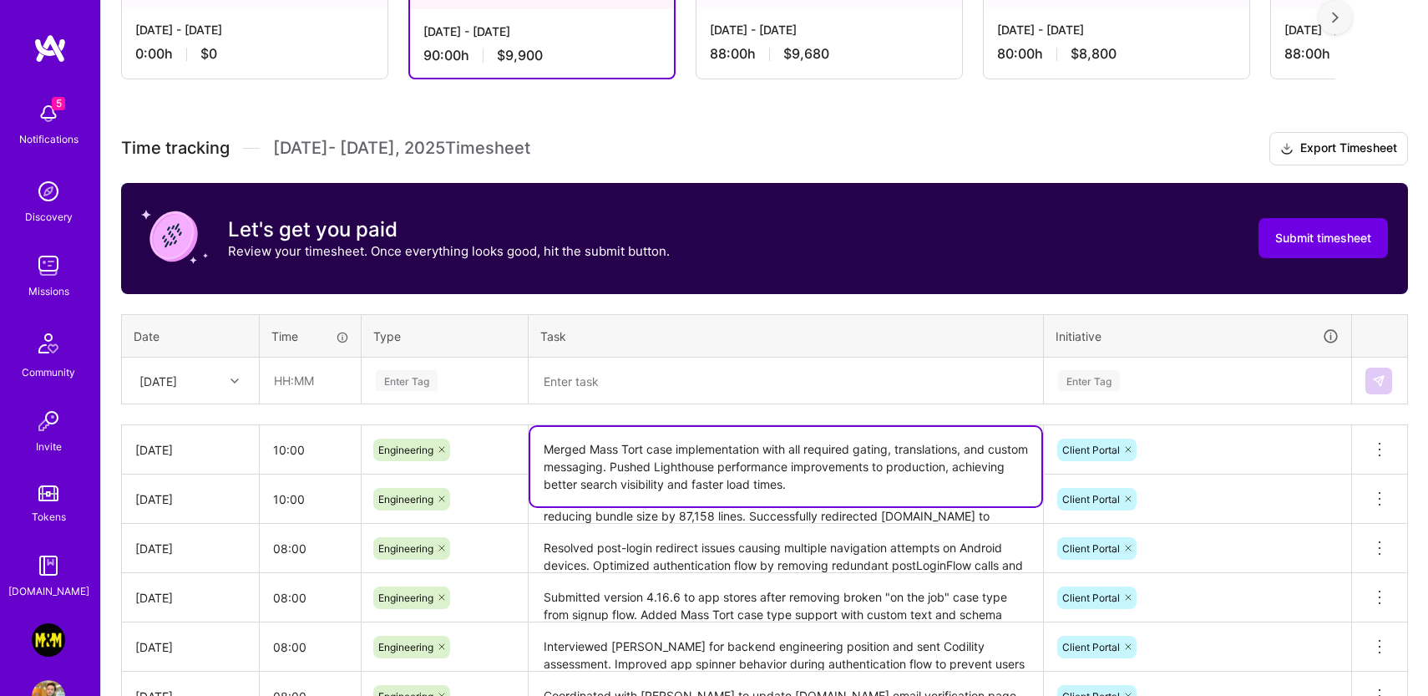
click at [758, 440] on textarea "Merged Mass Tort case implementation with all required gating, translations, an…" at bounding box center [785, 466] width 511 height 79
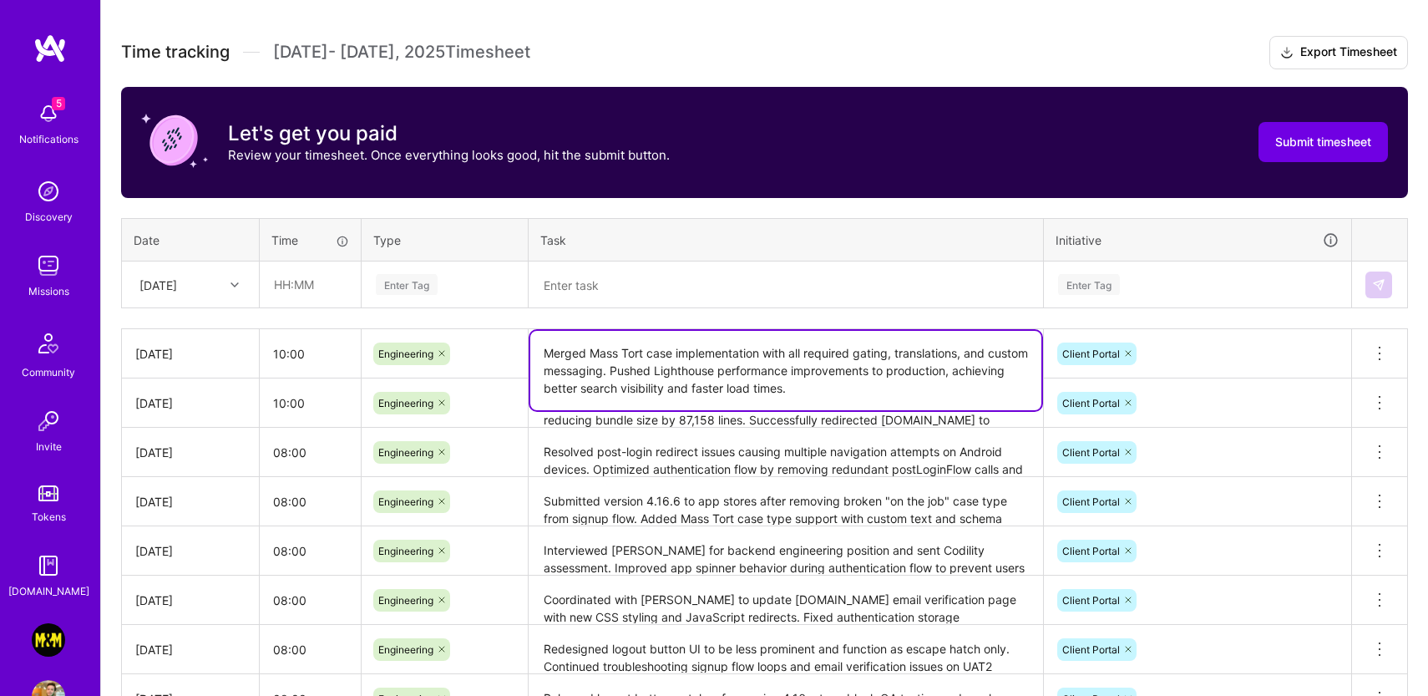
click at [596, 504] on textarea "Submitted version 4.16.6 to app stores after removing broken "on the job" case …" at bounding box center [785, 502] width 511 height 46
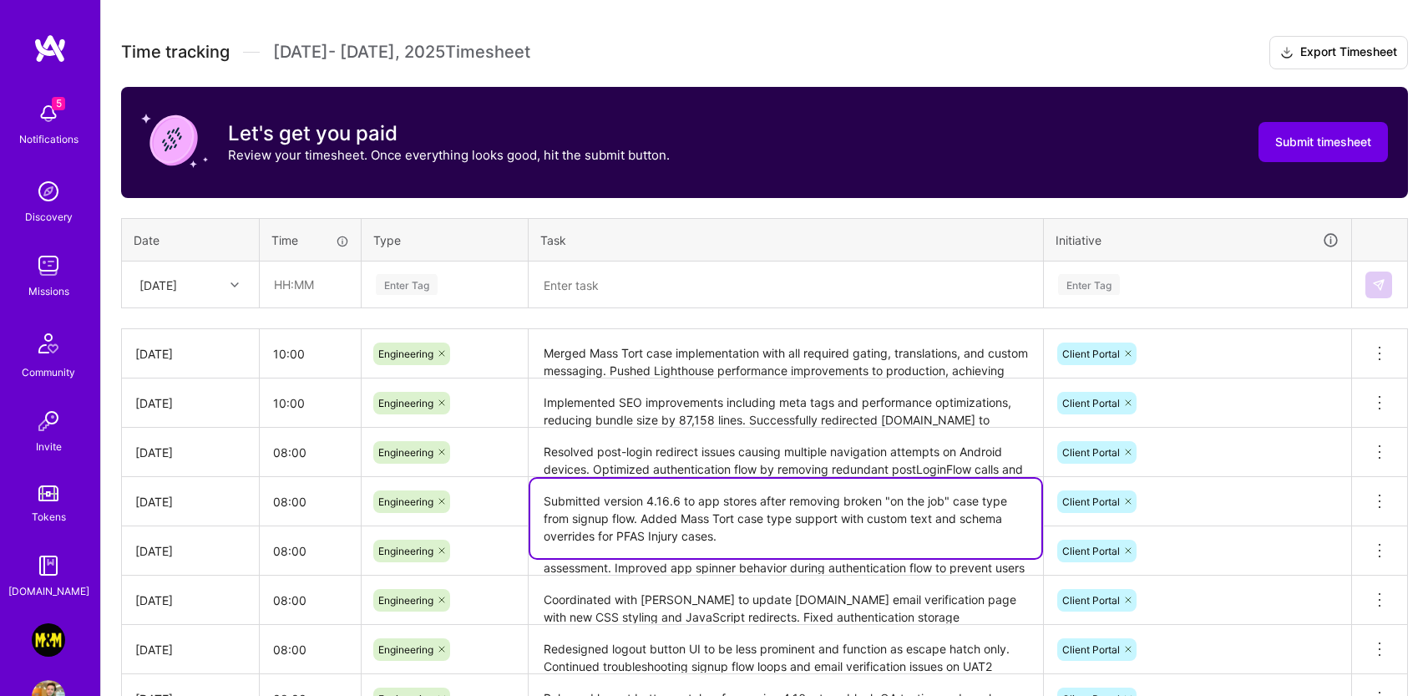
click at [616, 571] on textarea "Interviewed [PERSON_NAME] for backend engineering position and sent Codility as…" at bounding box center [785, 551] width 511 height 46
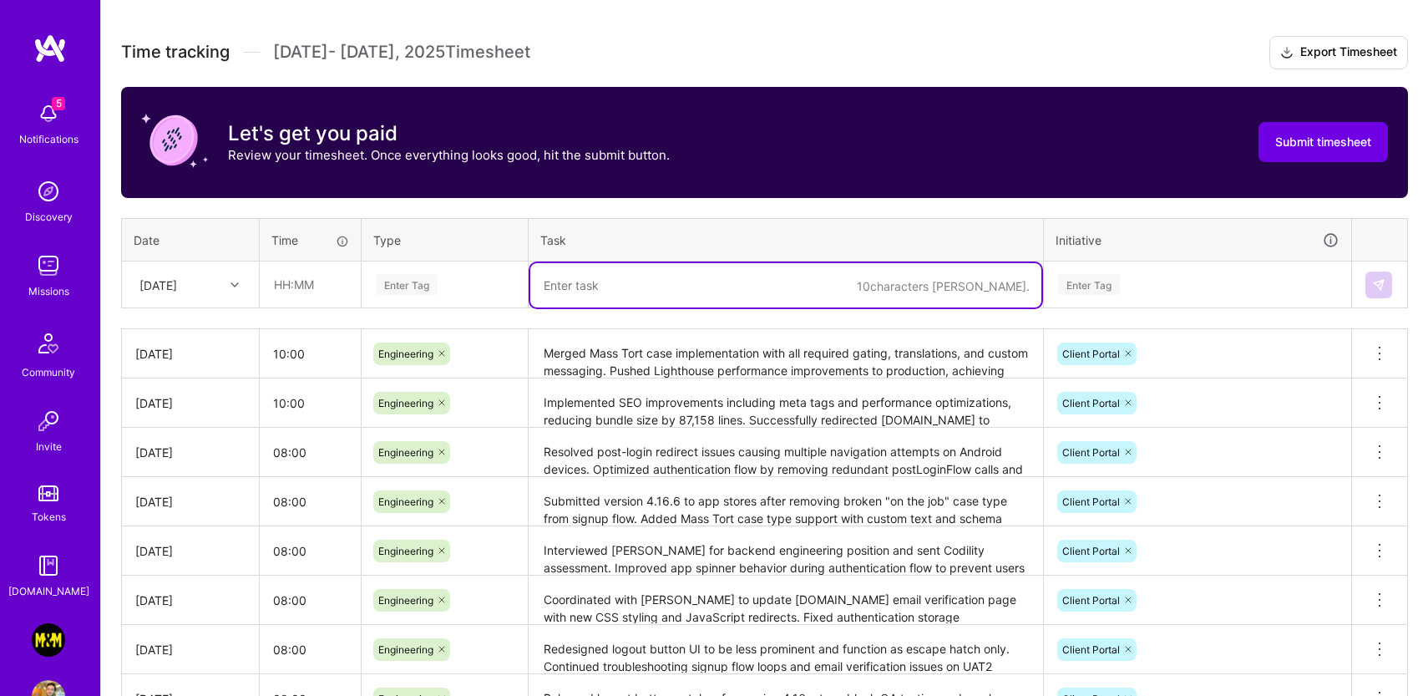
click at [681, 303] on textarea at bounding box center [785, 285] width 511 height 44
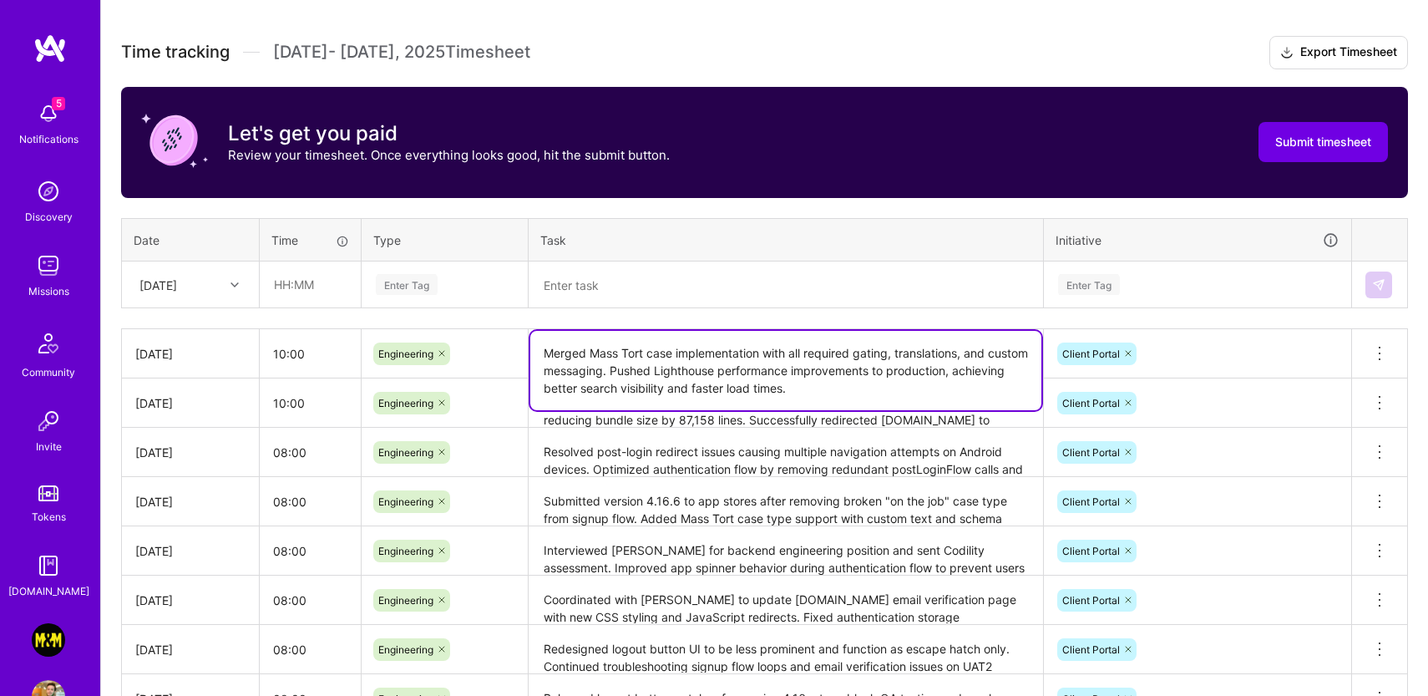
click at [663, 331] on textarea "Merged Mass Tort case implementation with all required gating, translations, an…" at bounding box center [785, 370] width 511 height 79
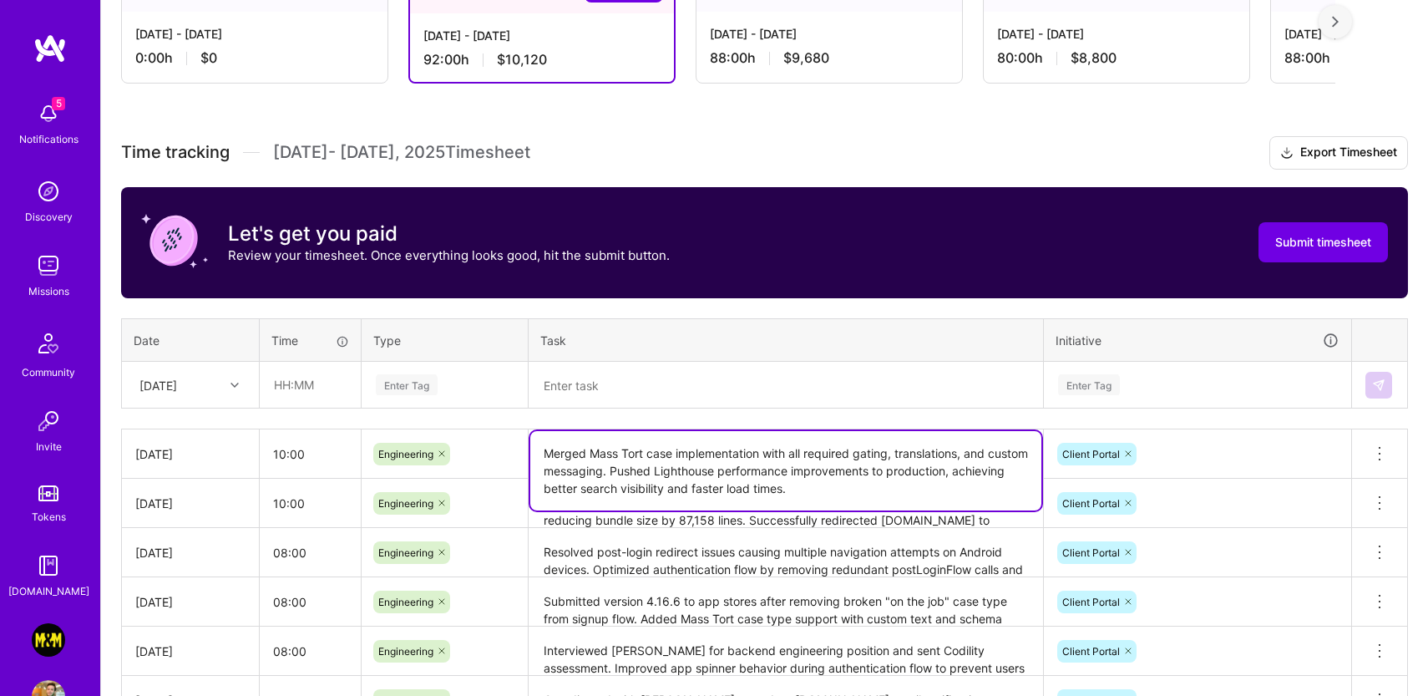
scroll to position [297, 0]
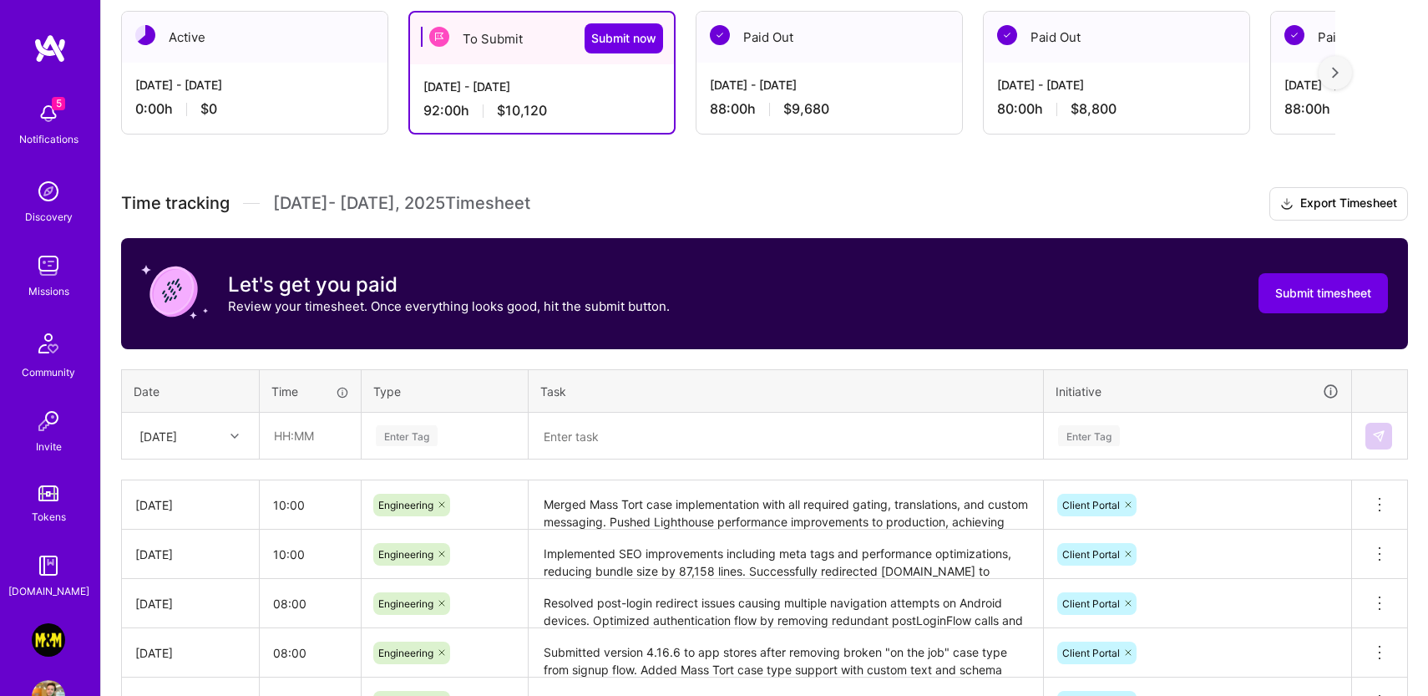
click at [692, 289] on div "Let's get you paid Review your timesheet. Once everything looks good, hit the s…" at bounding box center [764, 293] width 1287 height 111
click at [281, 555] on input "10:00" at bounding box center [310, 554] width 101 height 44
type input "12:00"
click at [281, 507] on input "10:00" at bounding box center [310, 505] width 101 height 44
type input "12:00"
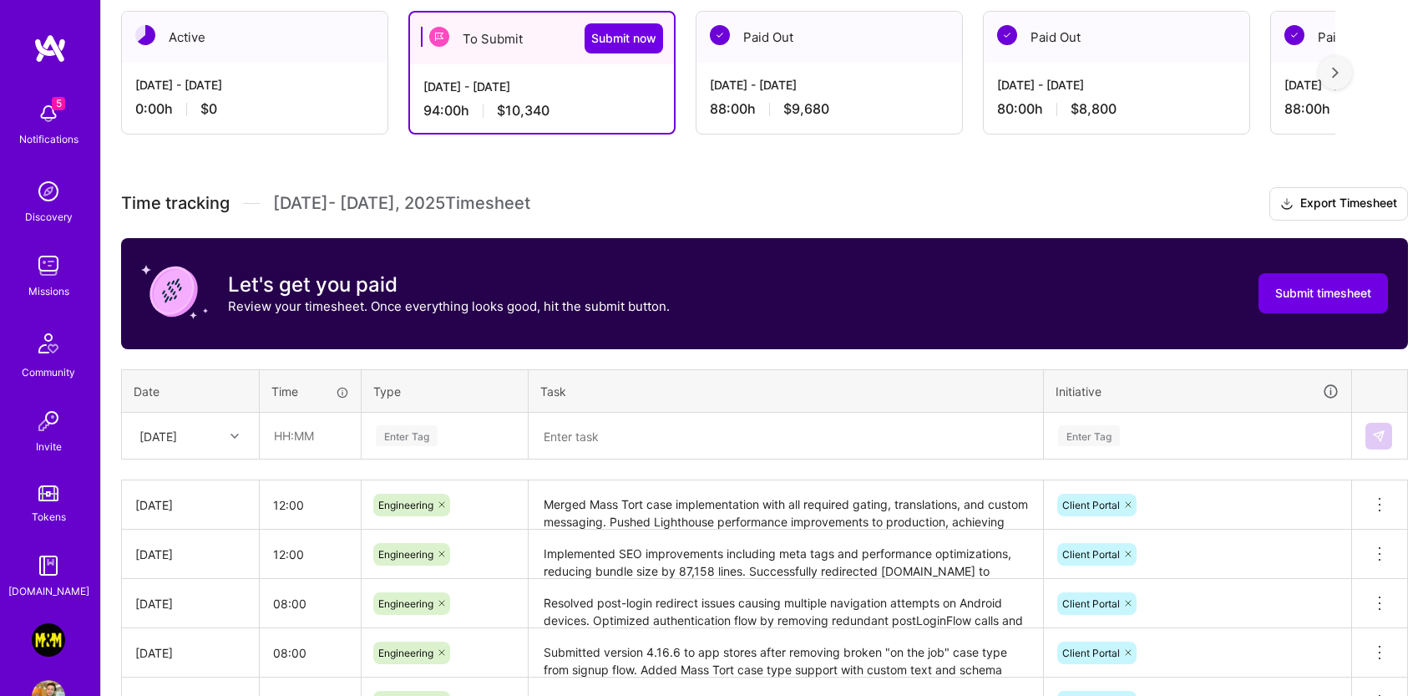
click at [455, 347] on div "Let's get you paid Review your timesheet. Once everything looks good, hit the s…" at bounding box center [764, 293] width 1287 height 111
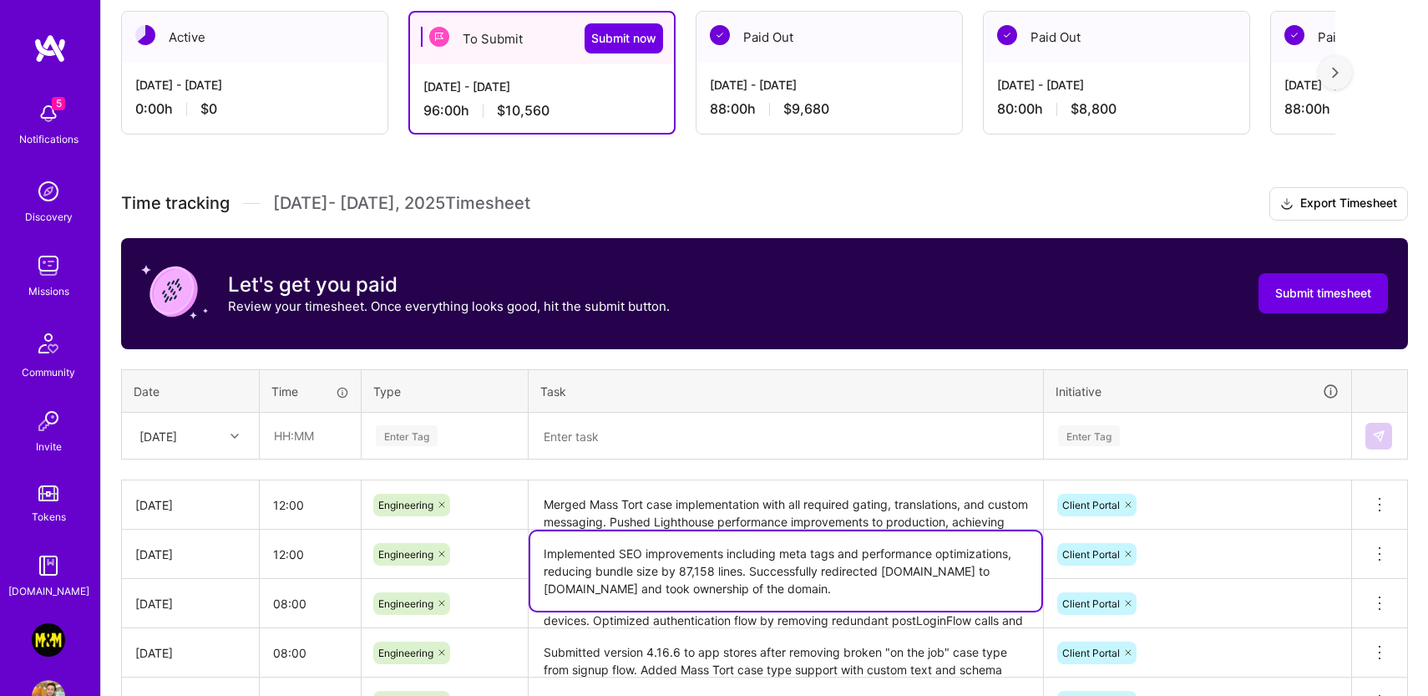
click at [685, 575] on textarea "Implemented SEO improvements including meta tags and performance optimizations,…" at bounding box center [785, 570] width 511 height 79
click at [686, 520] on textarea "Merged Mass Tort case implementation with all required gating, translations, an…" at bounding box center [785, 505] width 511 height 47
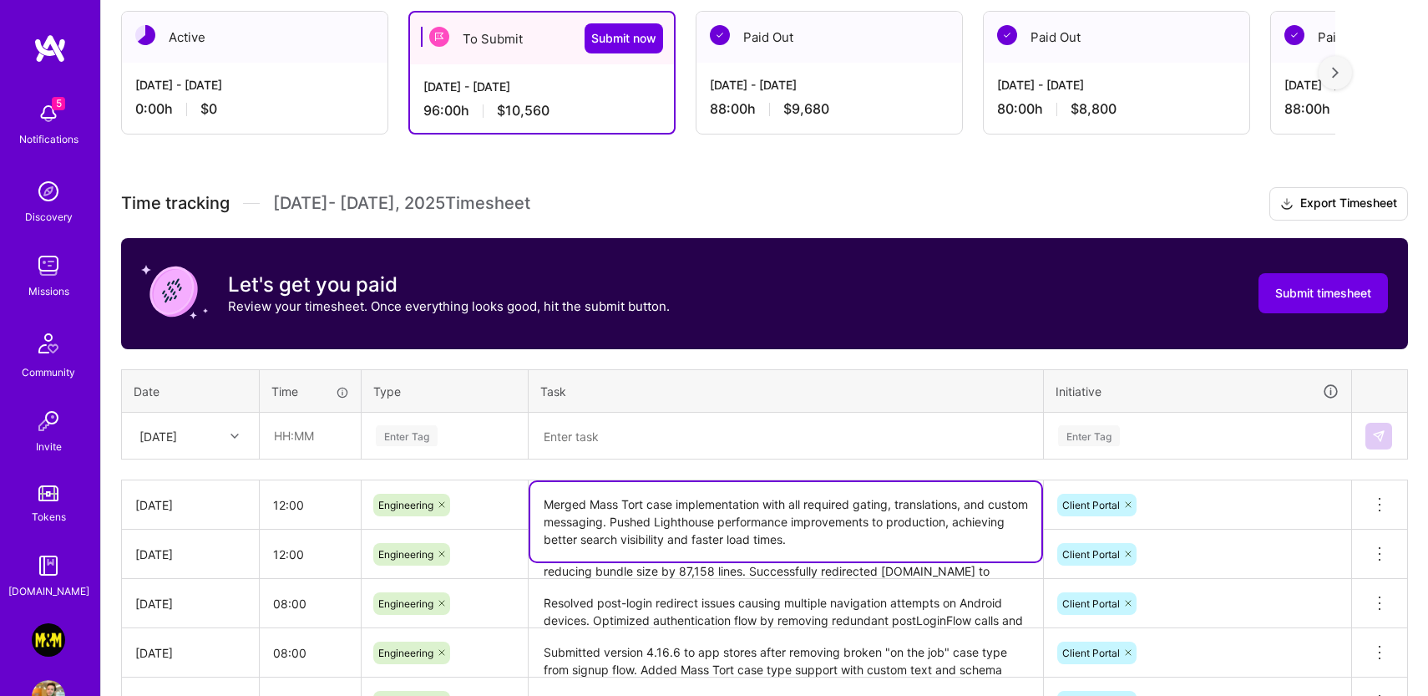
click at [743, 289] on div "Let's get you paid Review your timesheet. Once everything looks good, hit the s…" at bounding box center [764, 293] width 1287 height 111
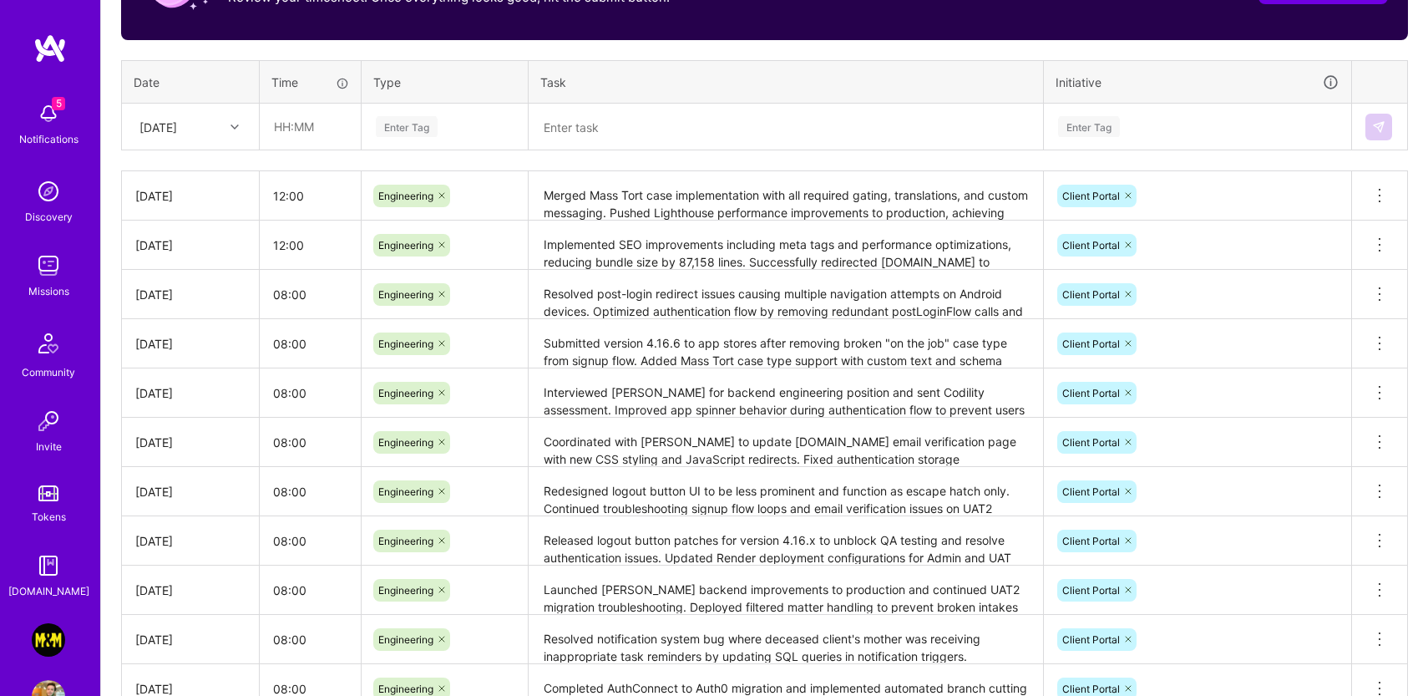
scroll to position [604, 0]
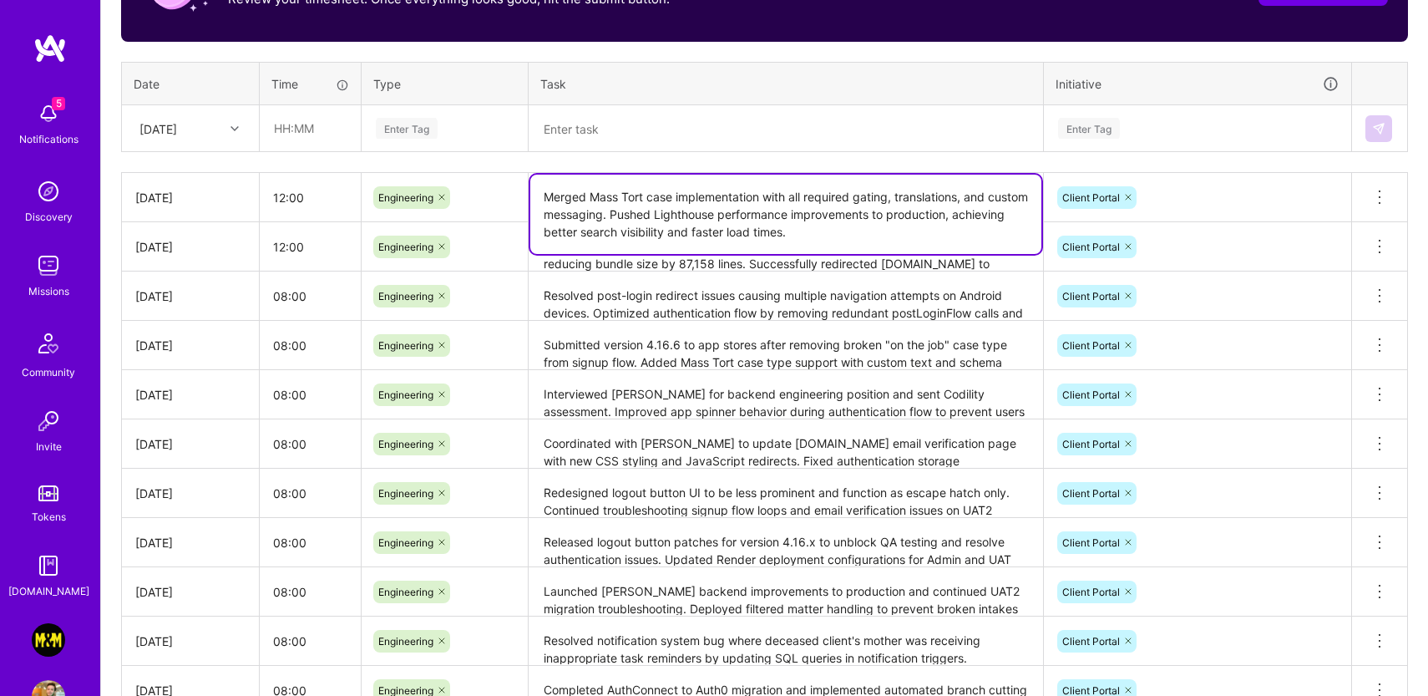
click at [830, 210] on textarea "Merged Mass Tort case implementation with all required gating, translations, an…" at bounding box center [785, 214] width 511 height 79
click at [869, 228] on textarea "Merged Mass Tort case implementation with all required gating, translations, an…" at bounding box center [785, 214] width 511 height 79
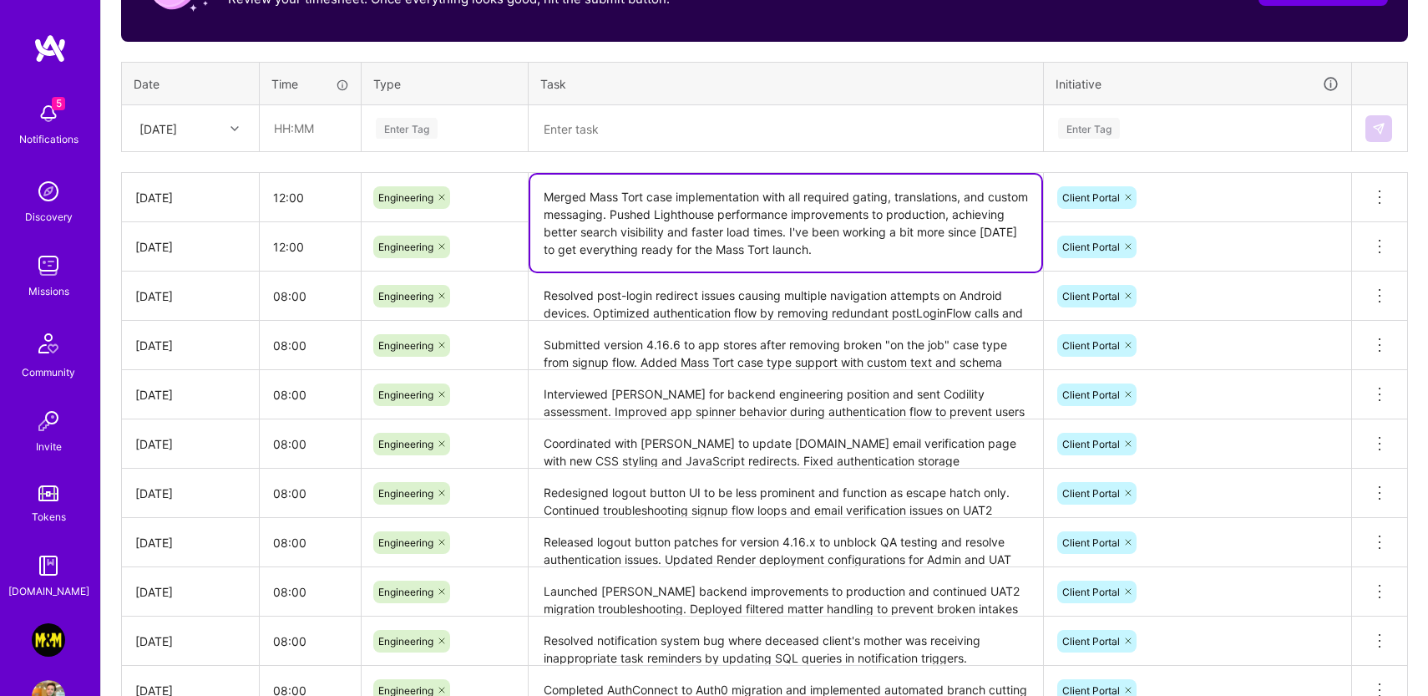
type textarea "Merged Mass Tort case implementation with all required gating, translations, an…"
click at [917, 156] on div "Time tracking [DATE] - [DATE] Timesheet Export Timesheet Let's get you paid Rev…" at bounding box center [764, 320] width 1287 height 880
click at [913, 190] on textarea "Merged Mass Tort case implementation with all required gating, translations, an…" at bounding box center [785, 223] width 511 height 97
click at [906, 148] on textarea at bounding box center [785, 129] width 511 height 44
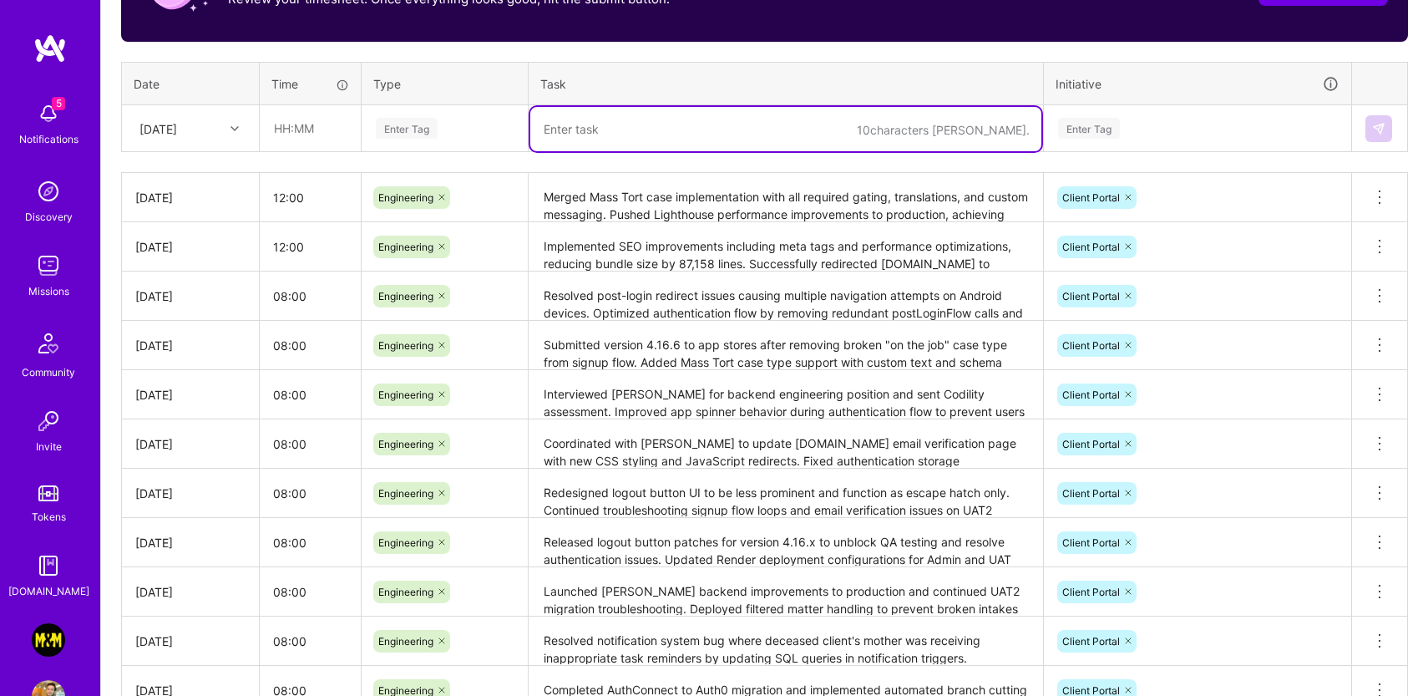
scroll to position [259, 0]
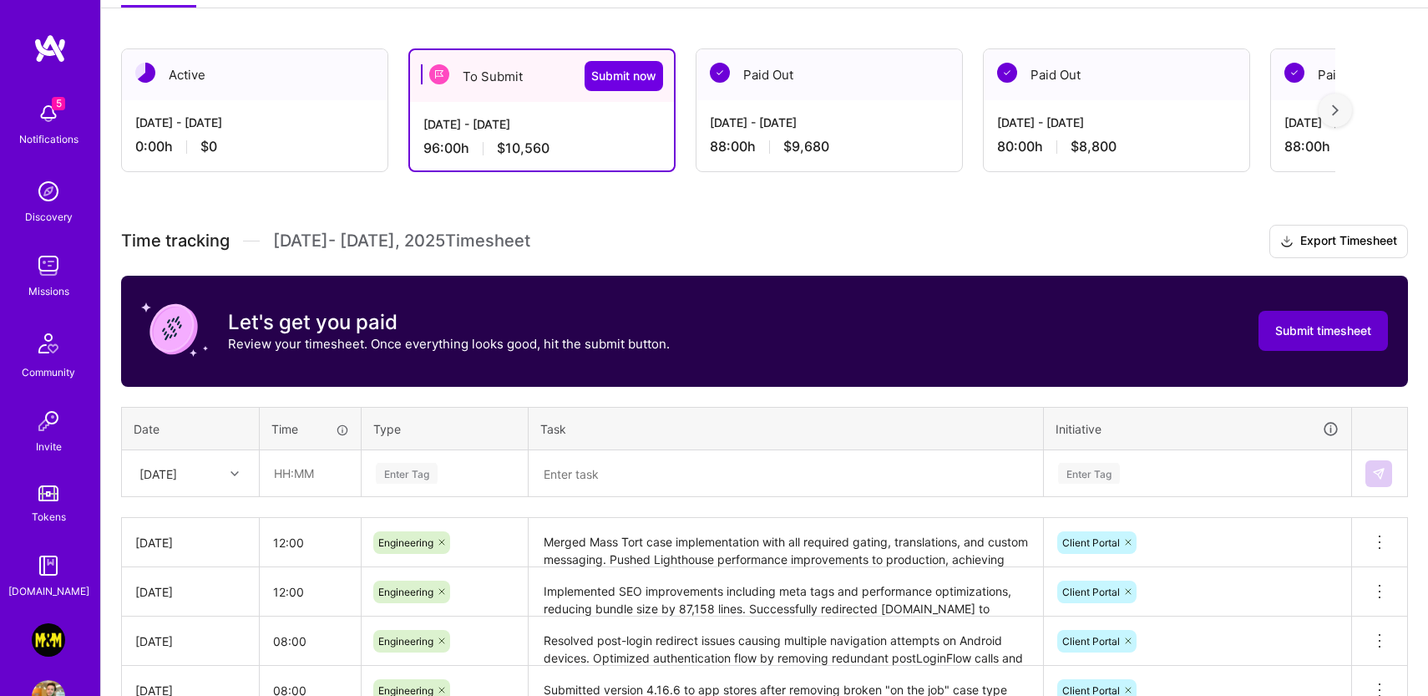
click at [1310, 324] on span "Submit timesheet" at bounding box center [1323, 330] width 96 height 17
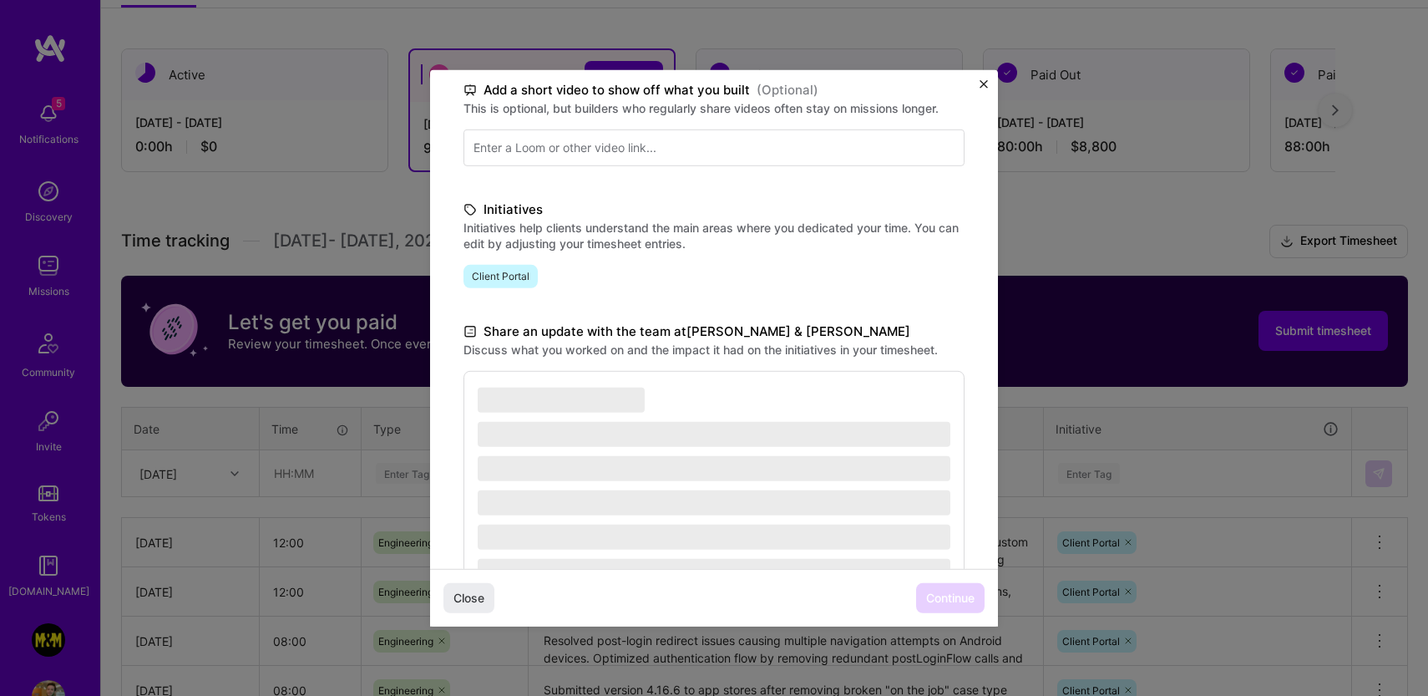
scroll to position [332, 0]
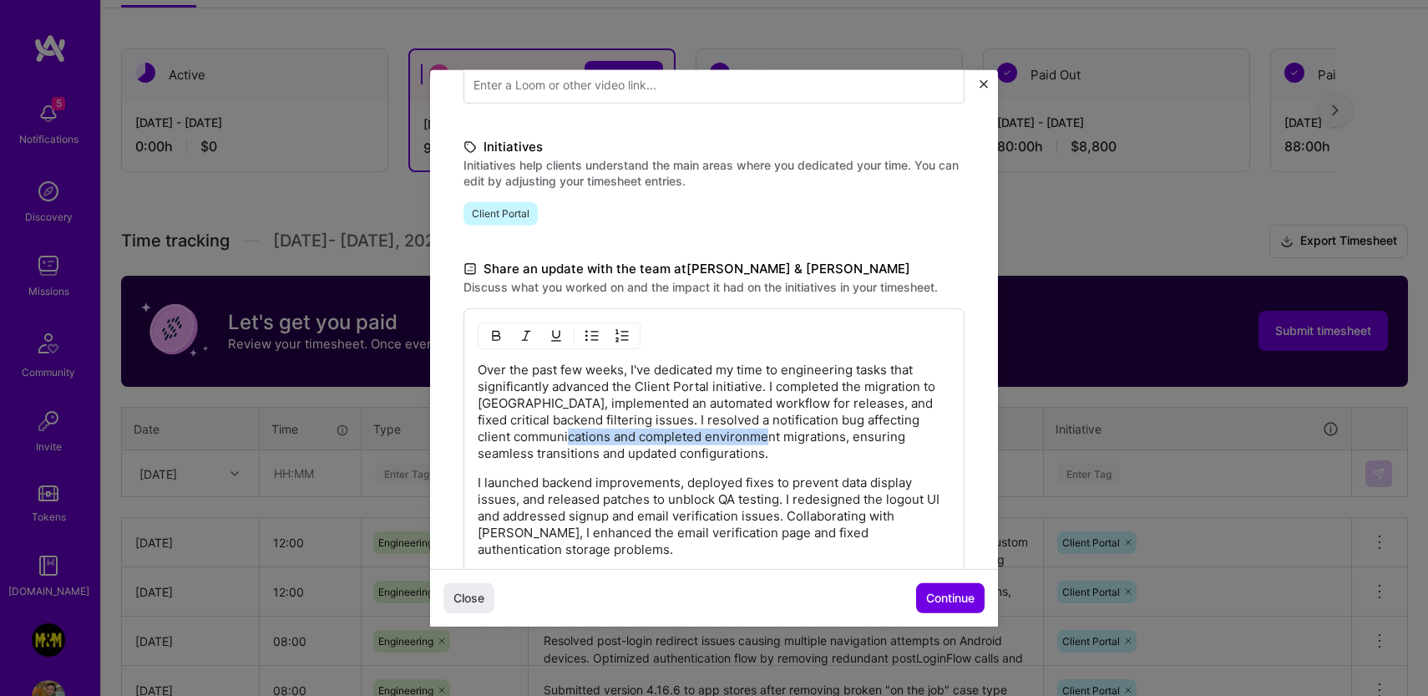
drag, startPoint x: 605, startPoint y: 438, endPoint x: 804, endPoint y: 439, distance: 199.6
click at [804, 439] on p "Over the past few weeks, I've dedicated my time to engineering tasks that signi…" at bounding box center [714, 411] width 473 height 100
click at [828, 405] on p "Over the past few weeks, I've dedicated my time to engineering tasks that signi…" at bounding box center [714, 411] width 473 height 100
drag, startPoint x: 798, startPoint y: 439, endPoint x: 859, endPoint y: 422, distance: 62.6
click at [859, 422] on p "Over the past few weeks, I've dedicated my time to engineering tasks that signi…" at bounding box center [714, 411] width 473 height 100
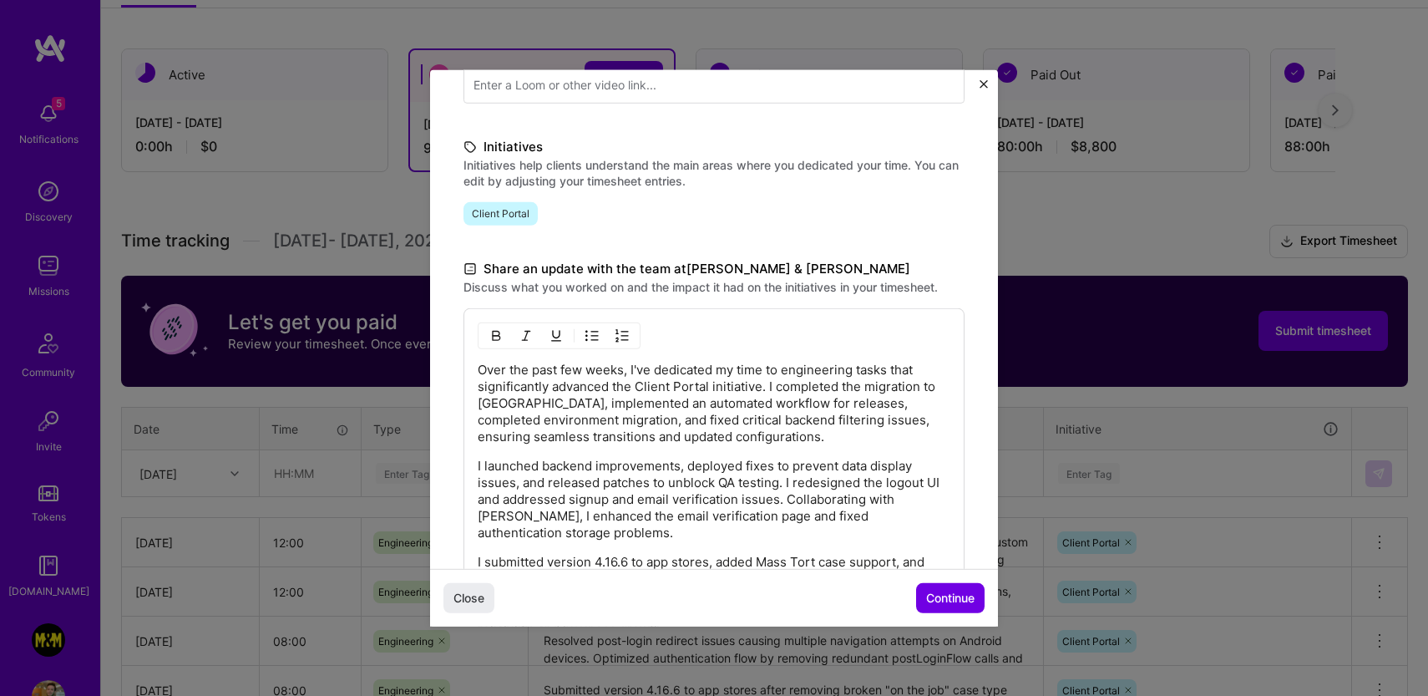
click at [817, 469] on p "I launched backend improvements, deployed fixes to prevent data display issues,…" at bounding box center [714, 499] width 473 height 84
drag, startPoint x: 834, startPoint y: 408, endPoint x: 611, endPoint y: 424, distance: 223.6
click at [611, 424] on p "Over the past few weeks, I've dedicated my time to engineering tasks that signi…" at bounding box center [714, 403] width 473 height 84
click at [616, 419] on p "Over the past few weeks, I've dedicated my time to engineering tasks that signi…" at bounding box center [714, 403] width 473 height 84
click at [712, 420] on p "Over the past few weeks, I've dedicated my time to engineering tasks that signi…" at bounding box center [714, 403] width 473 height 84
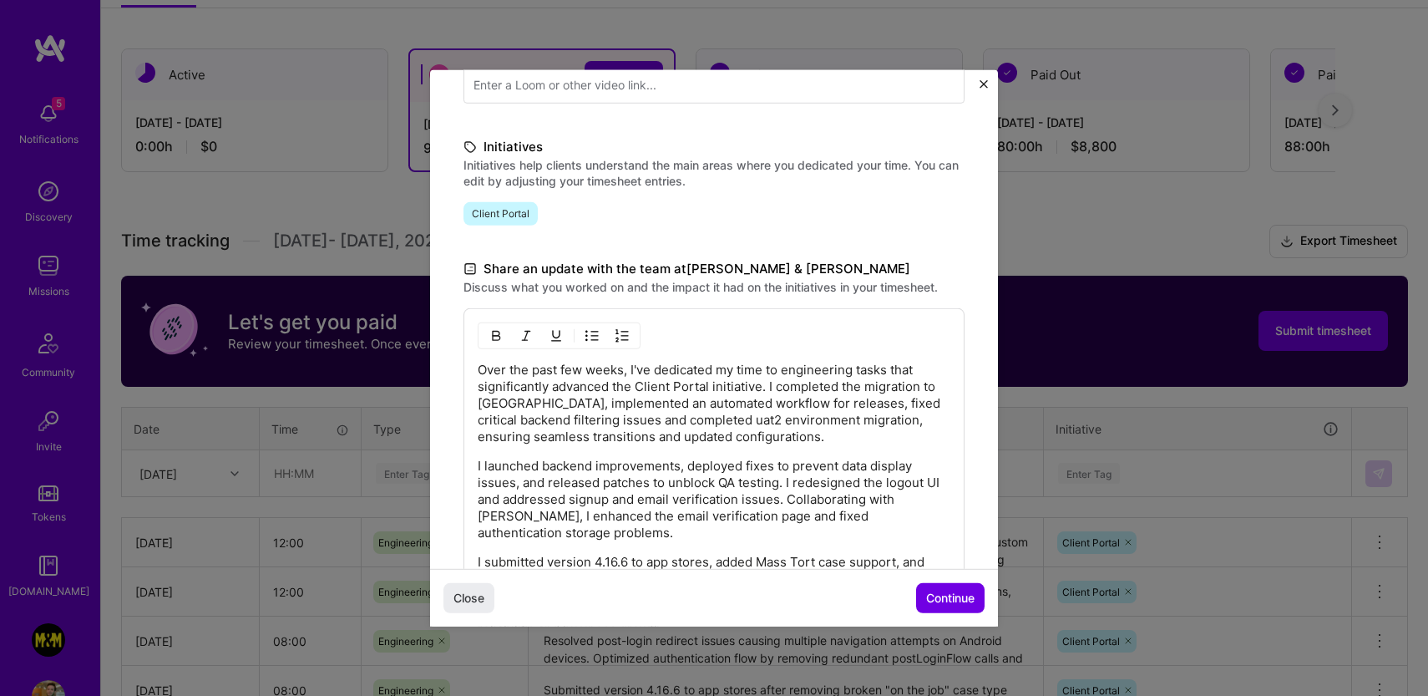
click at [712, 421] on p "Over the past few weeks, I've dedicated my time to engineering tasks that signi…" at bounding box center [714, 403] width 473 height 84
click at [856, 455] on div "Over the past few weeks, I've dedicated my time to engineering tasks that signi…" at bounding box center [714, 499] width 473 height 276
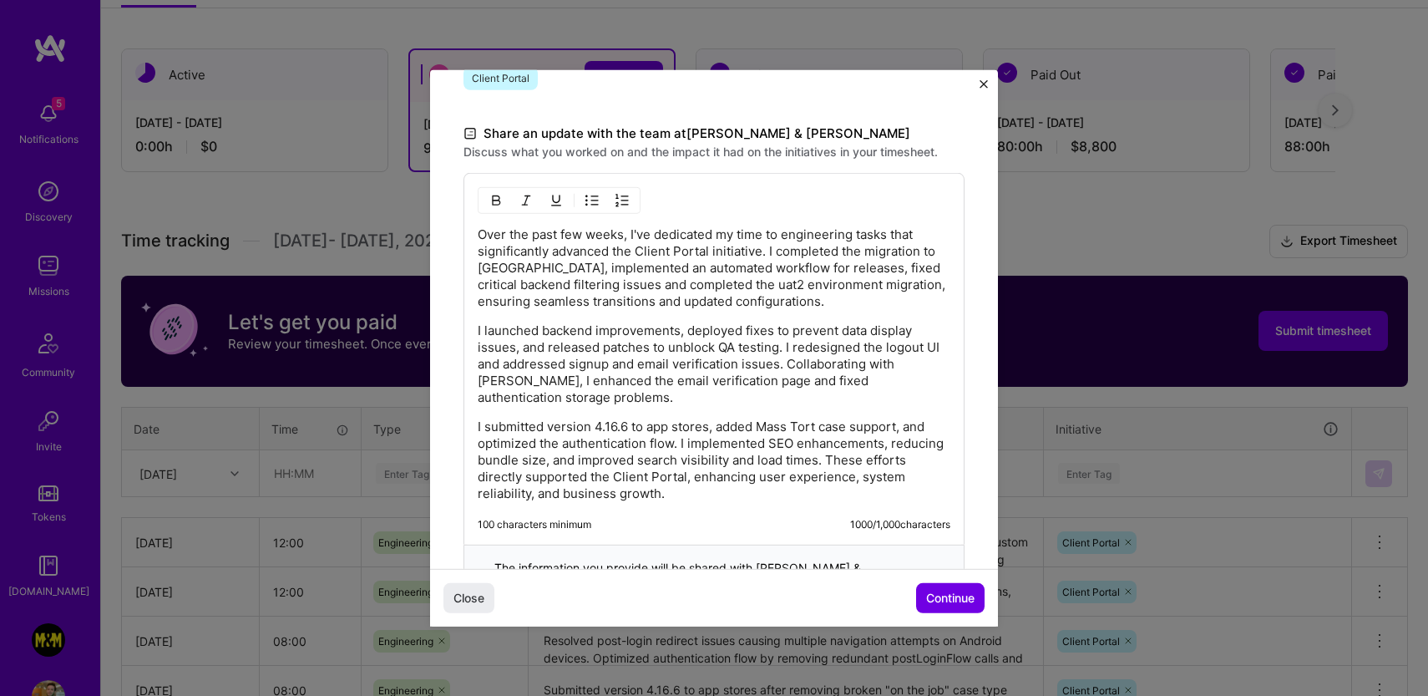
scroll to position [497, 0]
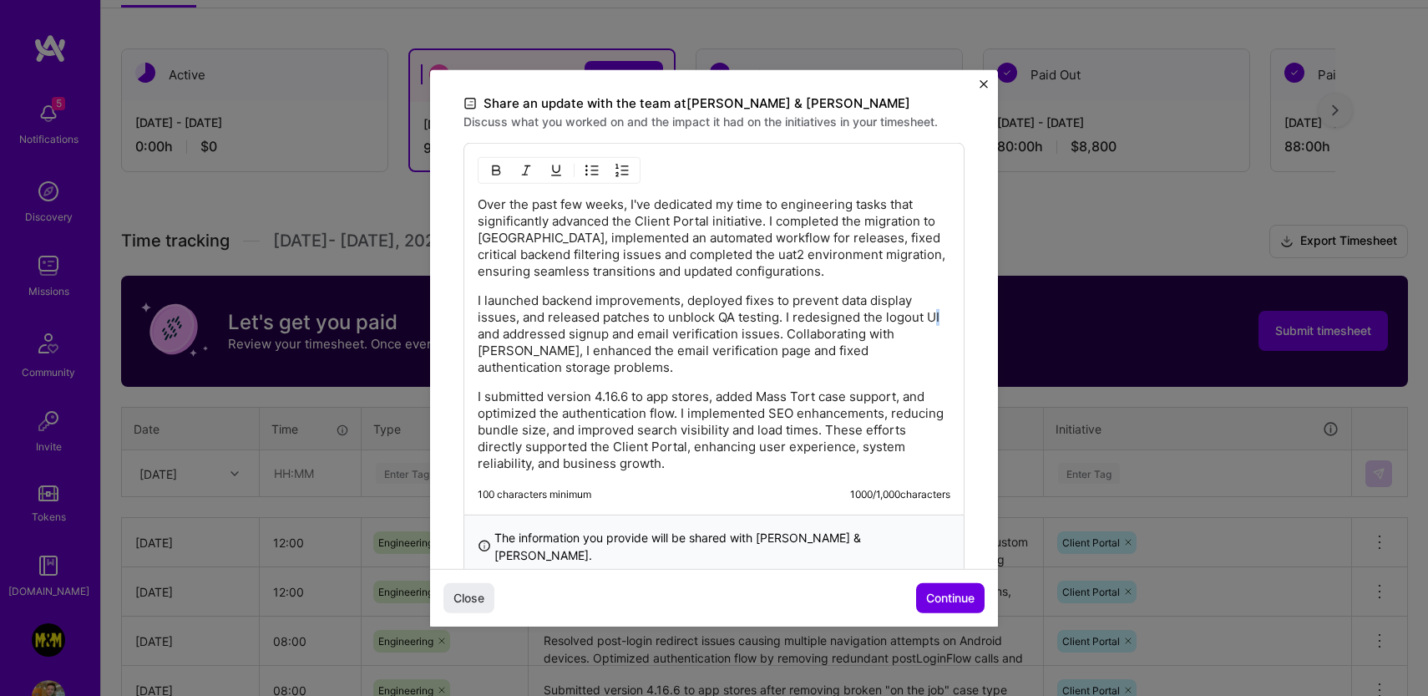
click at [487, 334] on p "I launched backend improvements, deployed fixes to prevent data display issues,…" at bounding box center [714, 333] width 473 height 84
click at [579, 323] on p "I launched backend improvements, deployed fixes to prevent data display issues,…" at bounding box center [714, 333] width 473 height 84
click at [585, 363] on p "I launched backend improvements, deployed fixes to prevent data display issues,…" at bounding box center [714, 333] width 473 height 84
click at [760, 426] on p "I submitted version 4.16.6 to app stores, added Mass Tort case support, and opt…" at bounding box center [714, 430] width 473 height 84
click at [505, 367] on p "I launched backend improvements, deployed fixes to prevent data display issues,…" at bounding box center [714, 333] width 473 height 84
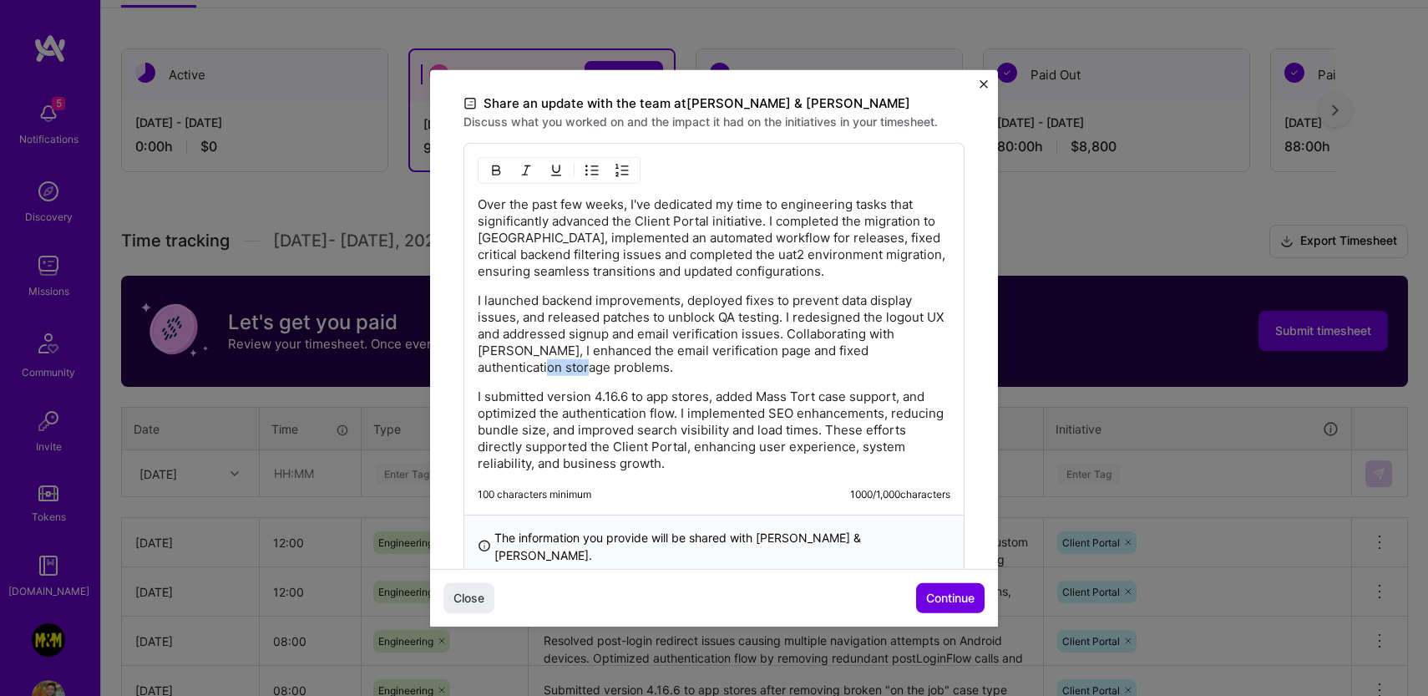
click at [505, 366] on p "I launched backend improvements, deployed fixes to prevent data display issues,…" at bounding box center [714, 333] width 473 height 84
click at [625, 413] on p "I submitted version 4.16.6 to app stores, added Mass Tort case support, and opt…" at bounding box center [714, 430] width 473 height 84
click at [824, 457] on p "I submitted version 4.16.6 to app stores, added Mass Tort case support, and opt…" at bounding box center [714, 430] width 473 height 84
click at [952, 598] on span "Continue" at bounding box center [950, 598] width 48 height 17
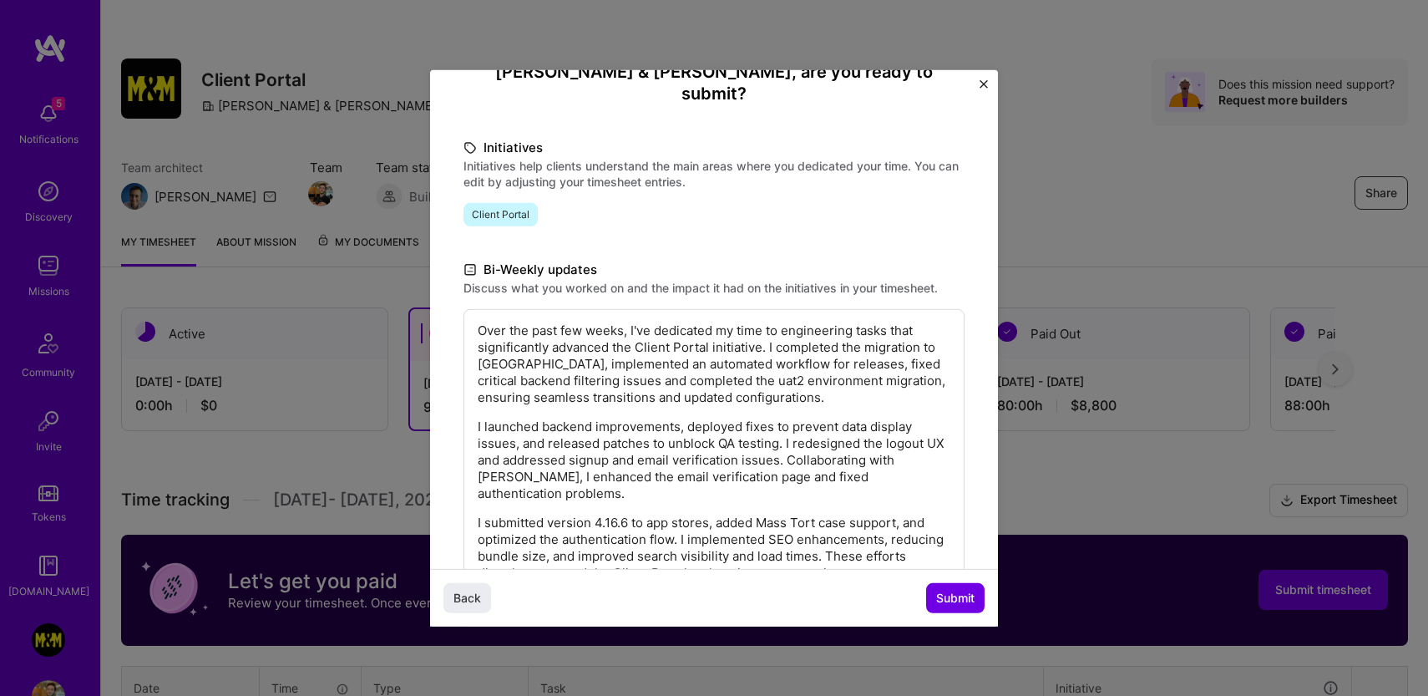
scroll to position [297, 0]
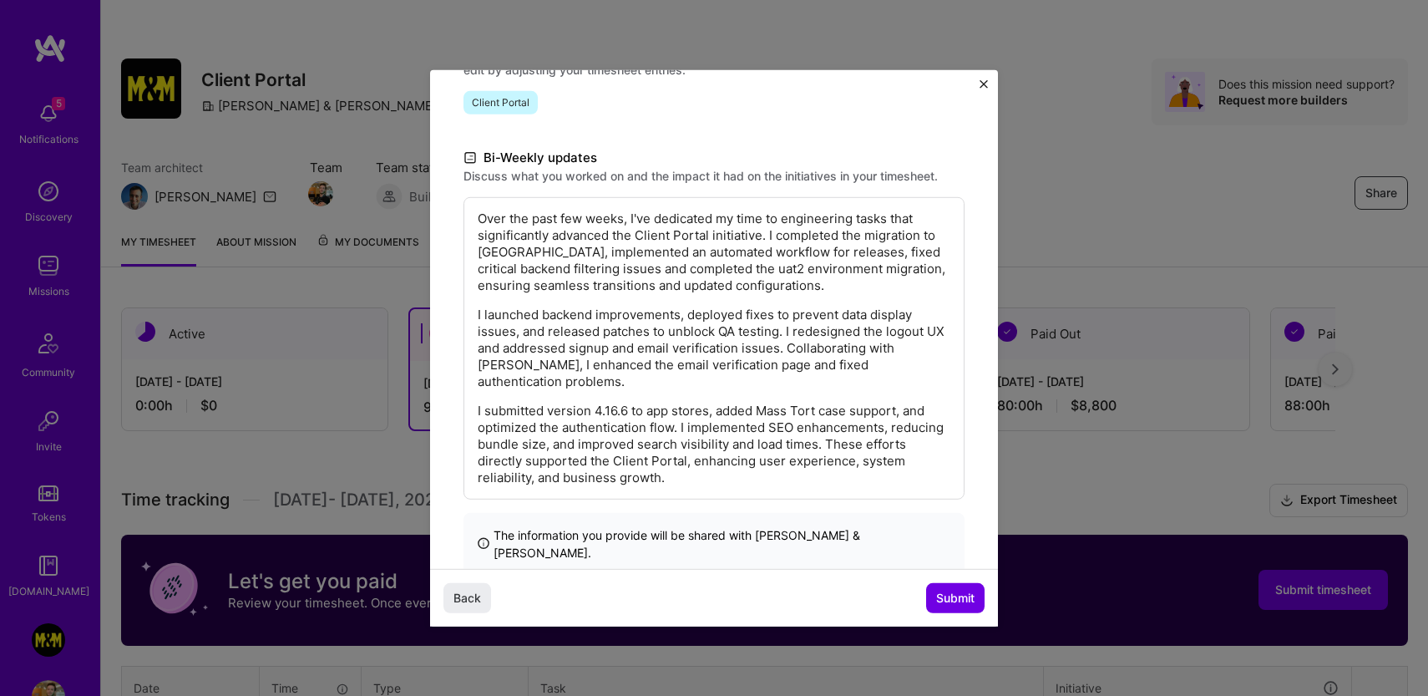
click at [844, 413] on p "I submitted version 4.16.6 to app stores, added Mass Tort case support, and opt…" at bounding box center [714, 444] width 473 height 84
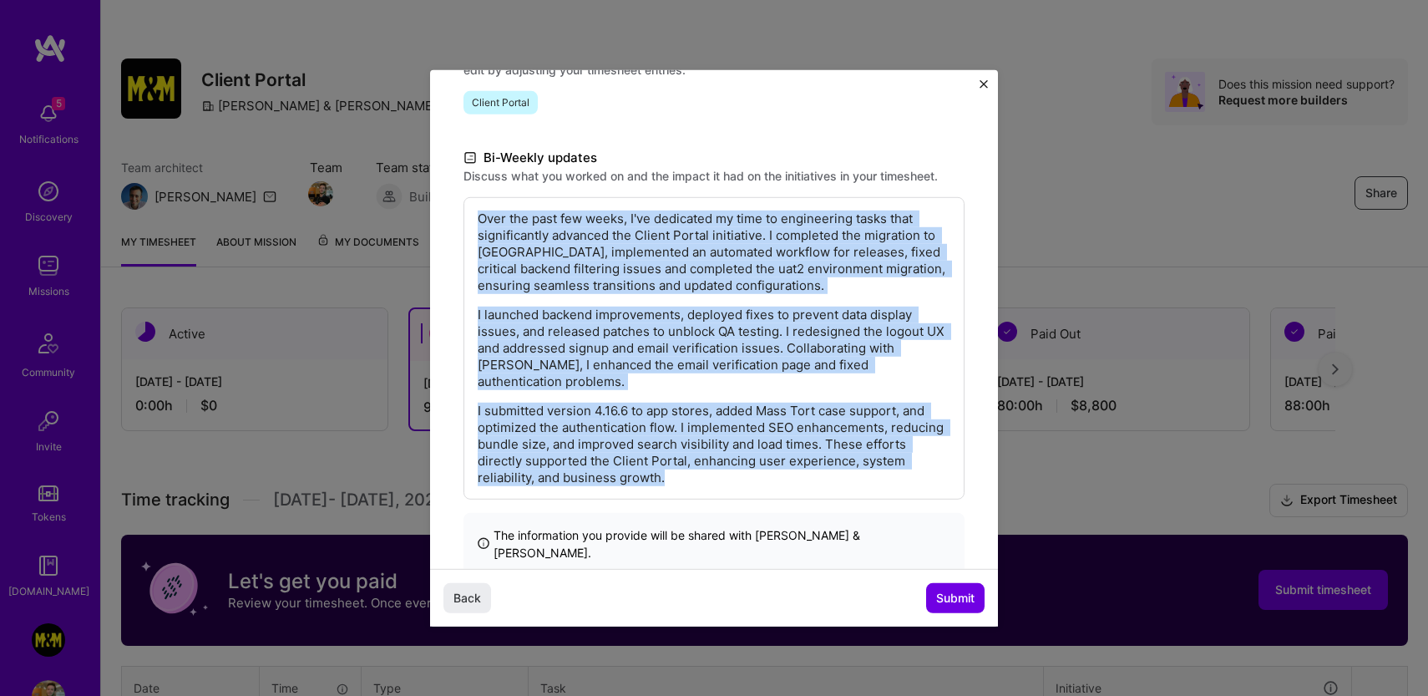
copy div "Over the past few weeks, I've dedicated my time to engineering tasks that signi…"
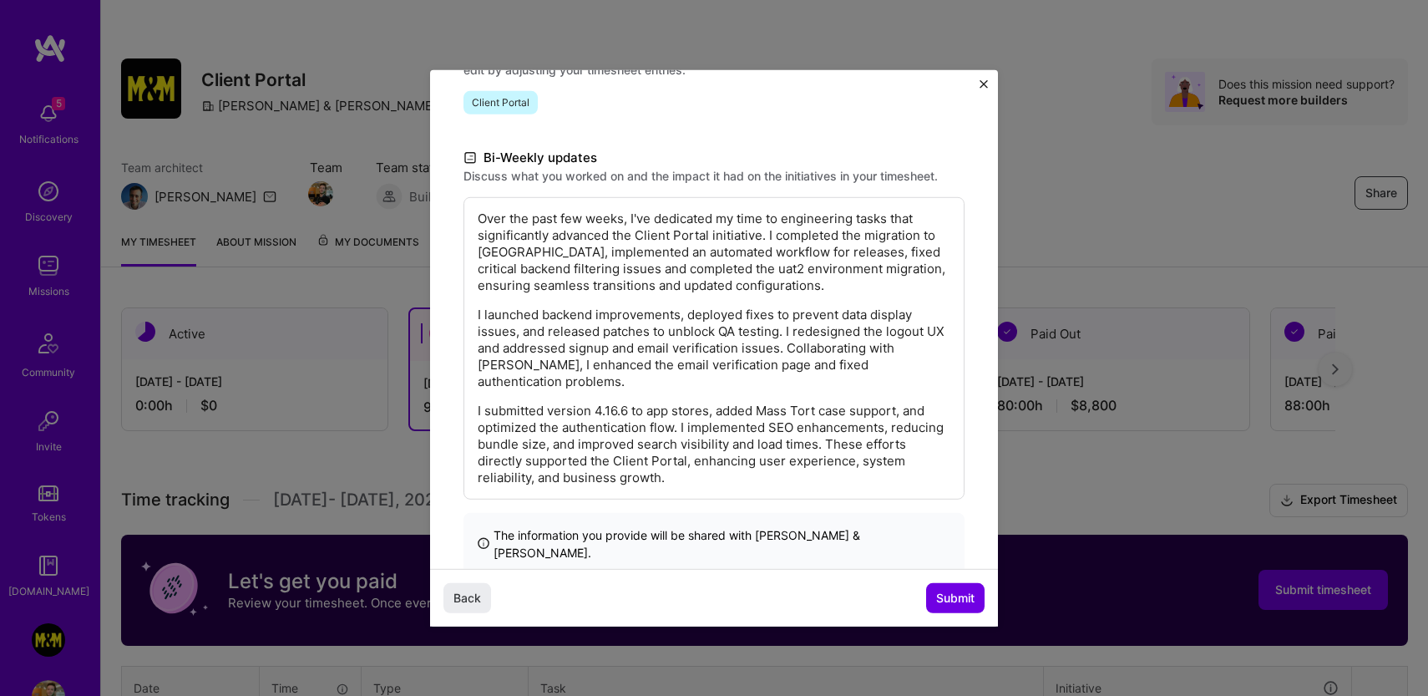
click at [925, 566] on div "What is written here will be shared with the team at [PERSON_NAME] & [PERSON_NA…" at bounding box center [714, 189] width 568 height 835
click at [950, 596] on span "Submit" at bounding box center [955, 598] width 38 height 17
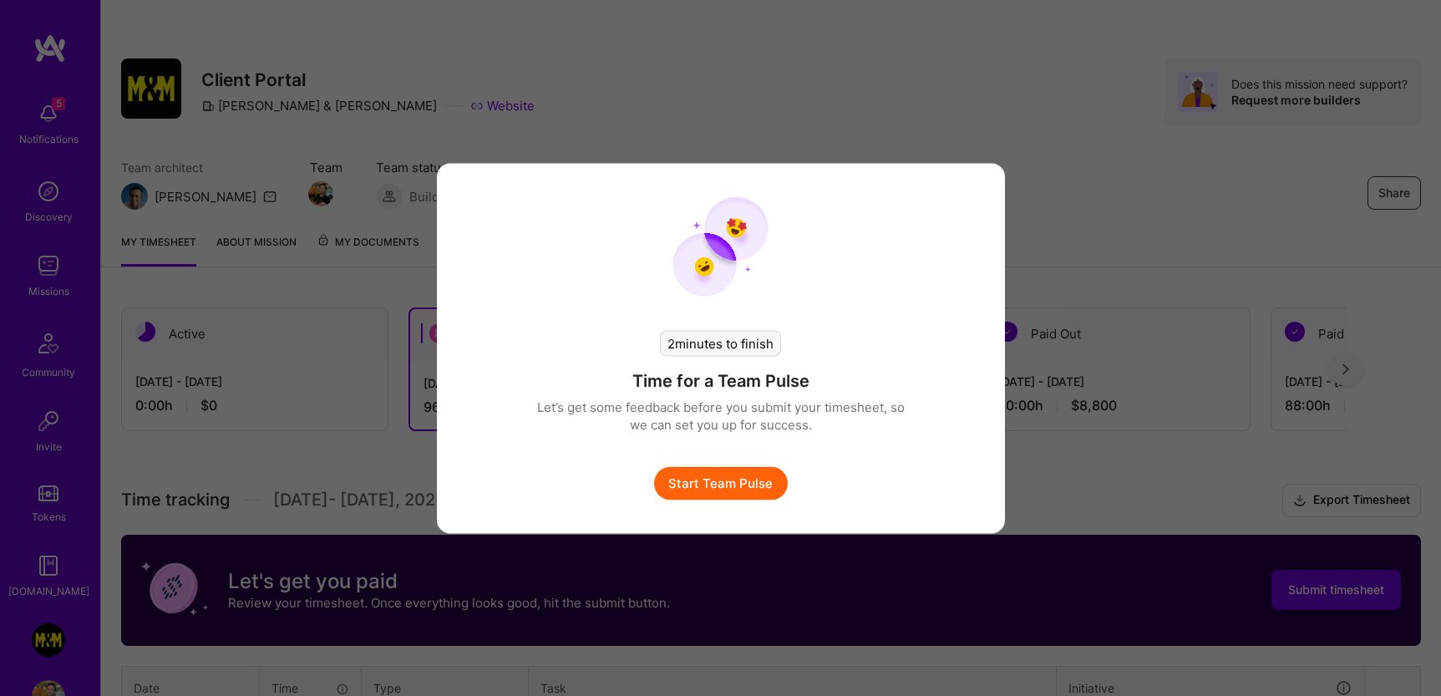
click at [769, 491] on button "Start Team Pulse" at bounding box center [721, 482] width 134 height 33
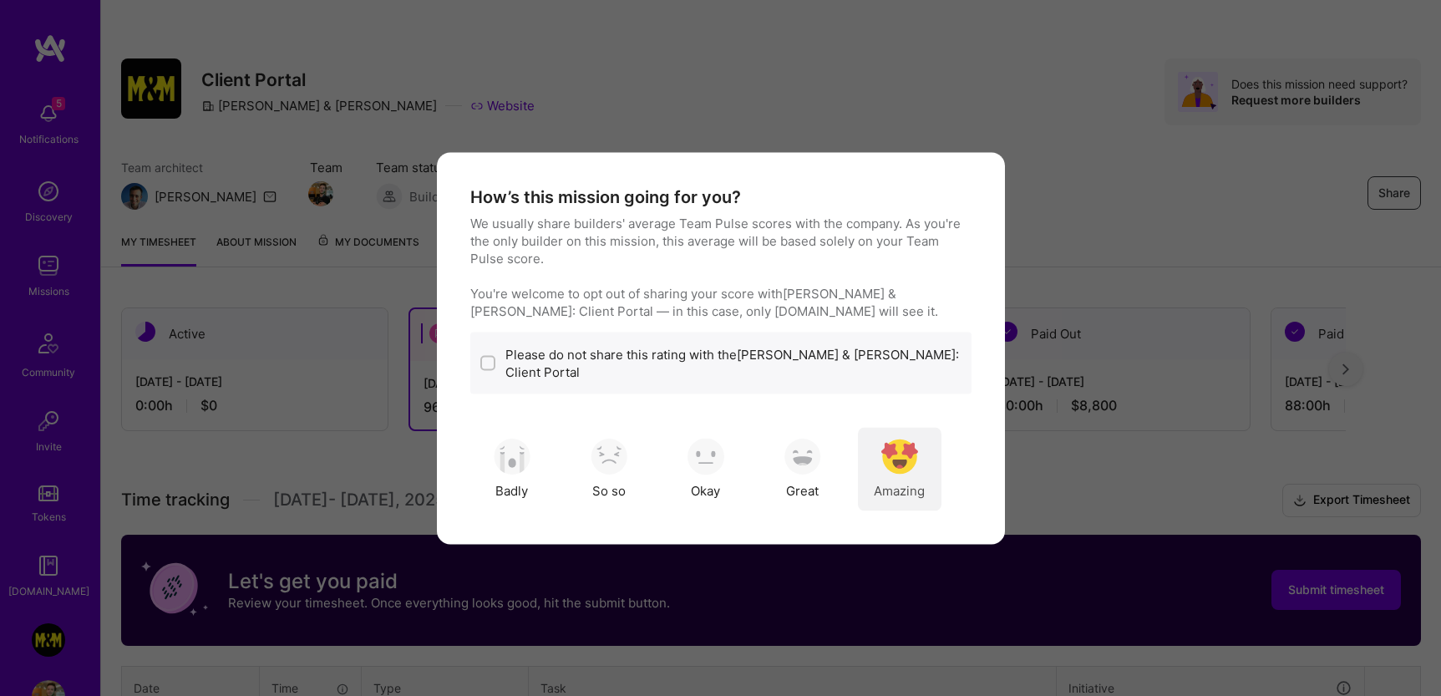
click at [884, 438] on img "modal" at bounding box center [899, 456] width 37 height 37
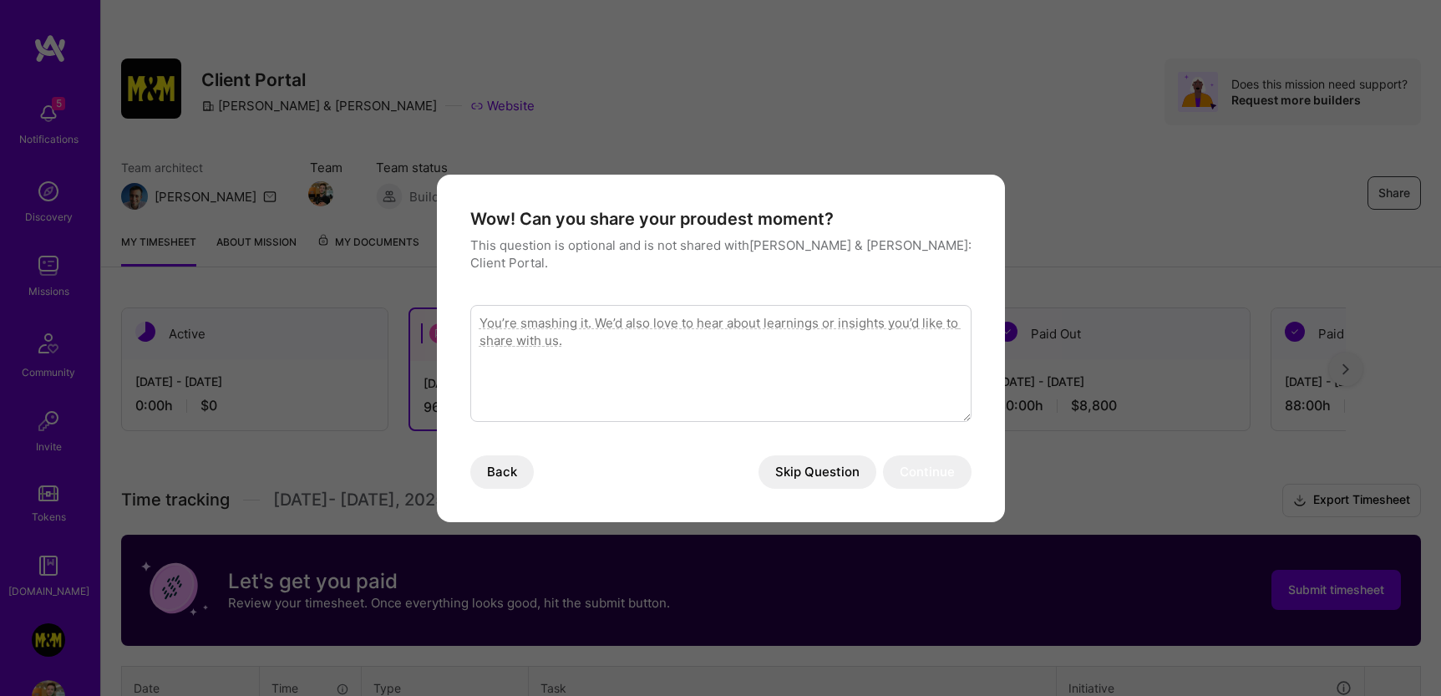
click at [820, 455] on button "Skip Question" at bounding box center [817, 471] width 118 height 33
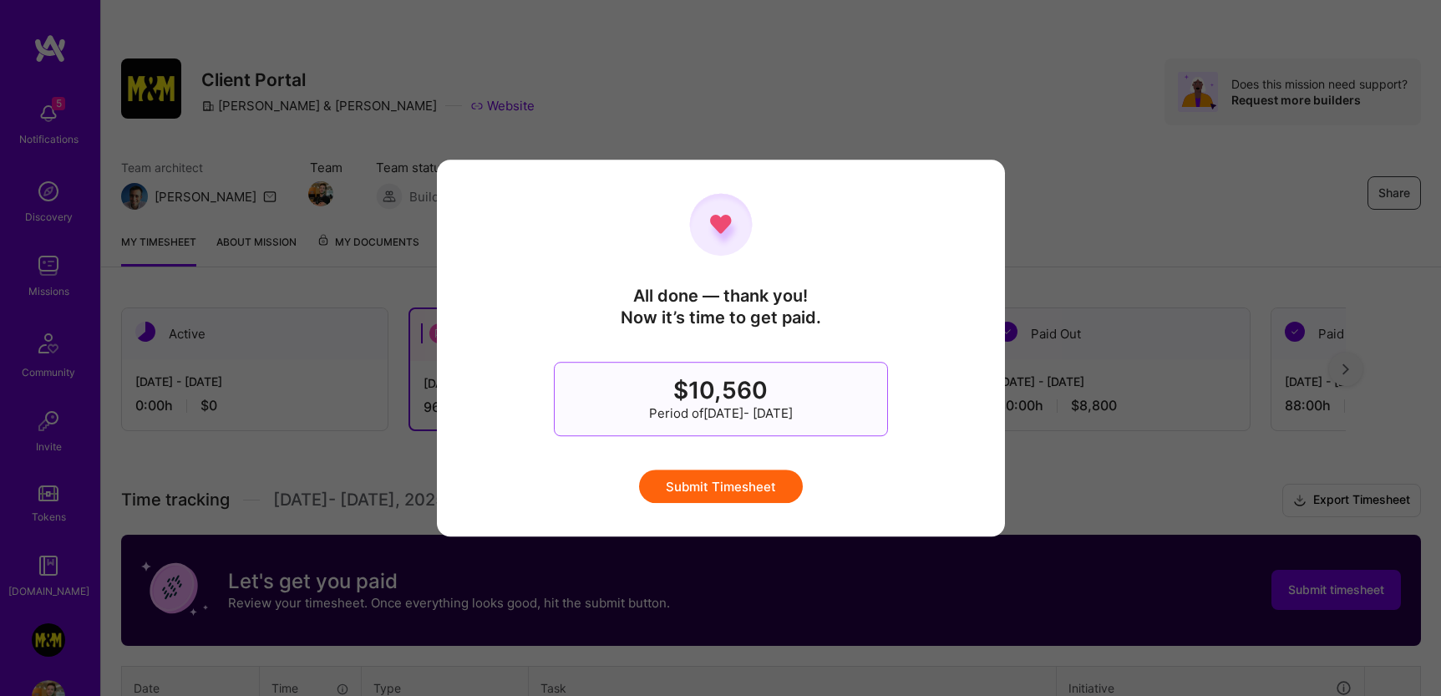
click at [757, 489] on button "Submit Timesheet" at bounding box center [721, 485] width 164 height 33
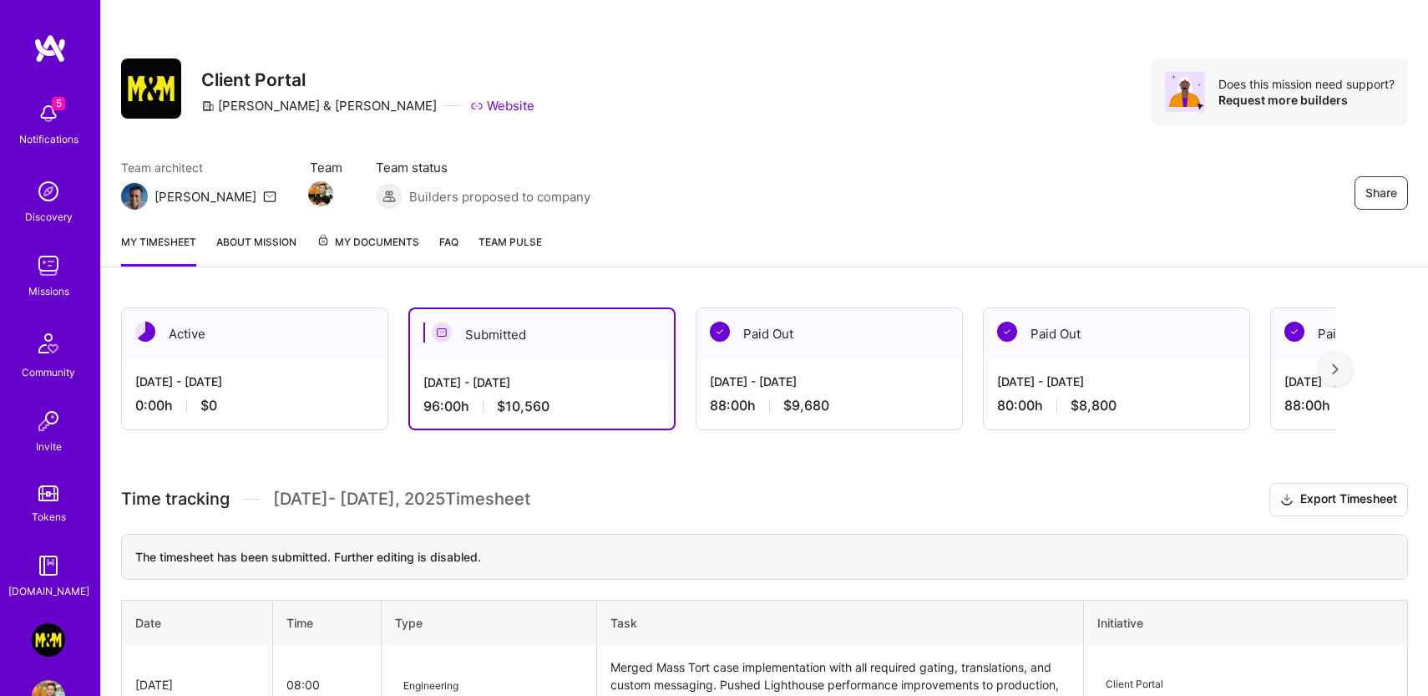
click at [1351, 373] on div at bounding box center [1335, 368] width 33 height 33
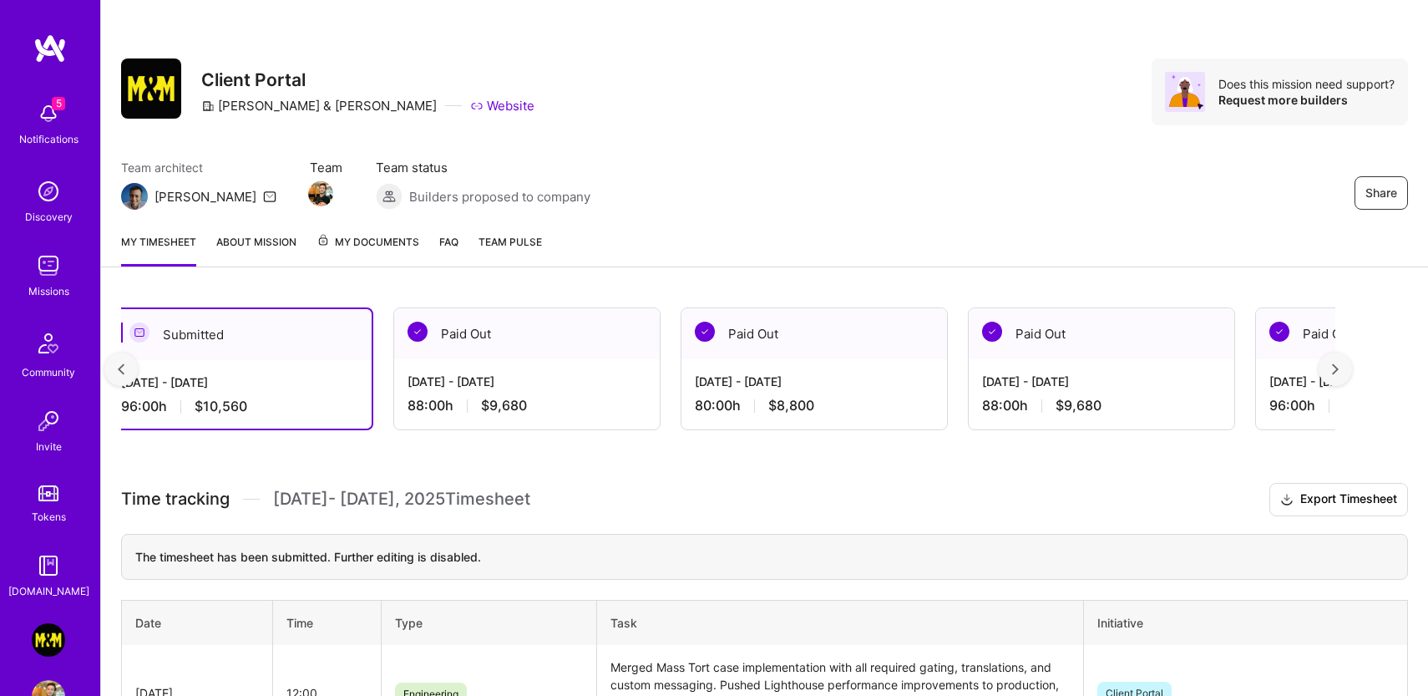
click at [1351, 373] on div at bounding box center [1335, 368] width 33 height 33
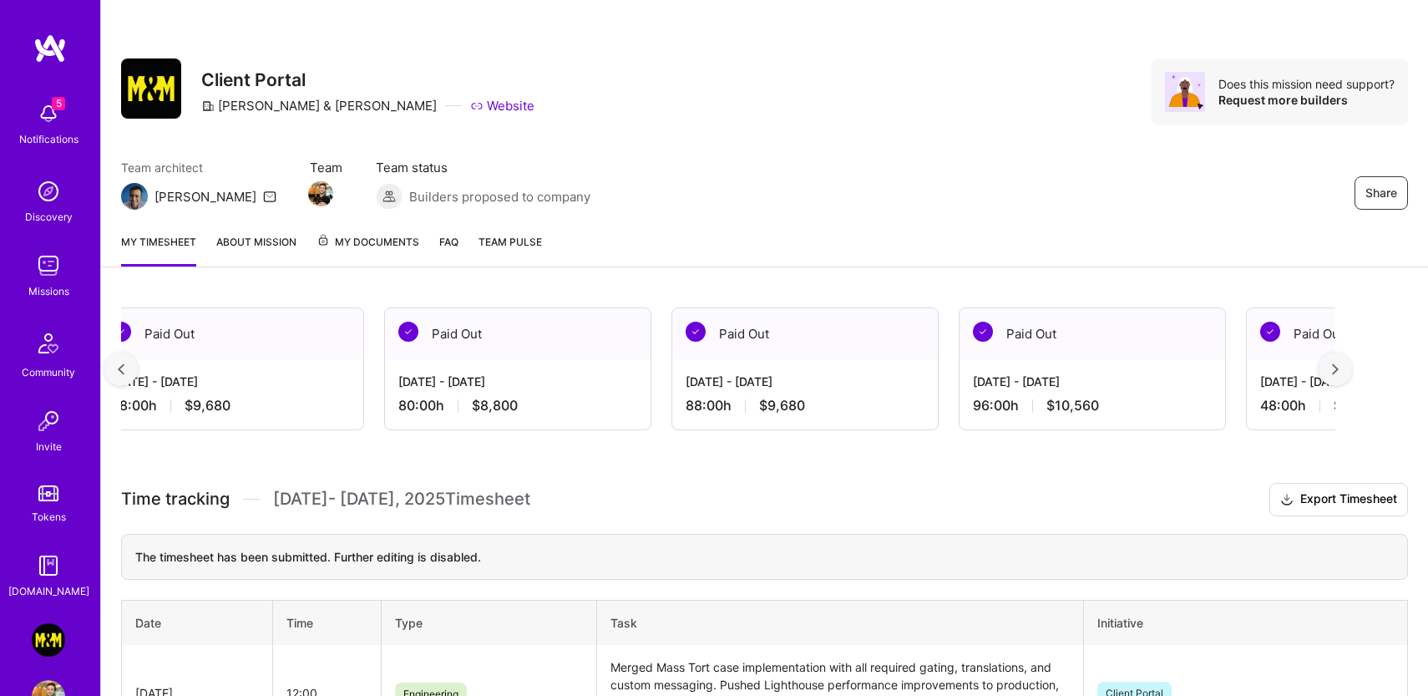
scroll to position [0, 605]
click at [130, 360] on div at bounding box center [120, 368] width 33 height 33
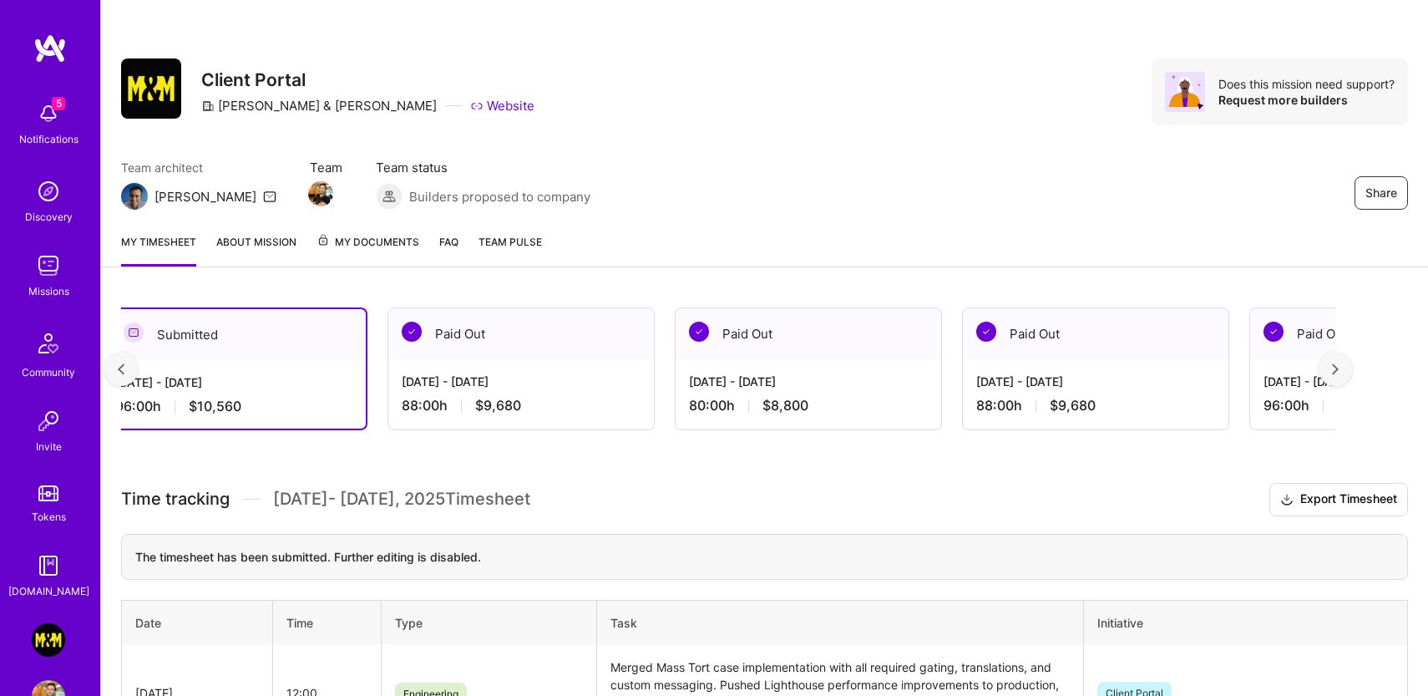
scroll to position [0, 302]
click at [1335, 361] on div at bounding box center [1335, 368] width 33 height 33
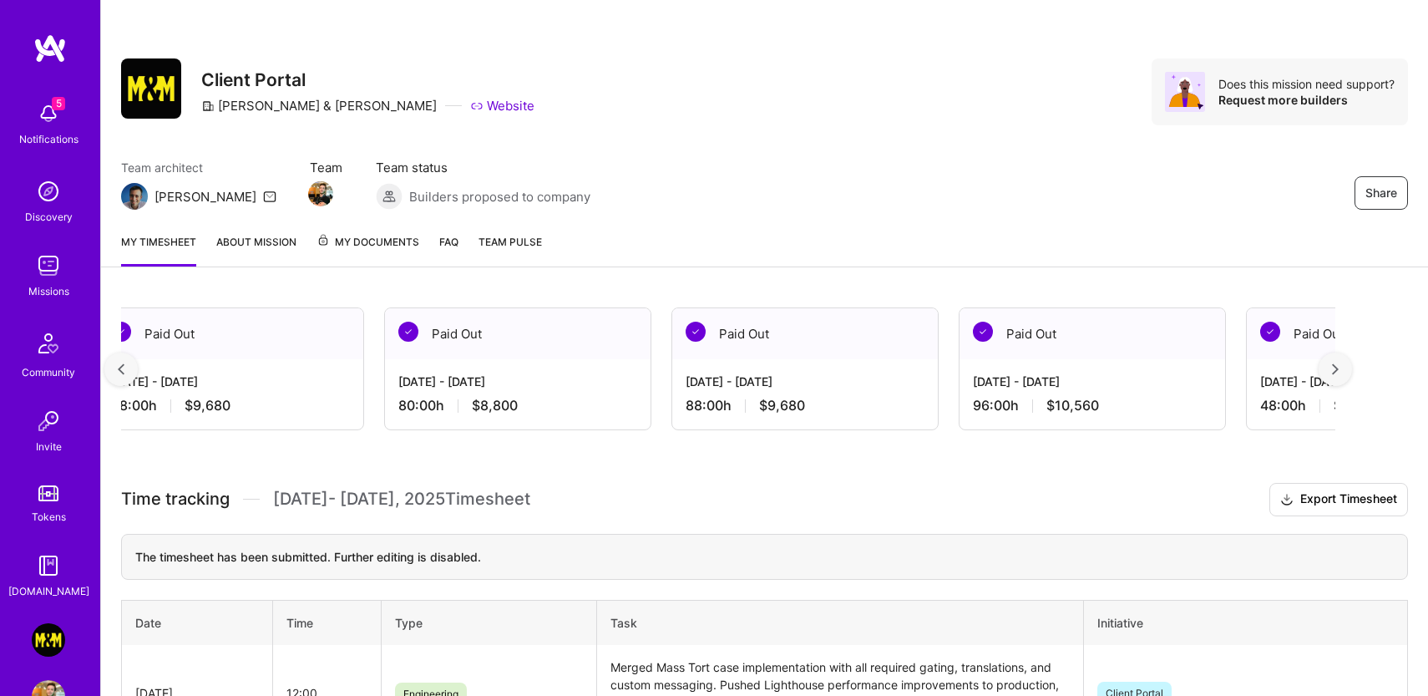
scroll to position [0, 605]
click at [117, 362] on div at bounding box center [120, 368] width 33 height 33
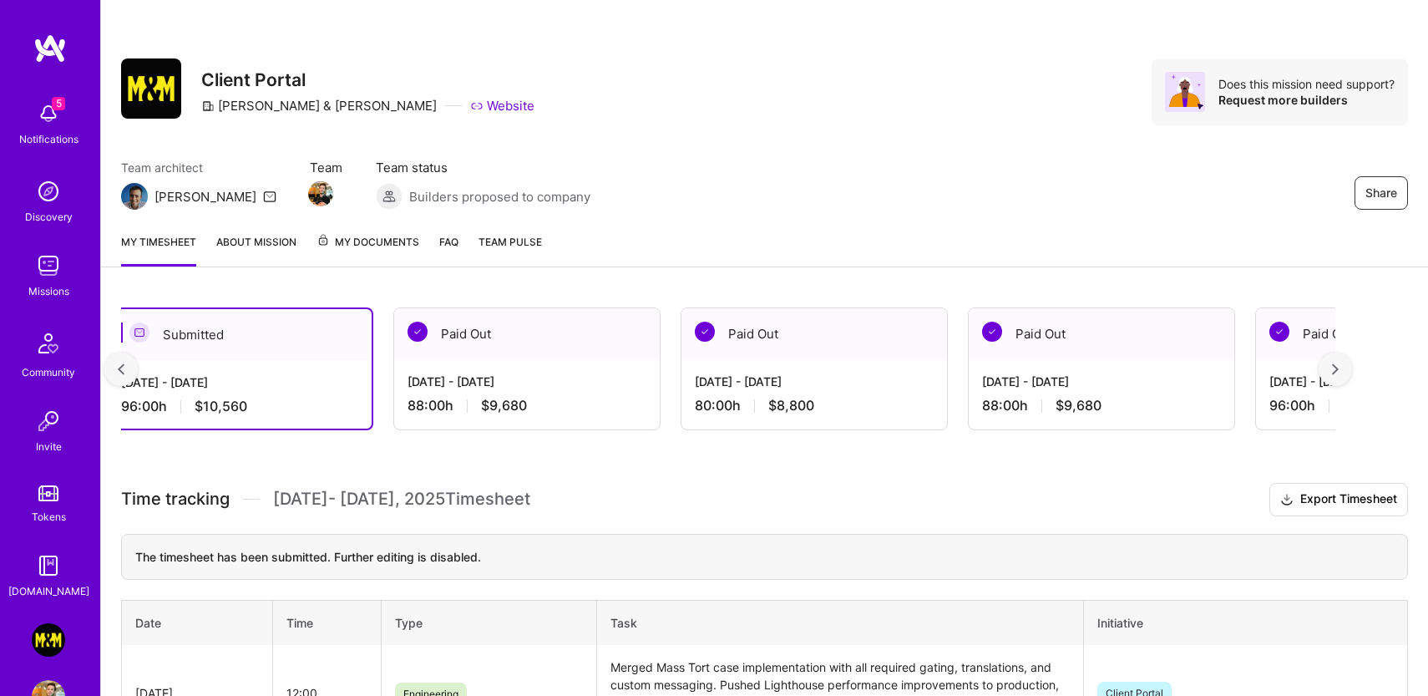
click at [118, 362] on div at bounding box center [120, 368] width 33 height 33
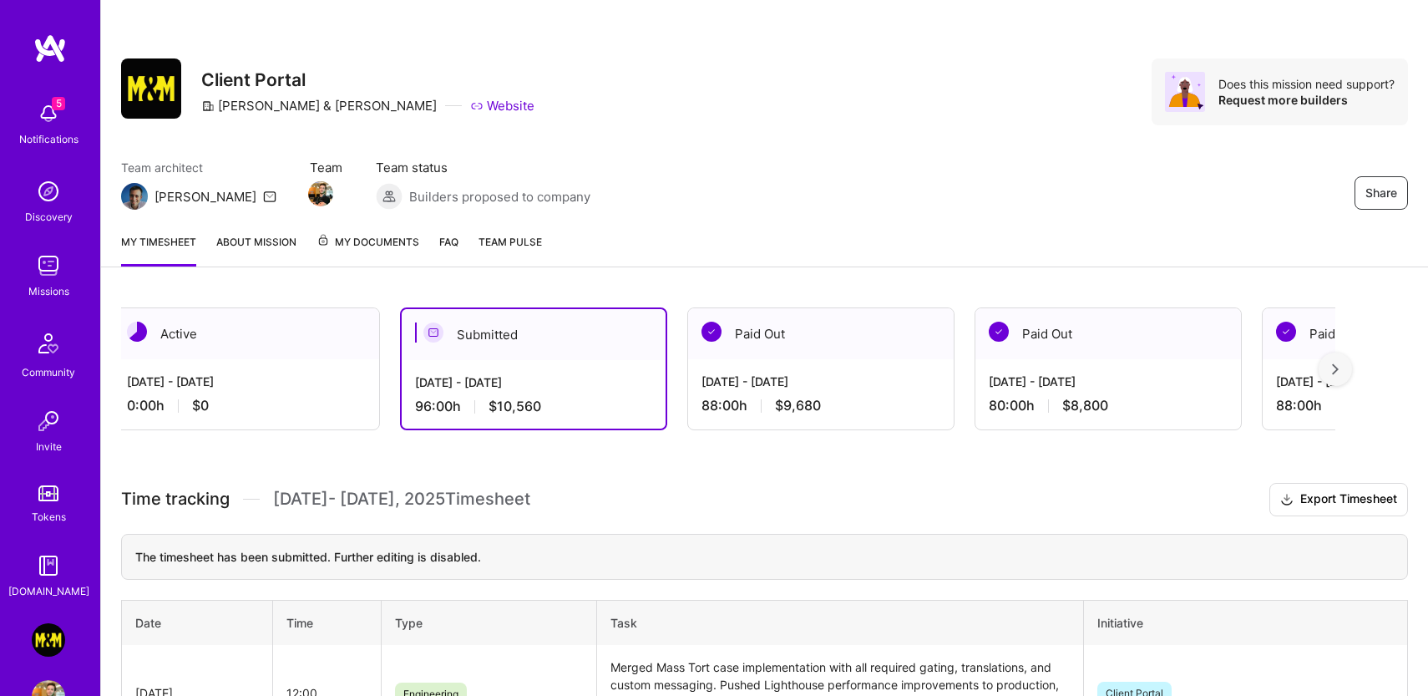
scroll to position [0, 0]
